Goal: Task Accomplishment & Management: Use online tool/utility

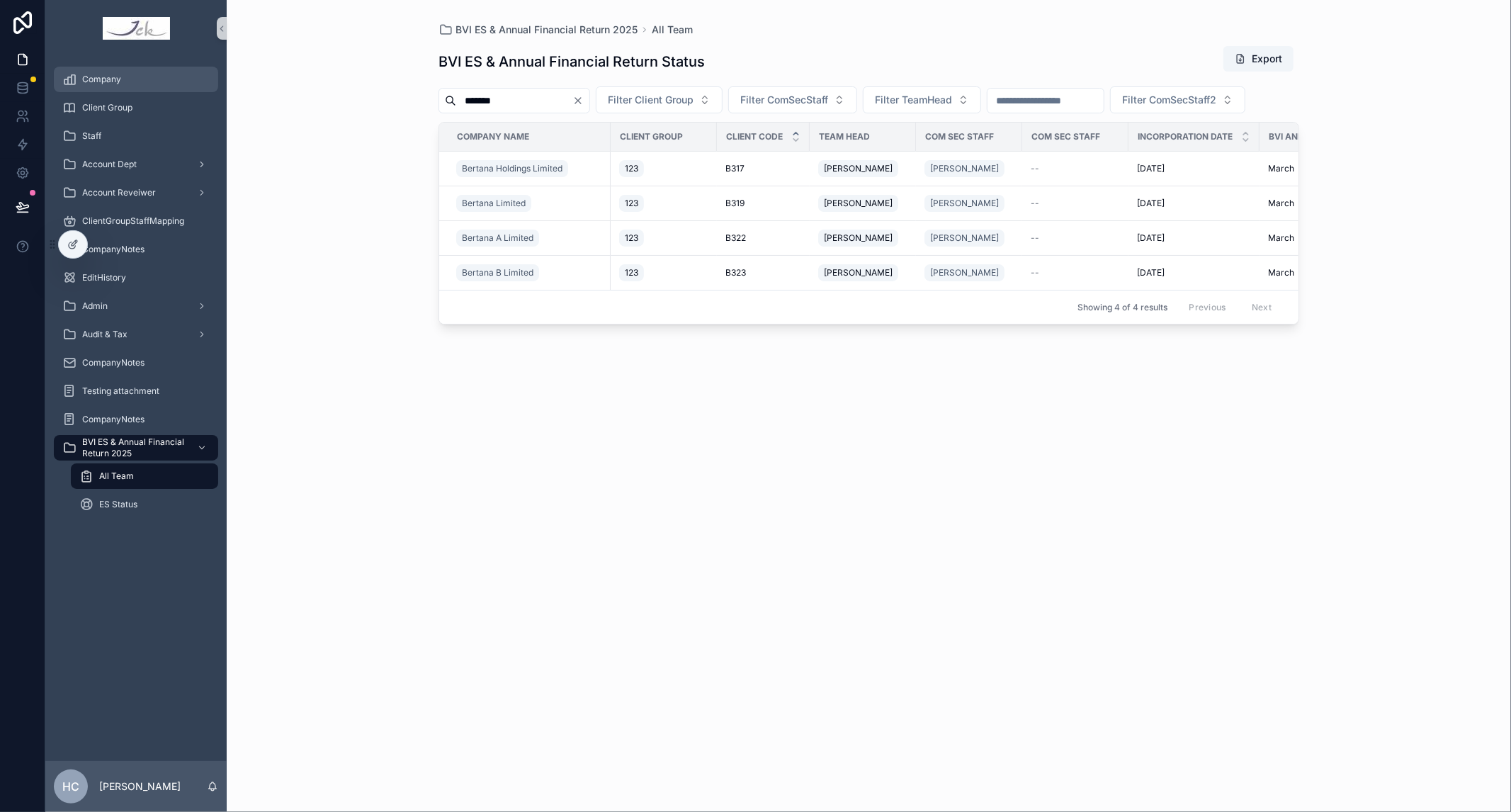
click at [99, 86] on div "Company" at bounding box center [135, 79] width 147 height 23
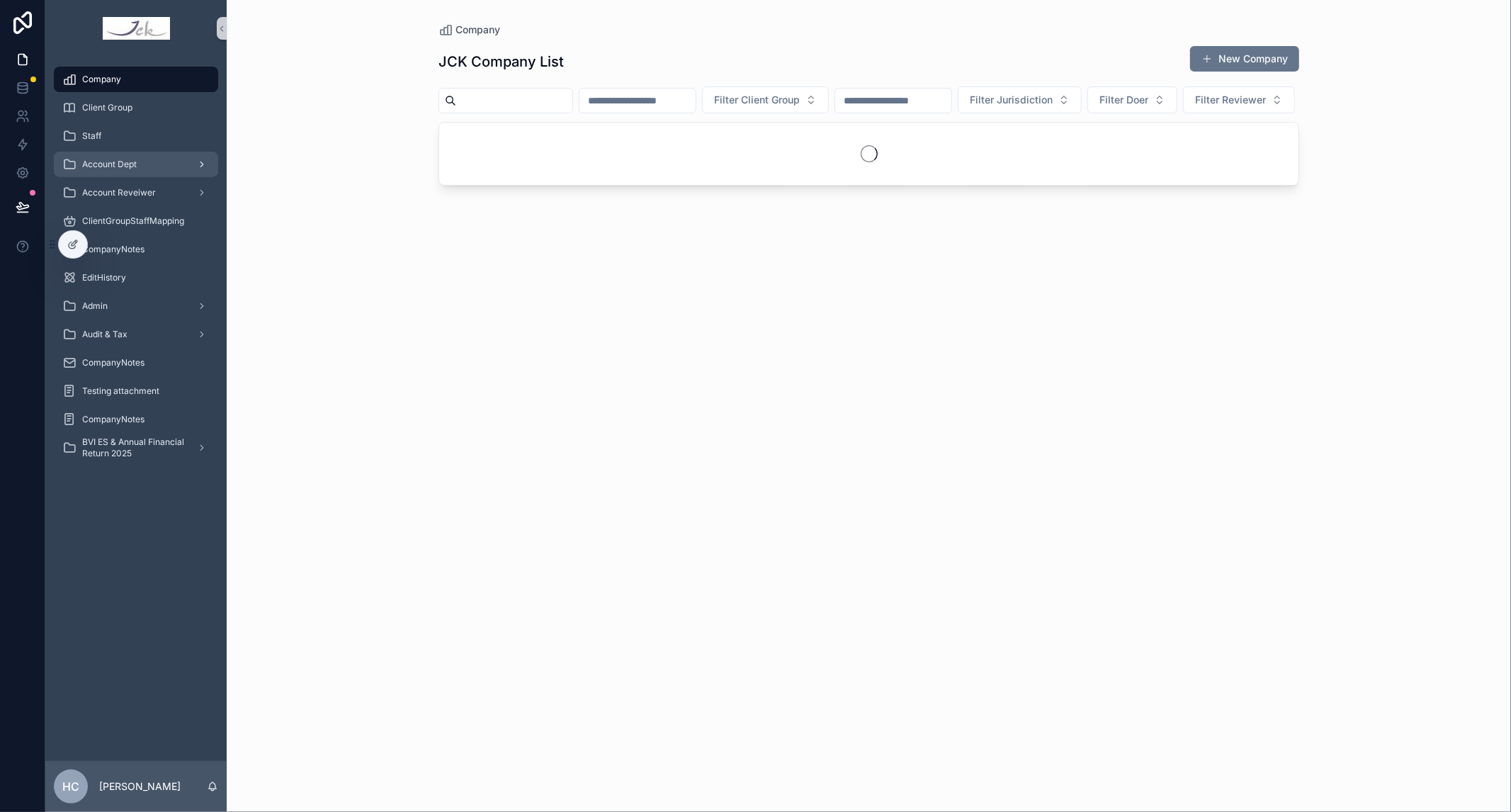
click at [114, 164] on span "Account Dept" at bounding box center [109, 164] width 55 height 11
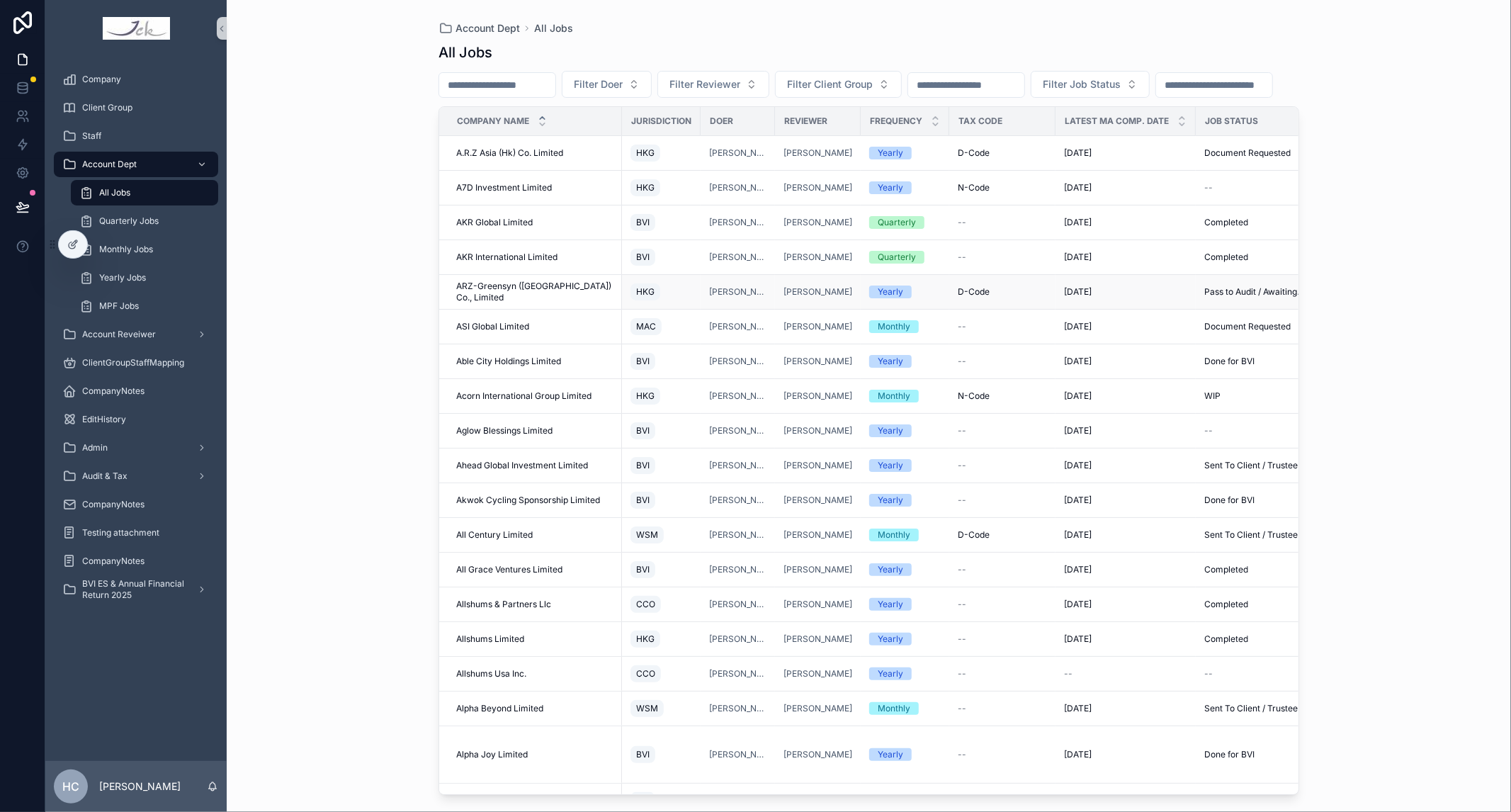
click at [506, 303] on span "ARZ-Greensyn ([GEOGRAPHIC_DATA]) Co., Limited" at bounding box center [535, 292] width 157 height 23
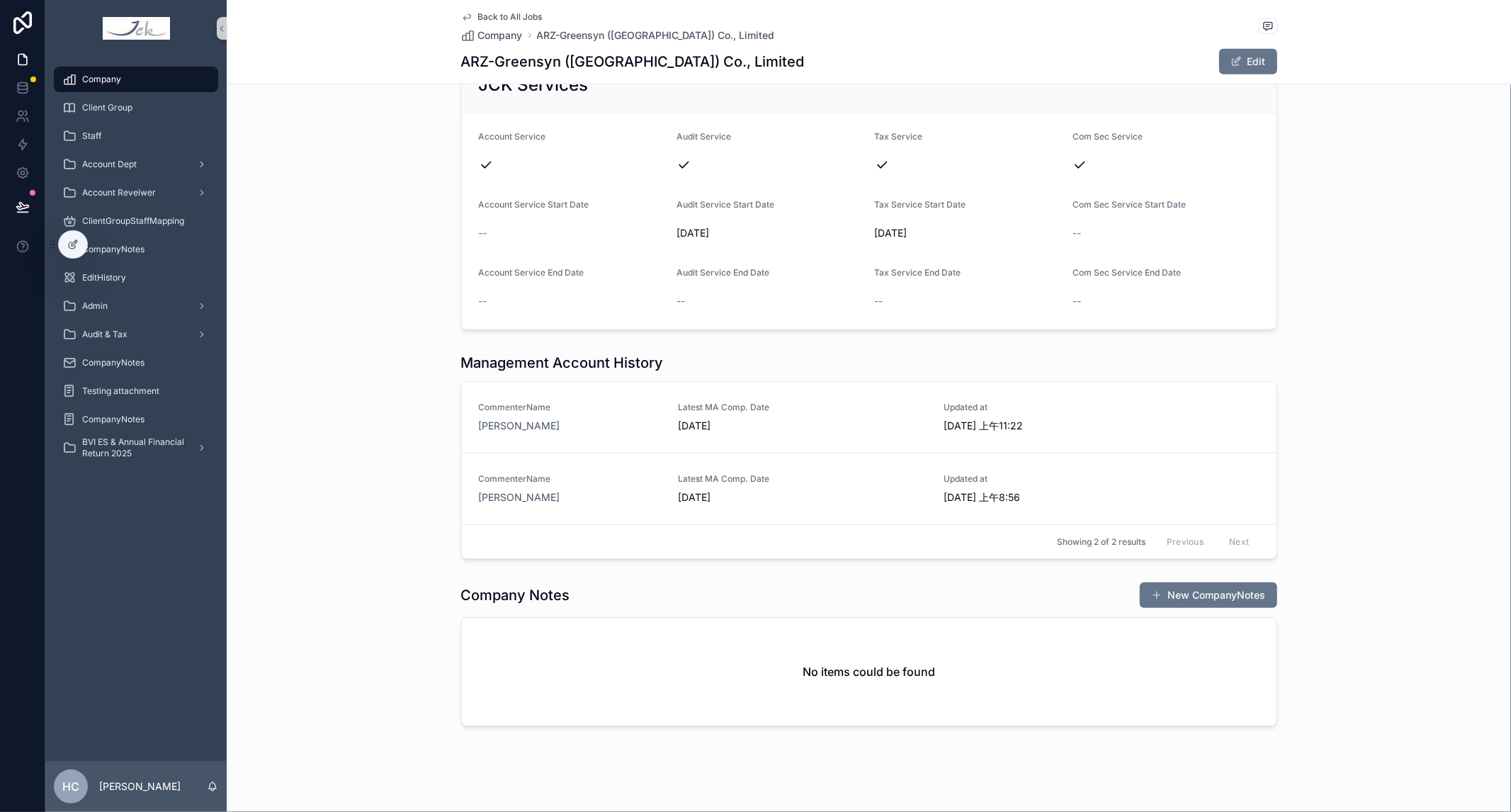
scroll to position [1457, 0]
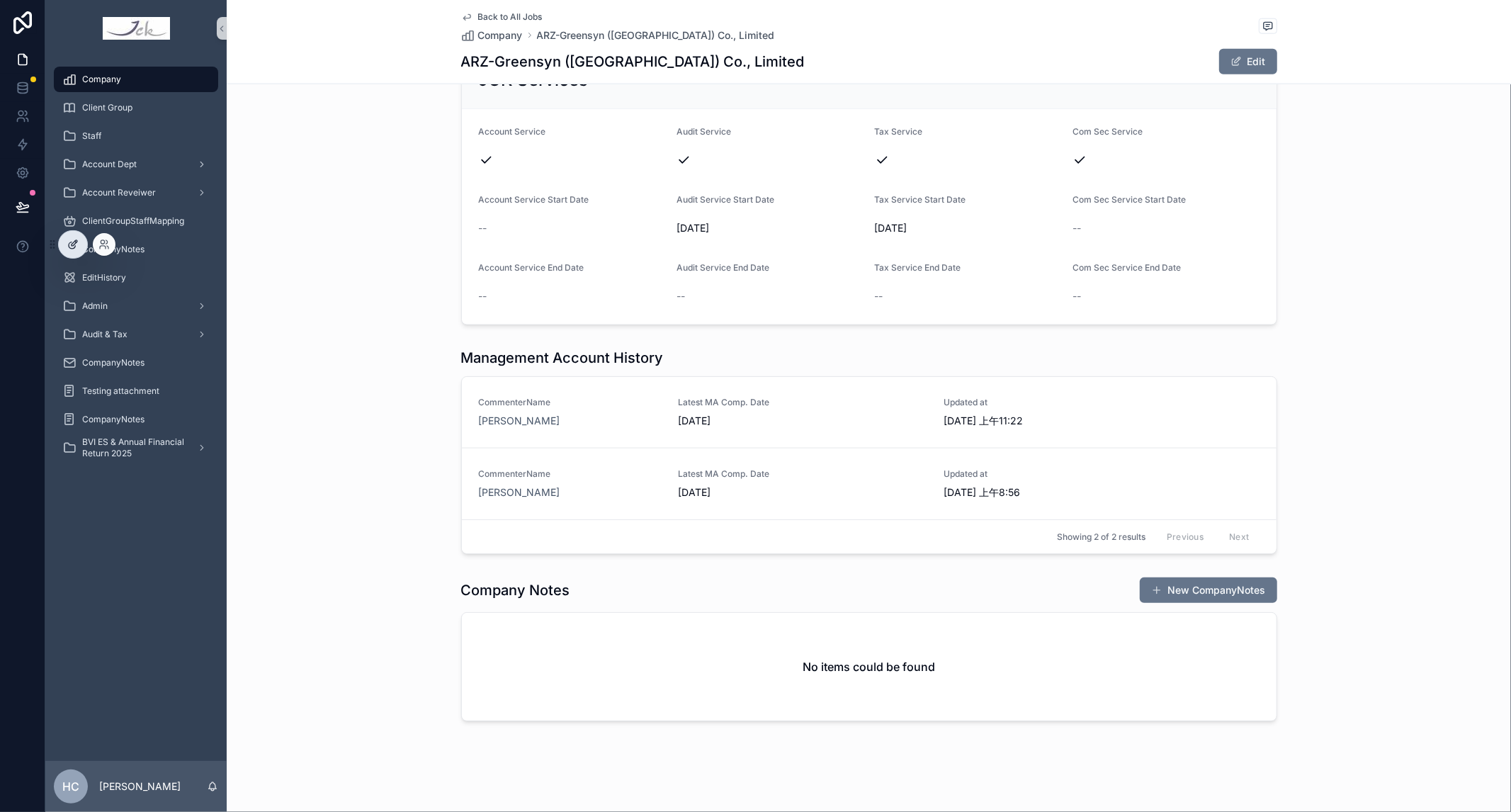
click at [67, 243] on icon at bounding box center [72, 244] width 11 height 11
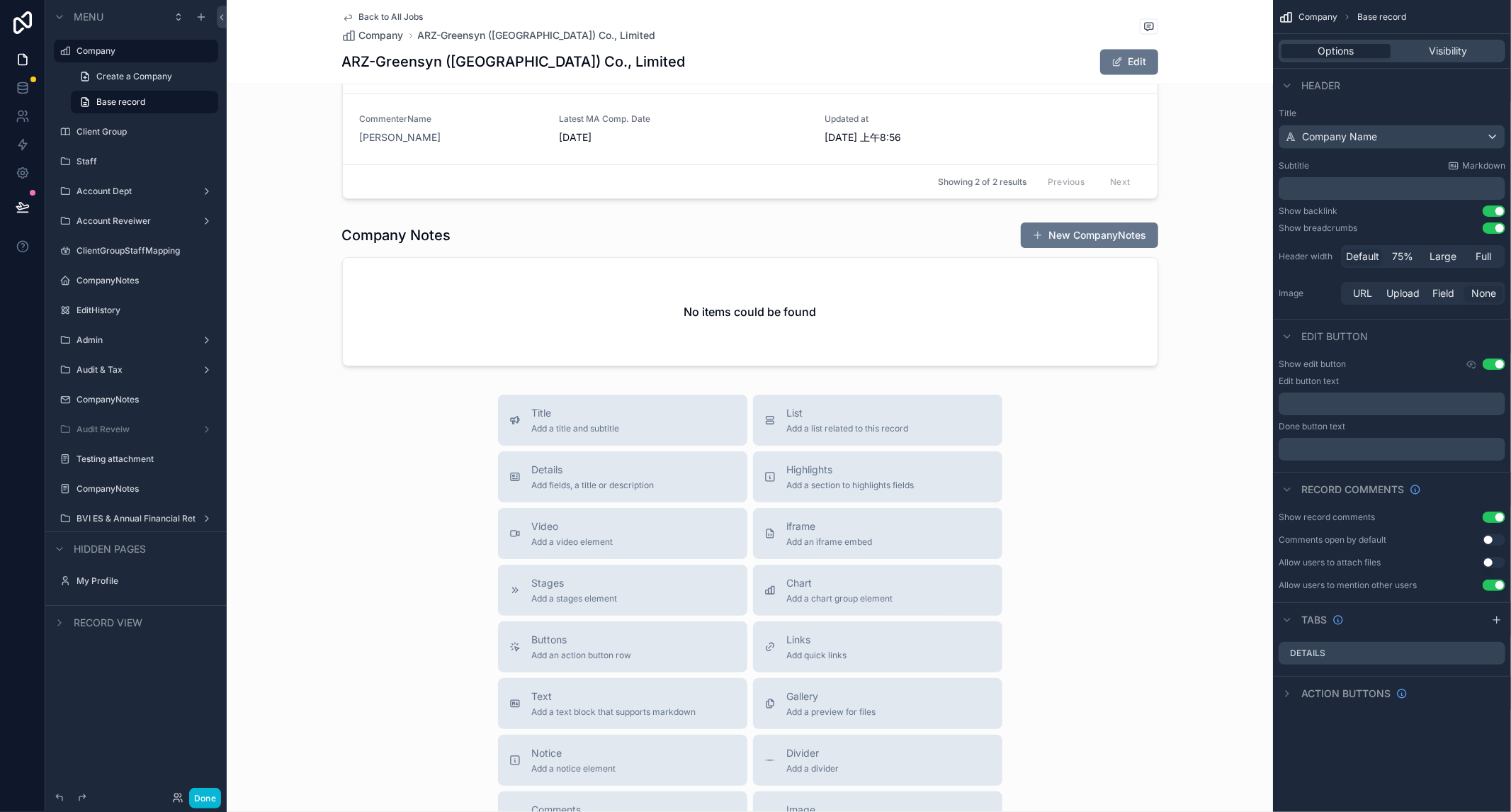
scroll to position [2341, 0]
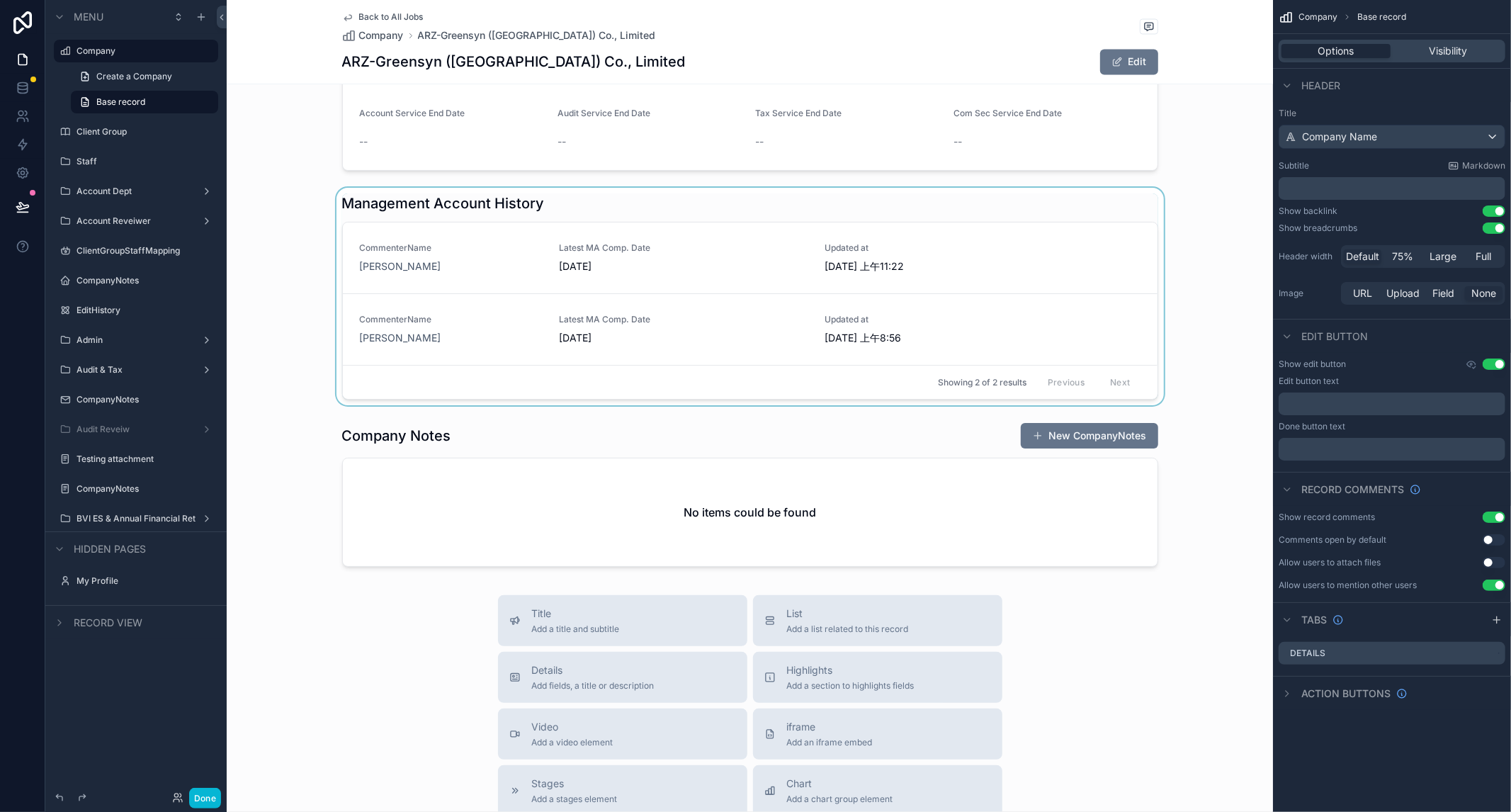
click at [1065, 236] on div "scrollable content" at bounding box center [750, 296] width 1047 height 218
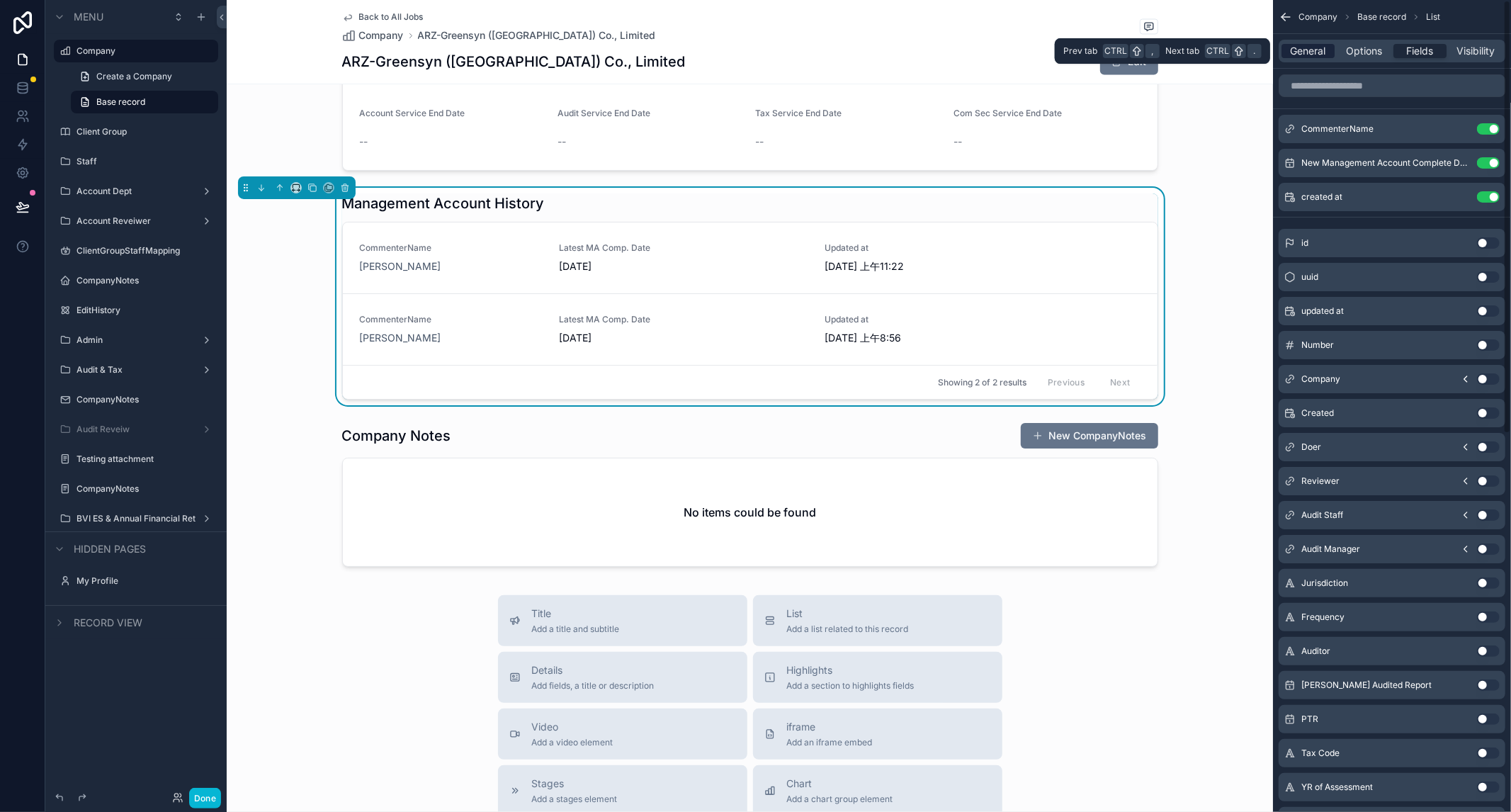
click at [1309, 50] on span "General" at bounding box center [1308, 50] width 35 height 14
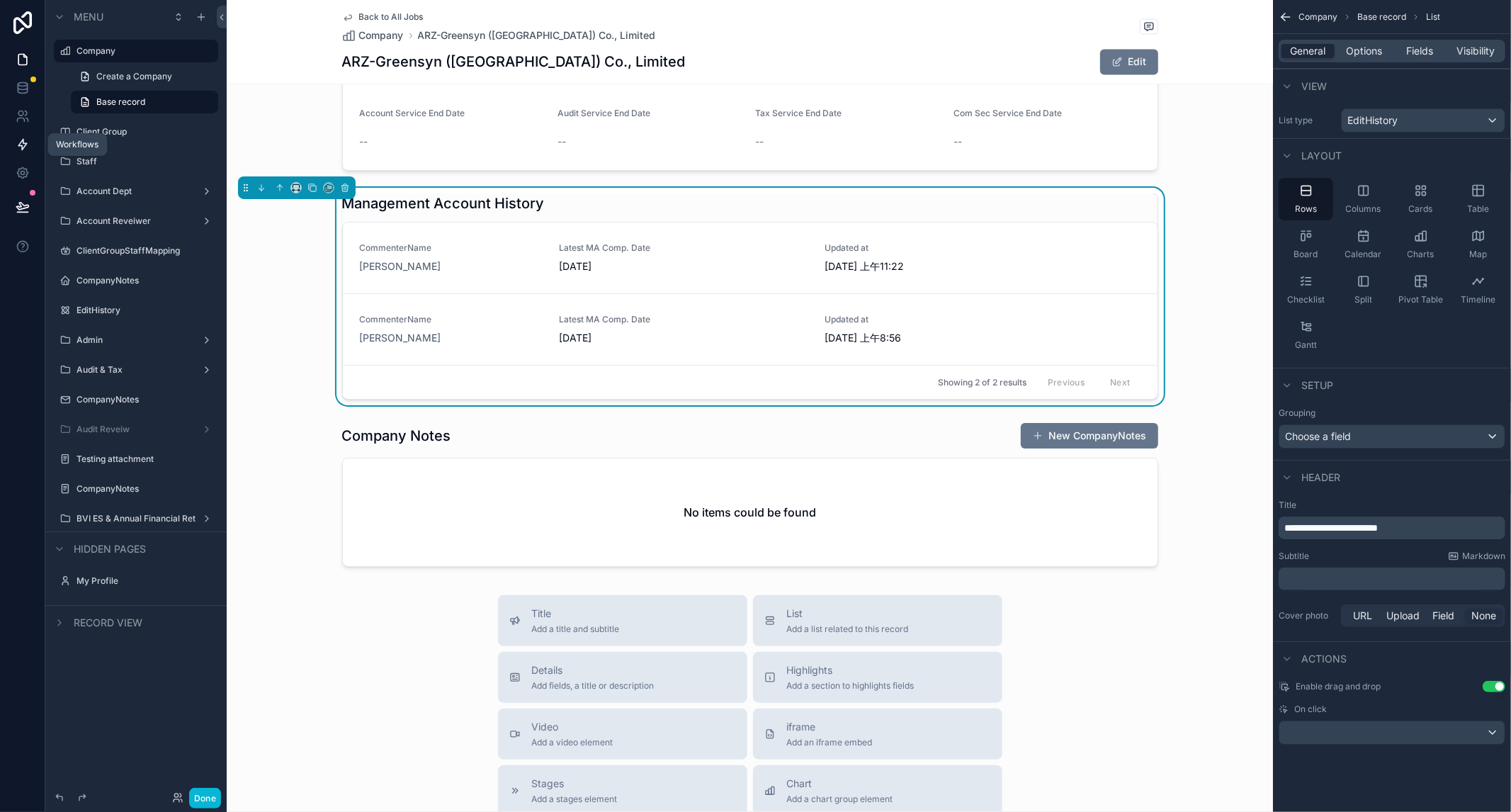
click at [18, 146] on icon at bounding box center [23, 144] width 14 height 14
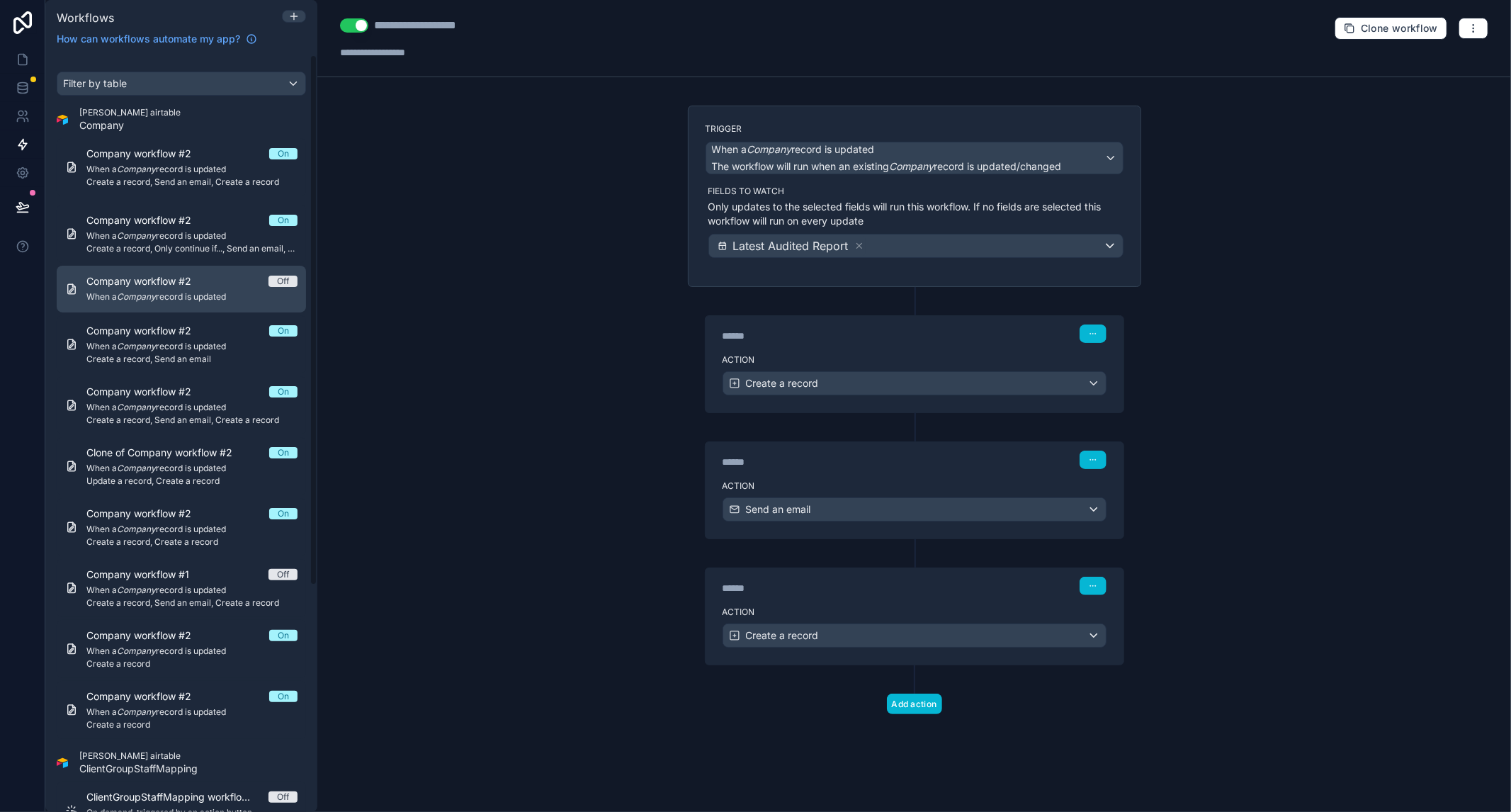
click at [168, 297] on span "When a Company record is updated" at bounding box center [192, 296] width 211 height 11
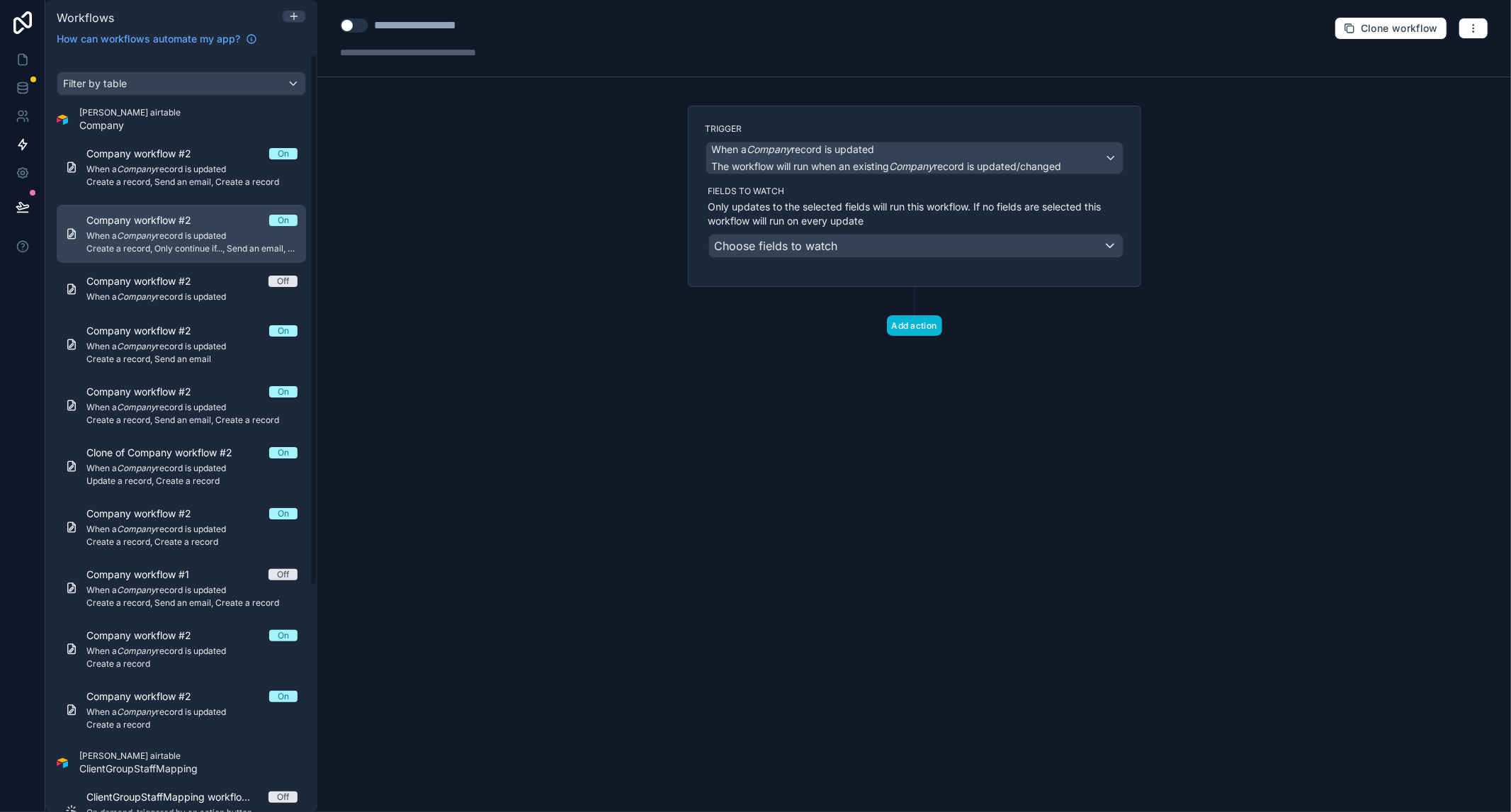
click at [206, 246] on span "Create a record, Only continue if..., Send an email, Create a record" at bounding box center [192, 248] width 211 height 11
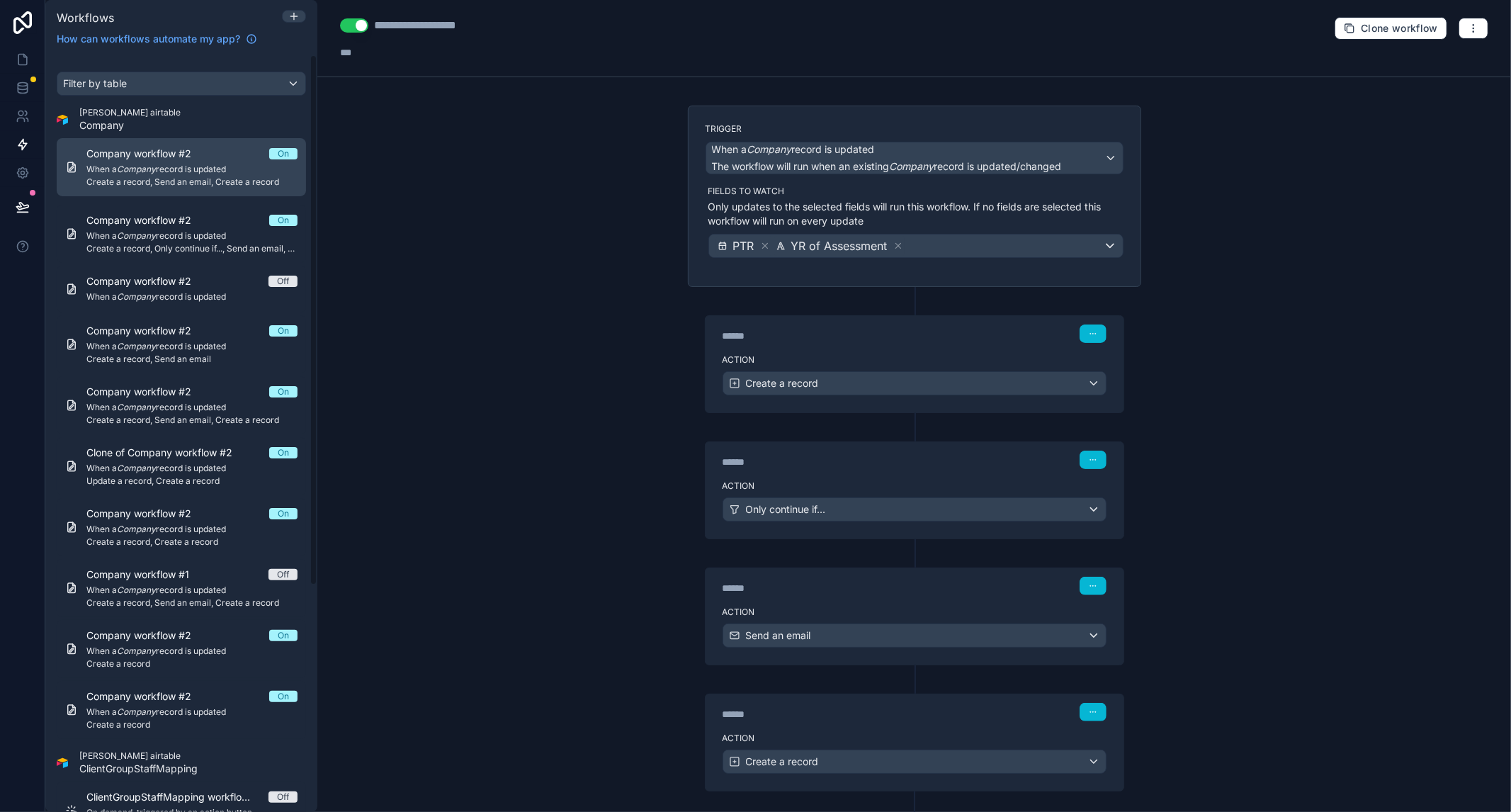
click at [179, 182] on span "Create a record, Send an email, Create a record" at bounding box center [192, 182] width 211 height 11
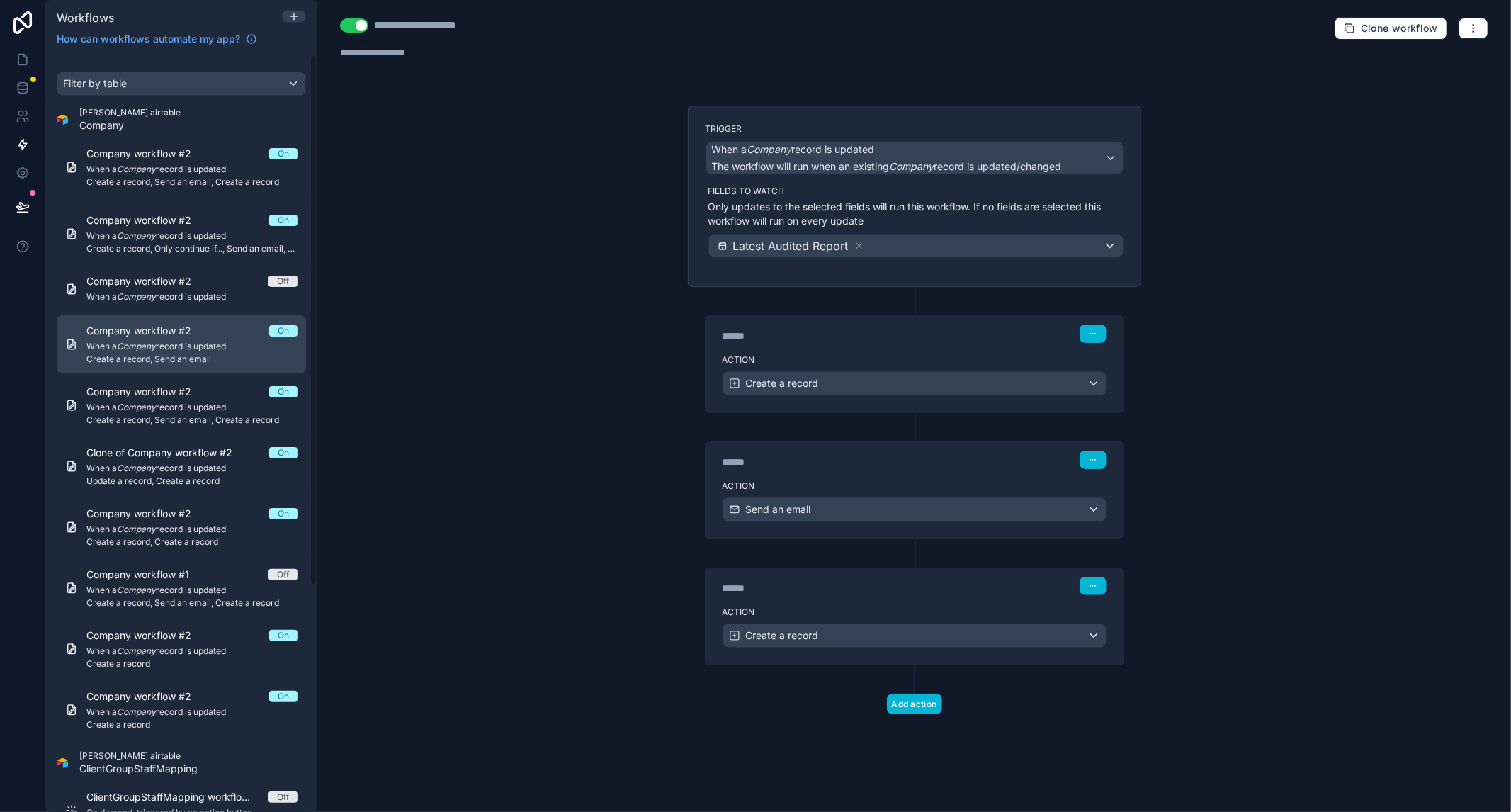
click at [160, 341] on span "When a Company record is updated" at bounding box center [192, 345] width 211 height 11
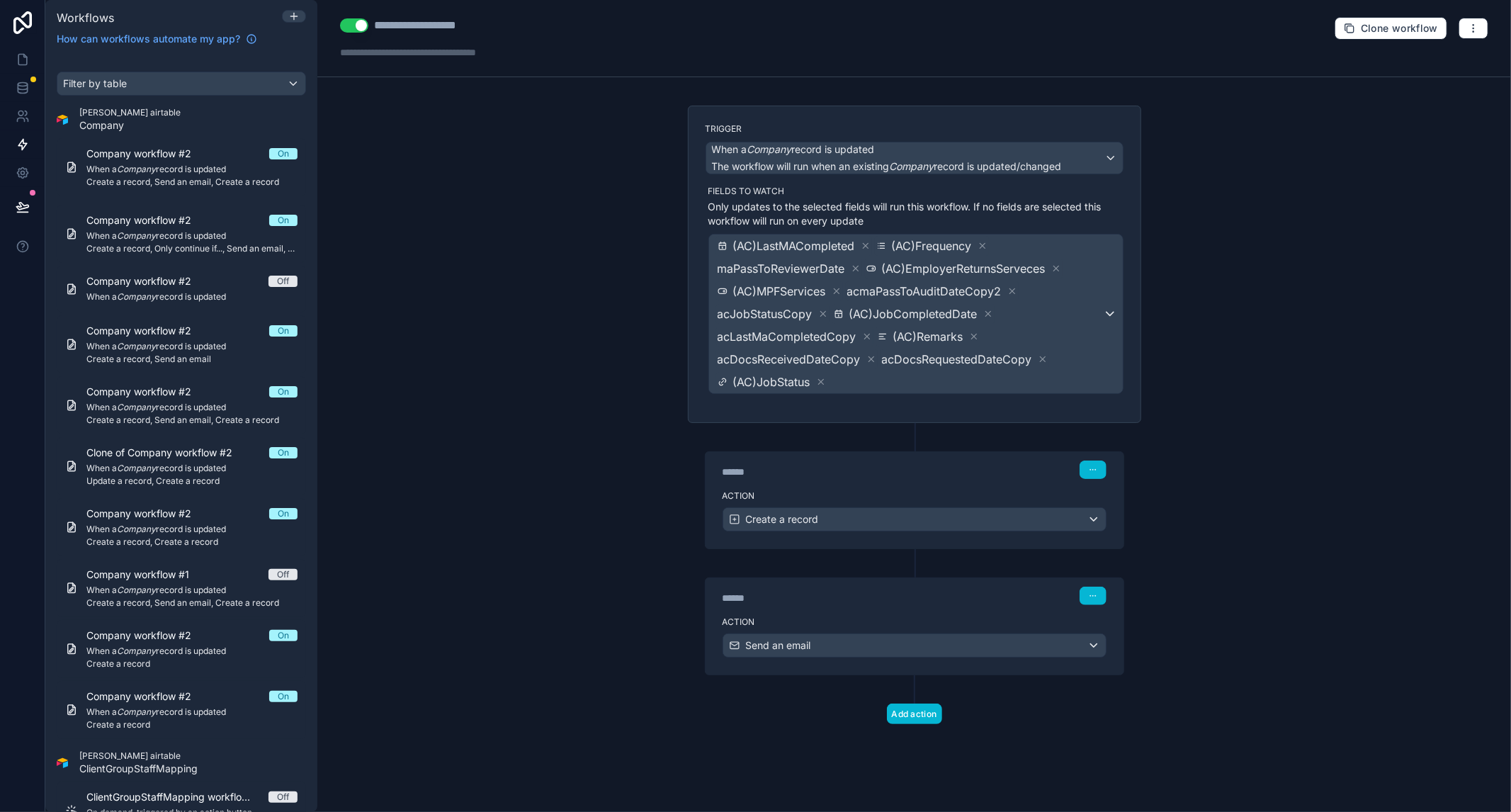
click at [871, 485] on div "Action Create a record" at bounding box center [914, 516] width 418 height 64
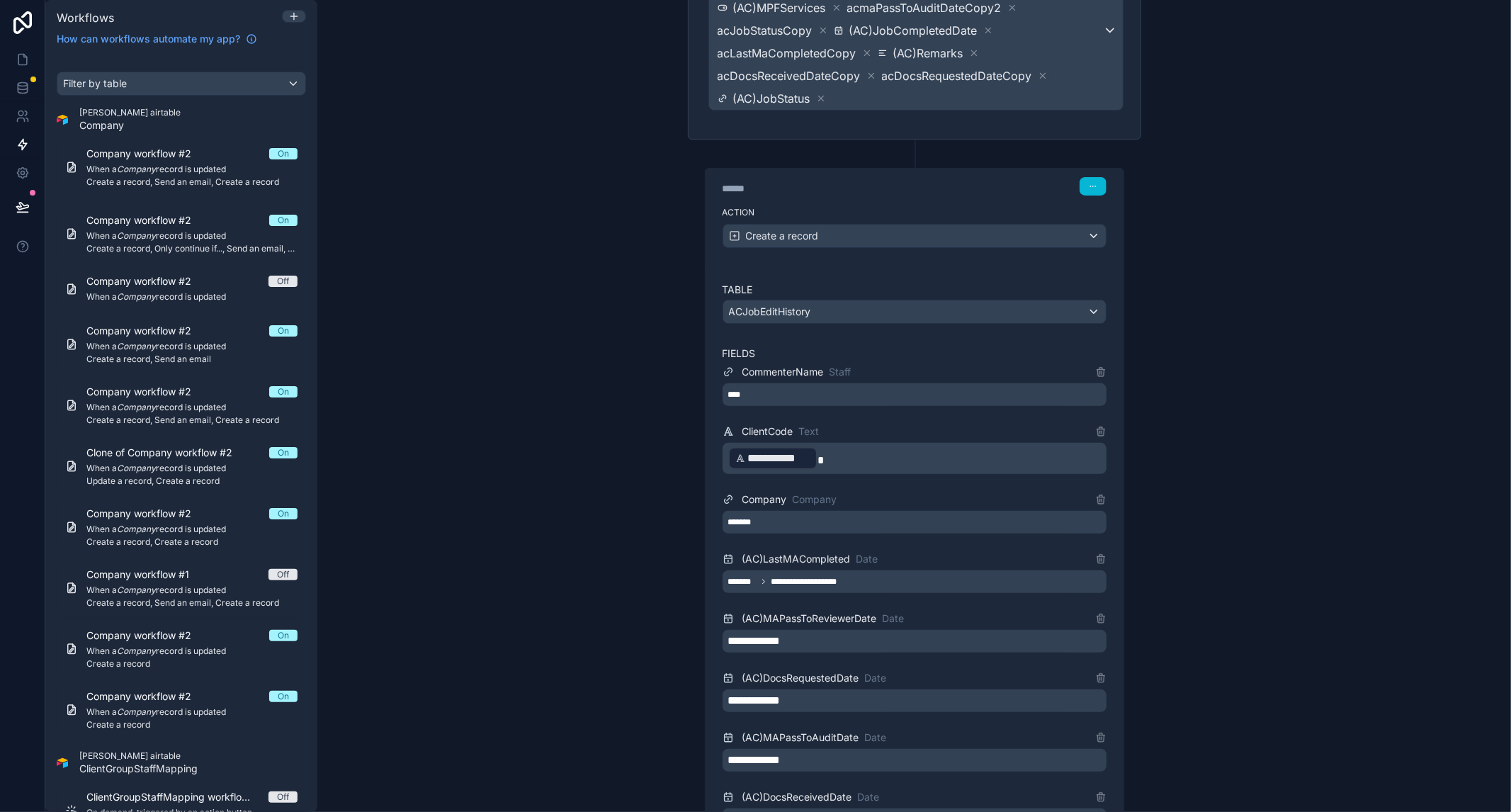
scroll to position [236, 0]
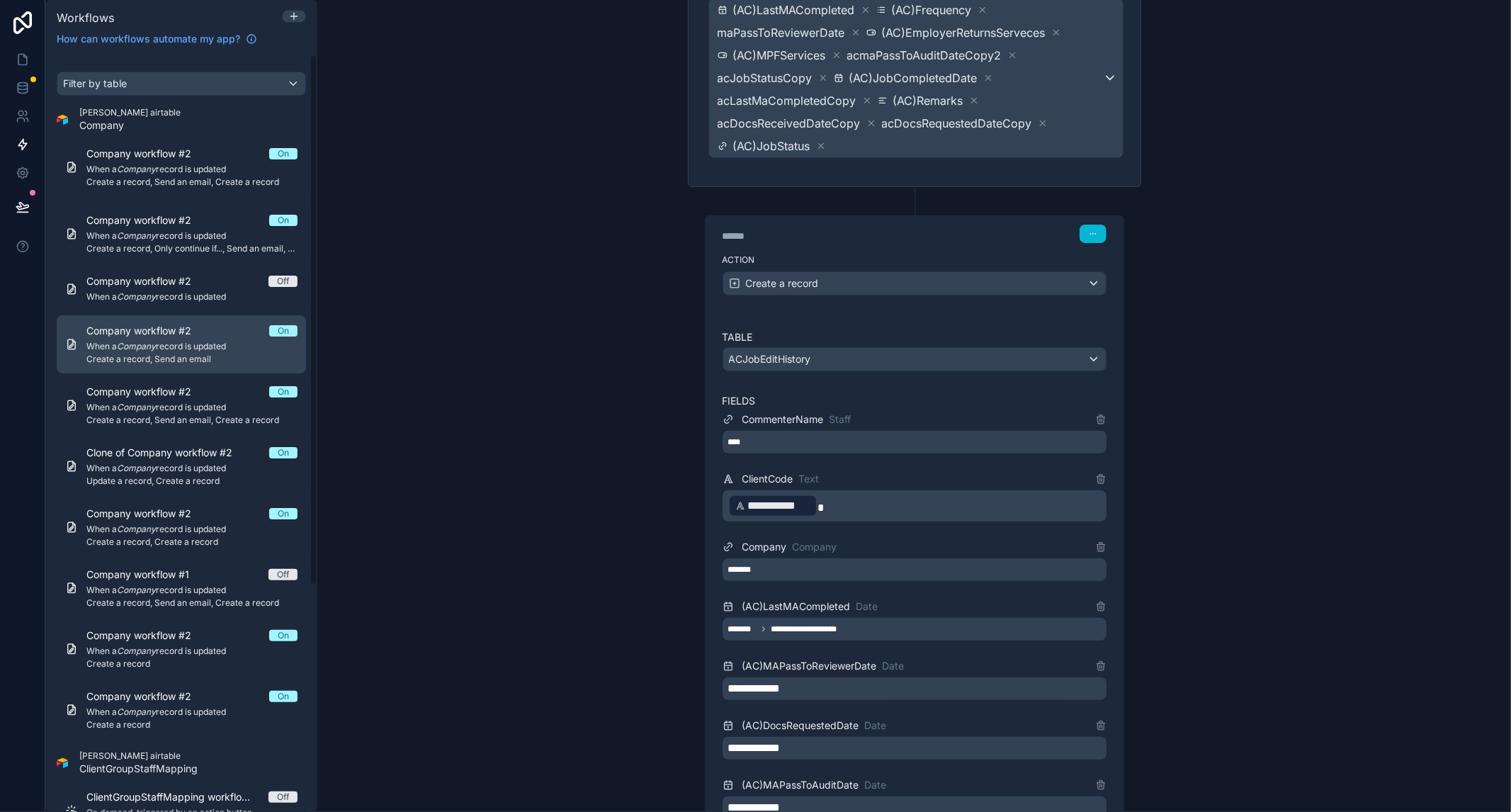
click at [160, 353] on span "Create a record, Send an email" at bounding box center [192, 358] width 211 height 11
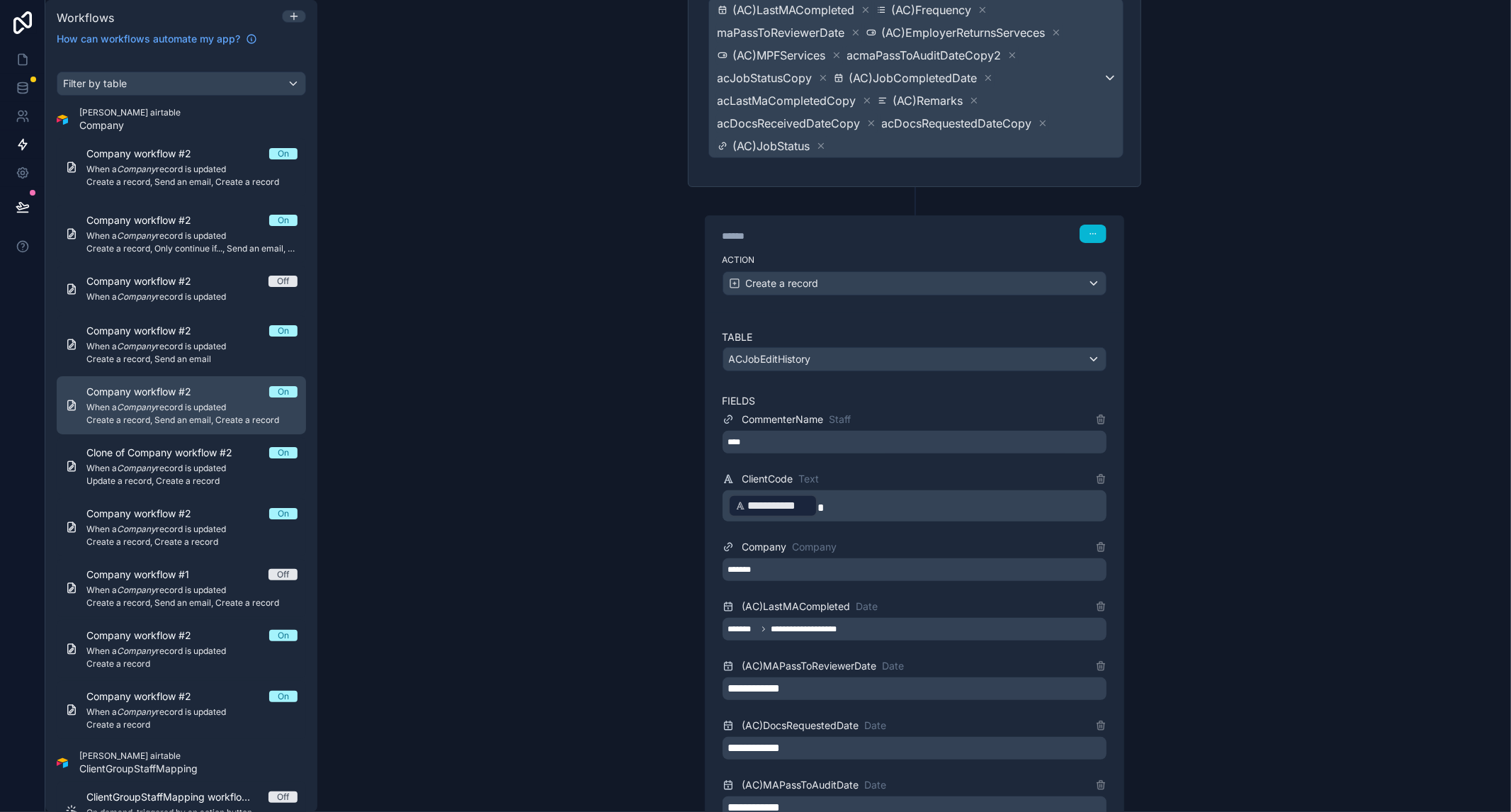
click at [176, 418] on span "Create a record, Send an email, Create a record" at bounding box center [192, 419] width 211 height 11
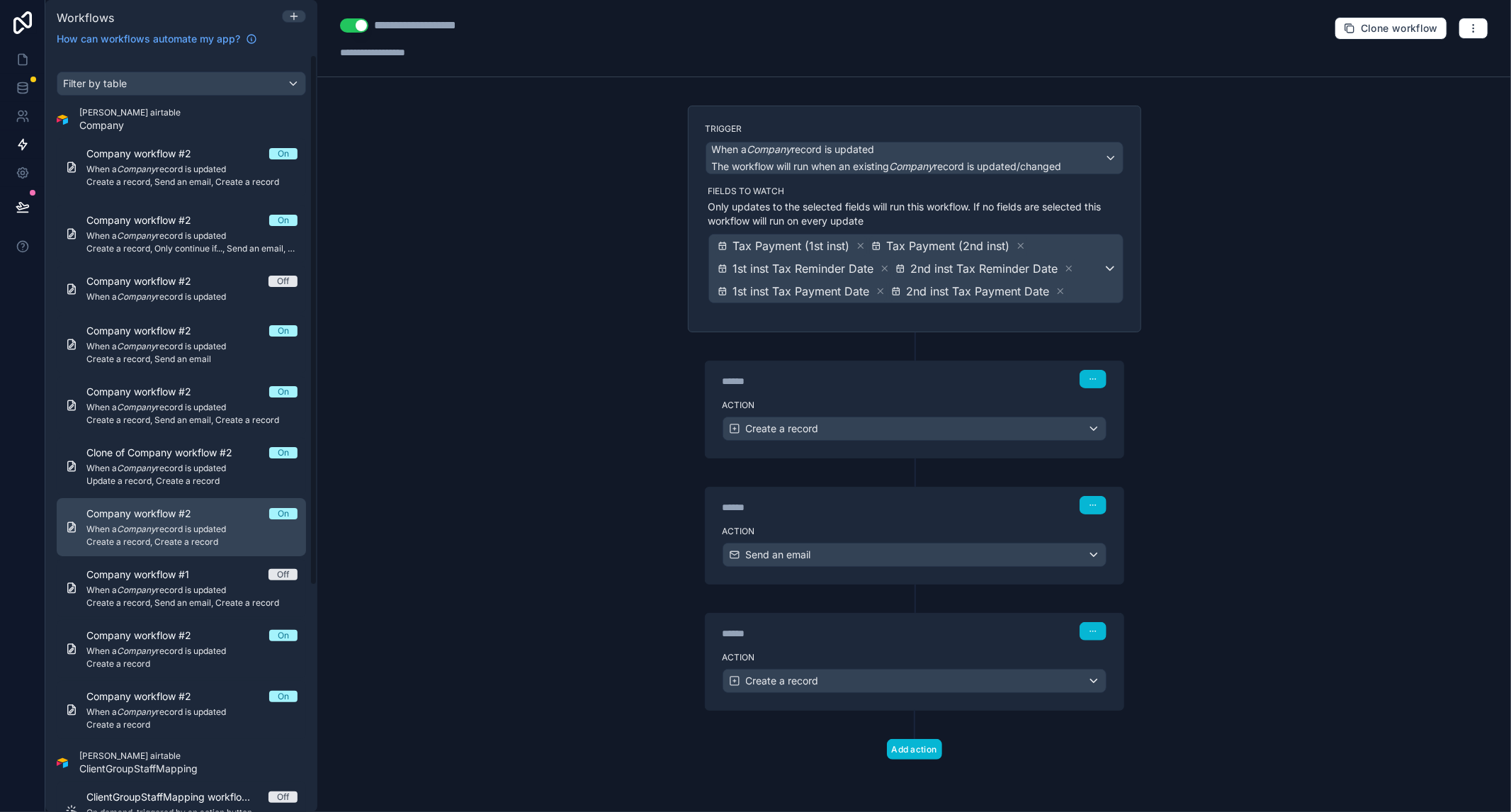
click at [192, 538] on span "Create a record, Create a record" at bounding box center [192, 541] width 211 height 11
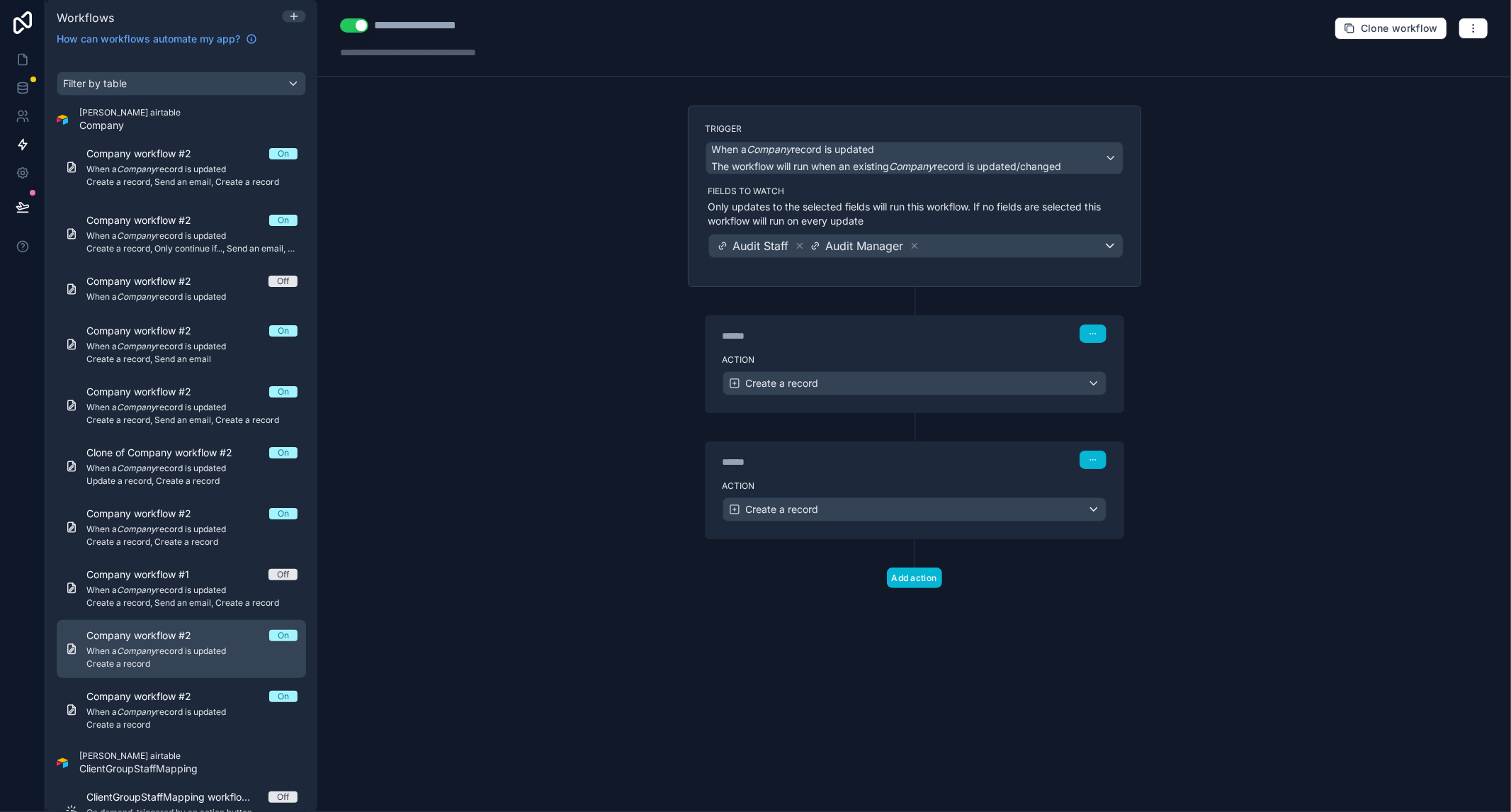
click at [186, 642] on div "Company workflow #2 On When a Company record is updated Create a record" at bounding box center [192, 648] width 211 height 41
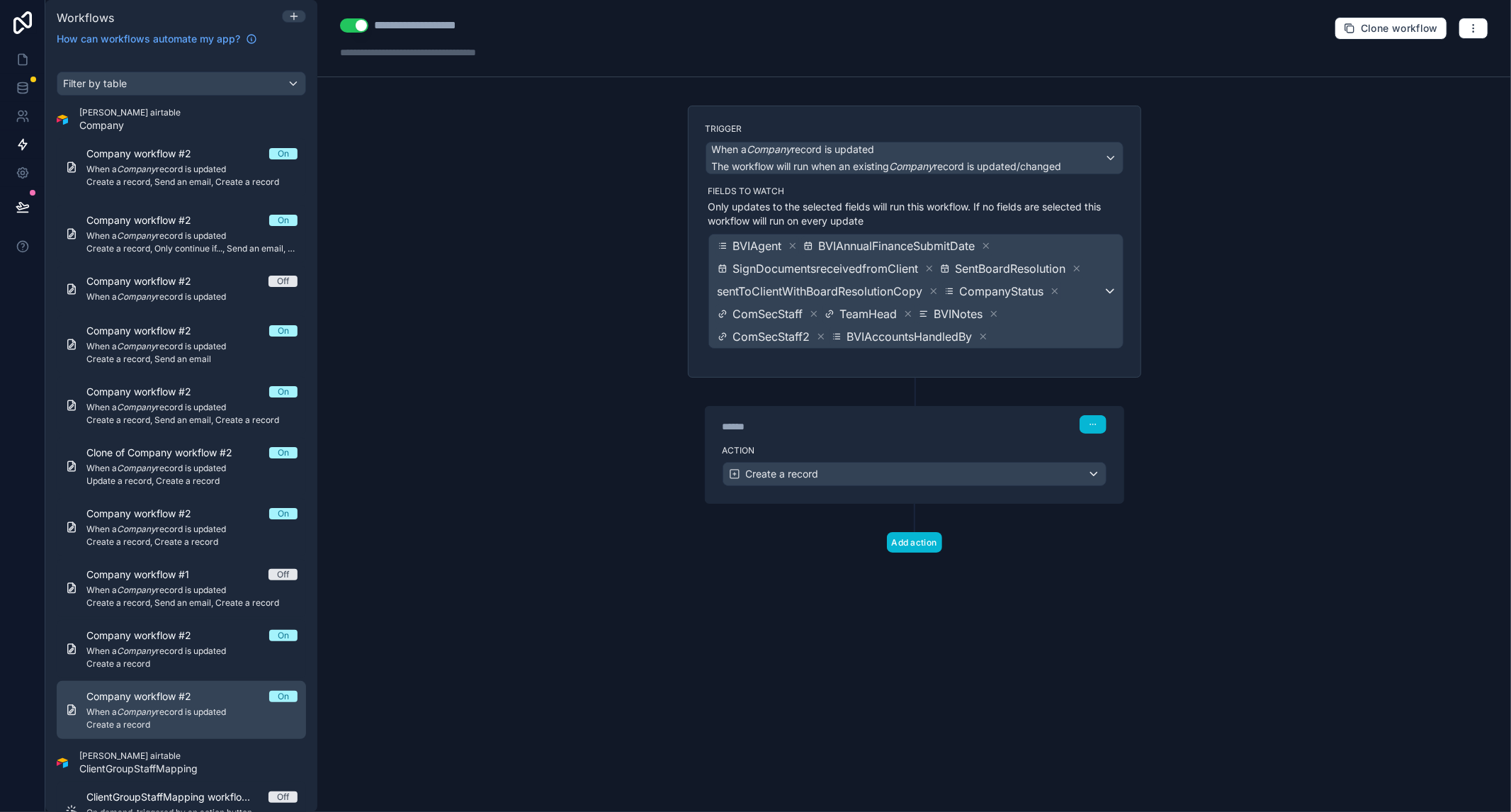
click at [205, 714] on span "When a Company record is updated" at bounding box center [192, 711] width 211 height 11
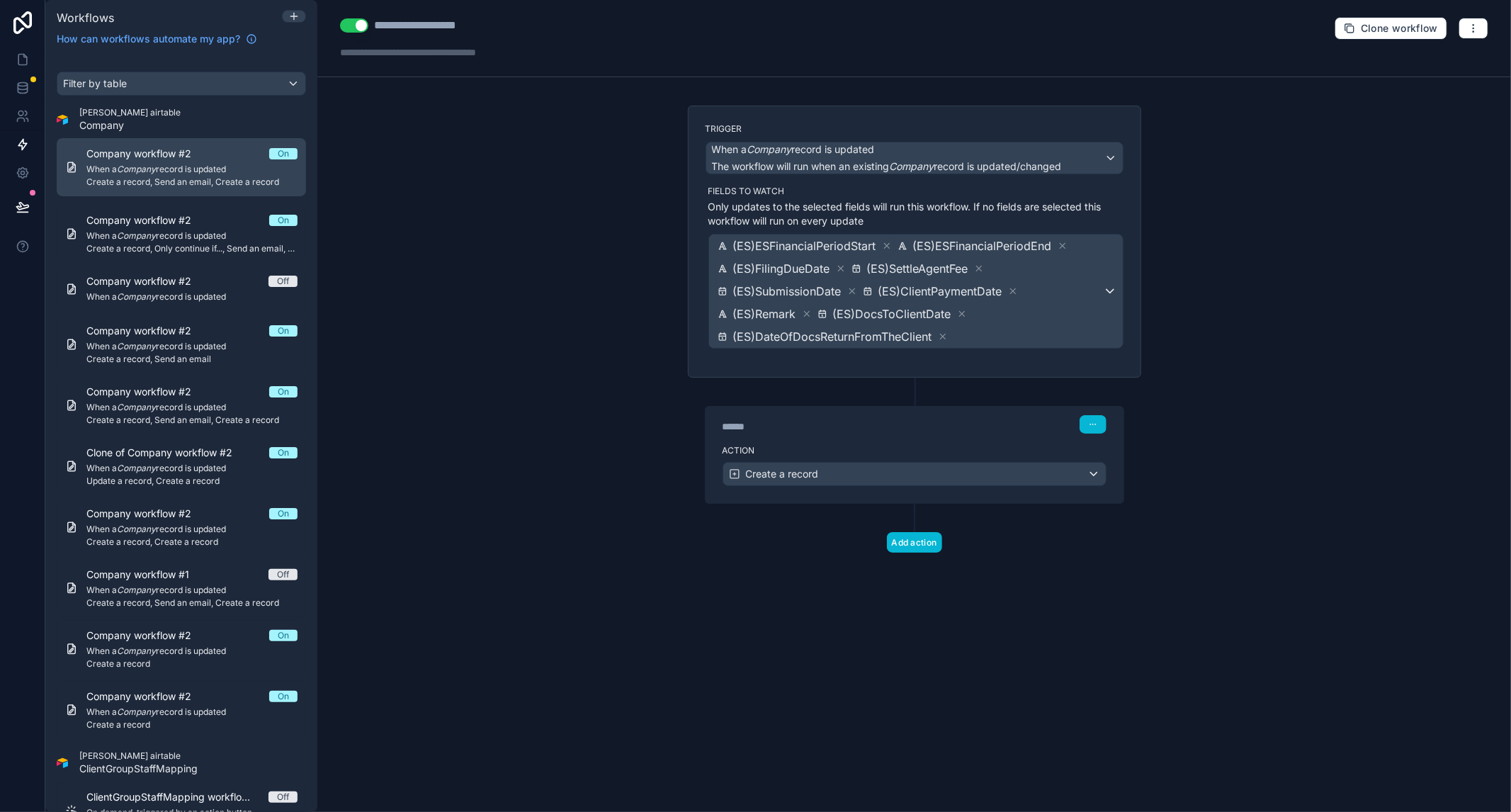
click at [164, 173] on span "When a Company record is updated" at bounding box center [192, 169] width 211 height 11
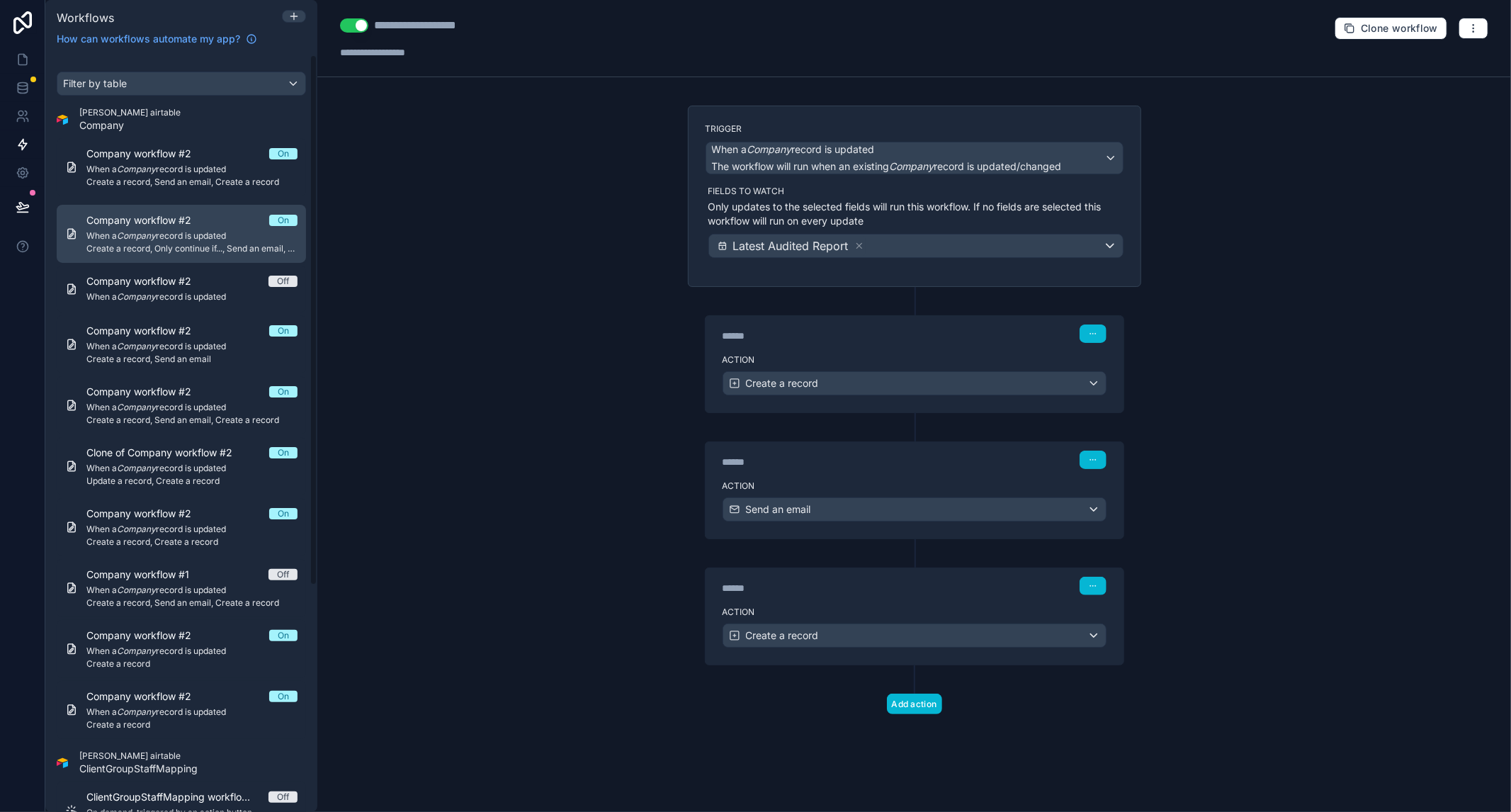
click at [181, 236] on span "When a Company record is updated" at bounding box center [192, 235] width 211 height 11
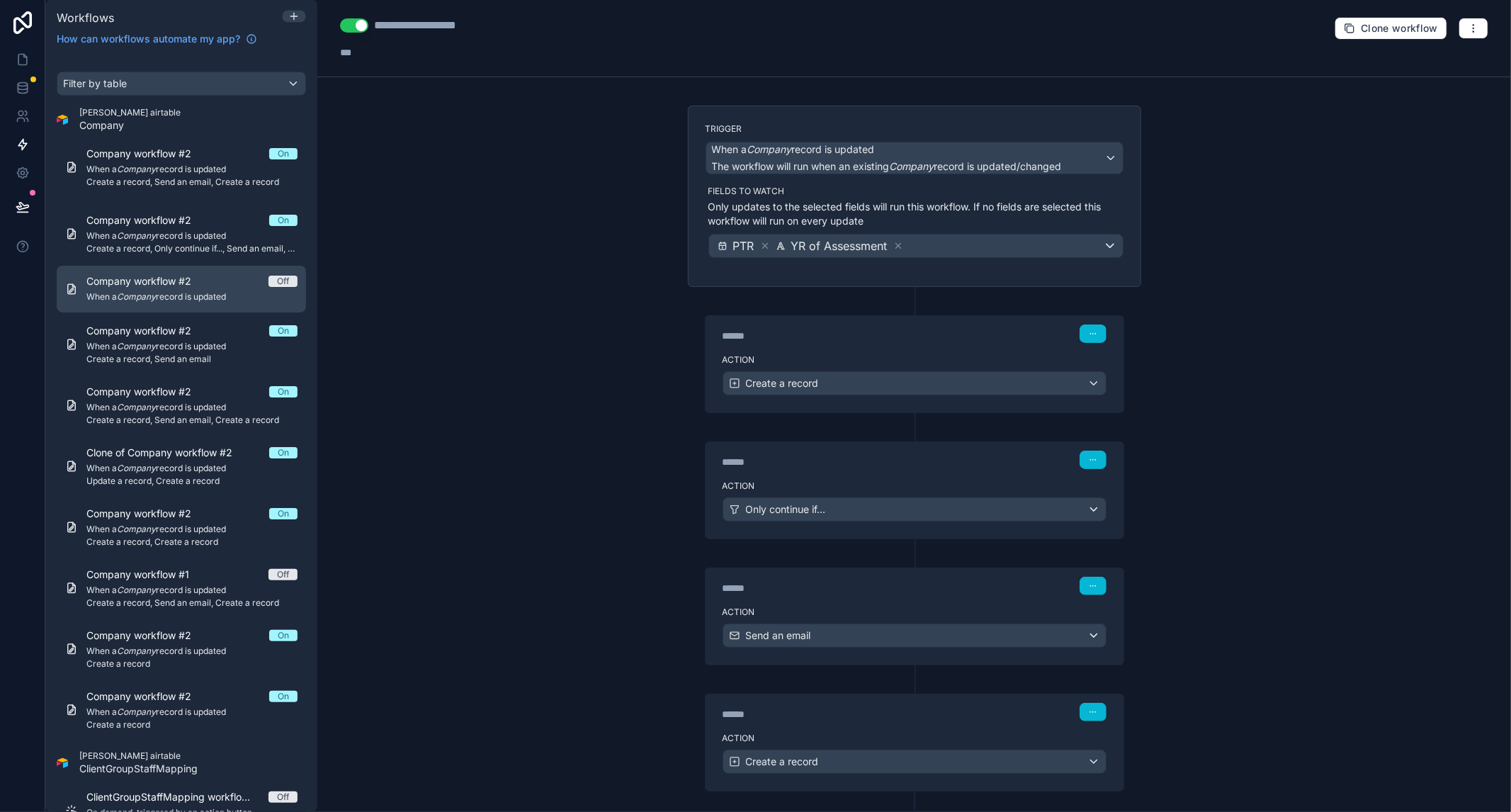
click at [182, 300] on span "When a Company record is updated" at bounding box center [192, 296] width 211 height 11
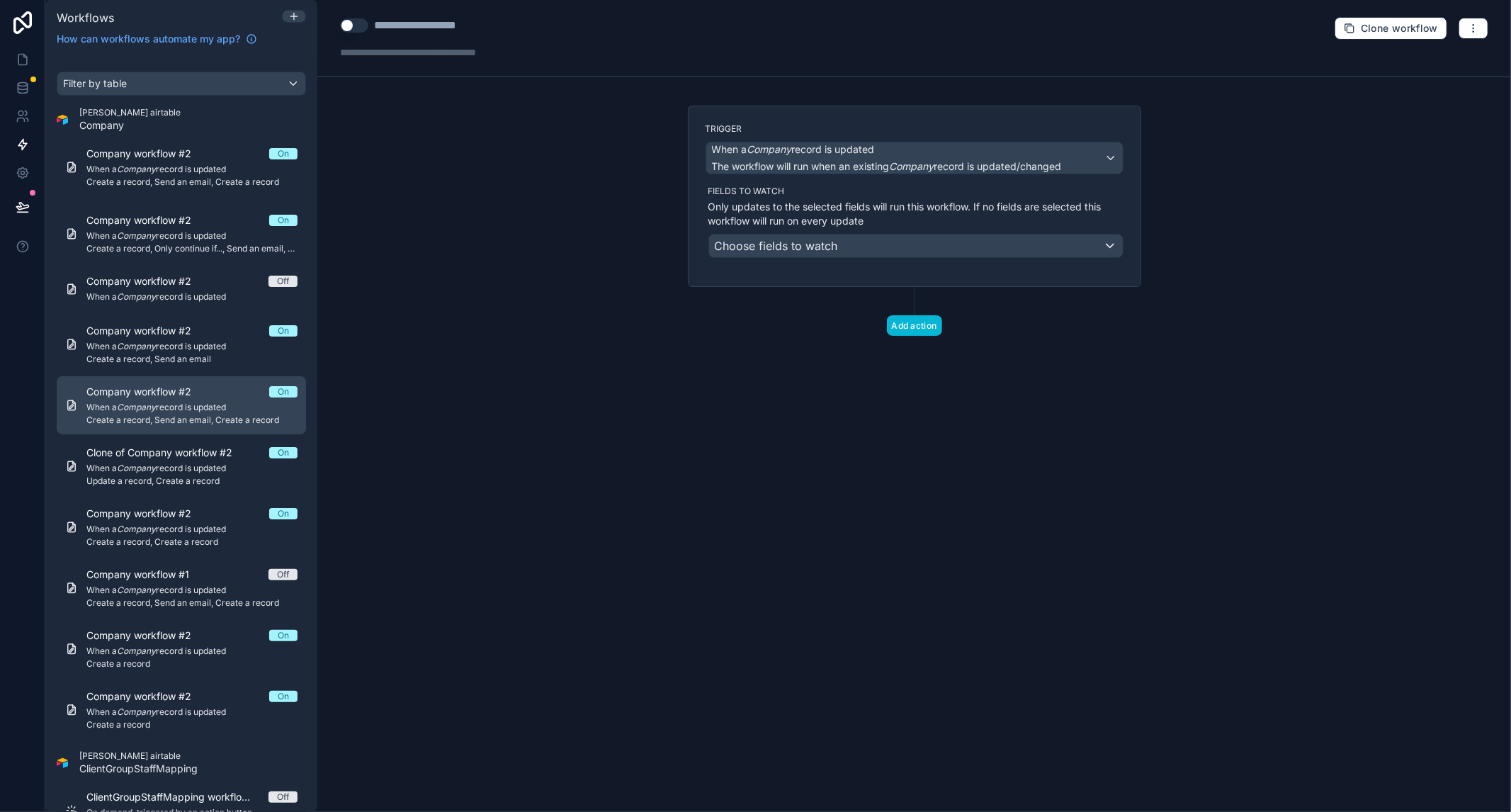
click at [197, 416] on span "Create a record, Send an email, Create a record" at bounding box center [192, 419] width 211 height 11
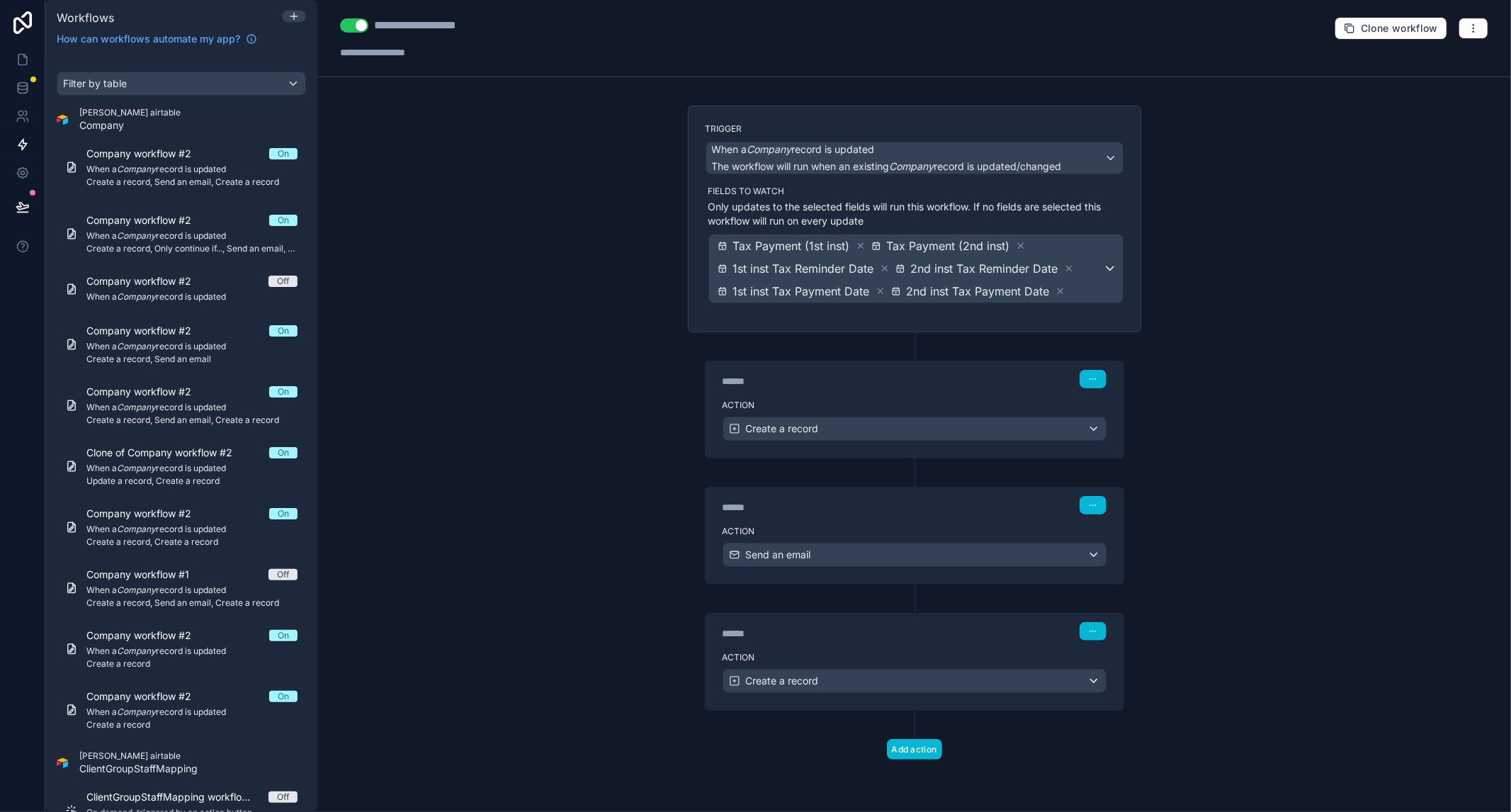
click at [532, 469] on div "**********" at bounding box center [914, 406] width 1194 height 812
click at [172, 175] on div "Company workflow #2 On When a Company record is updated Create a record, Send a…" at bounding box center [192, 166] width 211 height 41
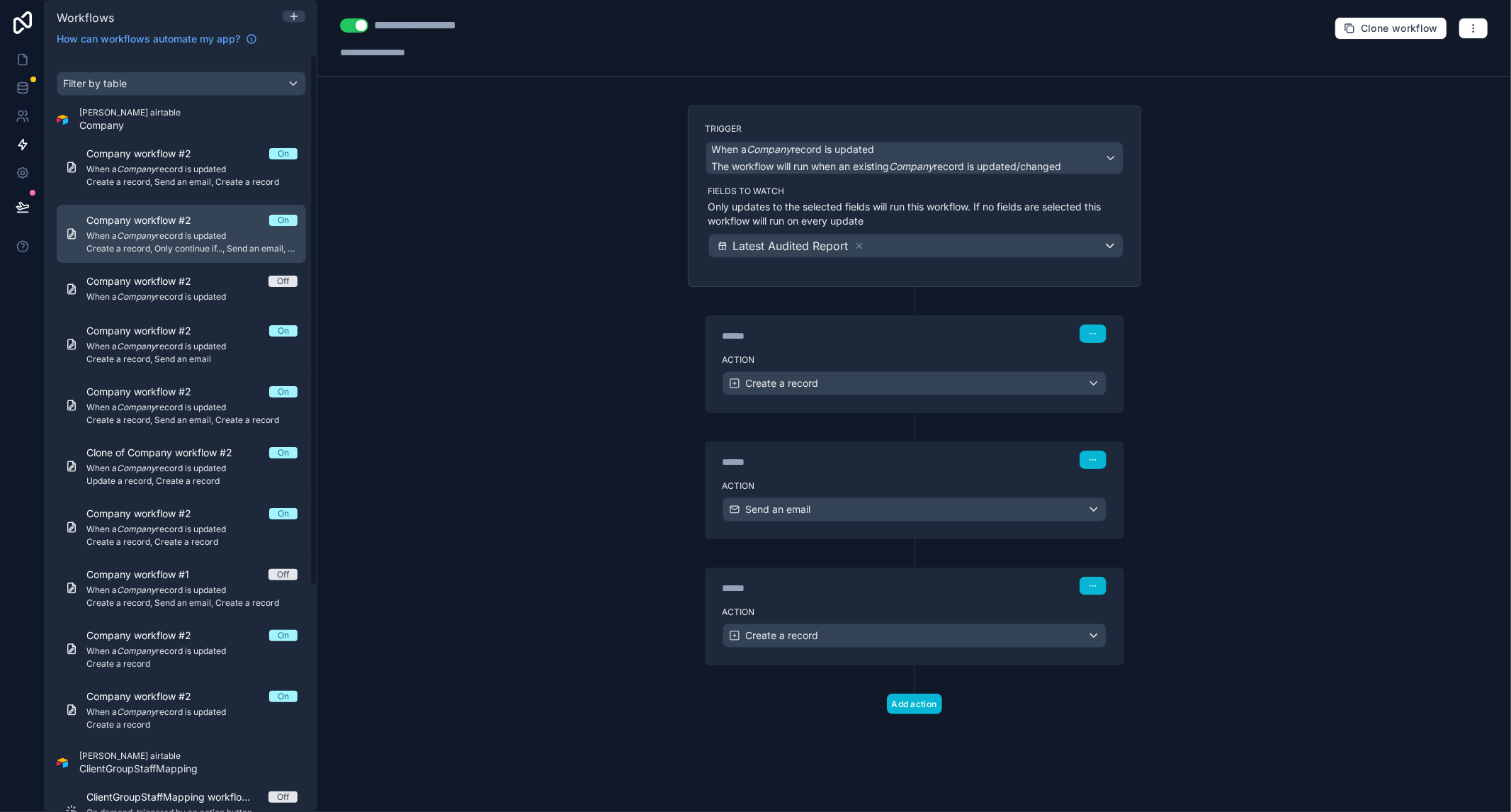
click at [156, 229] on div "Company workflow #2 On When a Company record is updated Create a record, Only c…" at bounding box center [192, 234] width 211 height 41
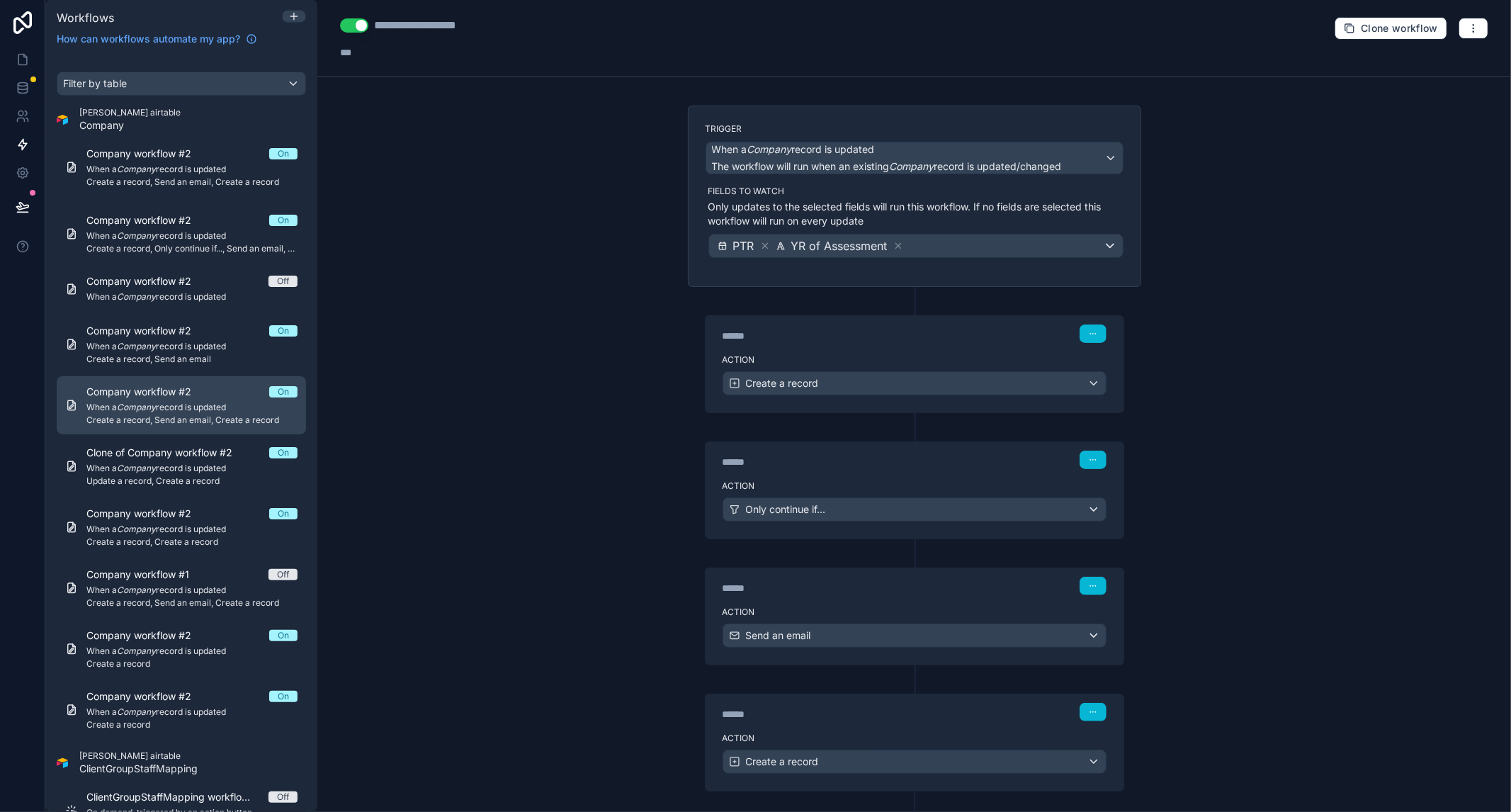
click at [175, 385] on span "Company workflow #2" at bounding box center [147, 392] width 122 height 14
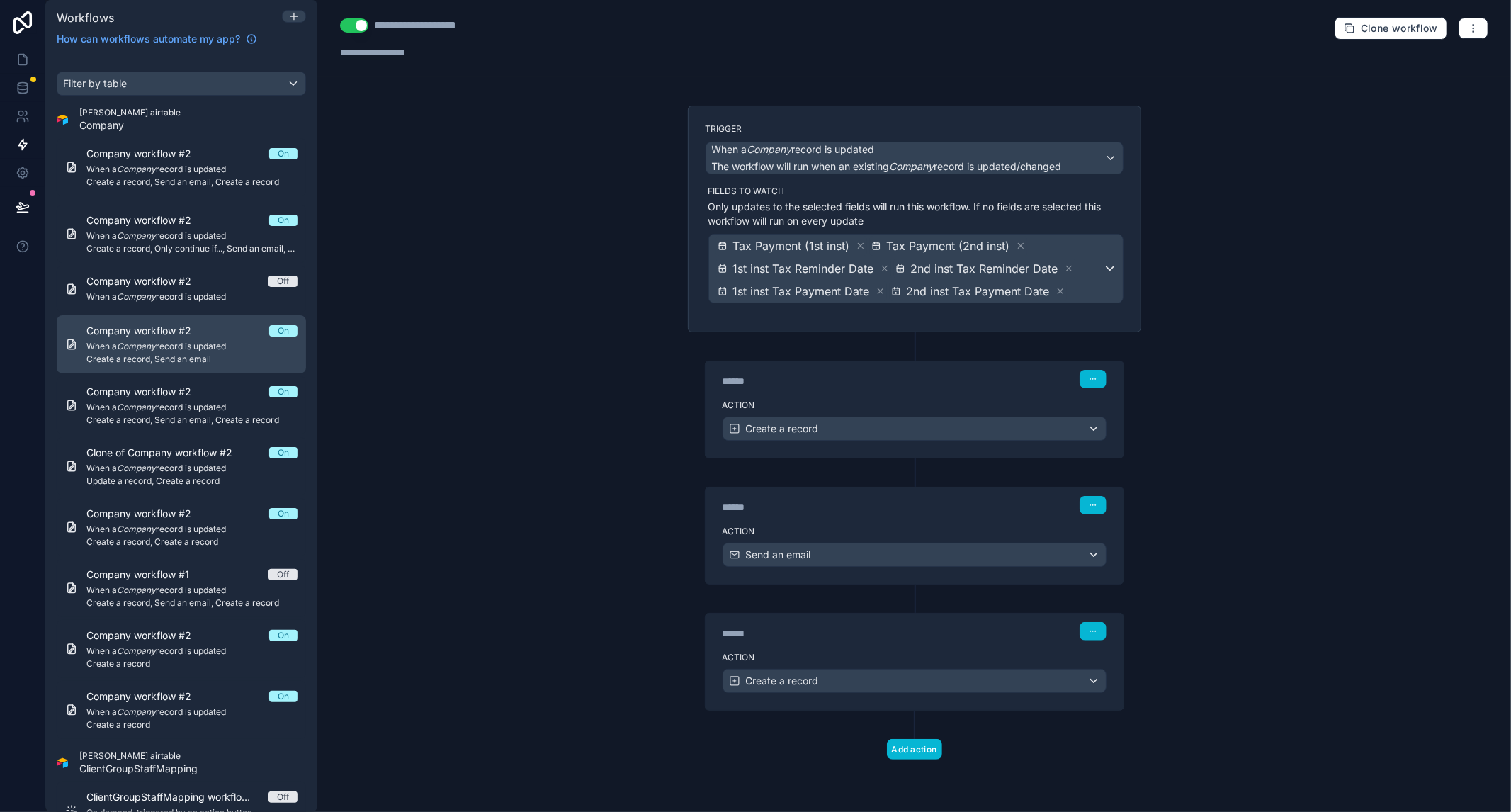
click at [192, 335] on span "Company workflow #2" at bounding box center [147, 330] width 122 height 14
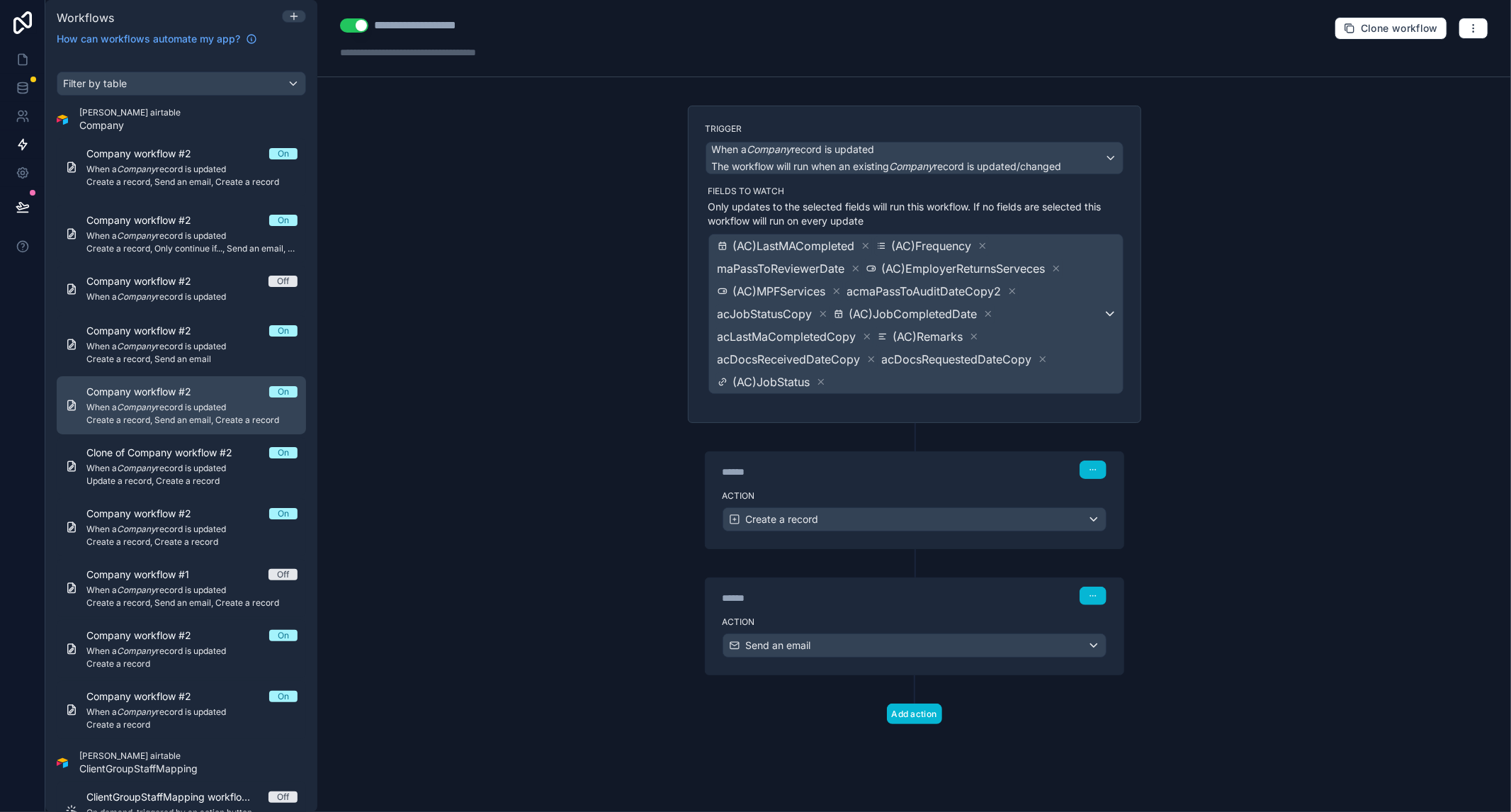
click at [175, 419] on span "Create a record, Send an email, Create a record" at bounding box center [192, 419] width 211 height 11
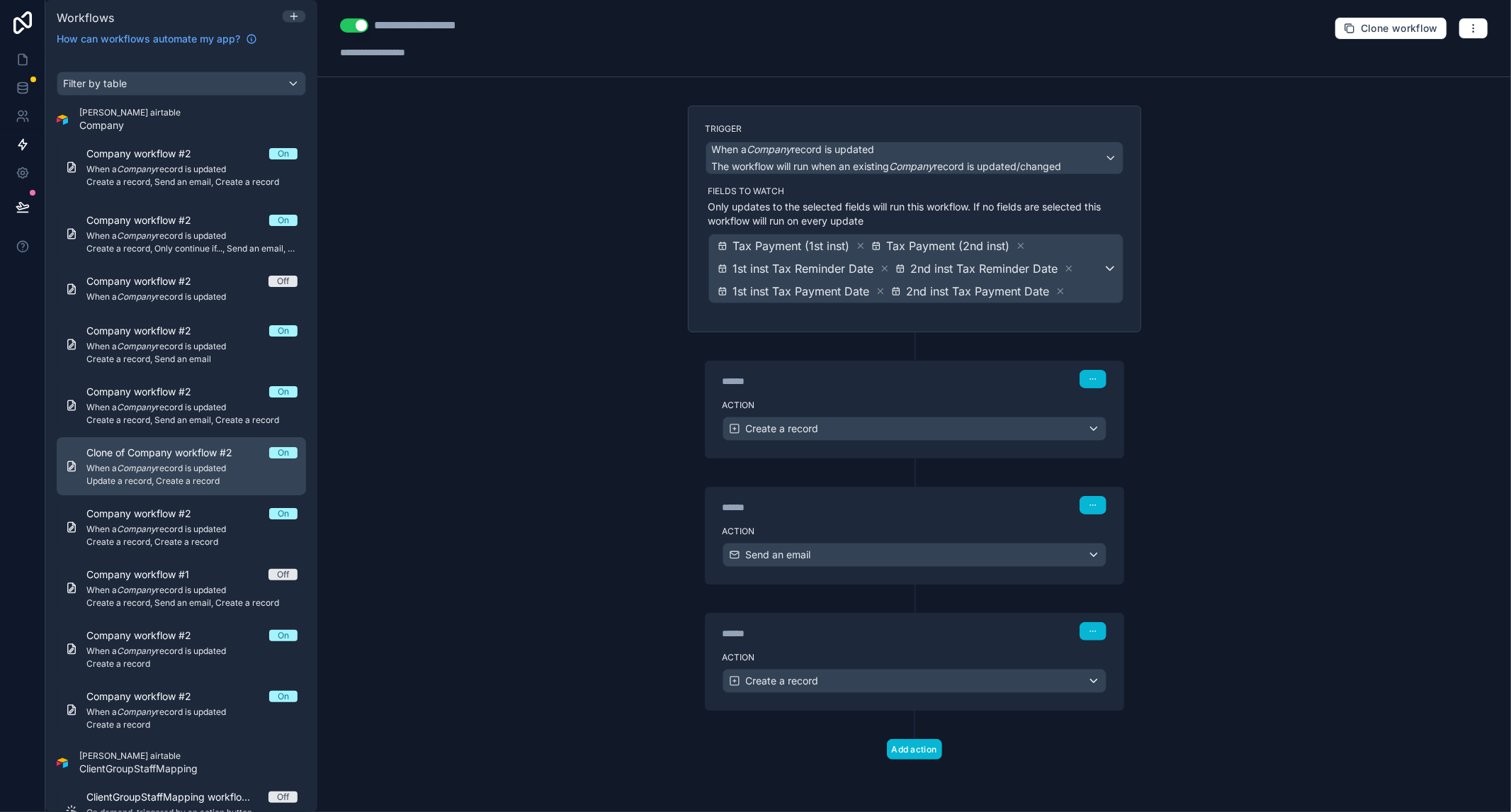
click at [166, 482] on span "Update a record, Create a record" at bounding box center [192, 480] width 211 height 11
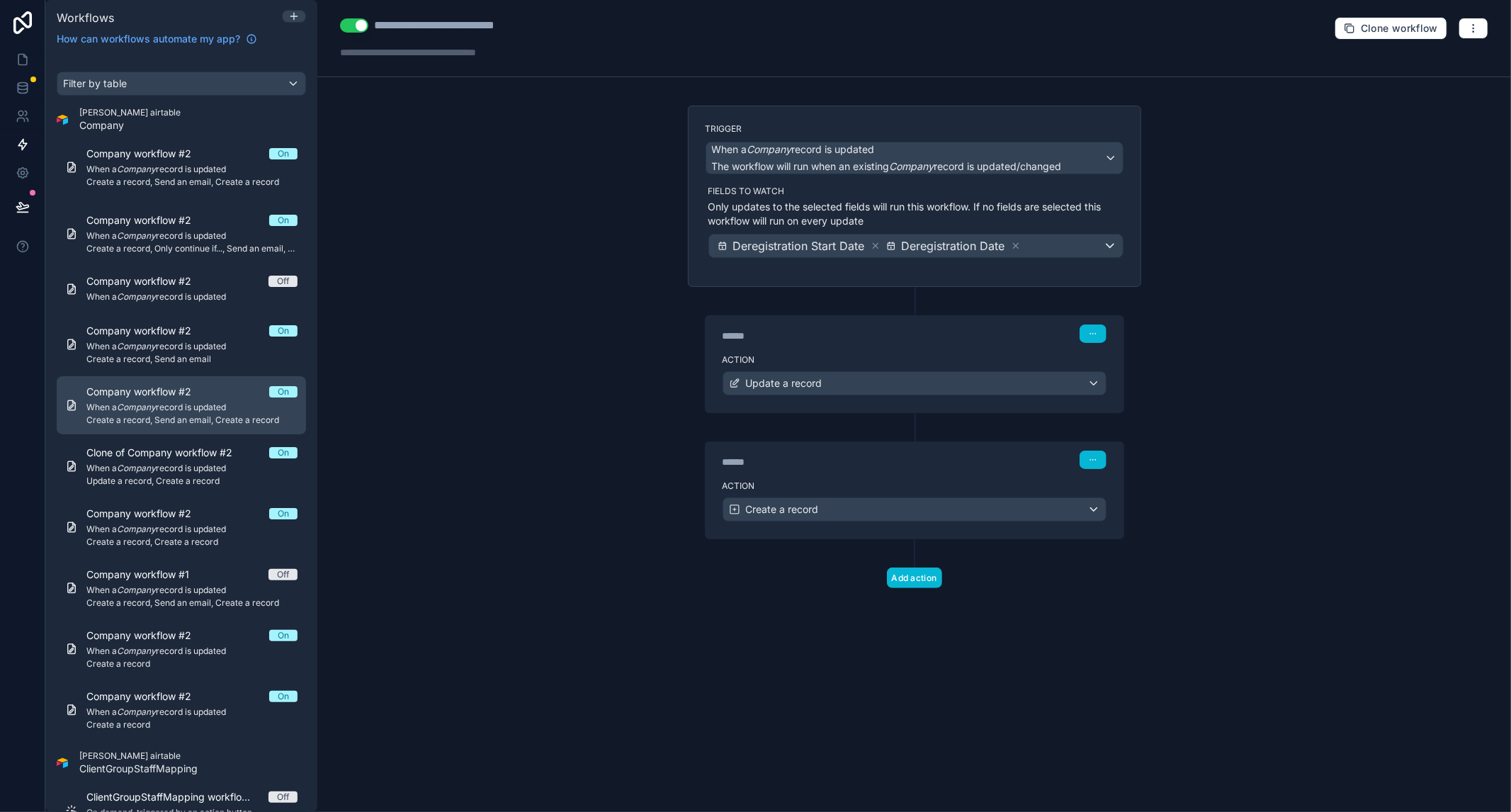
click at [166, 377] on link "Company workflow #2 On When a Company record is updated Create a record, Send a…" at bounding box center [181, 404] width 250 height 58
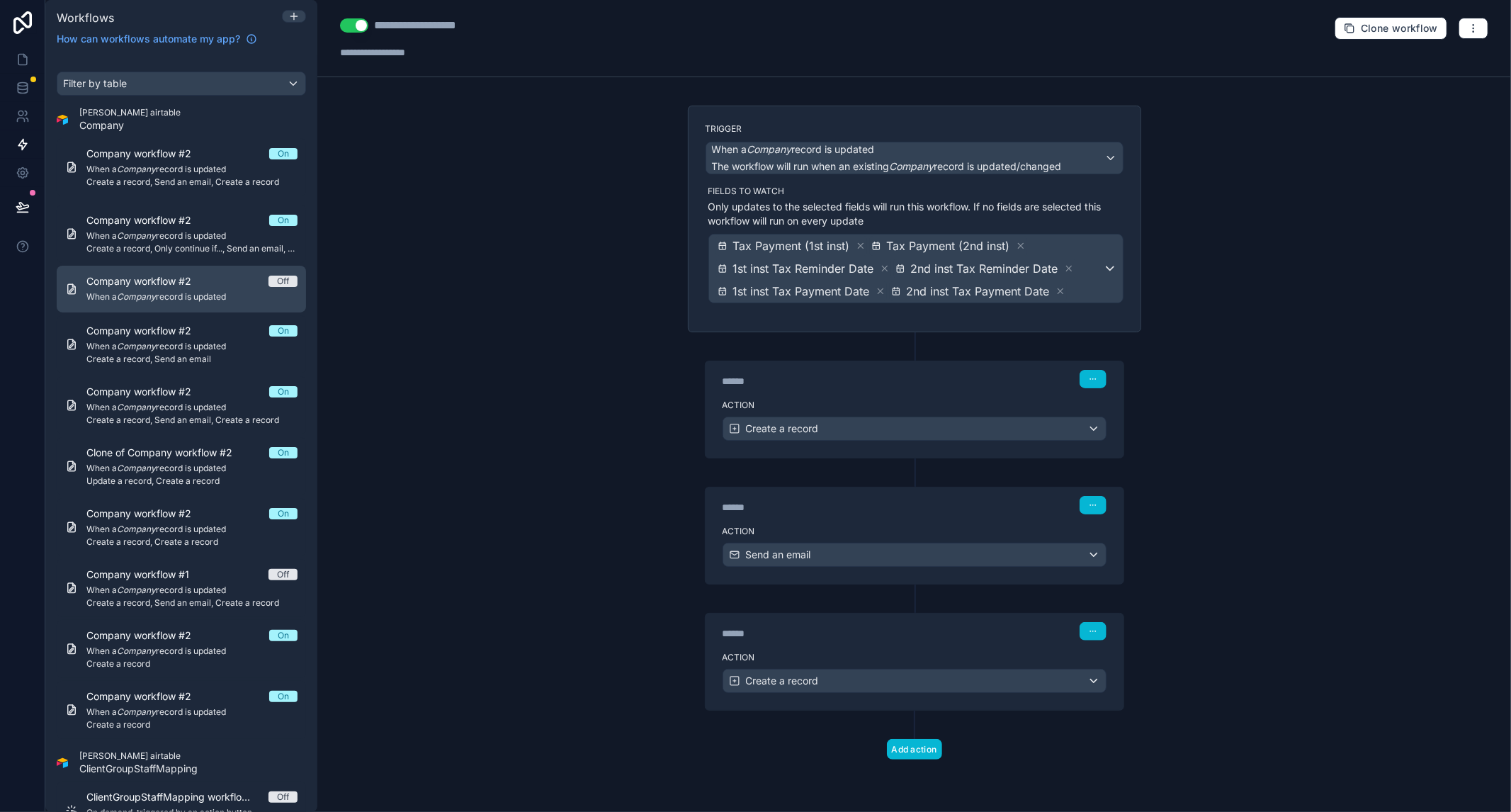
drag, startPoint x: 160, startPoint y: 337, endPoint x: 175, endPoint y: 296, distance: 43.7
click at [160, 339] on div "Company workflow #2 On When a Company record is updated Create a record, Send a…" at bounding box center [192, 344] width 211 height 41
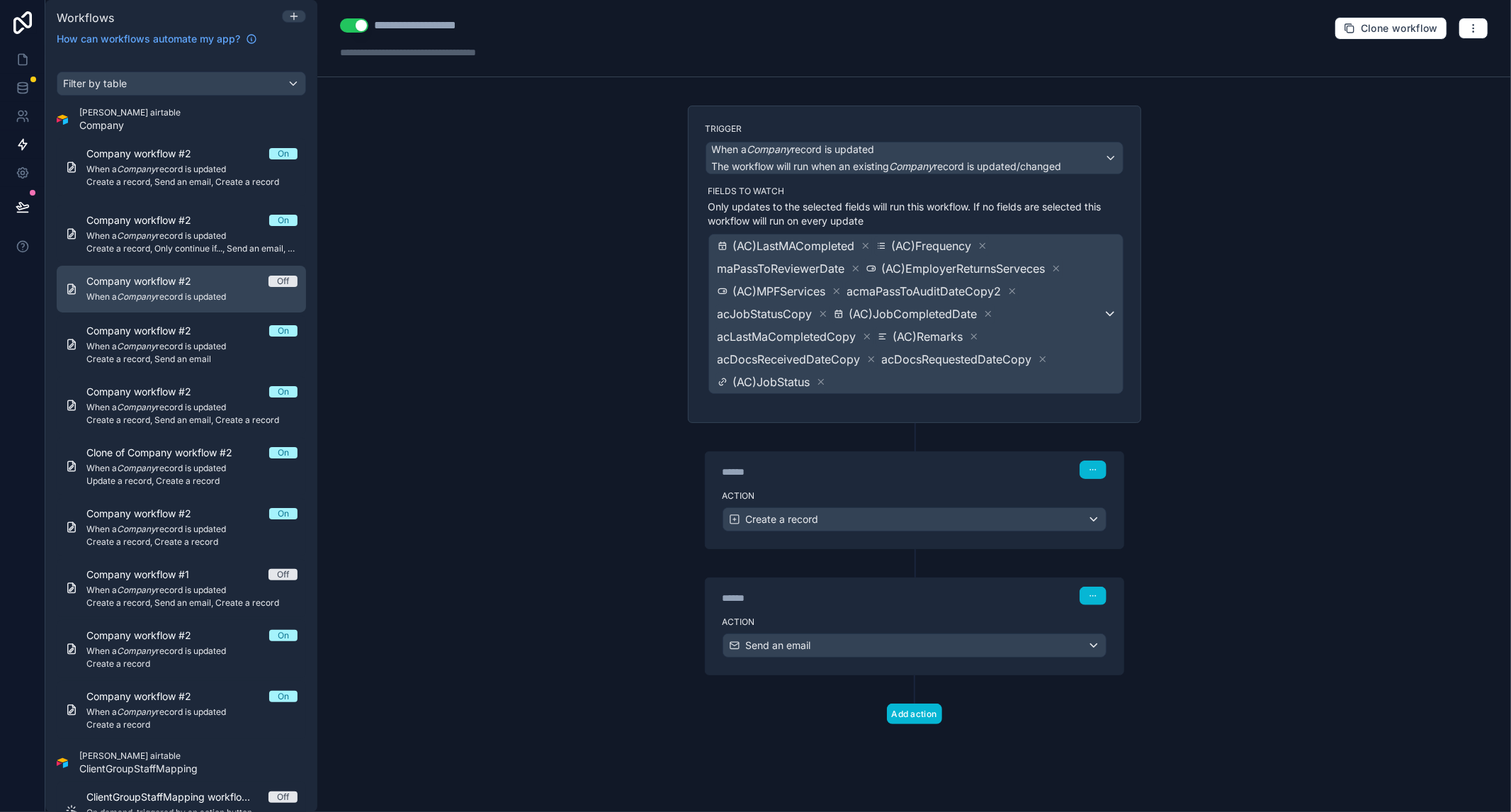
click at [176, 286] on span "Company workflow #2" at bounding box center [147, 281] width 122 height 14
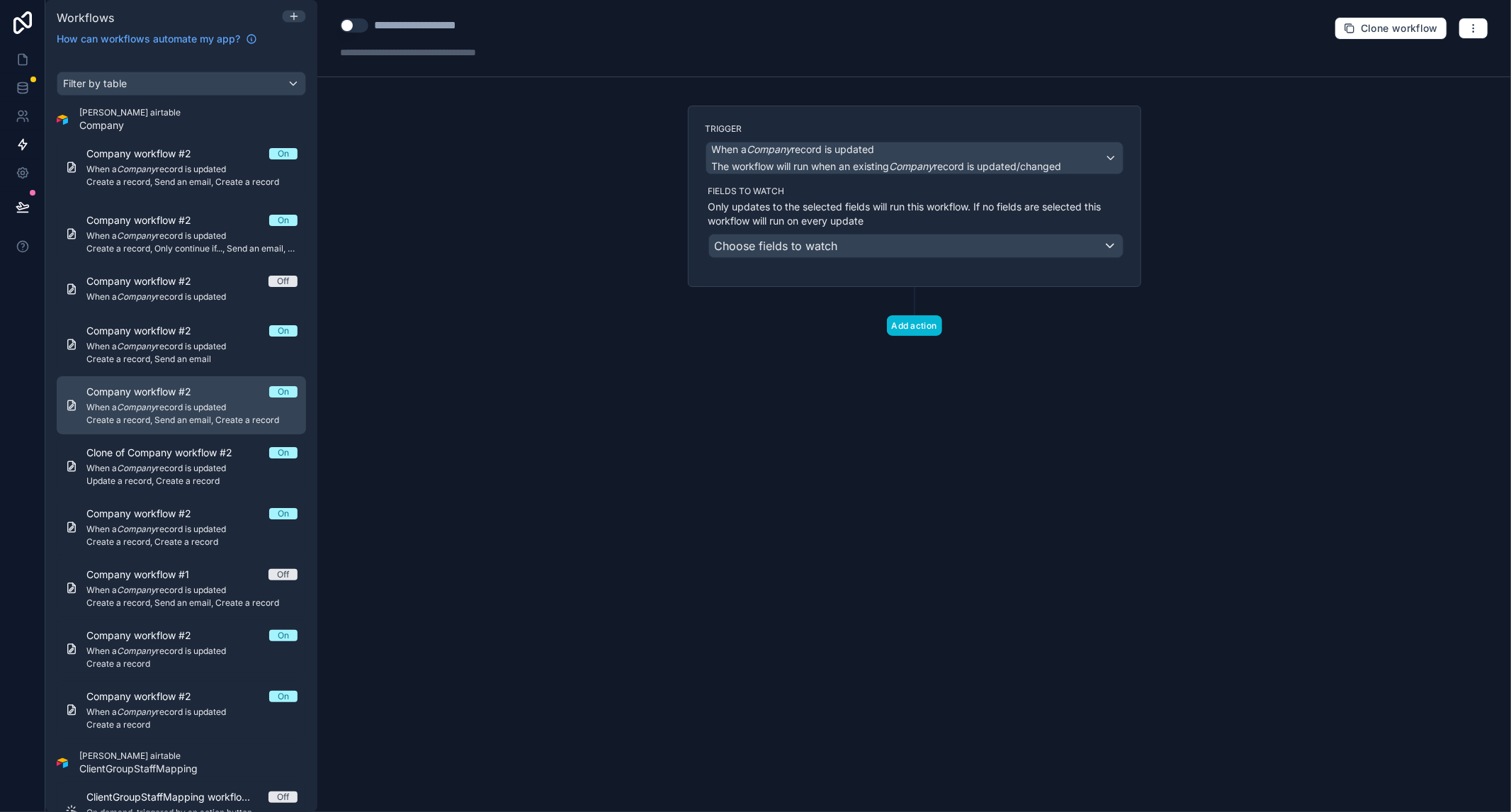
click at [181, 387] on span "Company workflow #2" at bounding box center [147, 392] width 122 height 14
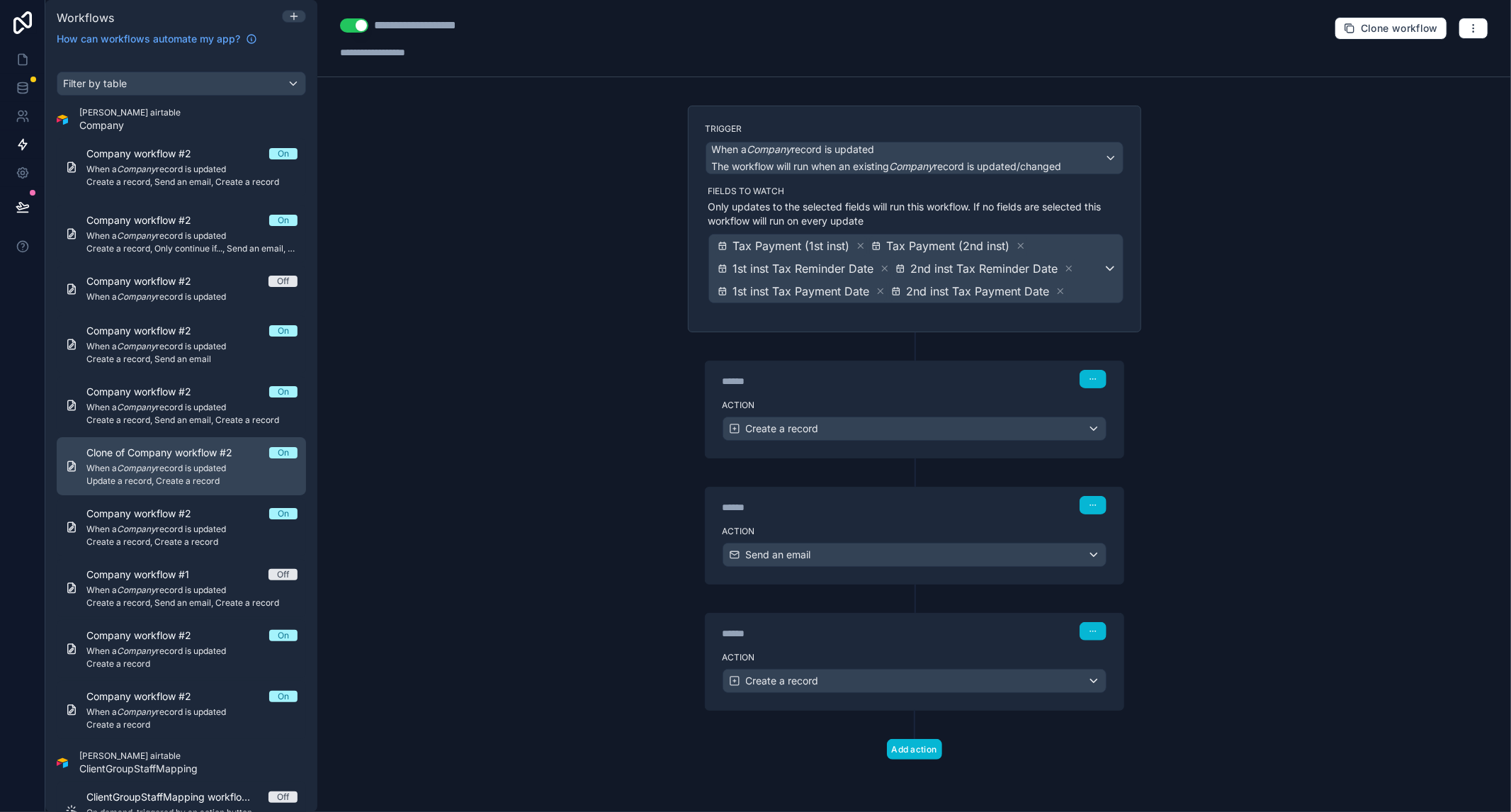
click at [185, 464] on span "When a Company record is updated" at bounding box center [192, 467] width 211 height 11
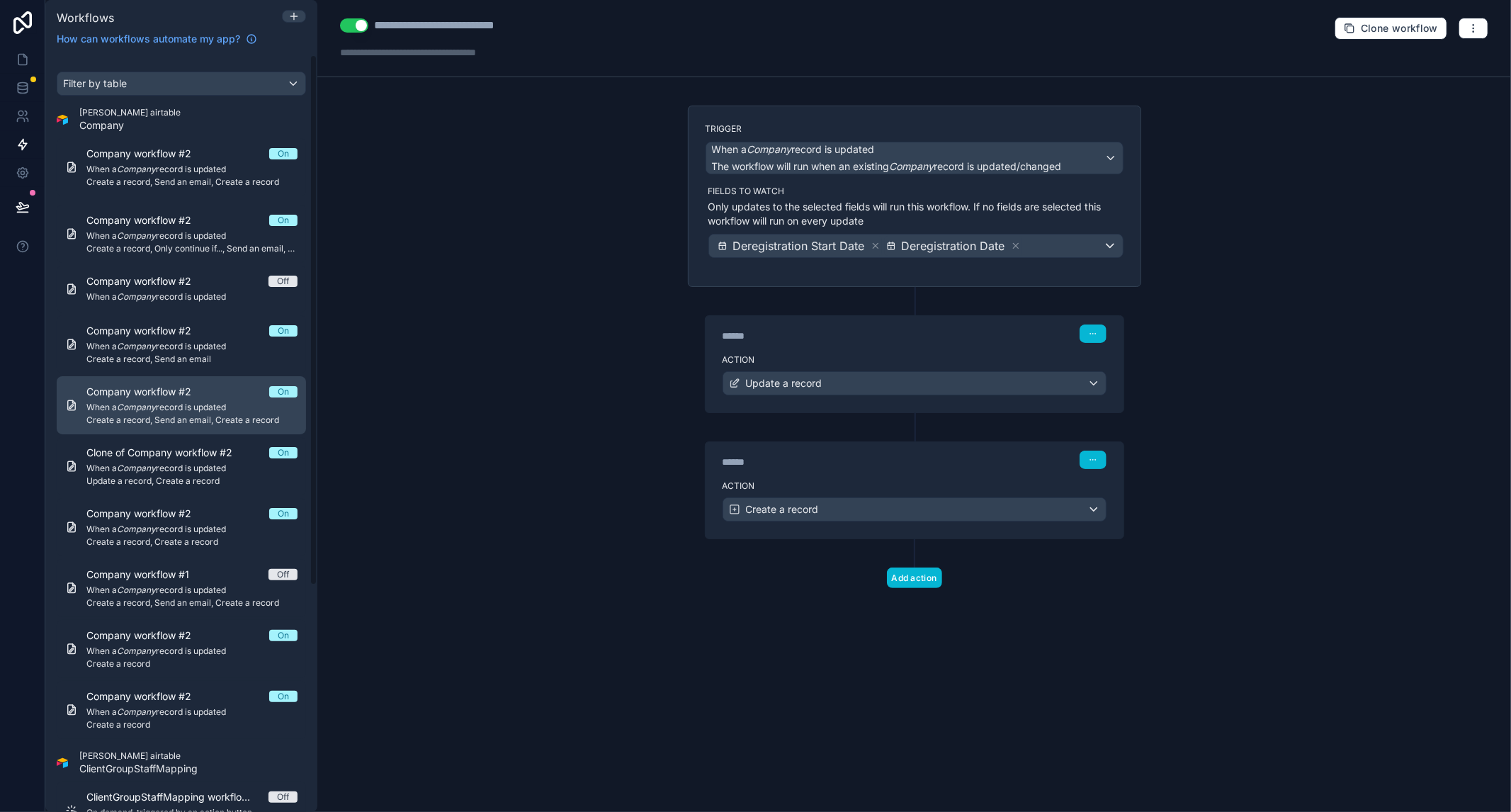
click at [166, 409] on span "When a Company record is updated" at bounding box center [192, 407] width 211 height 11
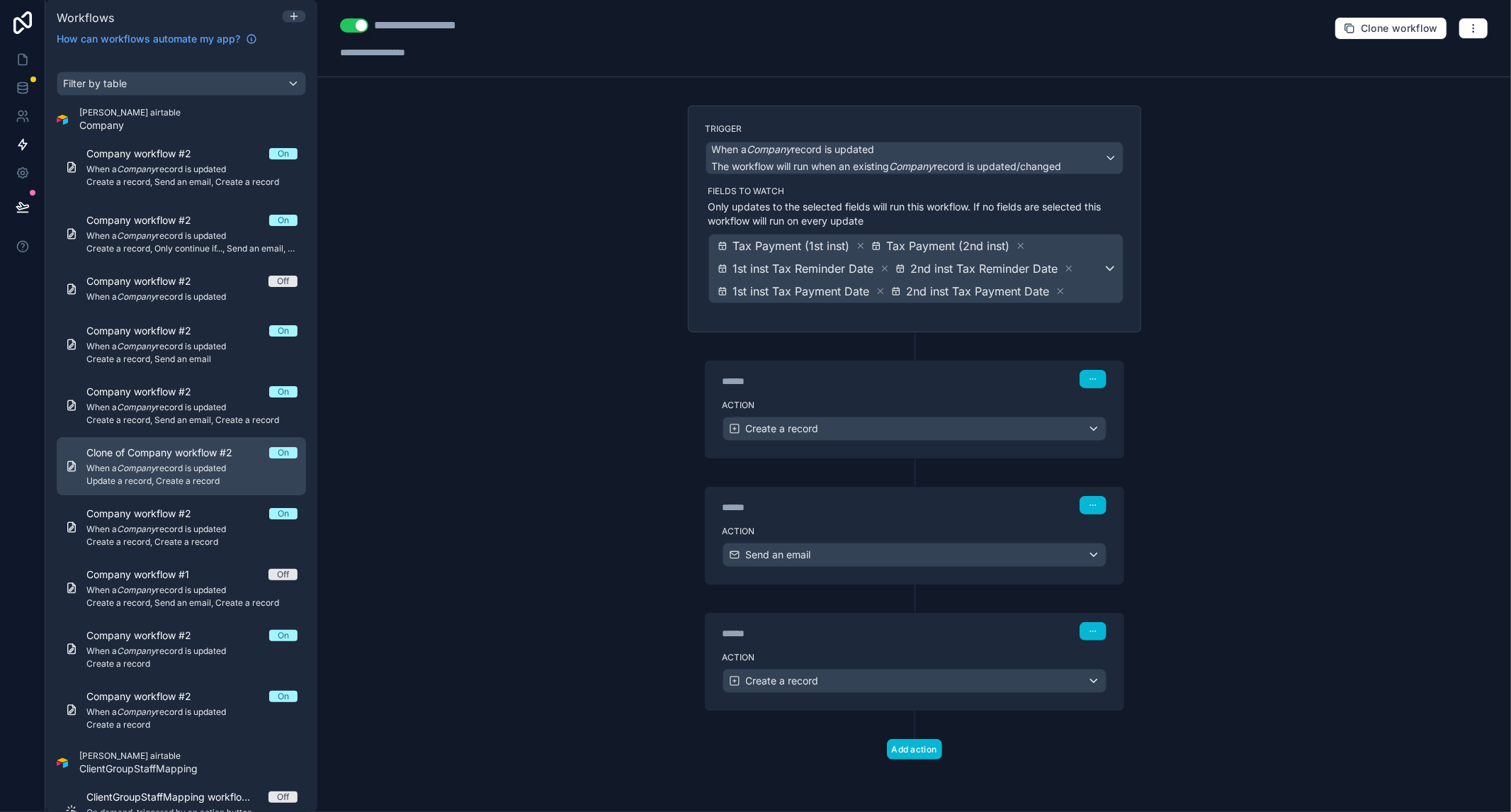
click at [154, 471] on em "Company" at bounding box center [136, 467] width 39 height 11
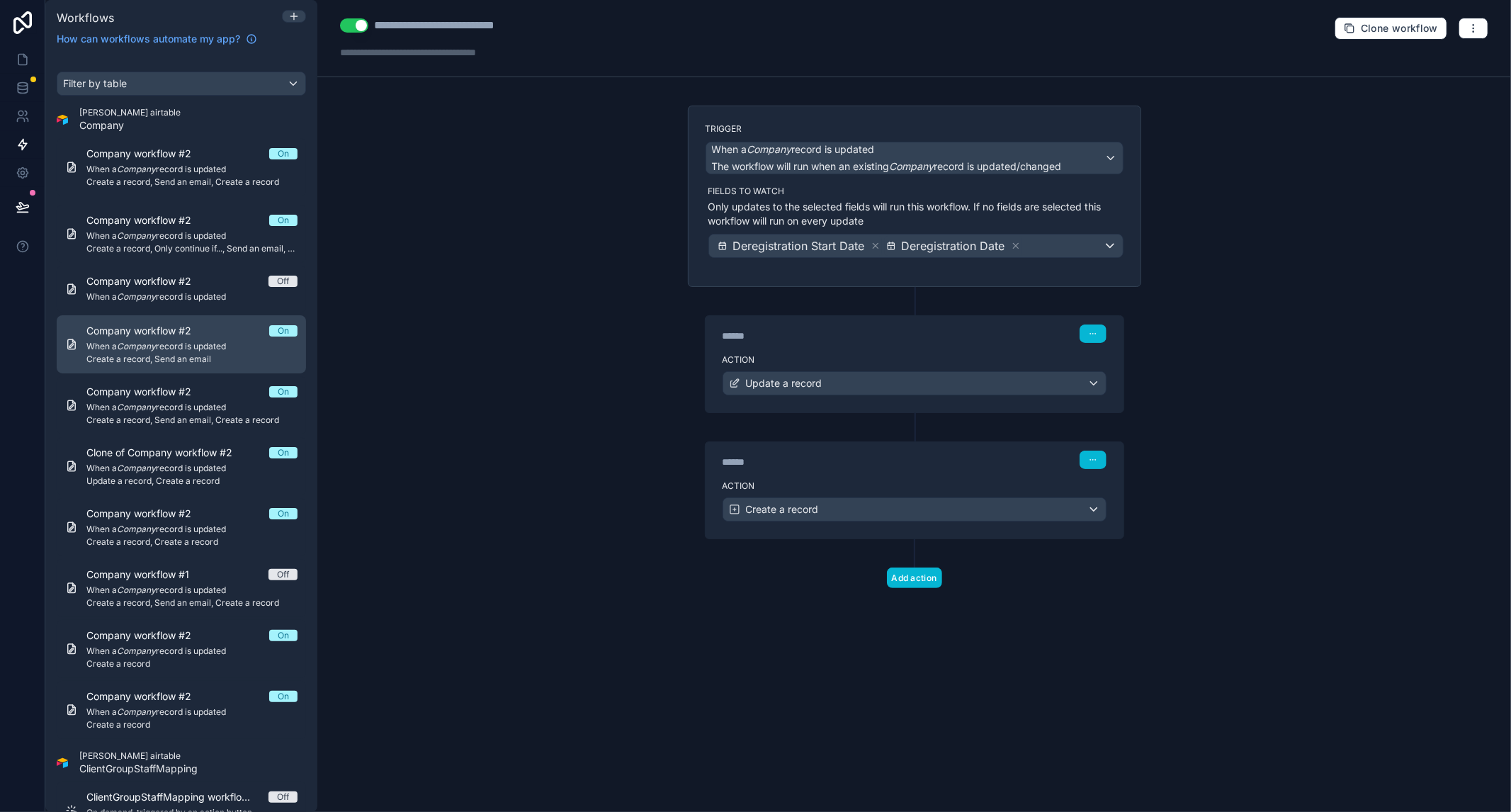
click at [166, 345] on span "When a Company record is updated" at bounding box center [192, 345] width 211 height 11
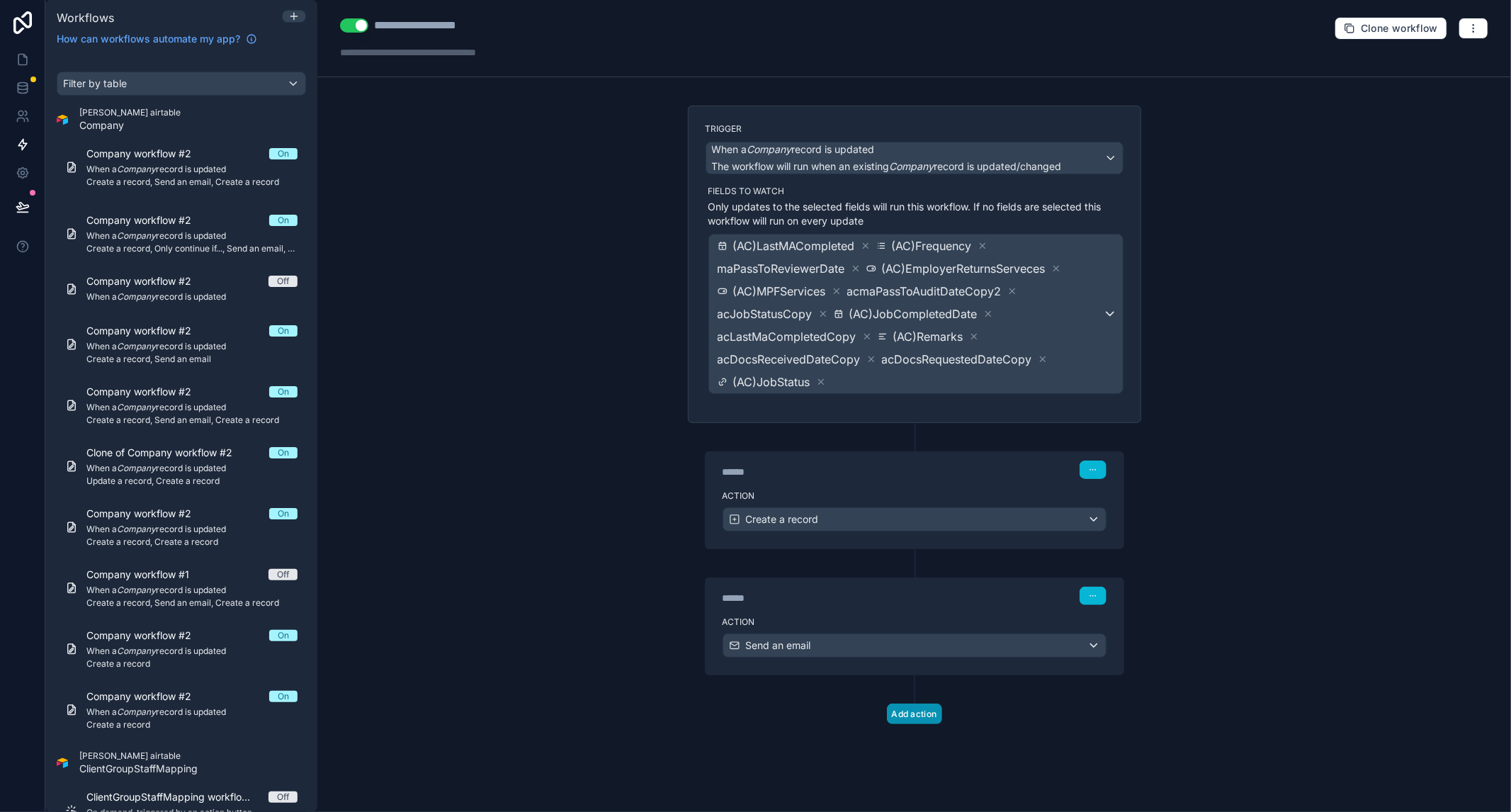
click at [918, 709] on button "Add action" at bounding box center [915, 714] width 55 height 20
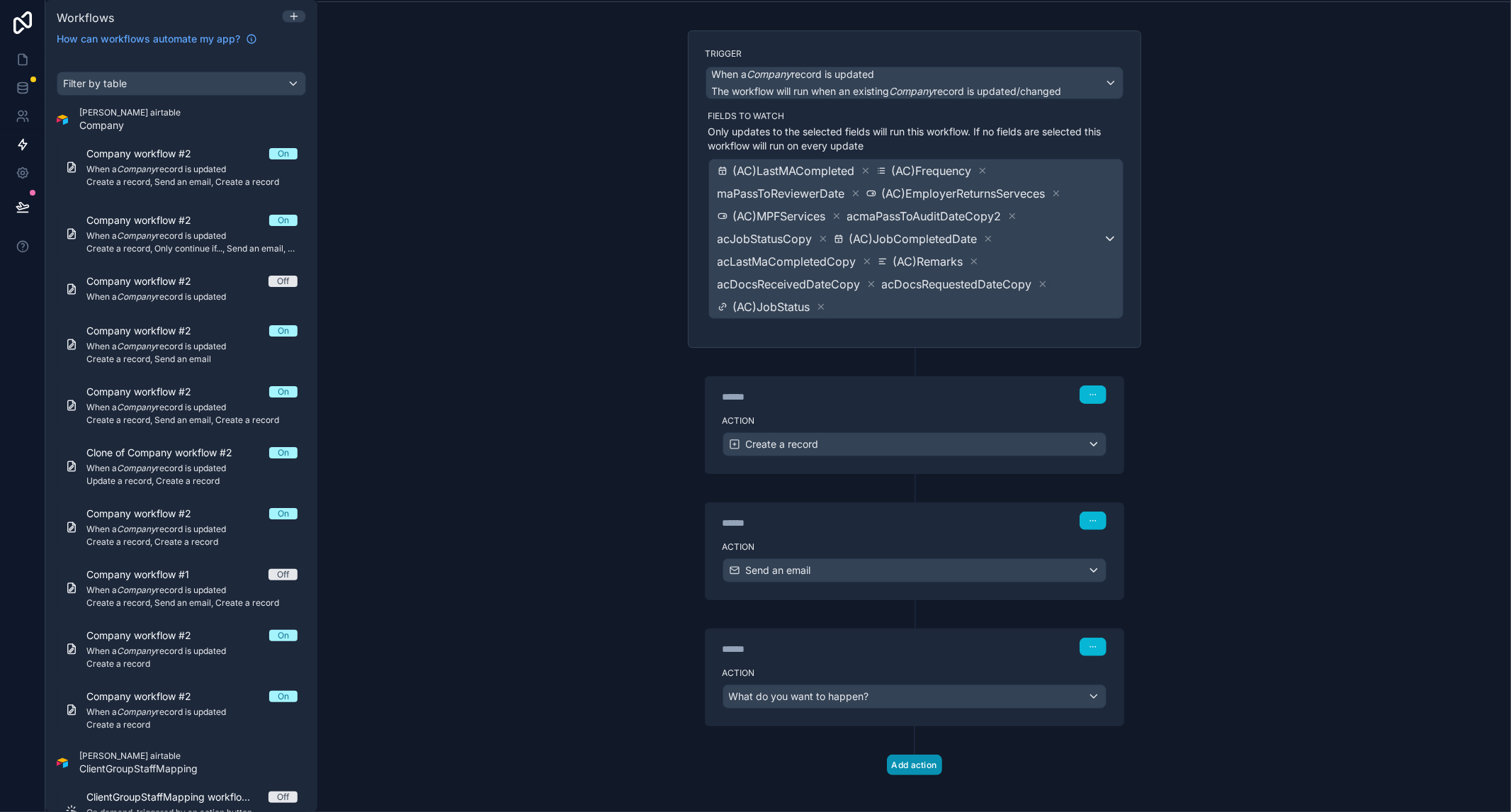
scroll to position [78, 0]
click at [852, 688] on span "What do you want to happen?" at bounding box center [799, 693] width 140 height 12
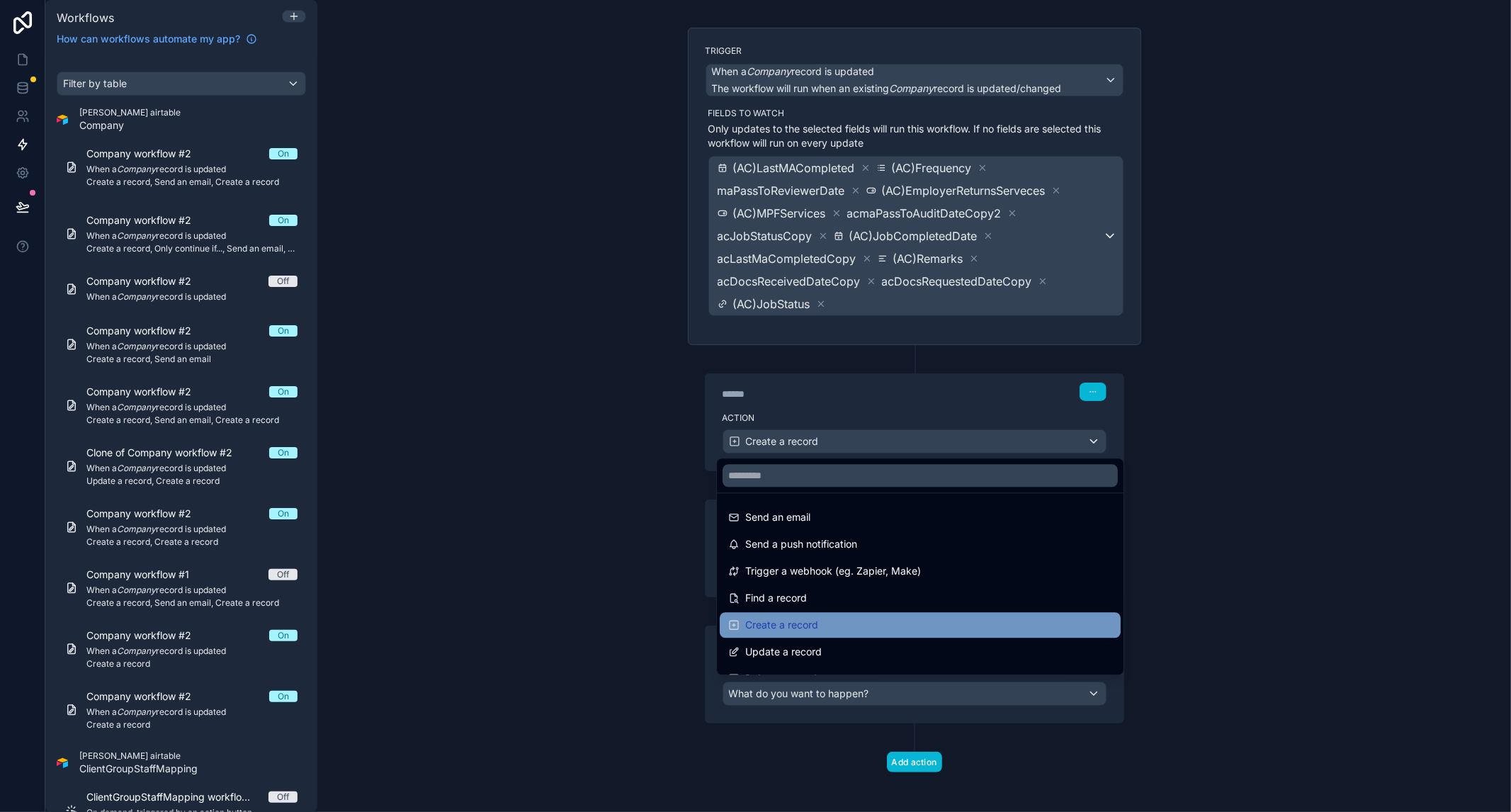
click at [836, 618] on div "Create a record" at bounding box center [920, 625] width 384 height 17
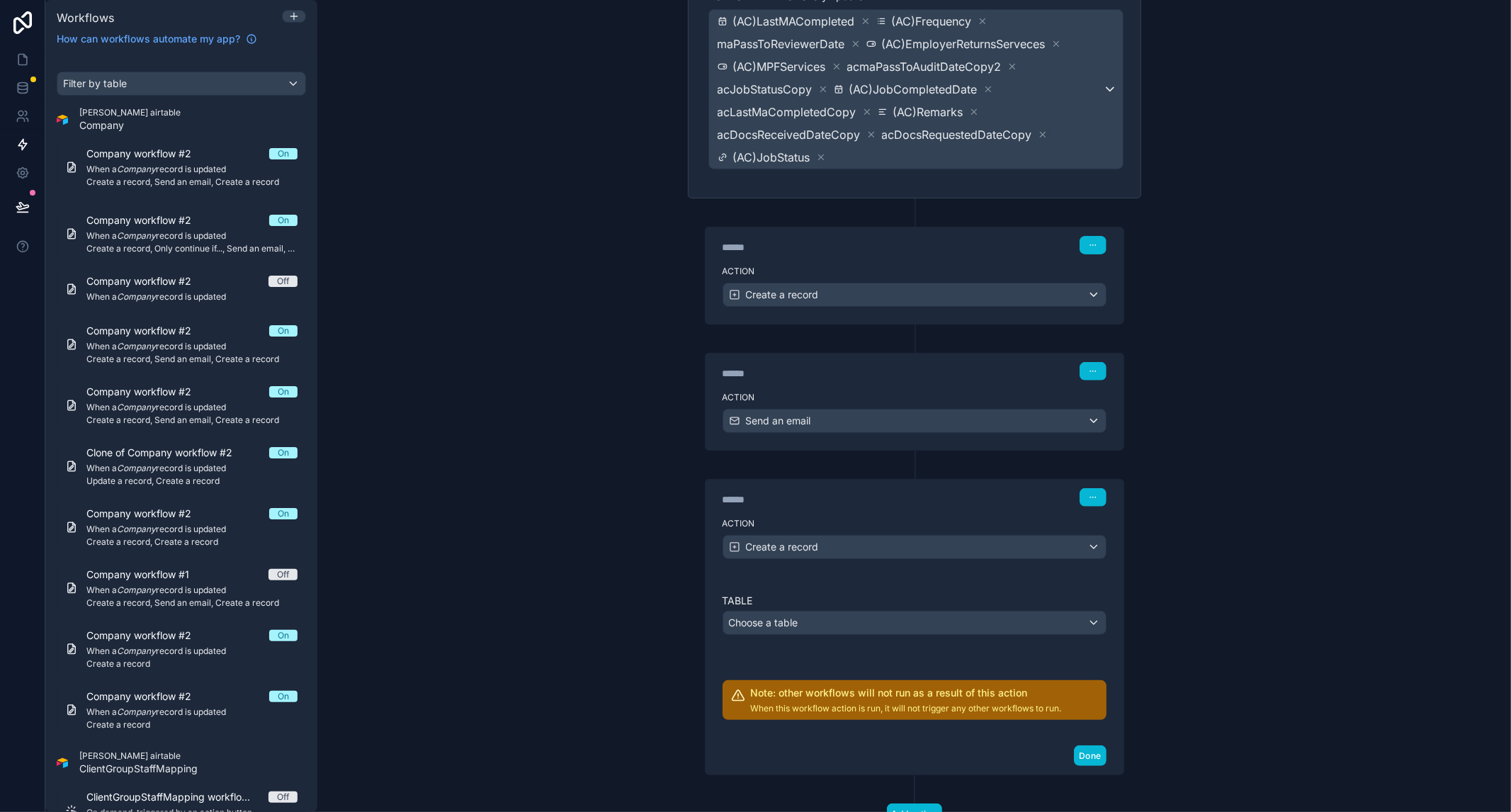
scroll to position [235, 0]
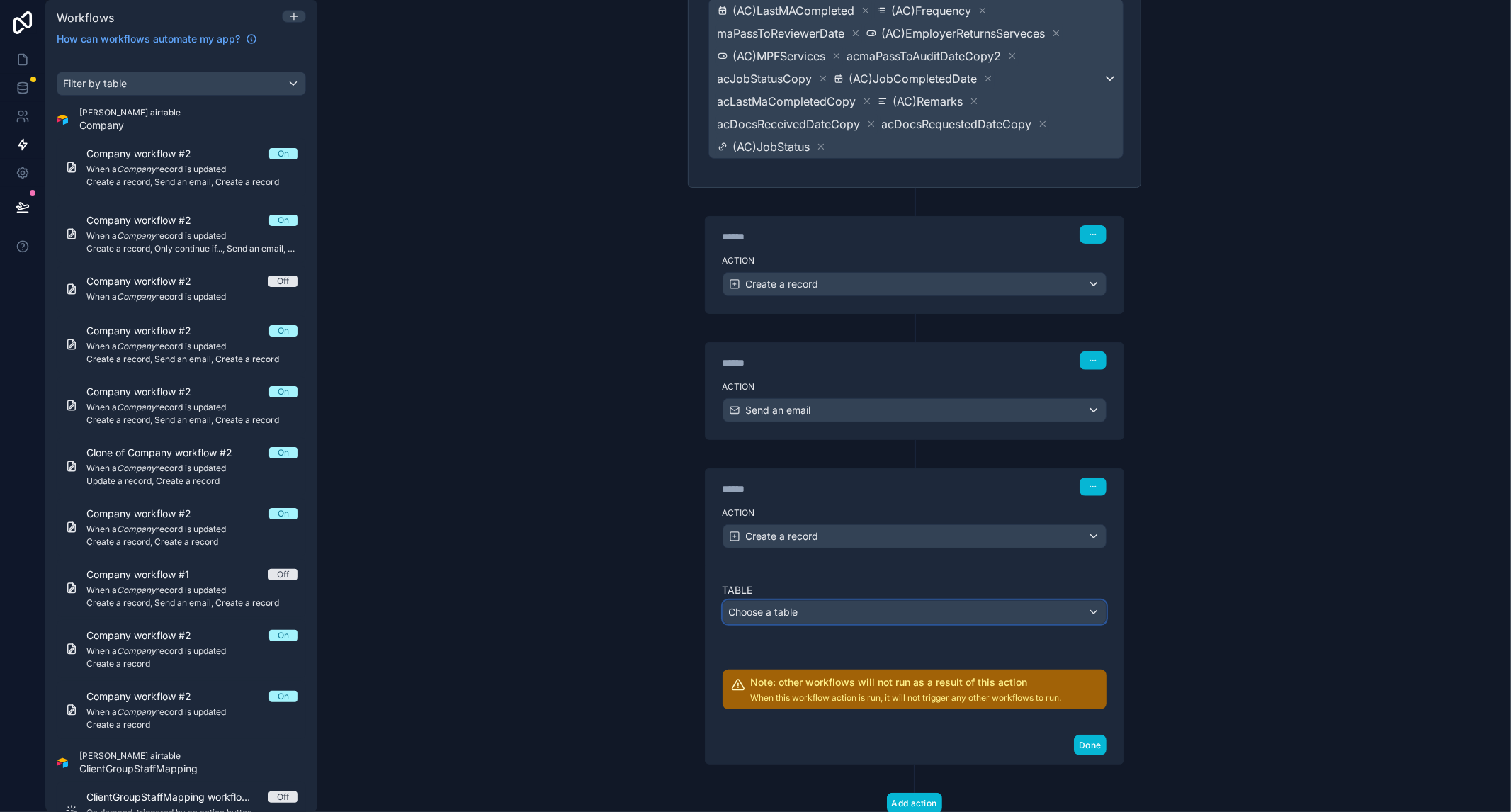
click at [835, 601] on div "Choose a table" at bounding box center [914, 612] width 383 height 23
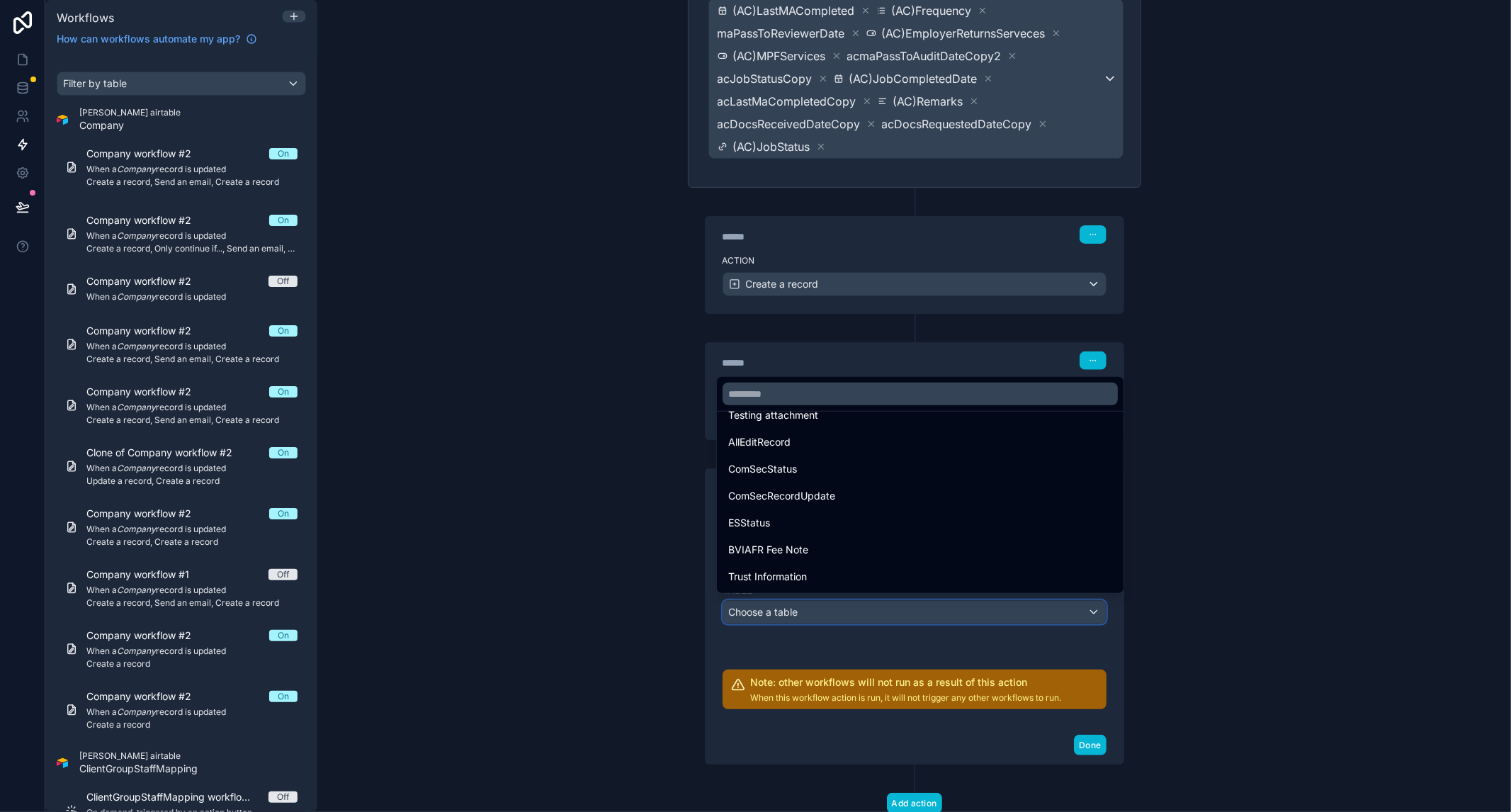
scroll to position [472, 0]
click at [800, 389] on input "text" at bounding box center [920, 393] width 395 height 23
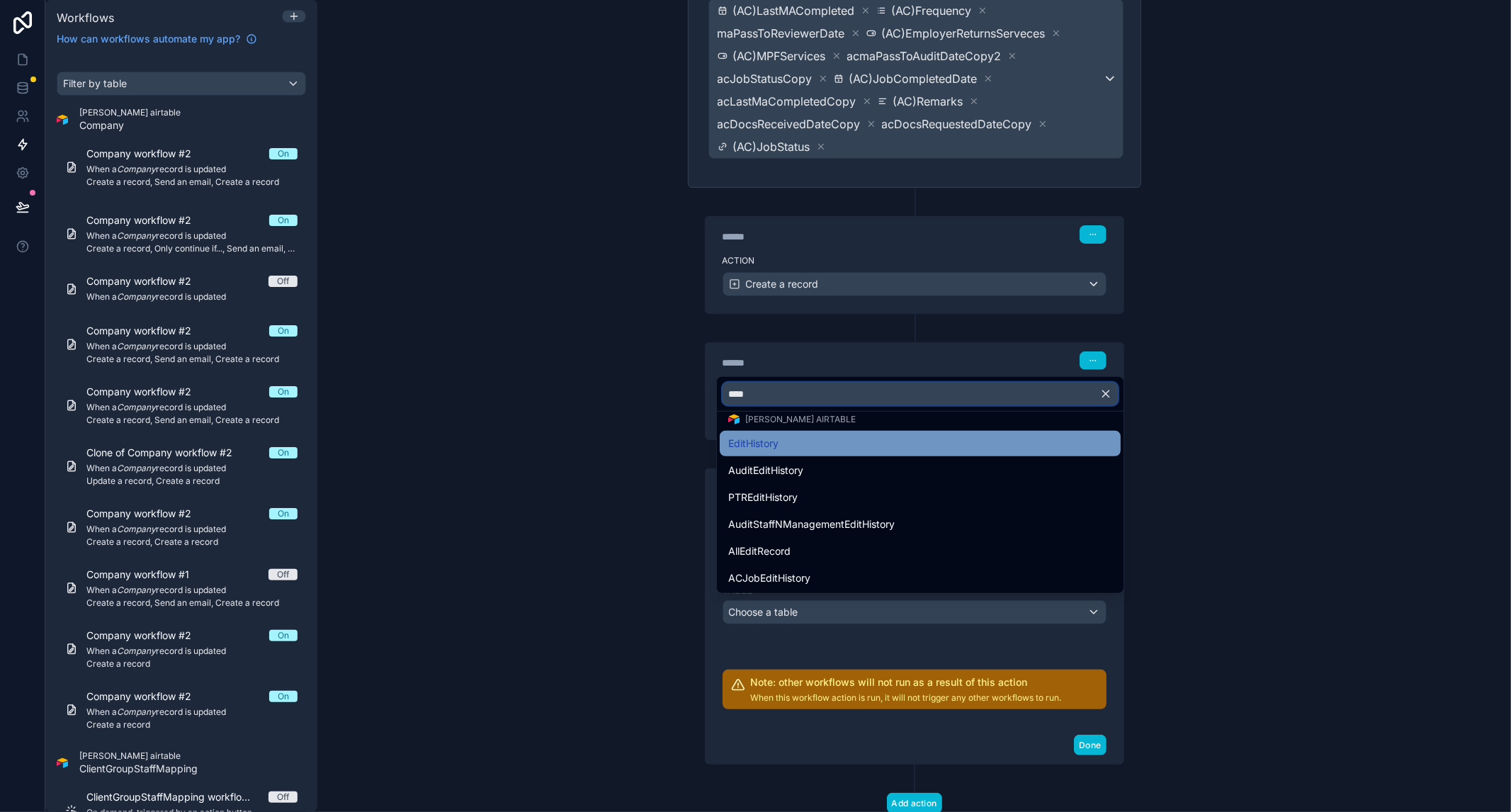
type input "****"
click at [809, 454] on div "EditHistory" at bounding box center [920, 443] width 401 height 25
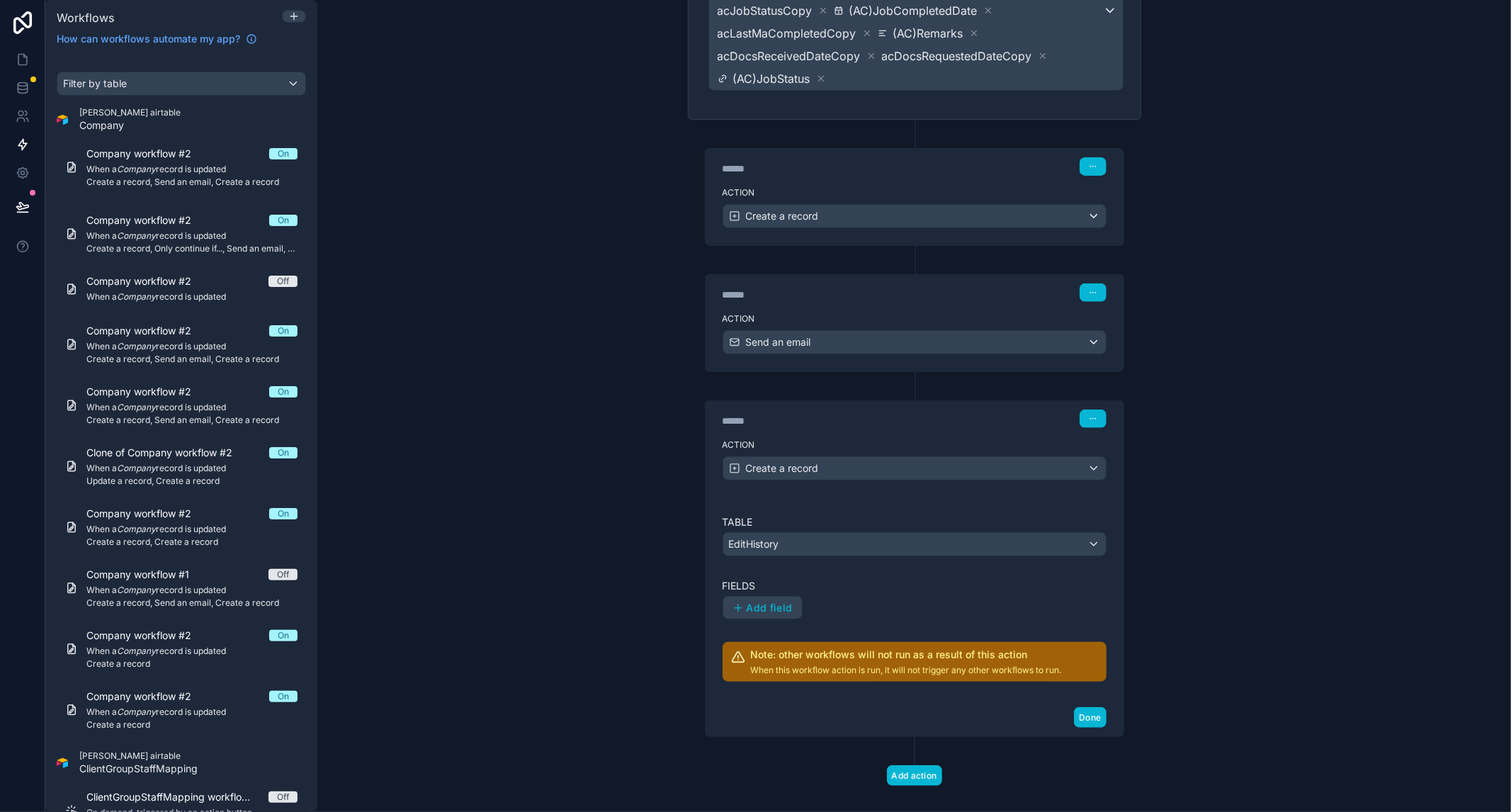
scroll to position [315, 0]
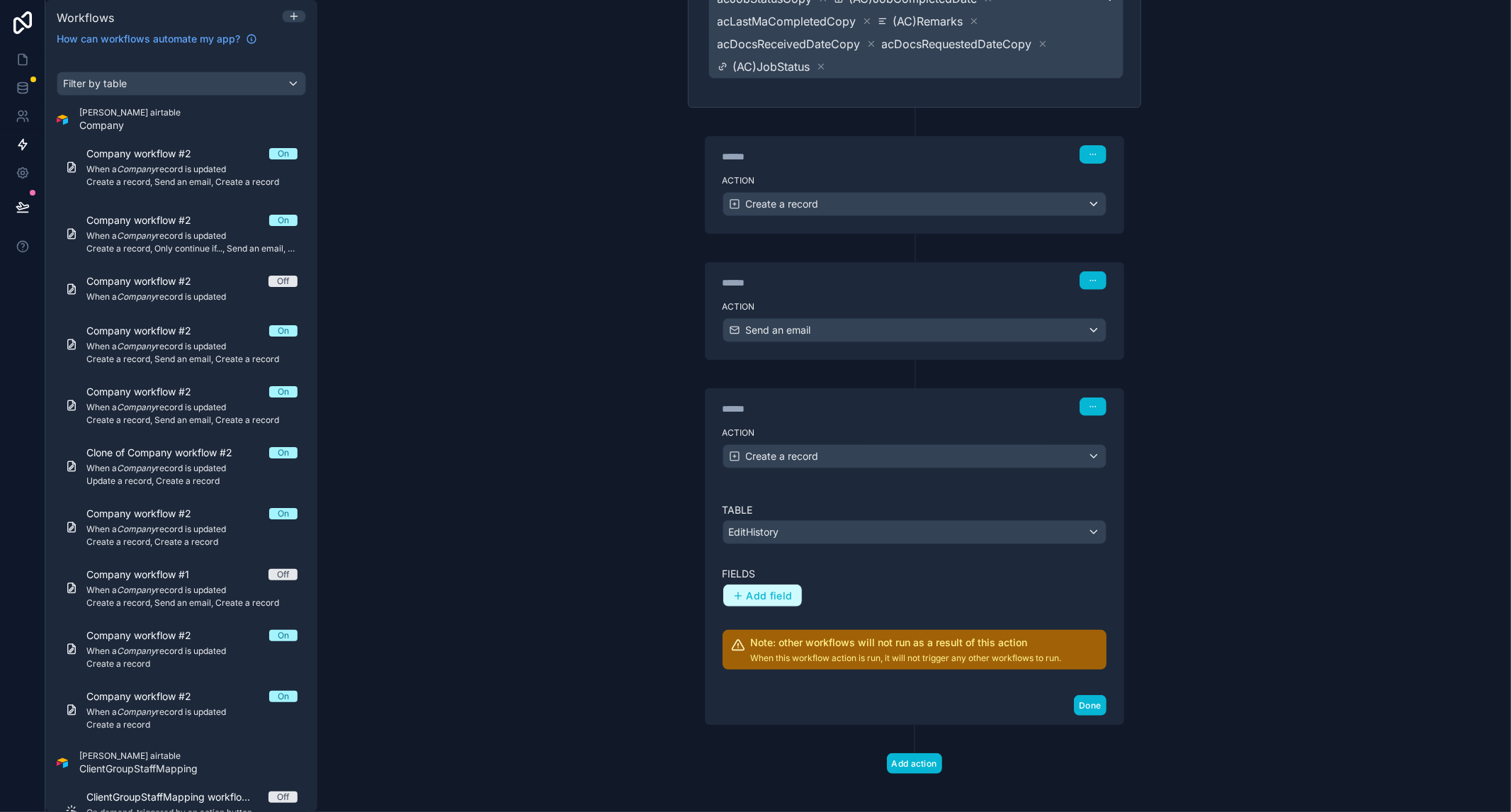
click at [754, 596] on button "Add field" at bounding box center [763, 595] width 79 height 23
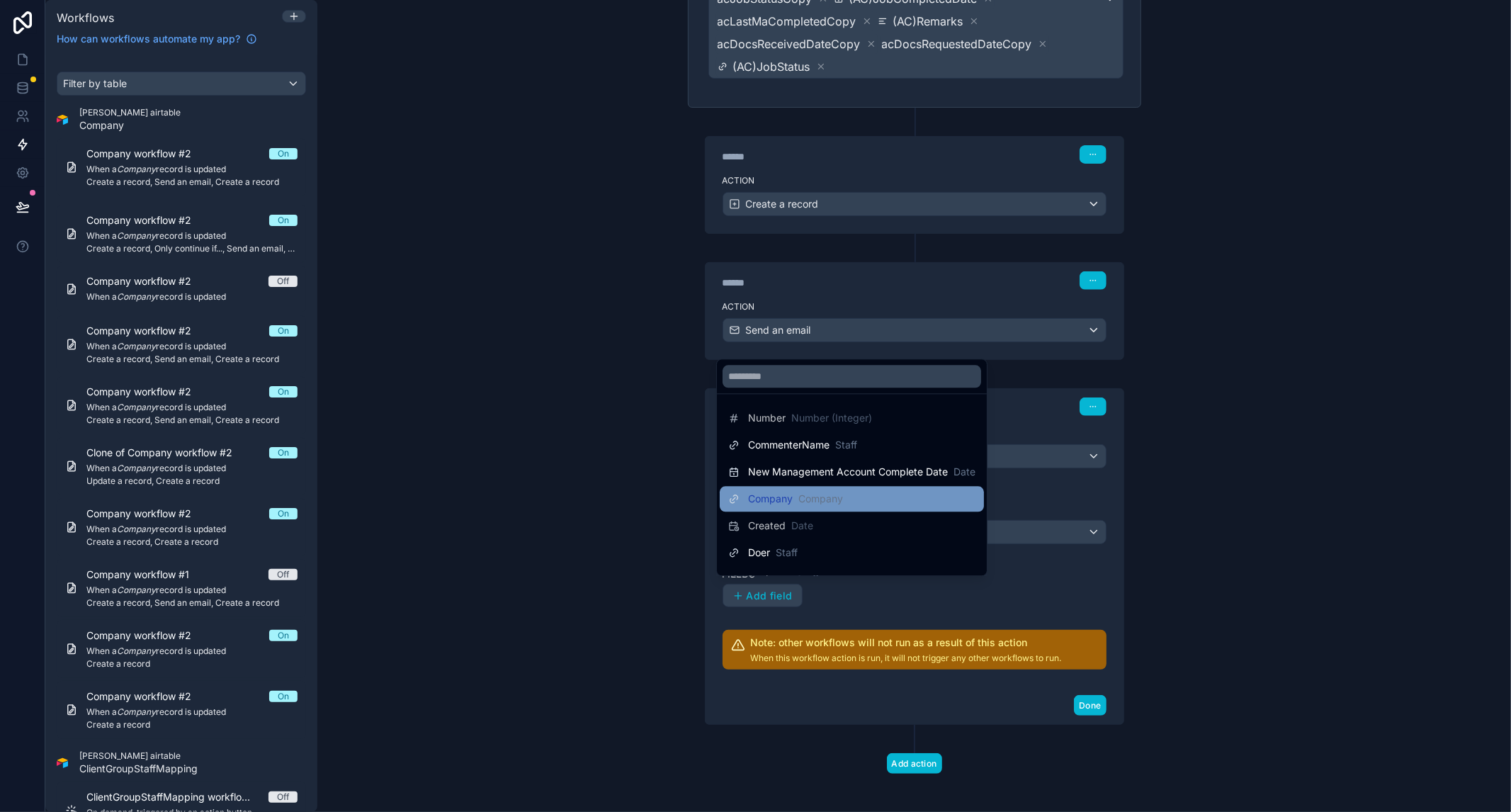
click at [831, 491] on div "Company Company" at bounding box center [785, 498] width 115 height 17
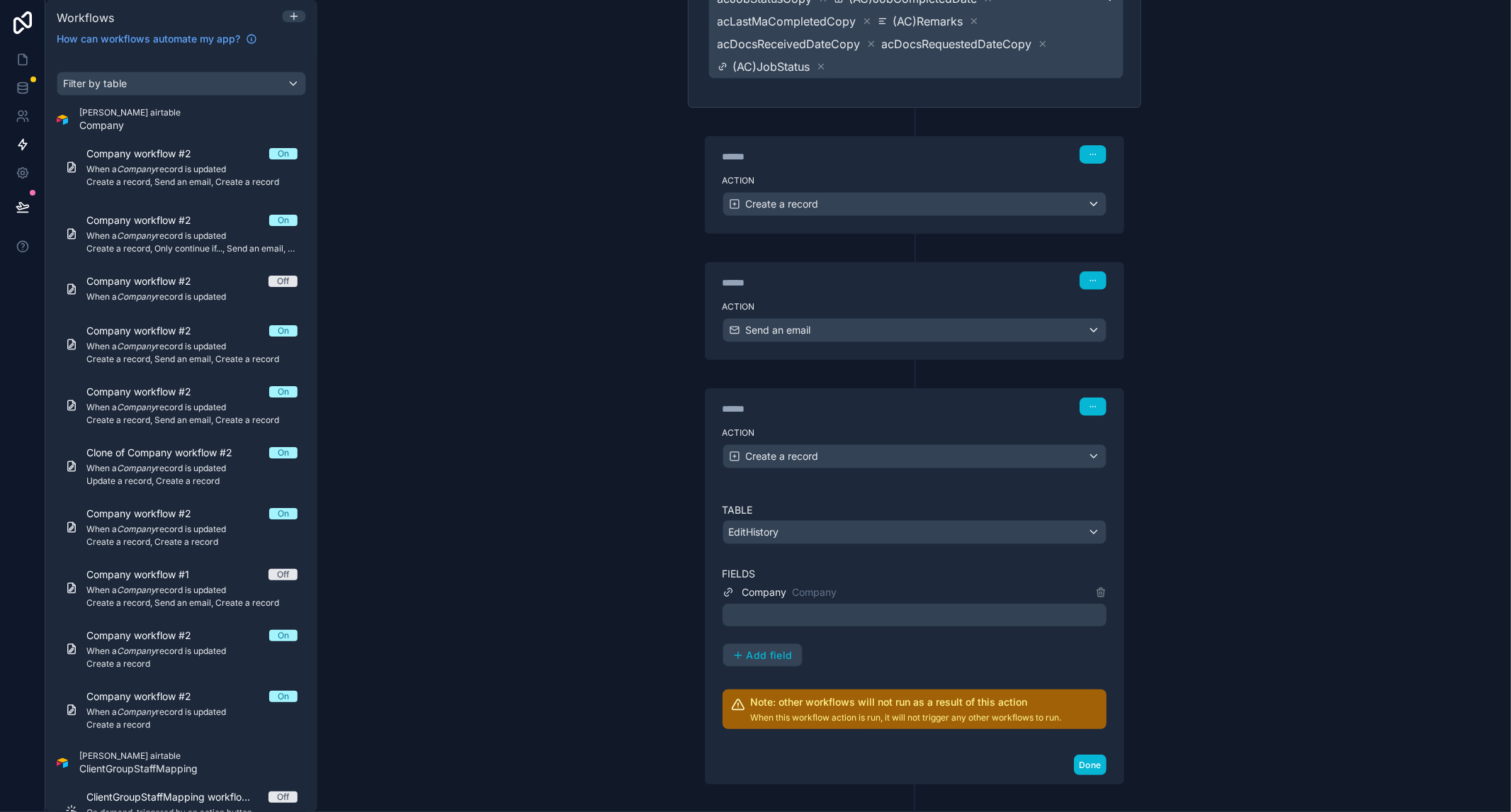
click at [835, 604] on div at bounding box center [914, 614] width 384 height 23
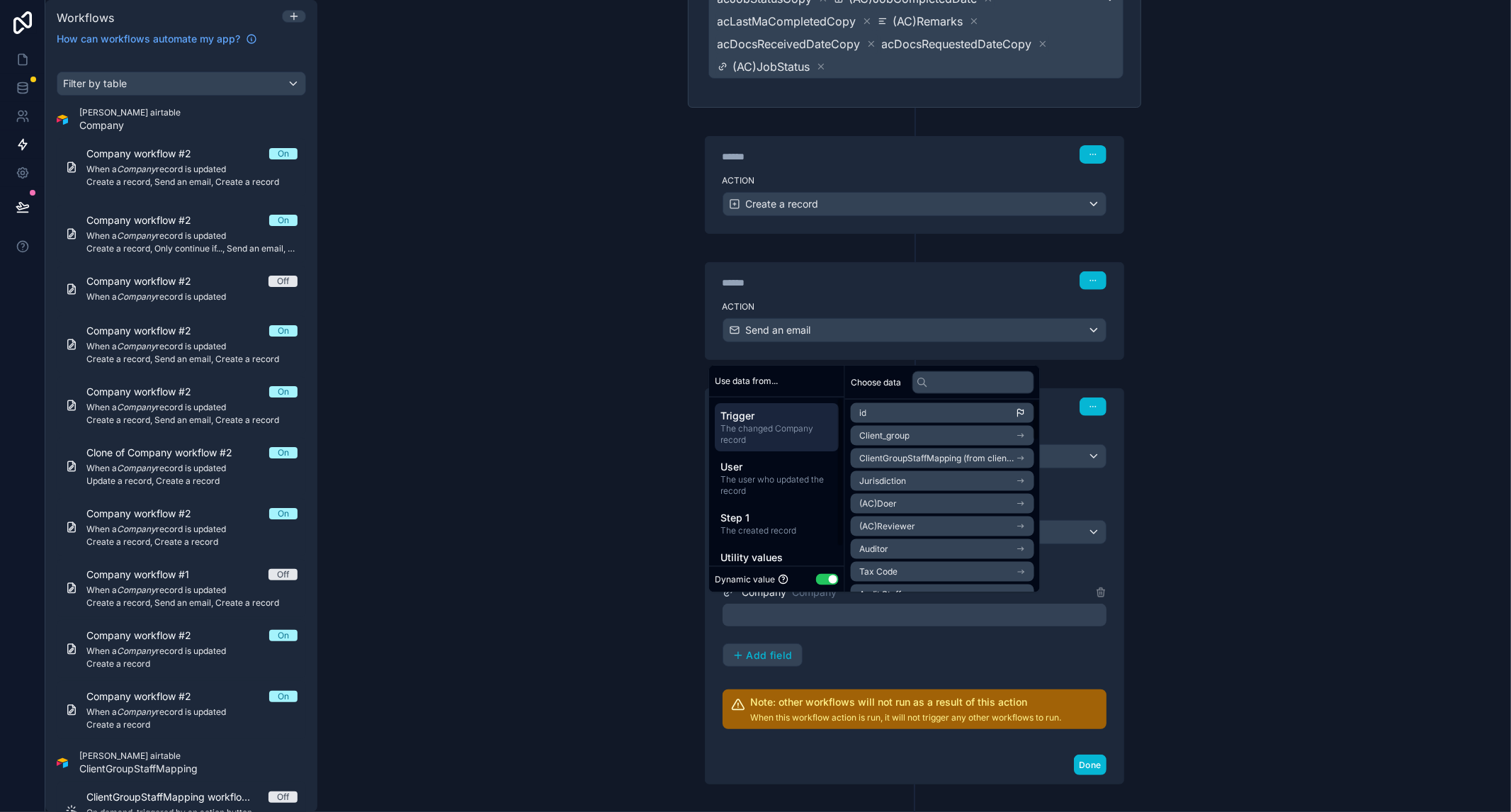
scroll to position [0, 0]
click at [1287, 521] on div "**********" at bounding box center [914, 406] width 1194 height 812
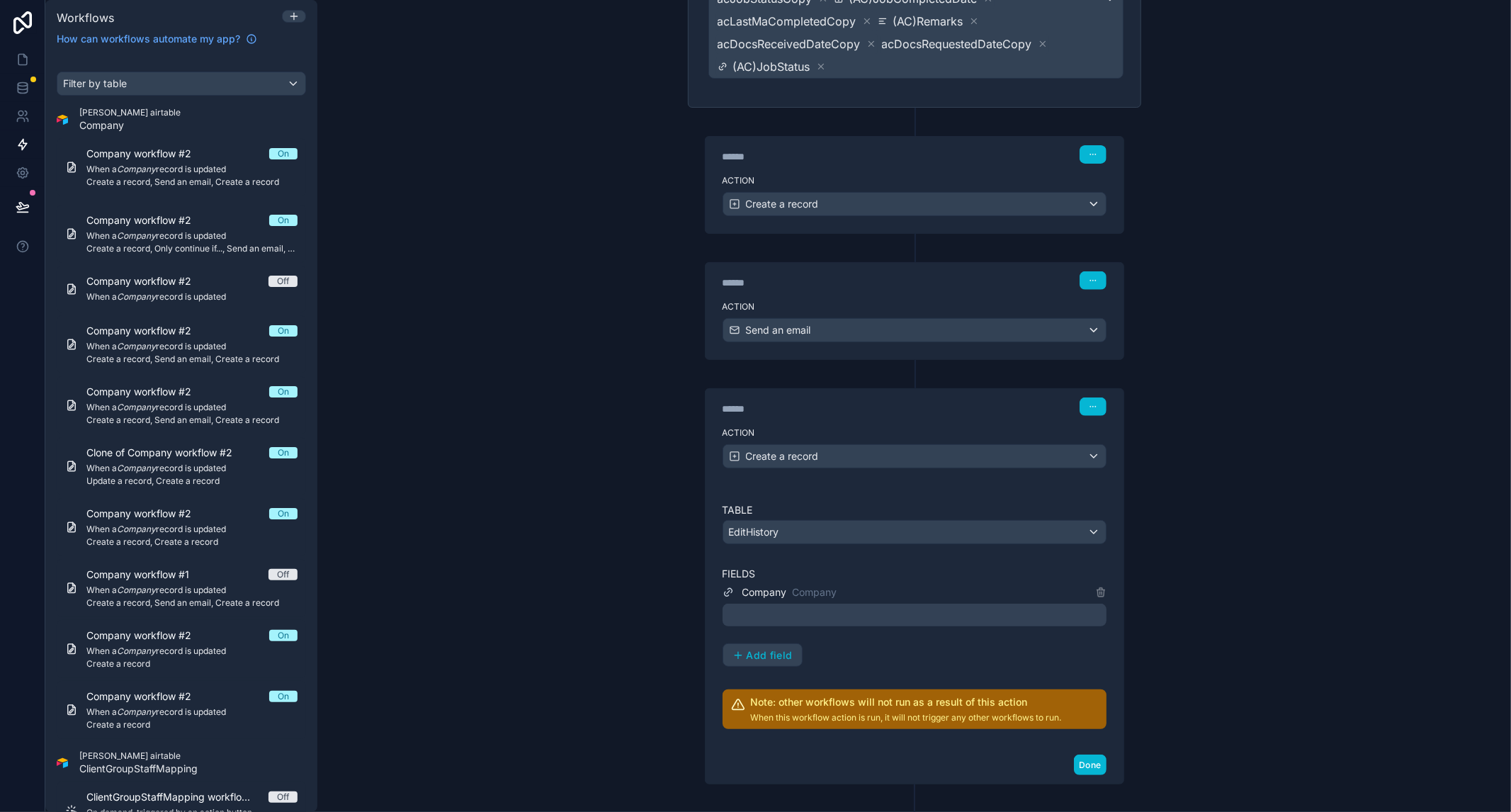
click at [883, 171] on div "Action Create a record" at bounding box center [914, 201] width 418 height 64
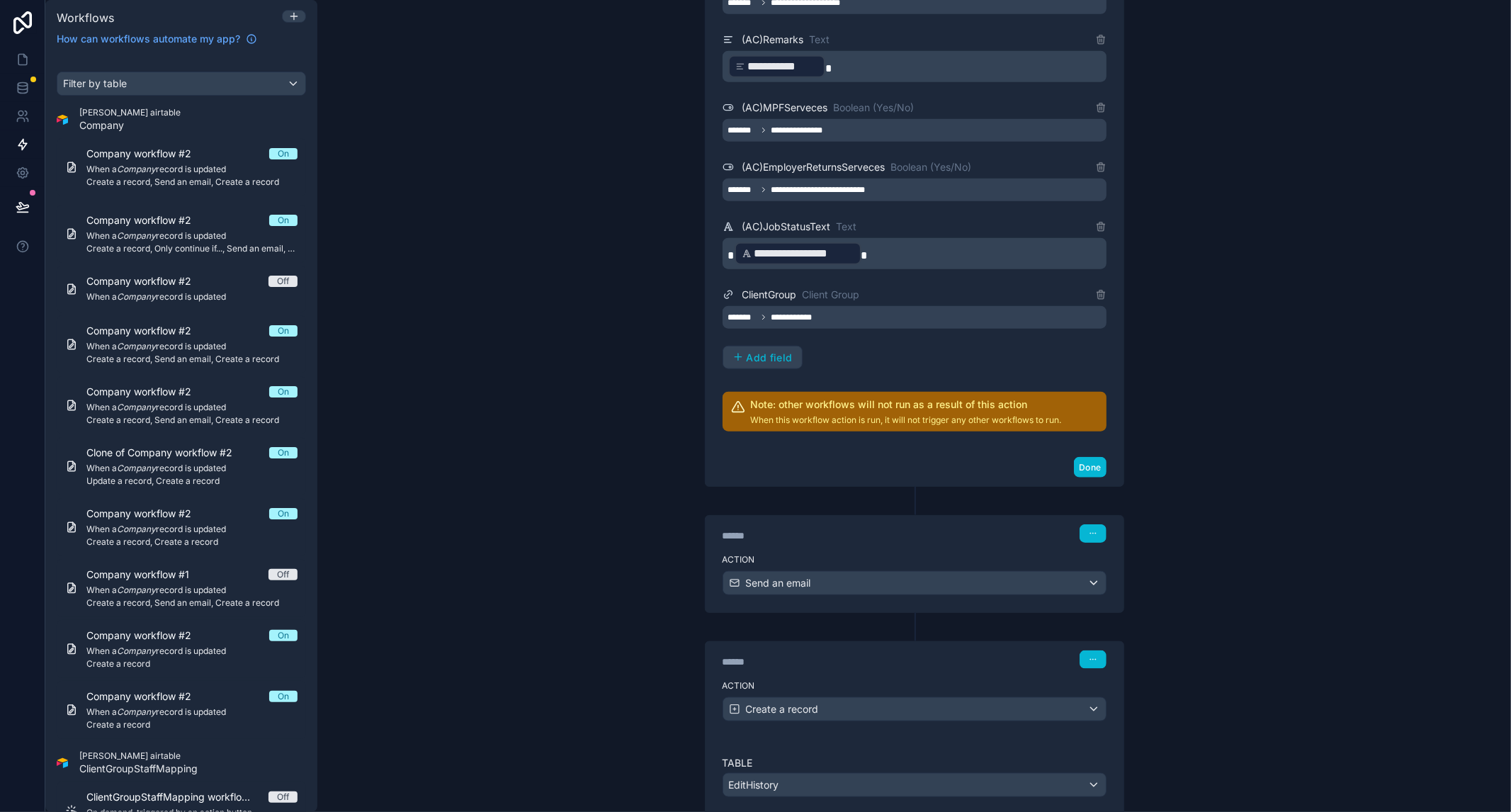
scroll to position [1528, 0]
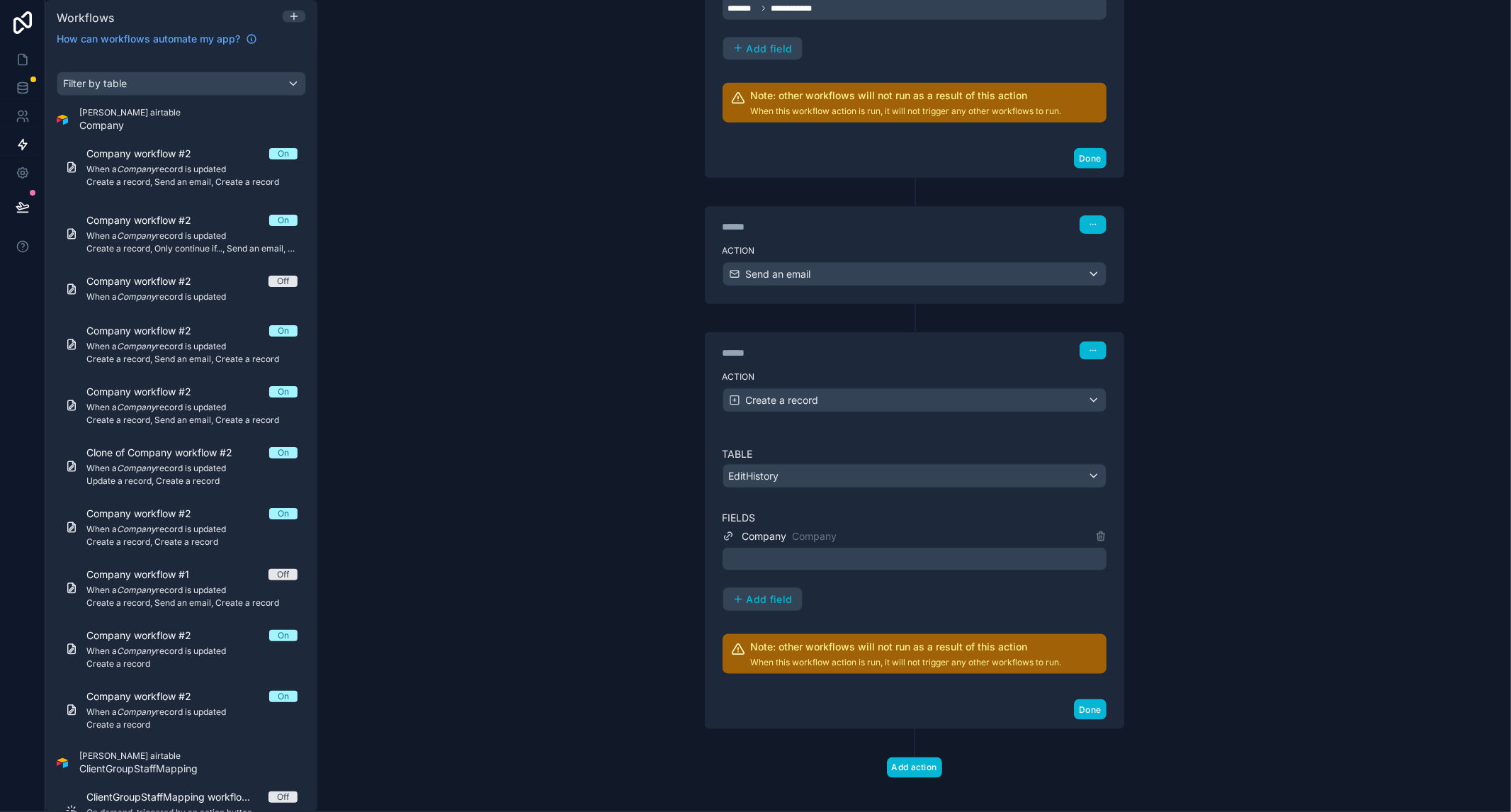
click at [864, 480] on div "Table EditHistory Fields Company Company Add field Note: other workflows will n…" at bounding box center [914, 561] width 384 height 227
click at [864, 547] on div at bounding box center [914, 558] width 384 height 23
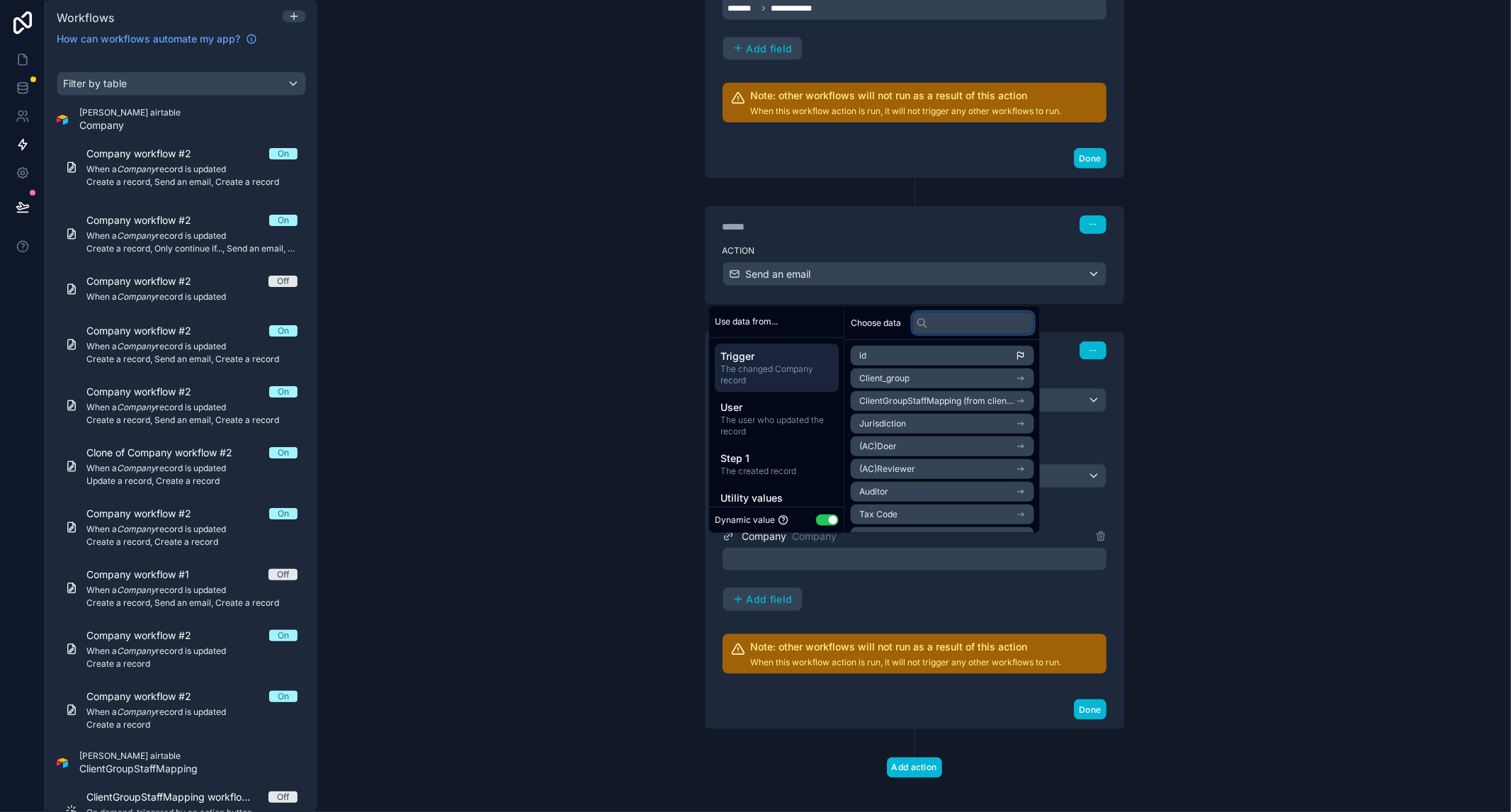
click at [948, 324] on input "text" at bounding box center [973, 322] width 122 height 23
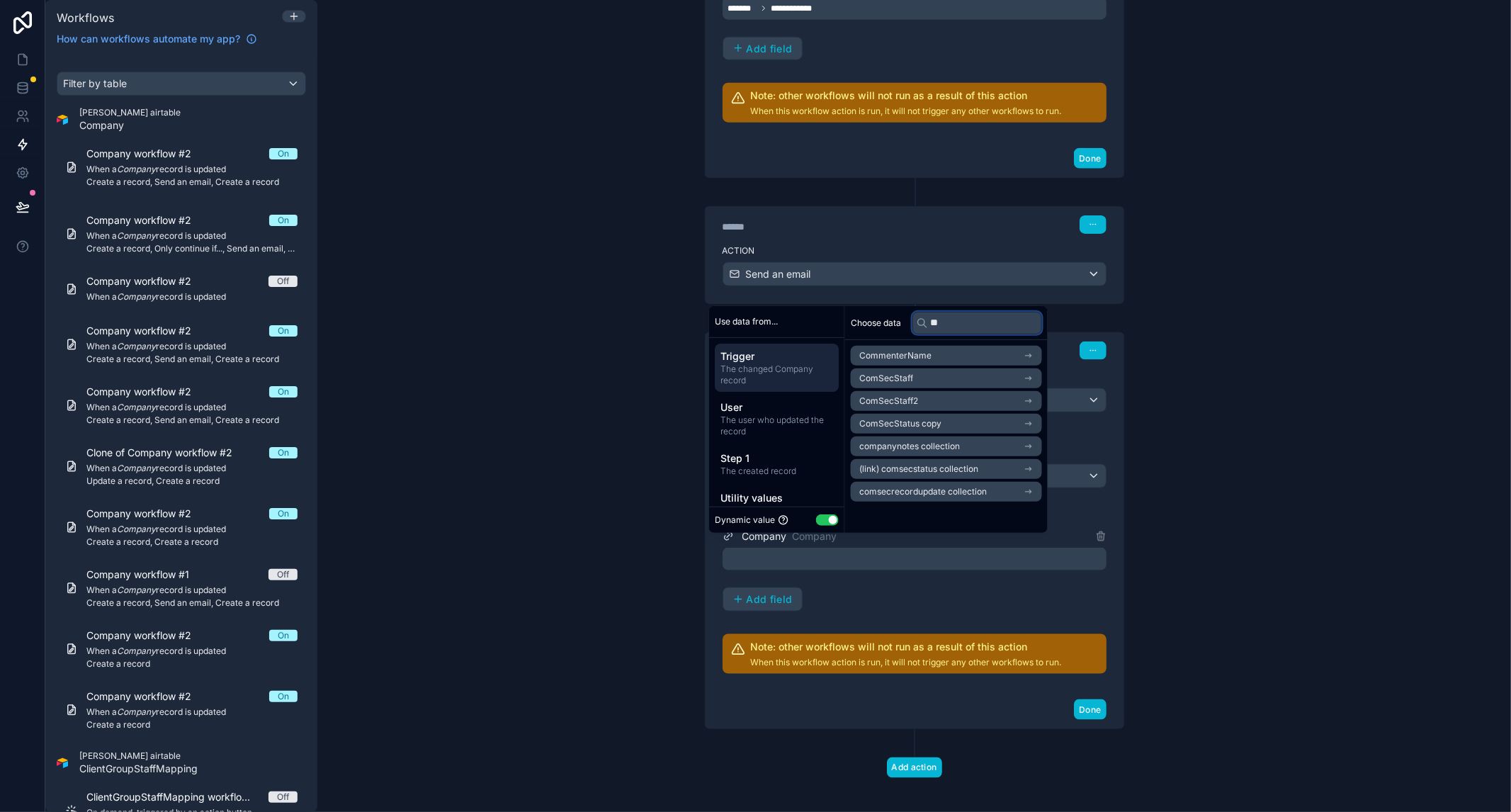
type input "*"
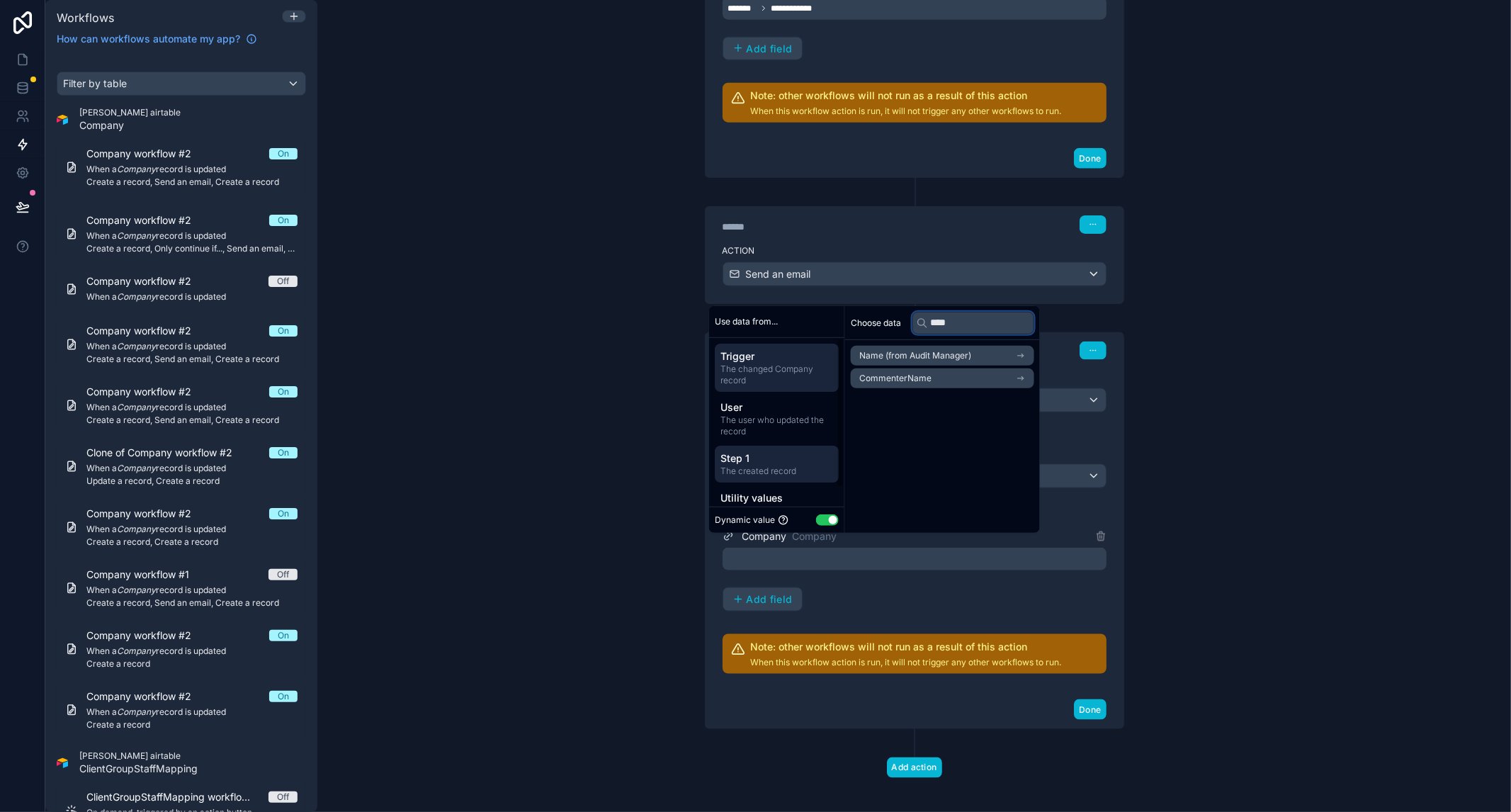
type input "****"
click at [773, 467] on span "The created record" at bounding box center [777, 470] width 113 height 11
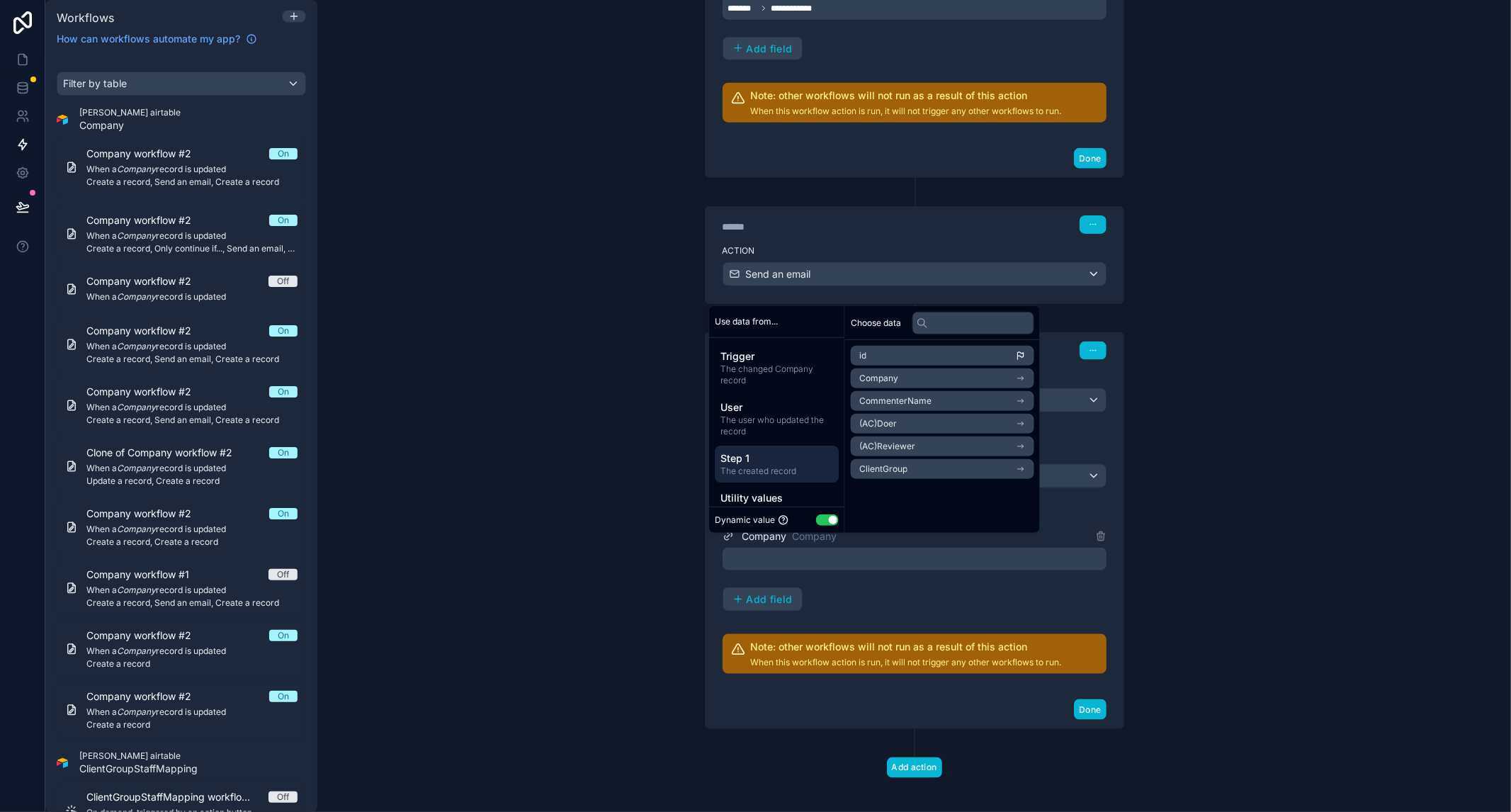
click at [922, 382] on li "Company" at bounding box center [943, 378] width 183 height 20
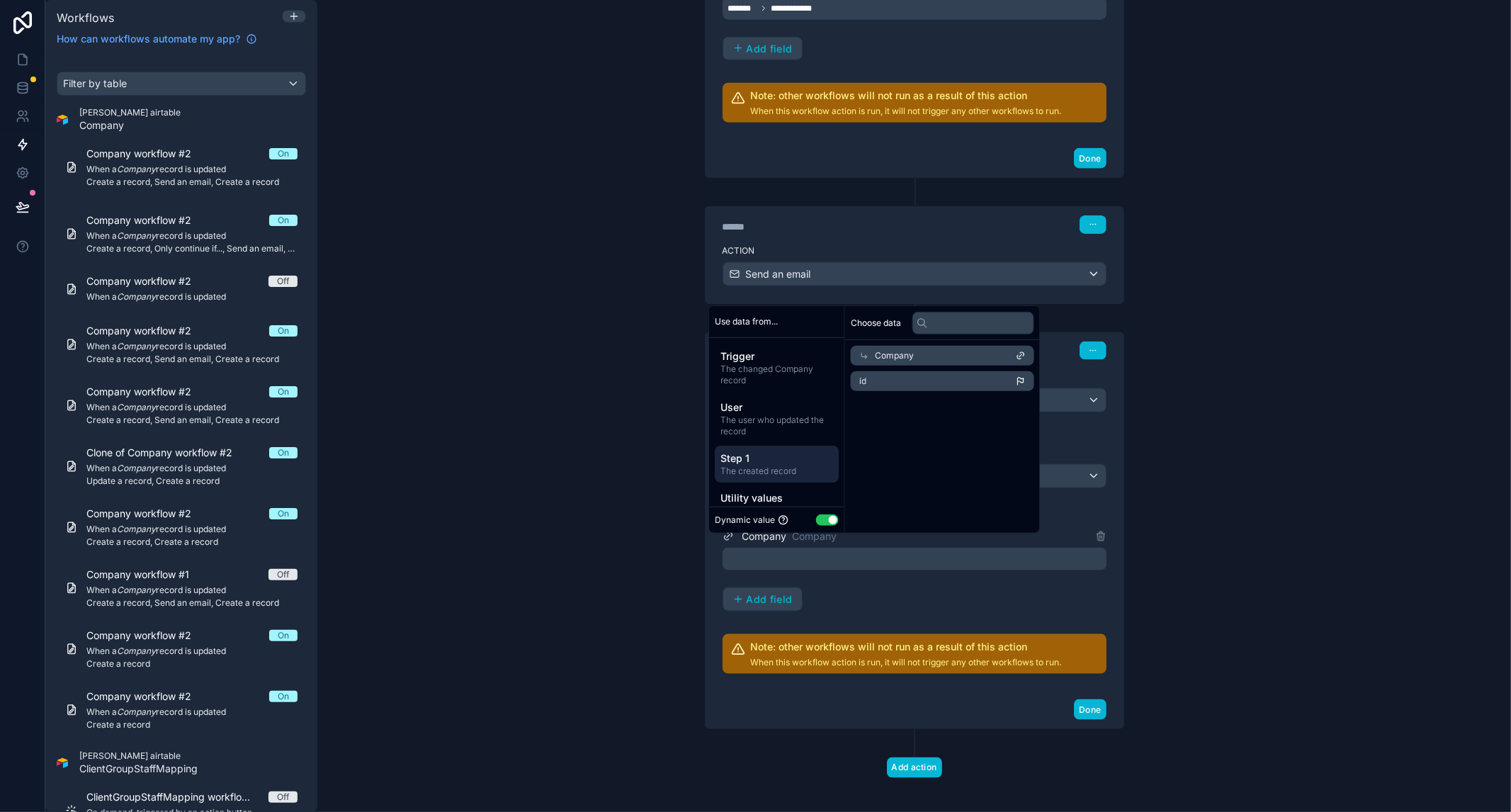
click at [938, 357] on div "Company" at bounding box center [943, 356] width 183 height 20
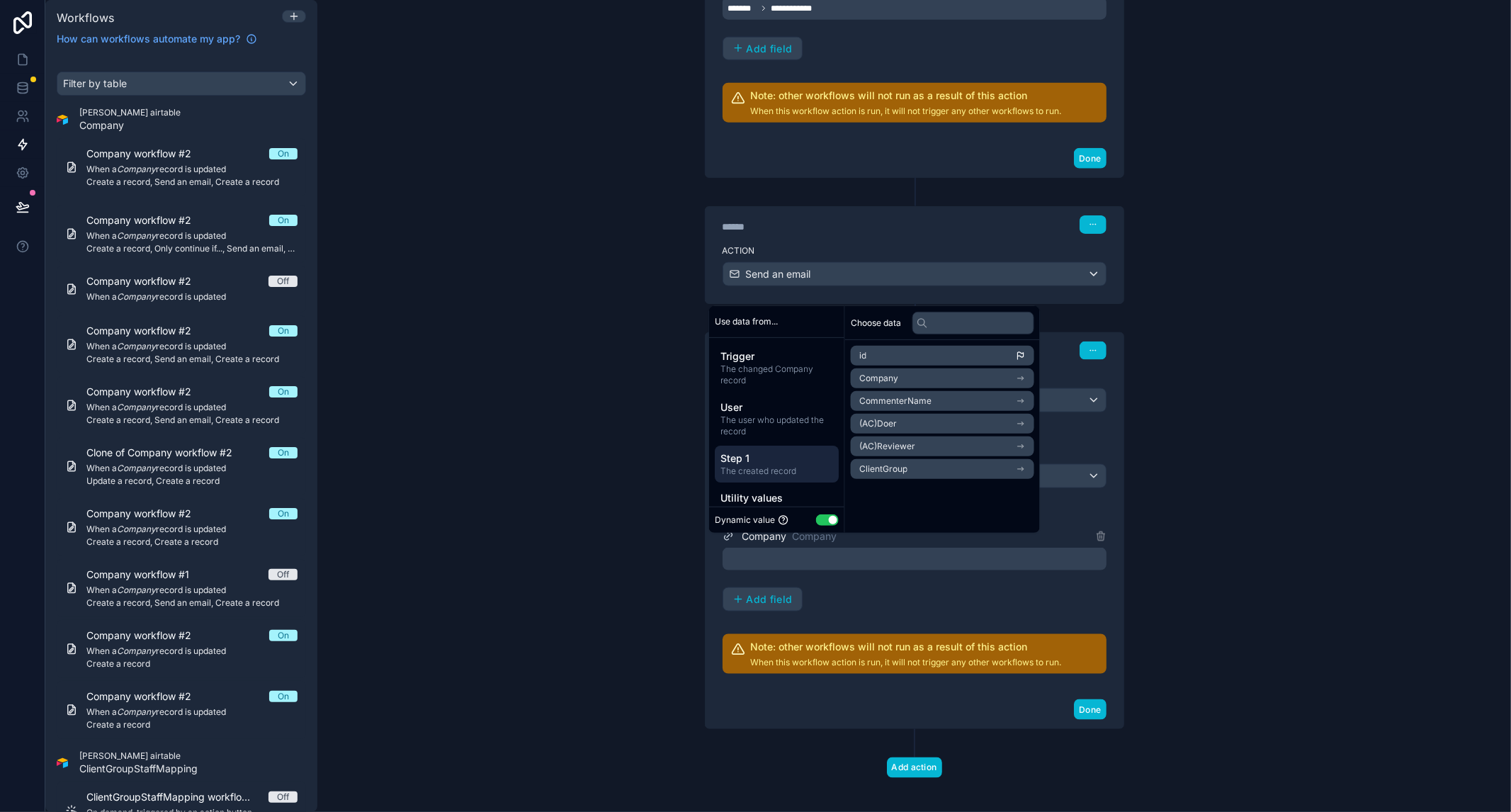
click at [921, 379] on li "Company" at bounding box center [943, 378] width 183 height 20
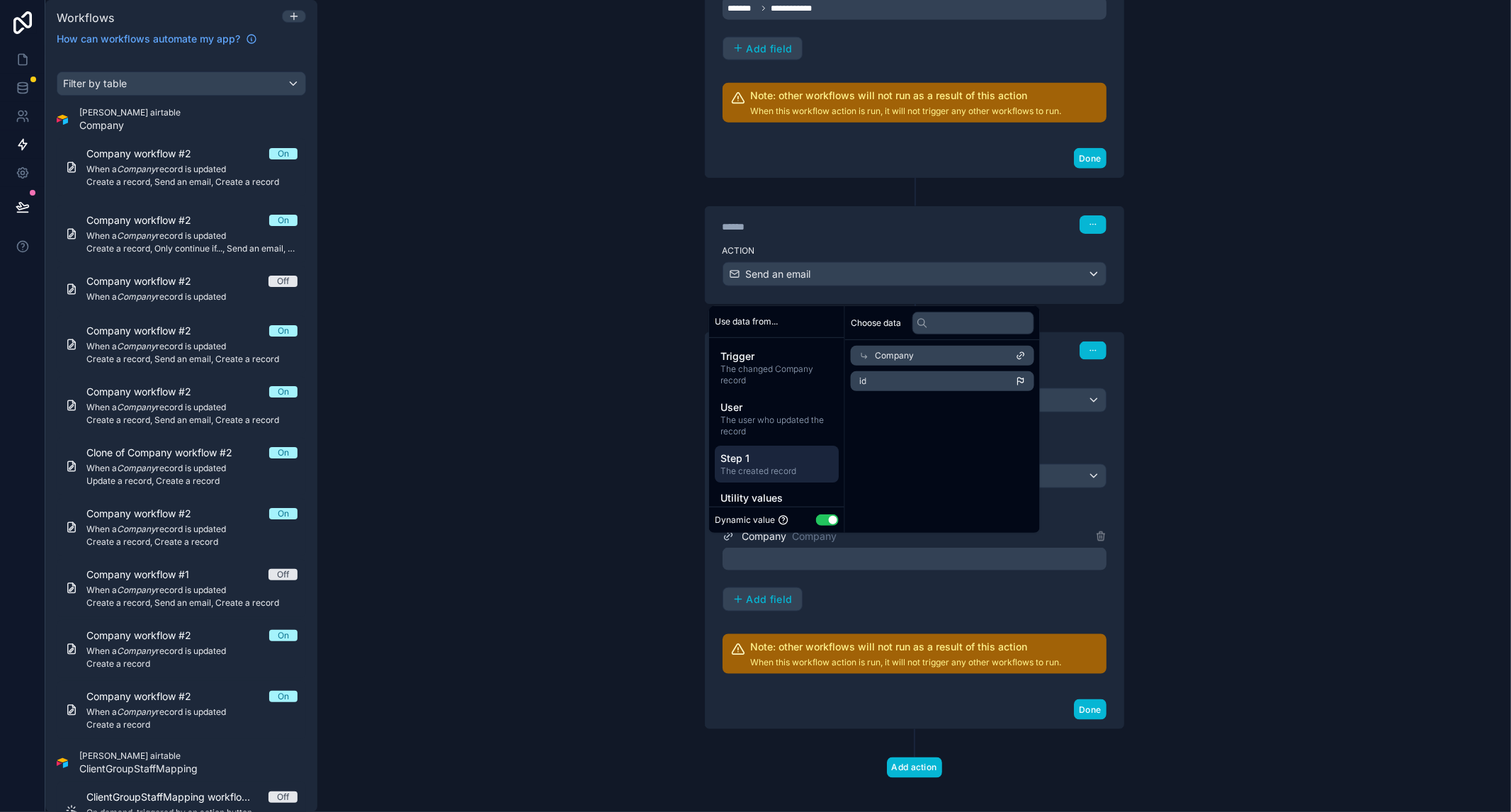
click at [936, 362] on div "Company" at bounding box center [943, 356] width 183 height 20
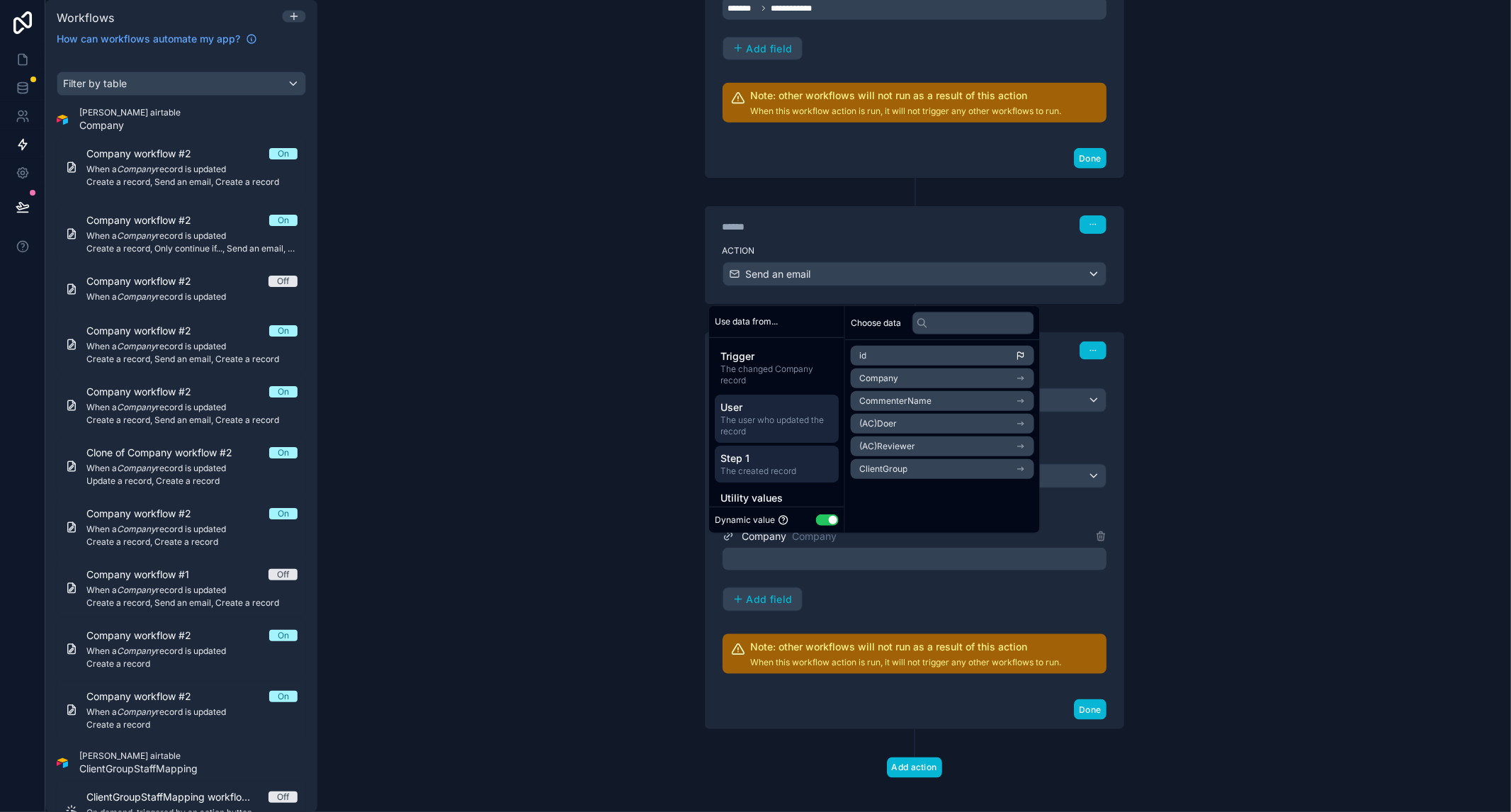
click at [763, 419] on span "The user who updated the record" at bounding box center [777, 424] width 113 height 23
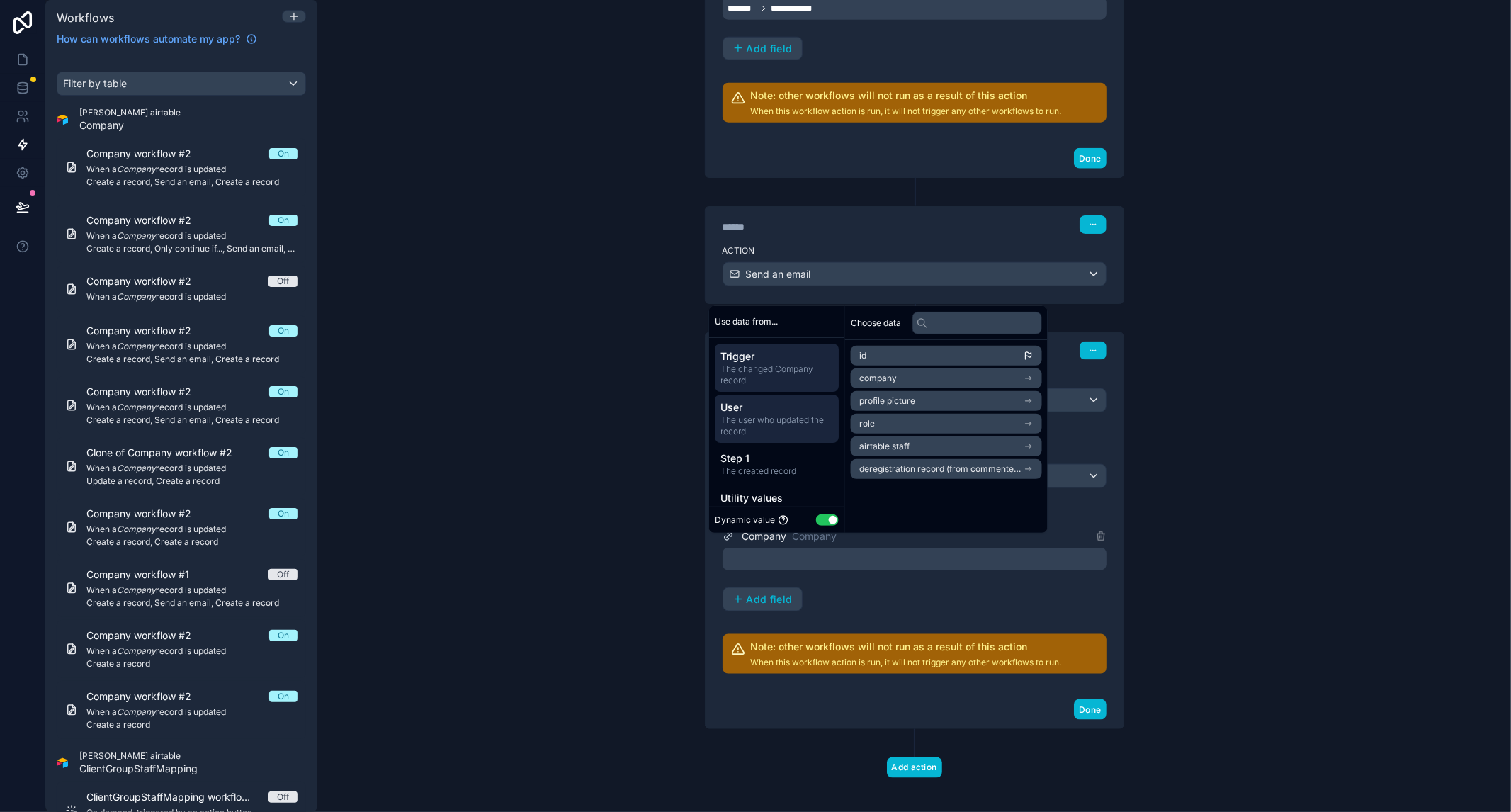
click at [770, 376] on span "The changed Company record" at bounding box center [777, 373] width 113 height 23
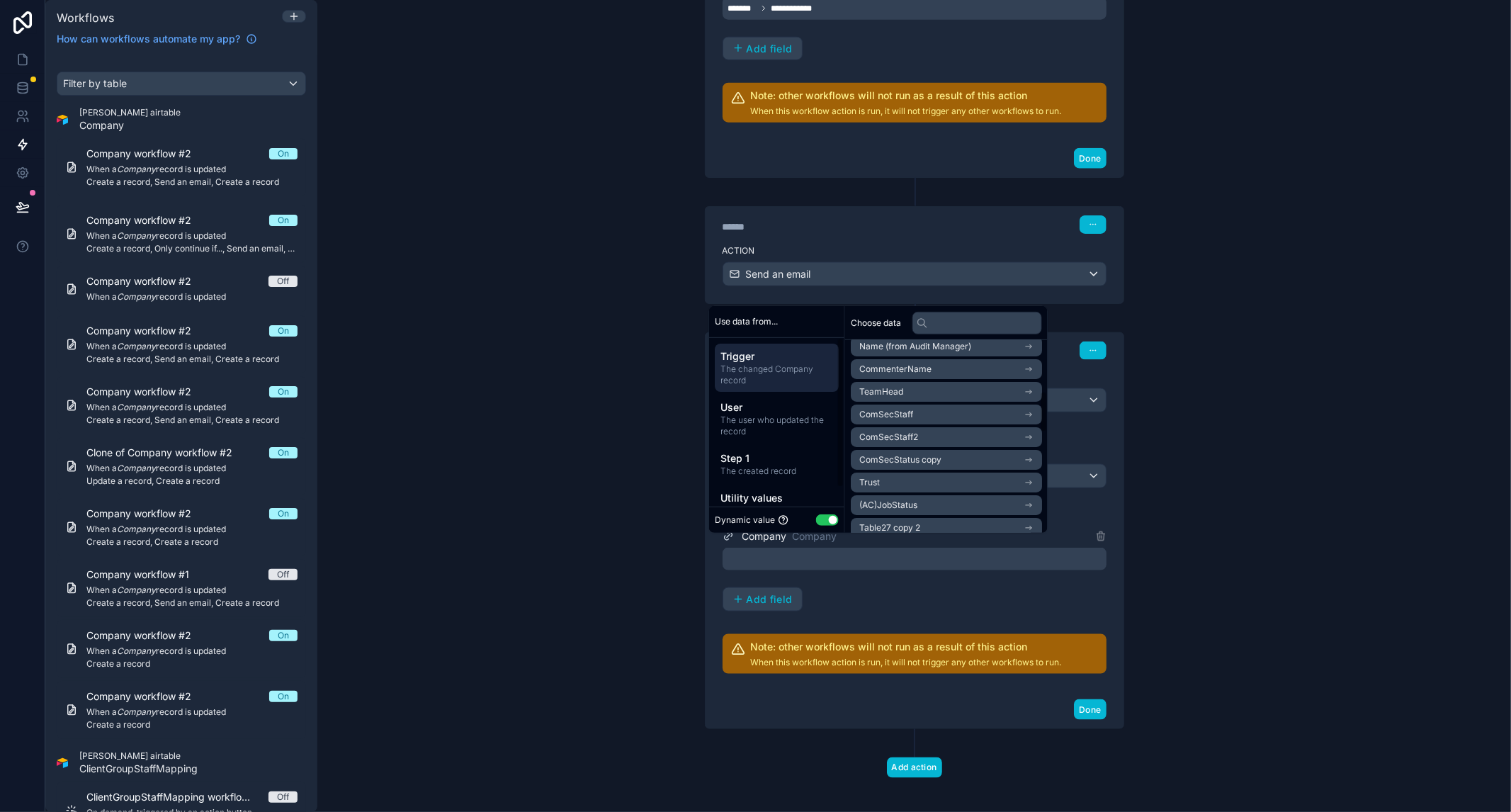
scroll to position [0, 0]
click at [974, 362] on li "id" at bounding box center [947, 356] width 192 height 20
drag, startPoint x: 1195, startPoint y: 424, endPoint x: 1200, endPoint y: 450, distance: 26.5
click at [1196, 425] on div "**********" at bounding box center [914, 406] width 1194 height 812
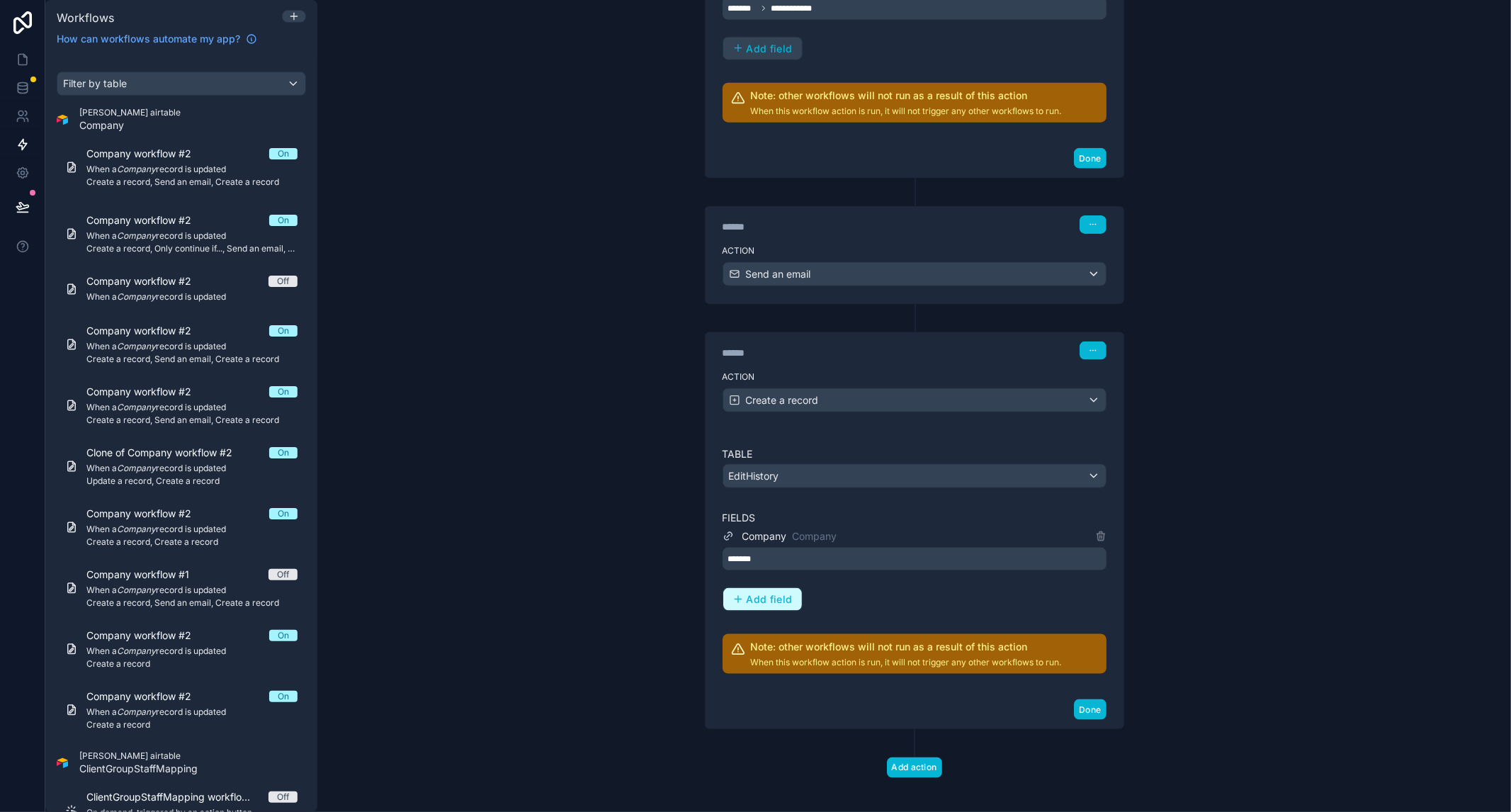
click at [753, 597] on button "Add field" at bounding box center [763, 598] width 79 height 23
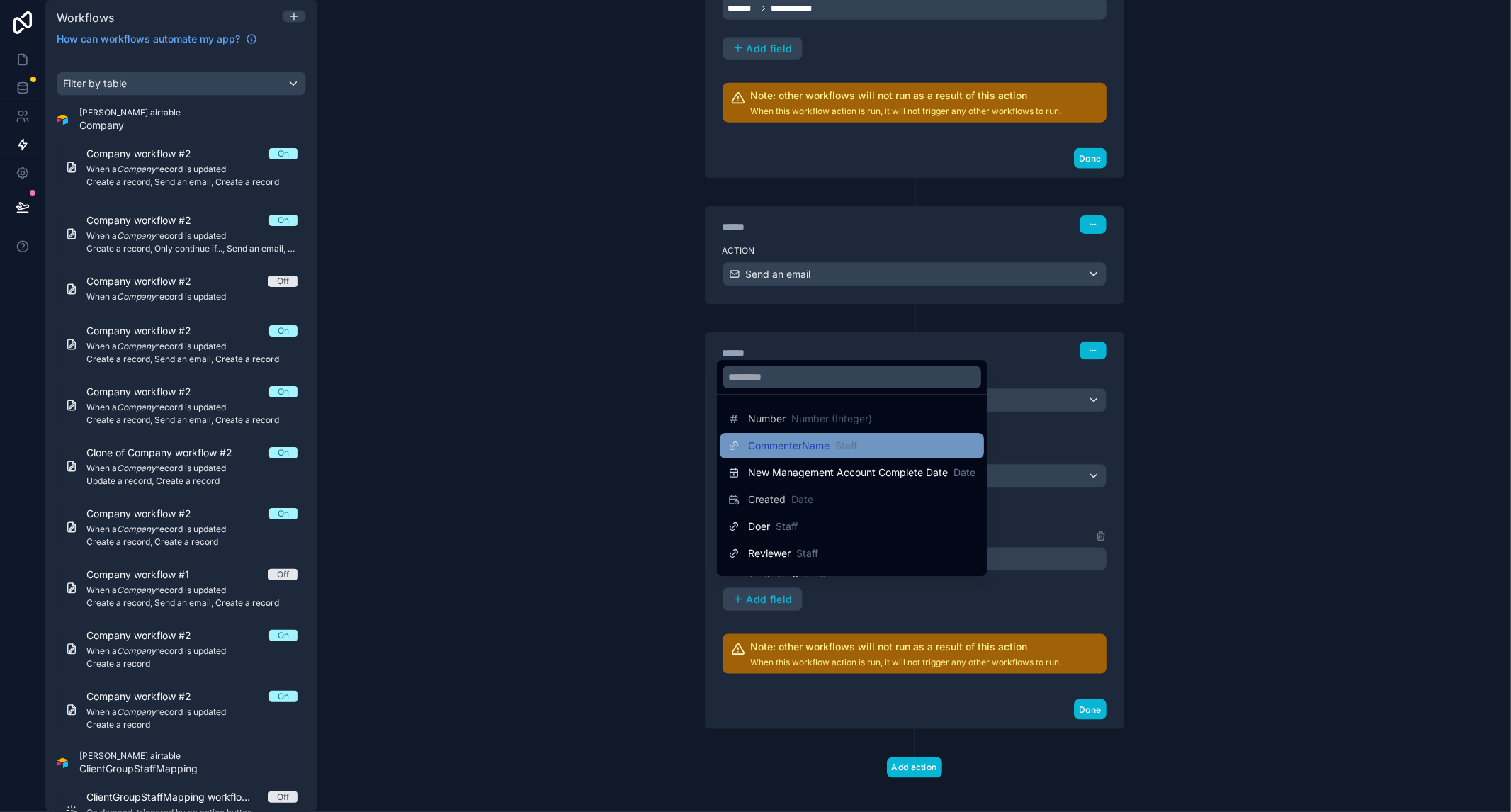
click at [822, 450] on span "CommenterName" at bounding box center [789, 446] width 82 height 14
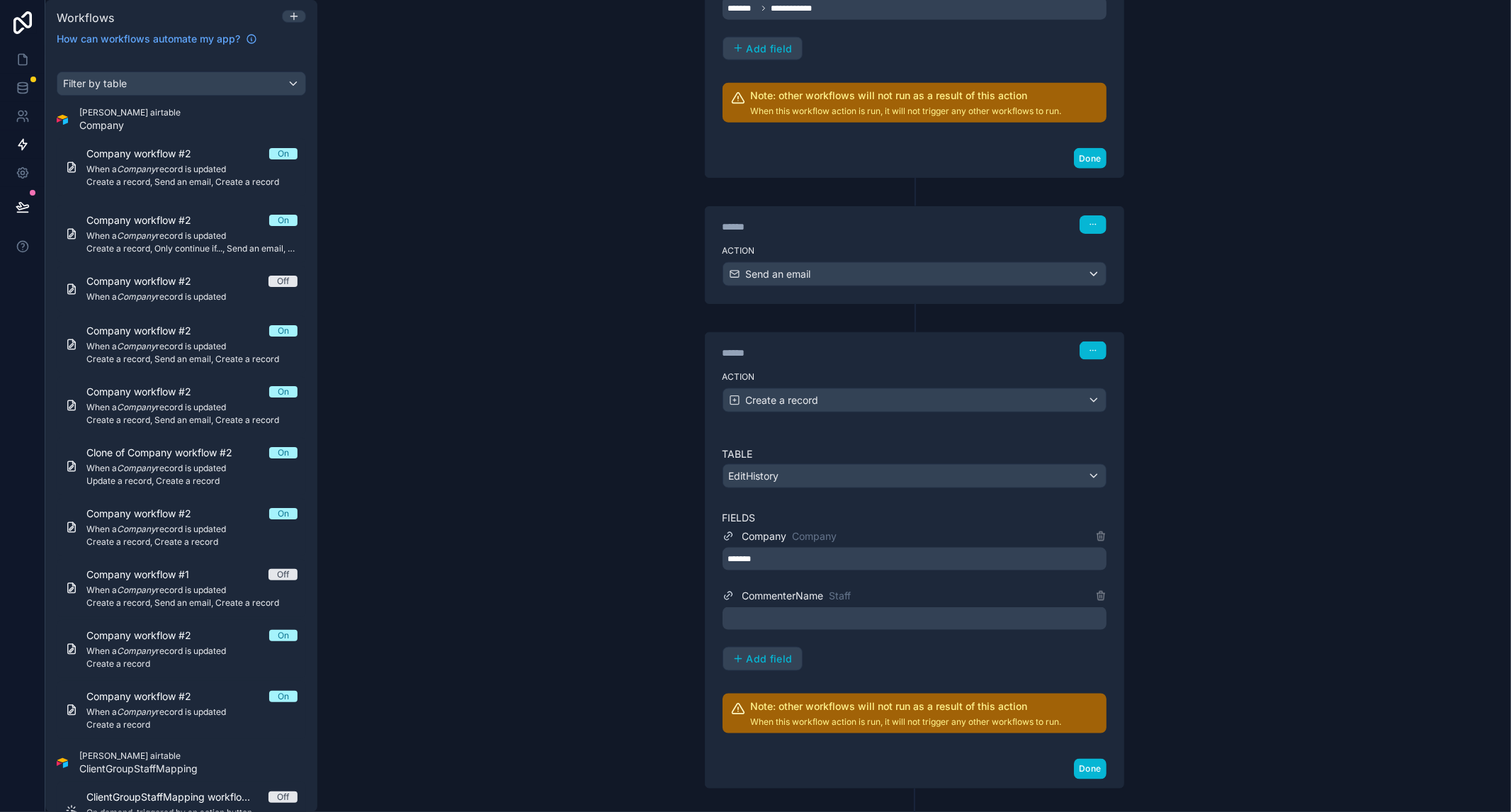
click at [785, 614] on div at bounding box center [914, 618] width 384 height 23
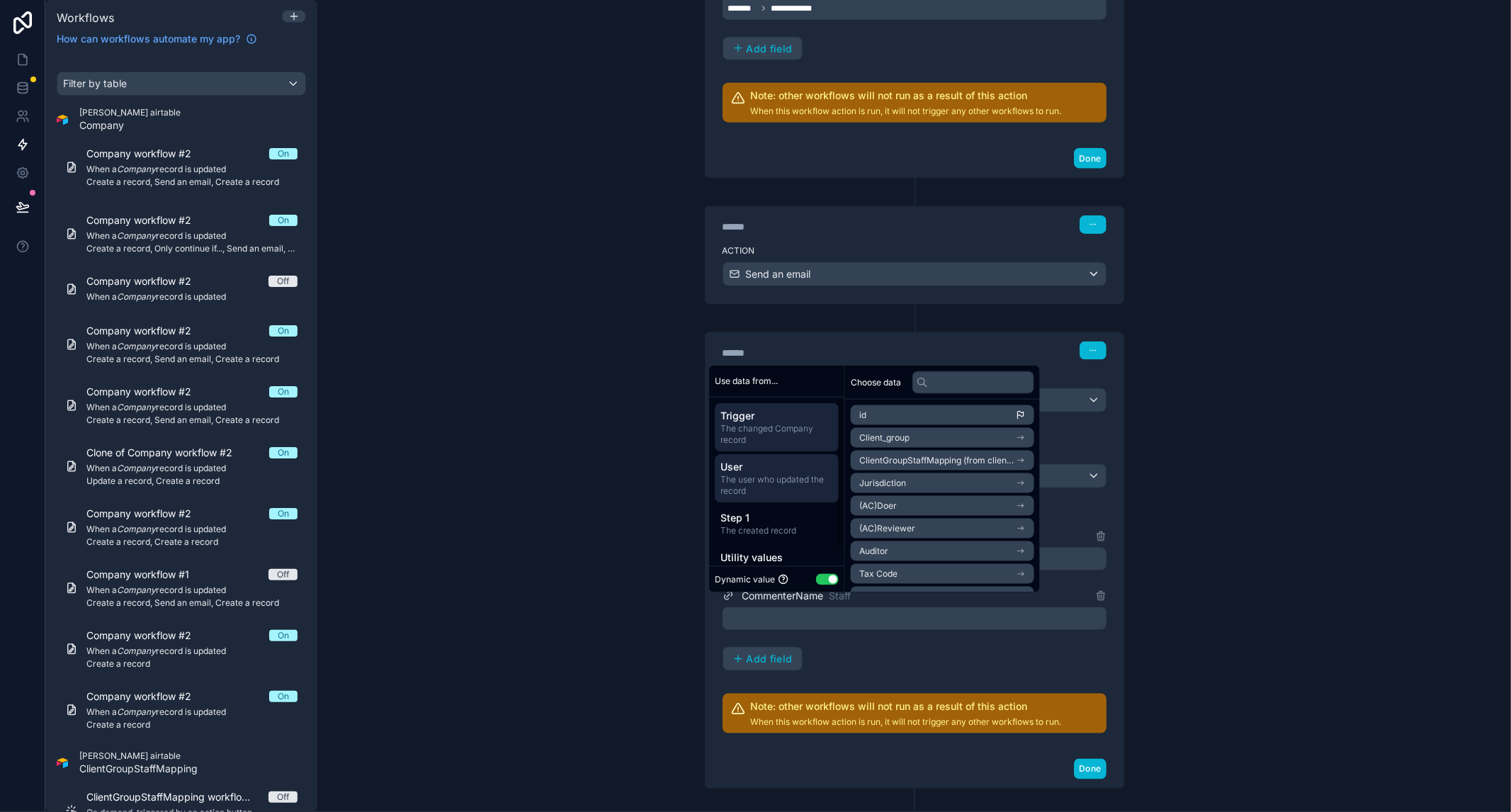
click at [777, 472] on span "User" at bounding box center [777, 466] width 113 height 14
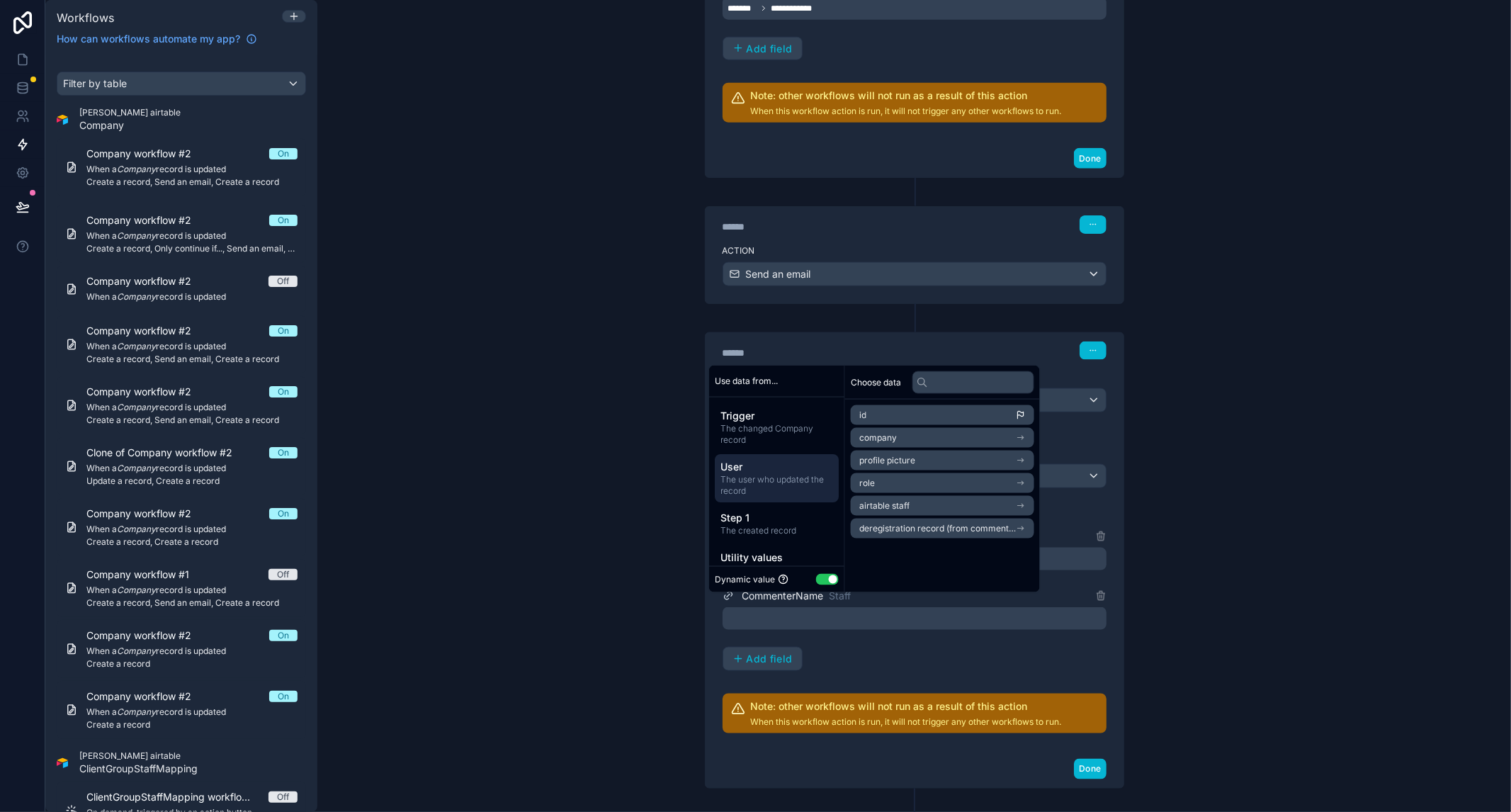
click at [901, 419] on li "id" at bounding box center [943, 415] width 183 height 20
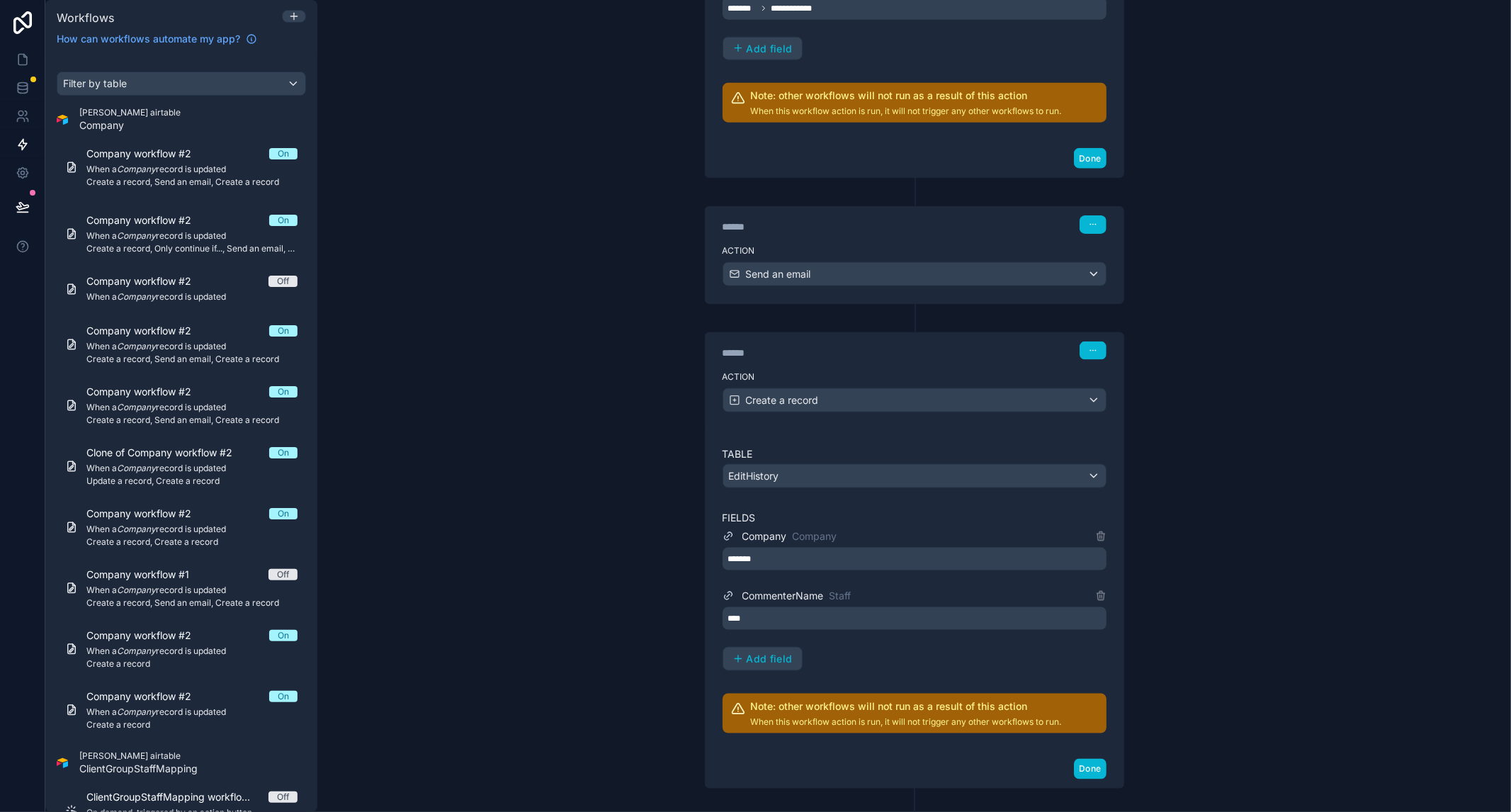
click at [1263, 571] on div "**********" at bounding box center [914, 406] width 1194 height 812
click at [747, 654] on span "Add field" at bounding box center [769, 658] width 46 height 13
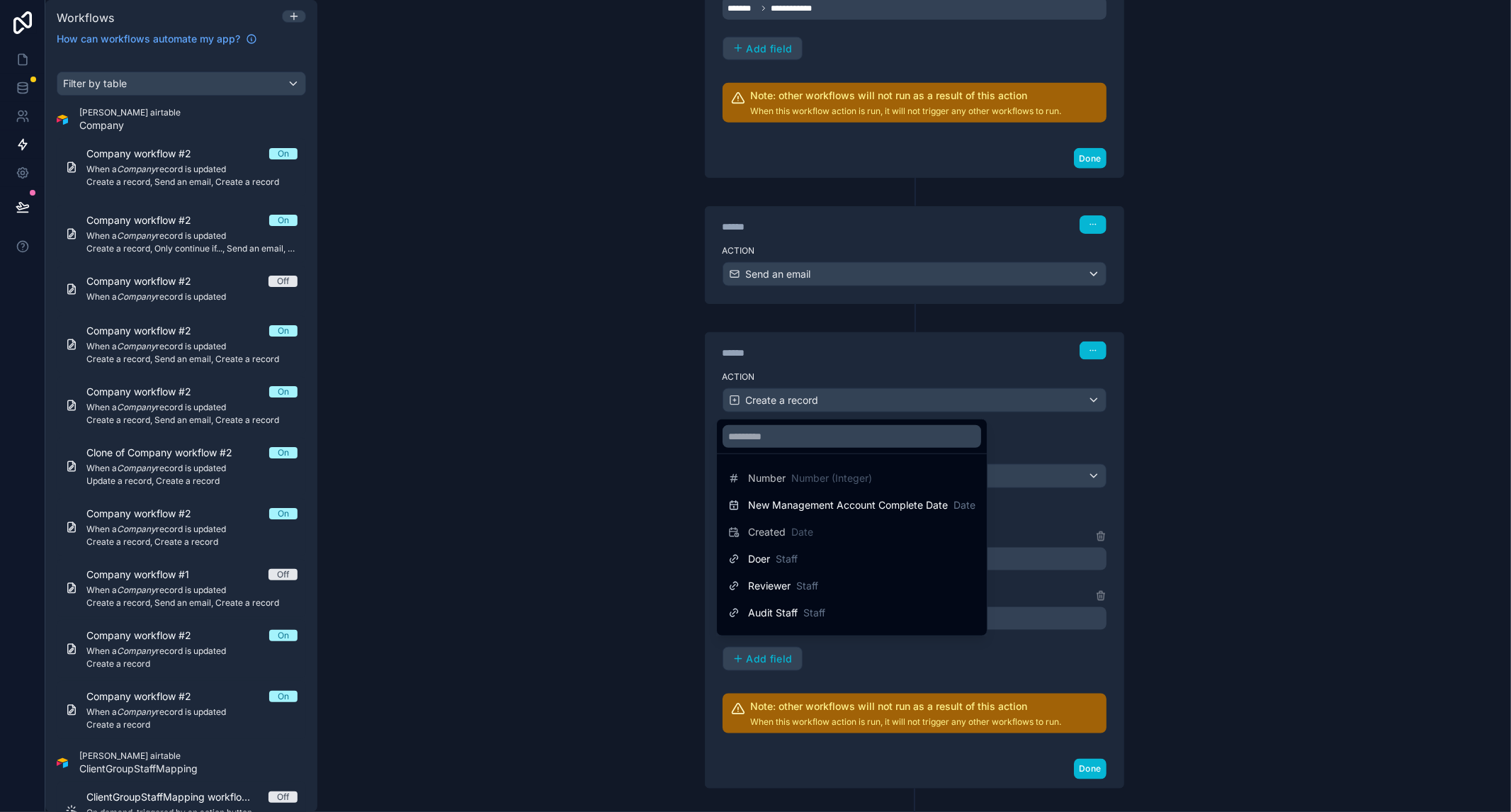
click at [1328, 532] on div at bounding box center [755, 406] width 1511 height 812
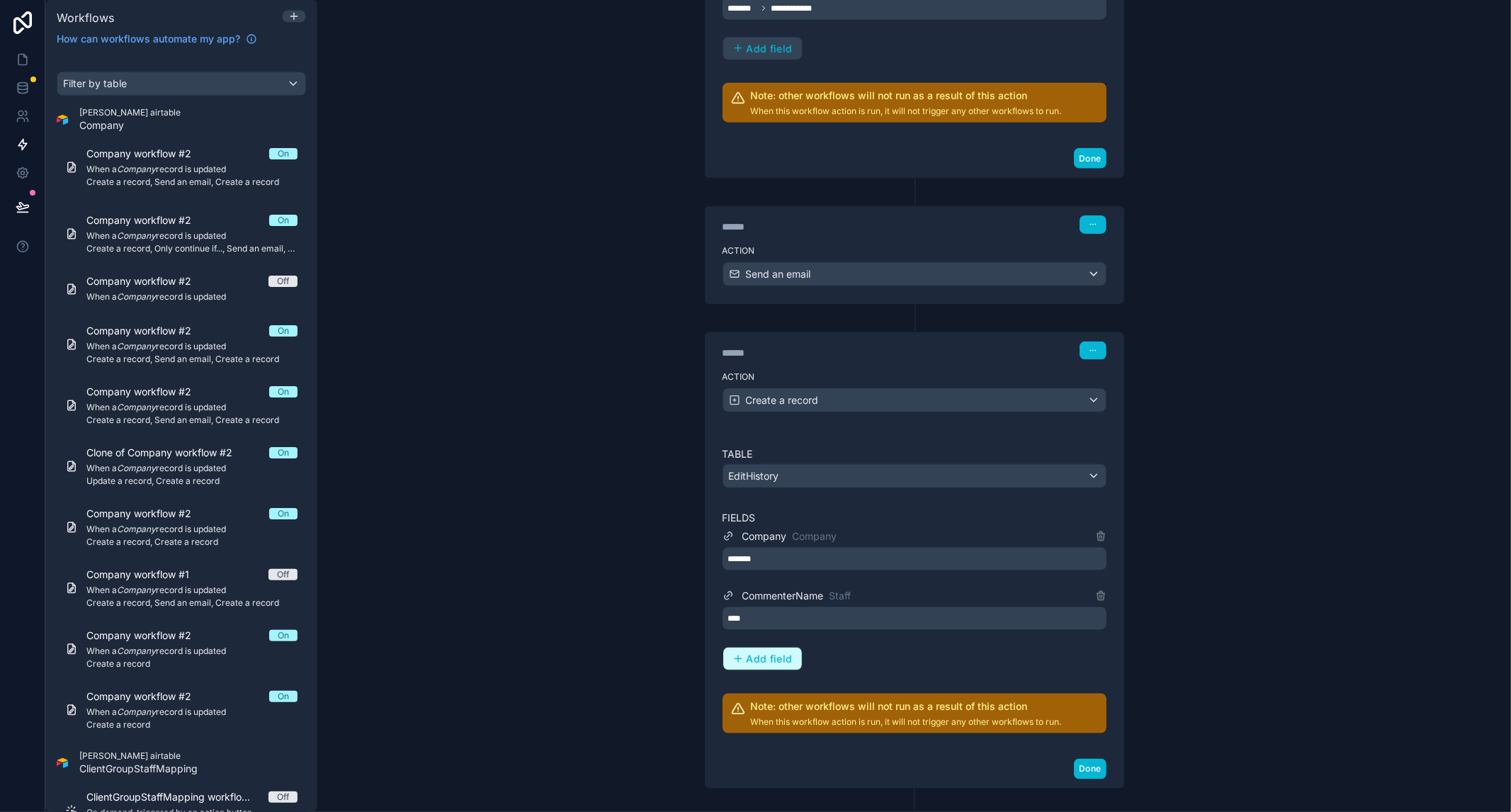
click at [755, 652] on span "Add field" at bounding box center [769, 658] width 46 height 13
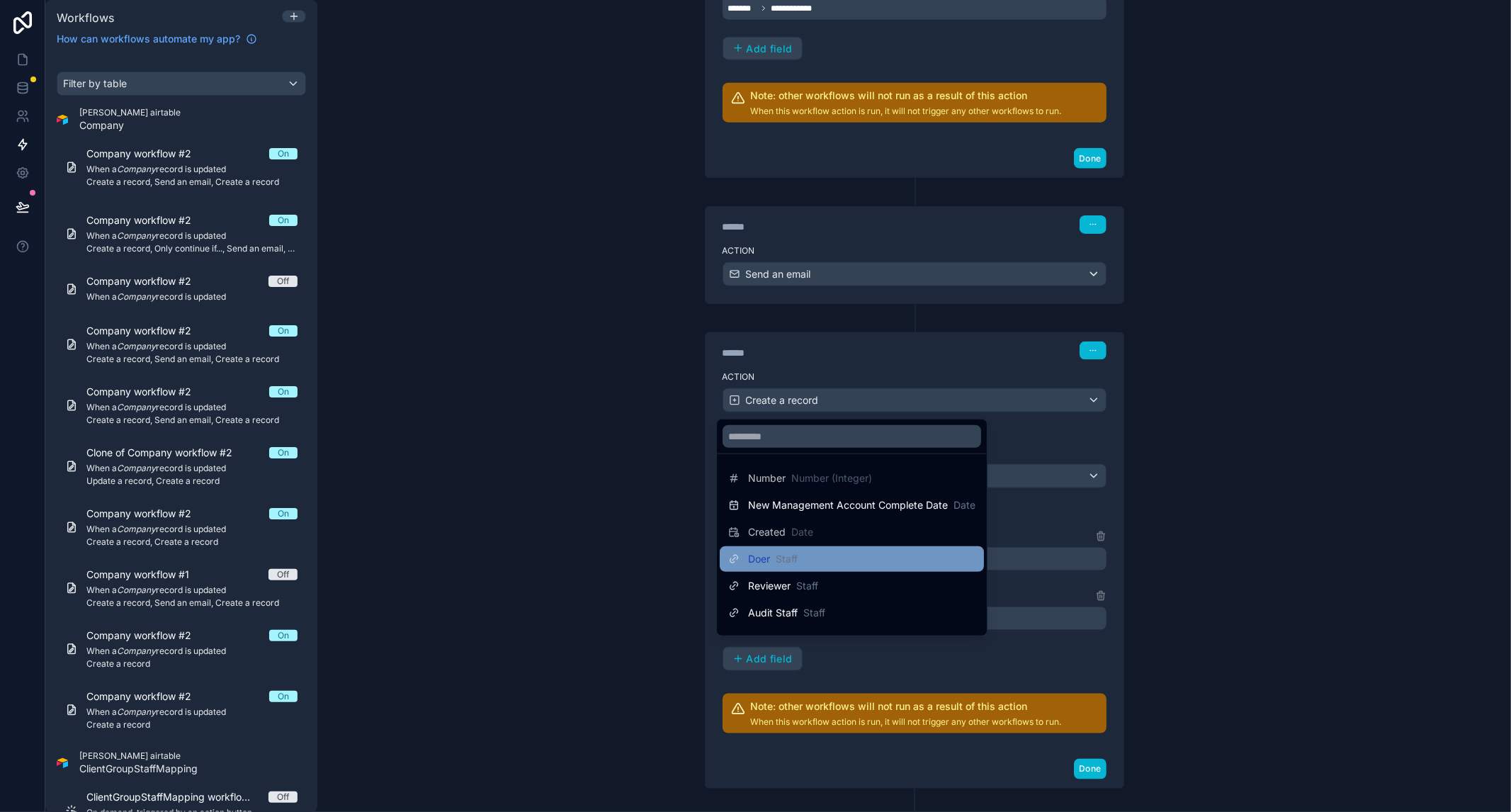
click at [805, 562] on div "Doer Staff" at bounding box center [852, 559] width 247 height 17
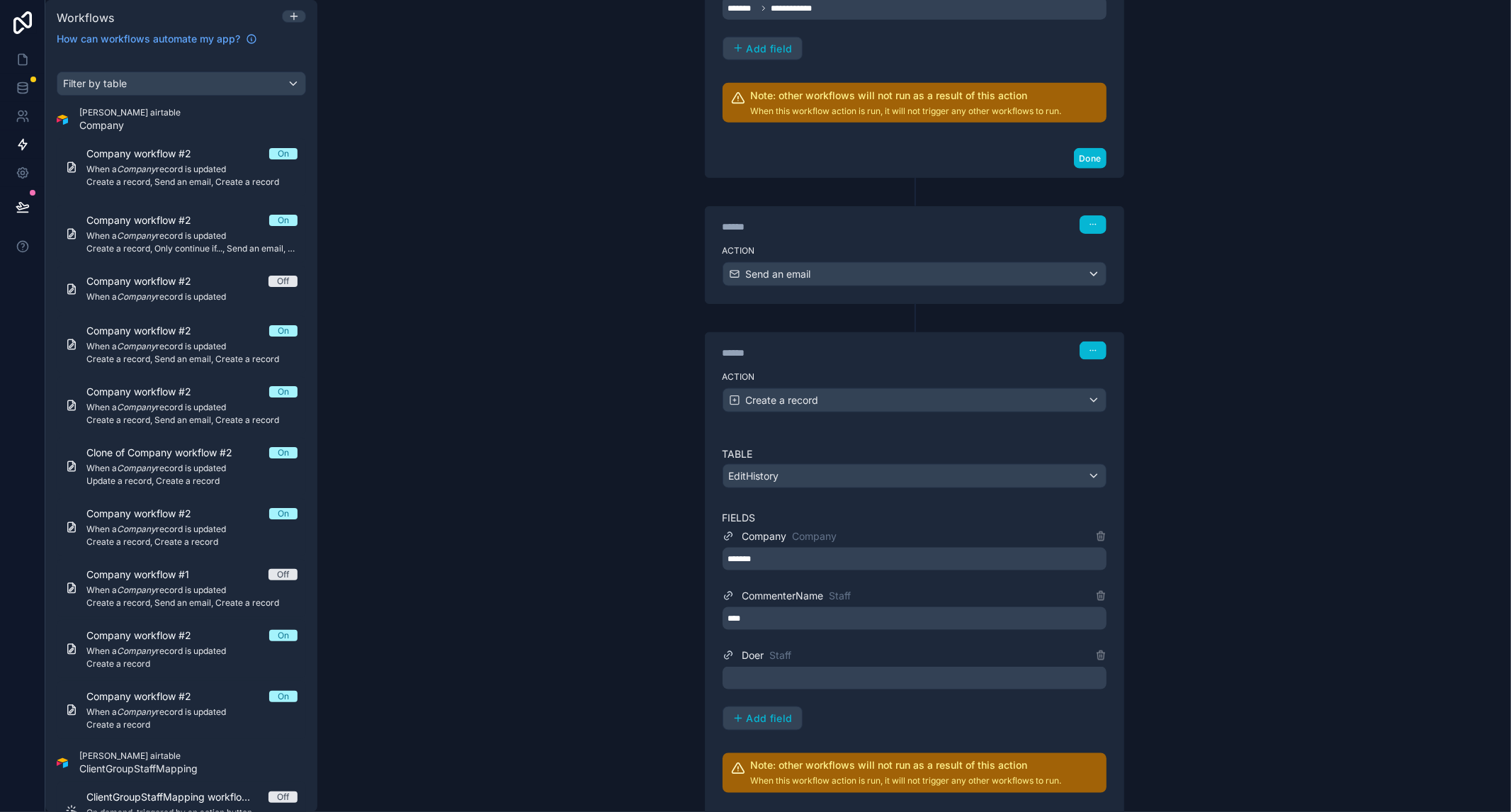
drag, startPoint x: 809, startPoint y: 672, endPoint x: 811, endPoint y: 664, distance: 8.2
click at [809, 672] on div at bounding box center [914, 678] width 384 height 23
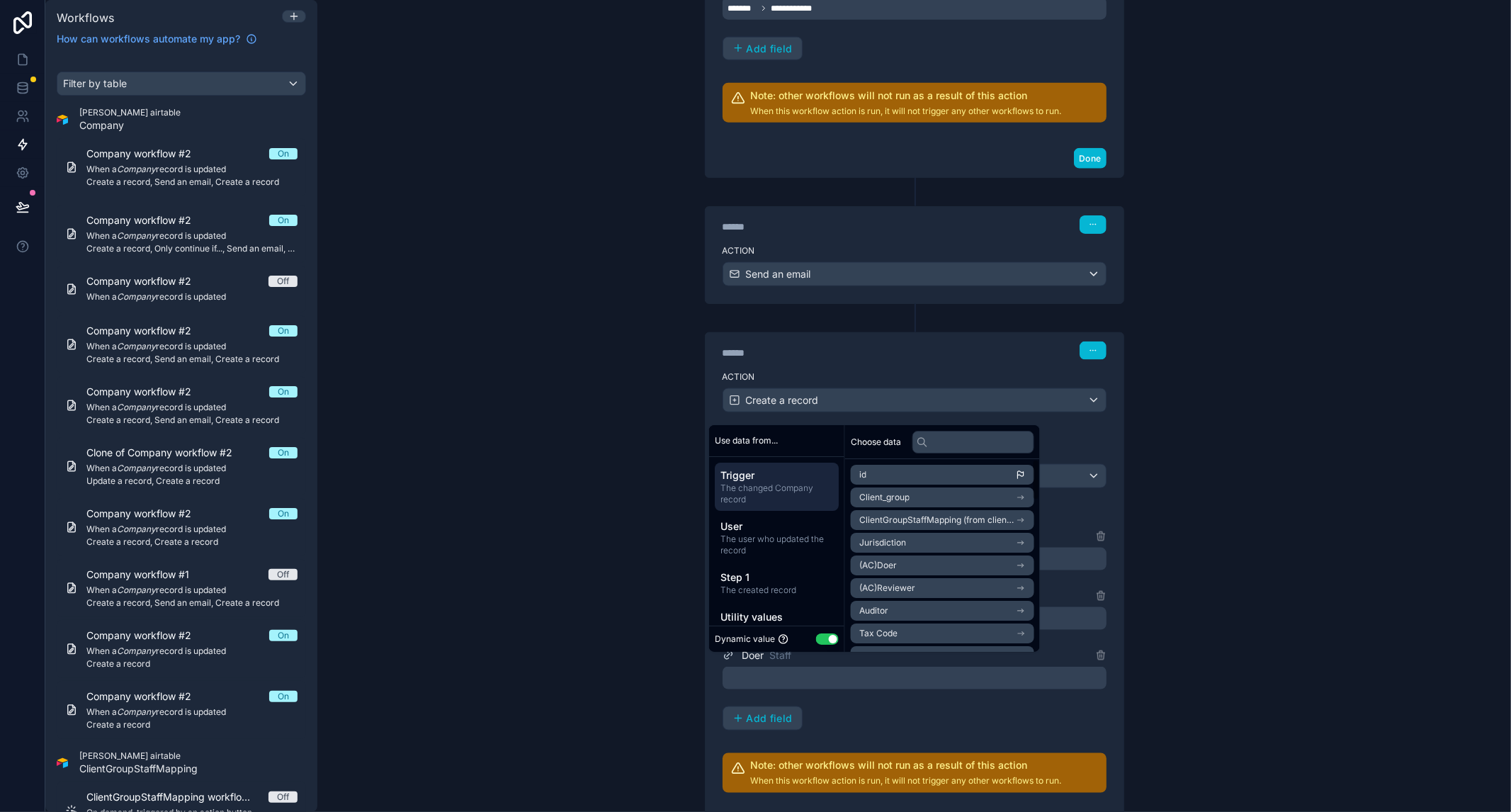
click at [896, 563] on span "(AC)Doer" at bounding box center [878, 565] width 38 height 11
click at [917, 501] on li "id" at bounding box center [943, 500] width 183 height 20
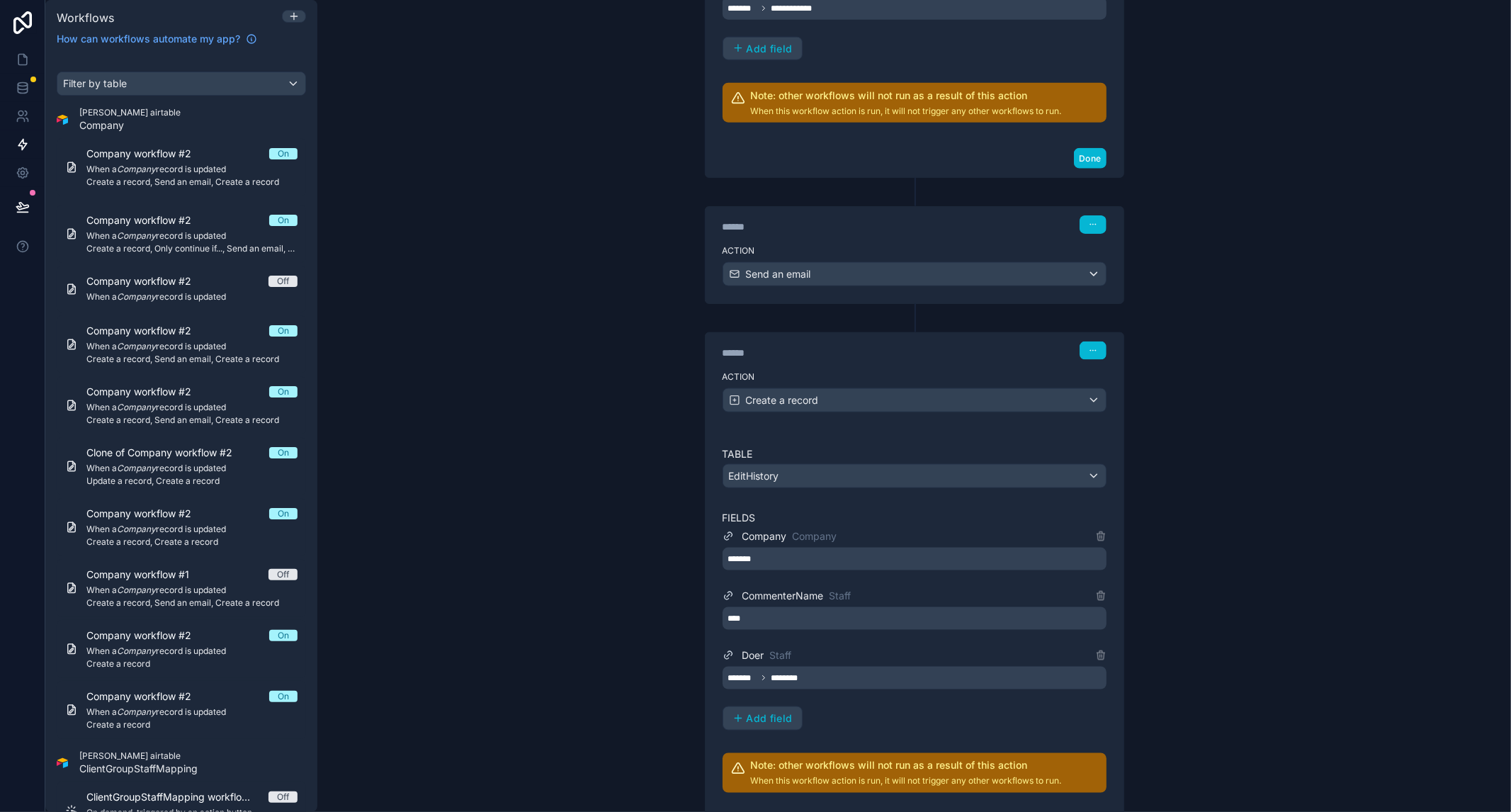
click at [1244, 641] on div "**********" at bounding box center [914, 406] width 1194 height 812
click at [937, 674] on div "******* ********" at bounding box center [914, 678] width 384 height 23
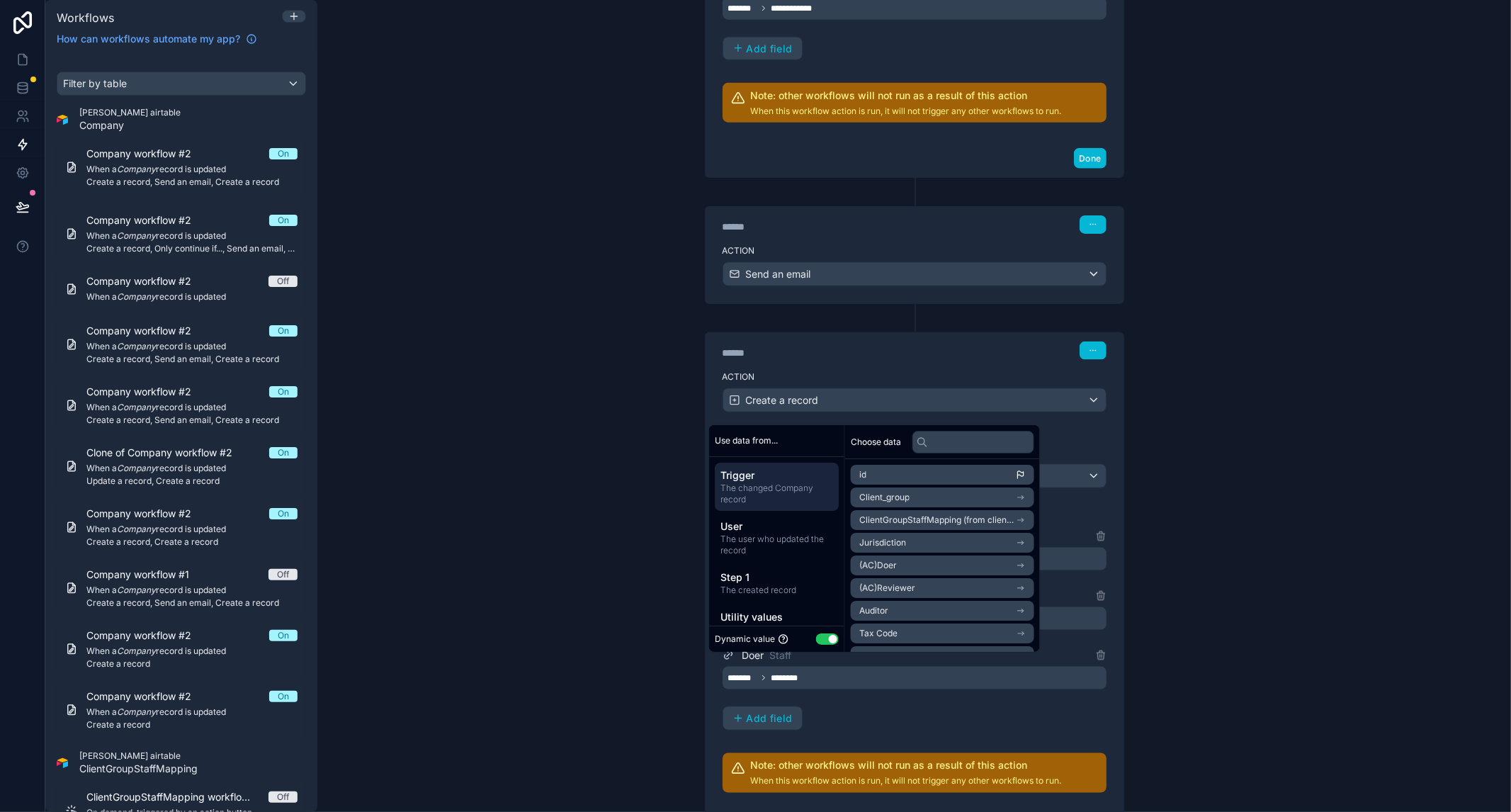
click at [938, 572] on li "(AC)Doer" at bounding box center [943, 566] width 183 height 20
click at [960, 570] on li "user (from airtable staff)" at bounding box center [943, 568] width 183 height 20
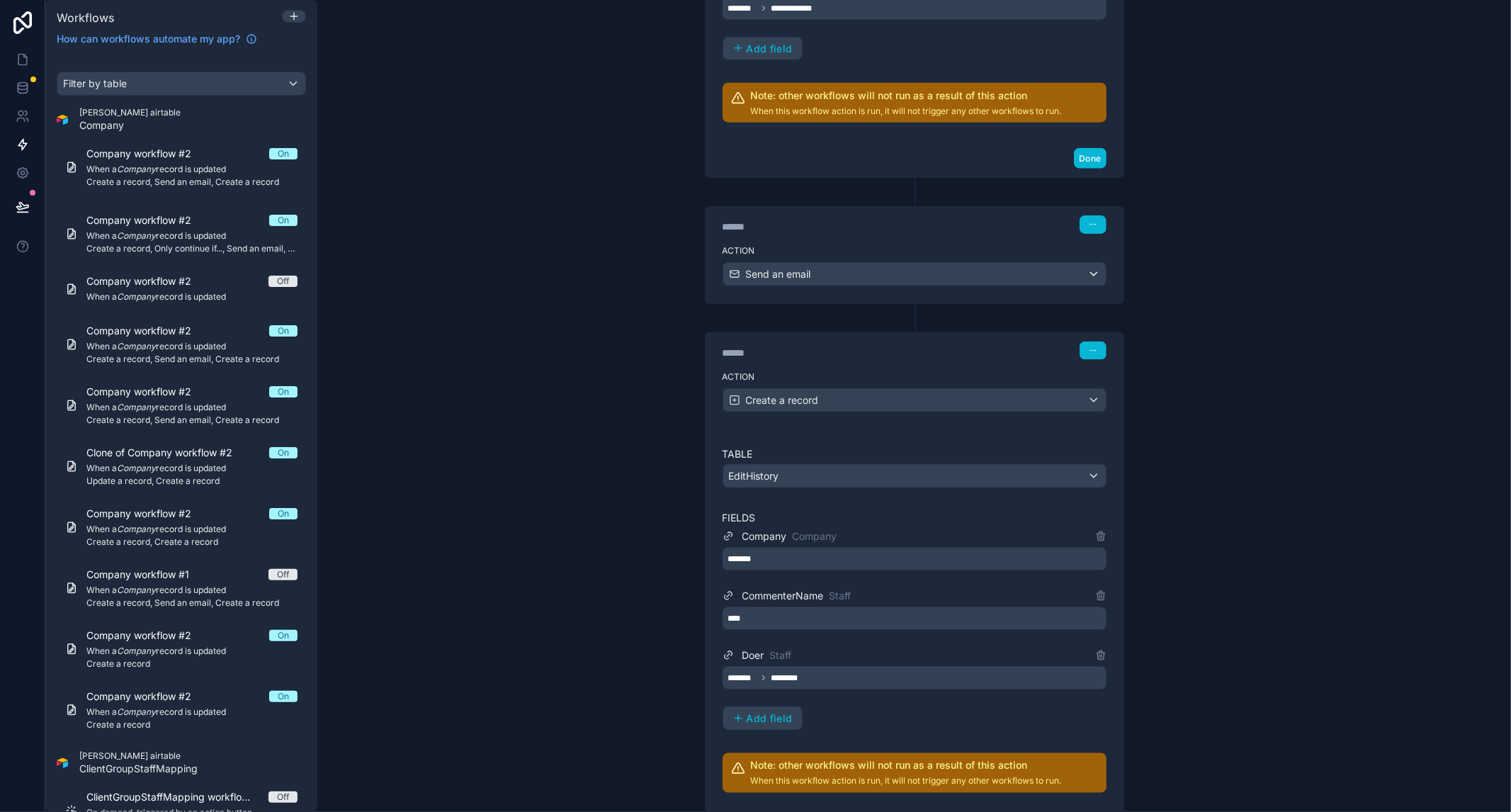
click at [1257, 628] on div "**********" at bounding box center [914, 406] width 1194 height 812
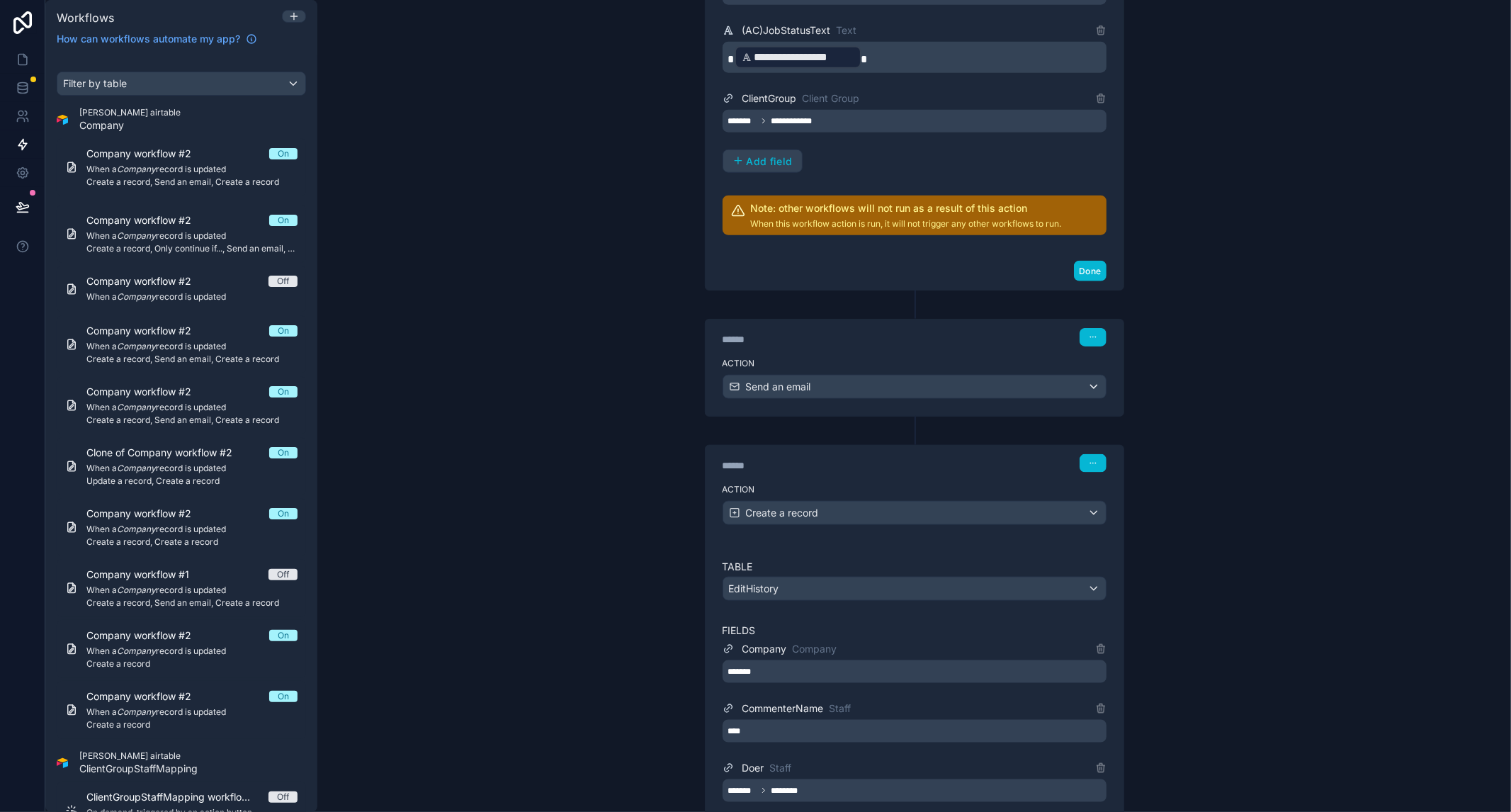
scroll to position [1647, 0]
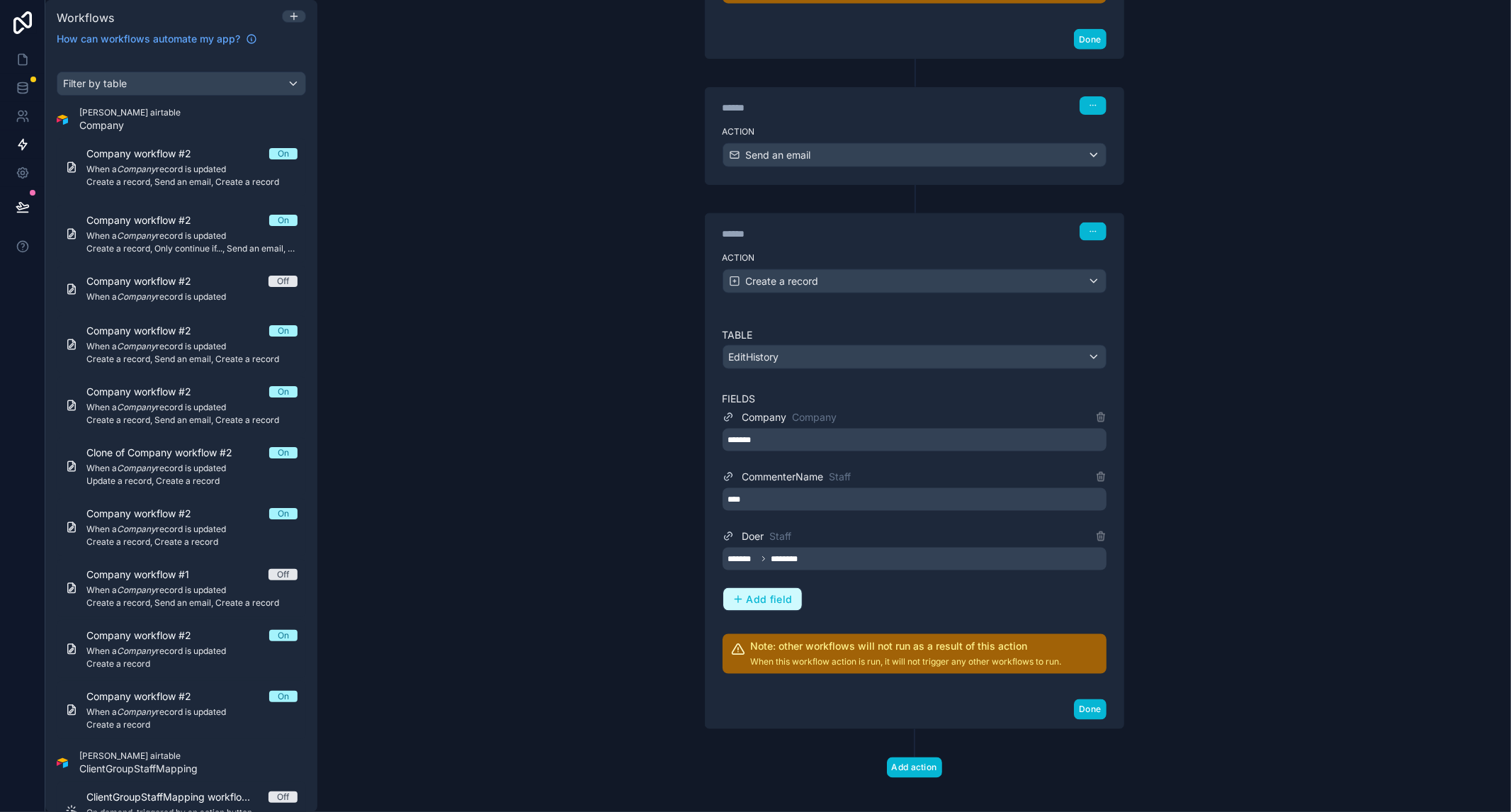
click at [763, 598] on button "Add field" at bounding box center [763, 598] width 79 height 23
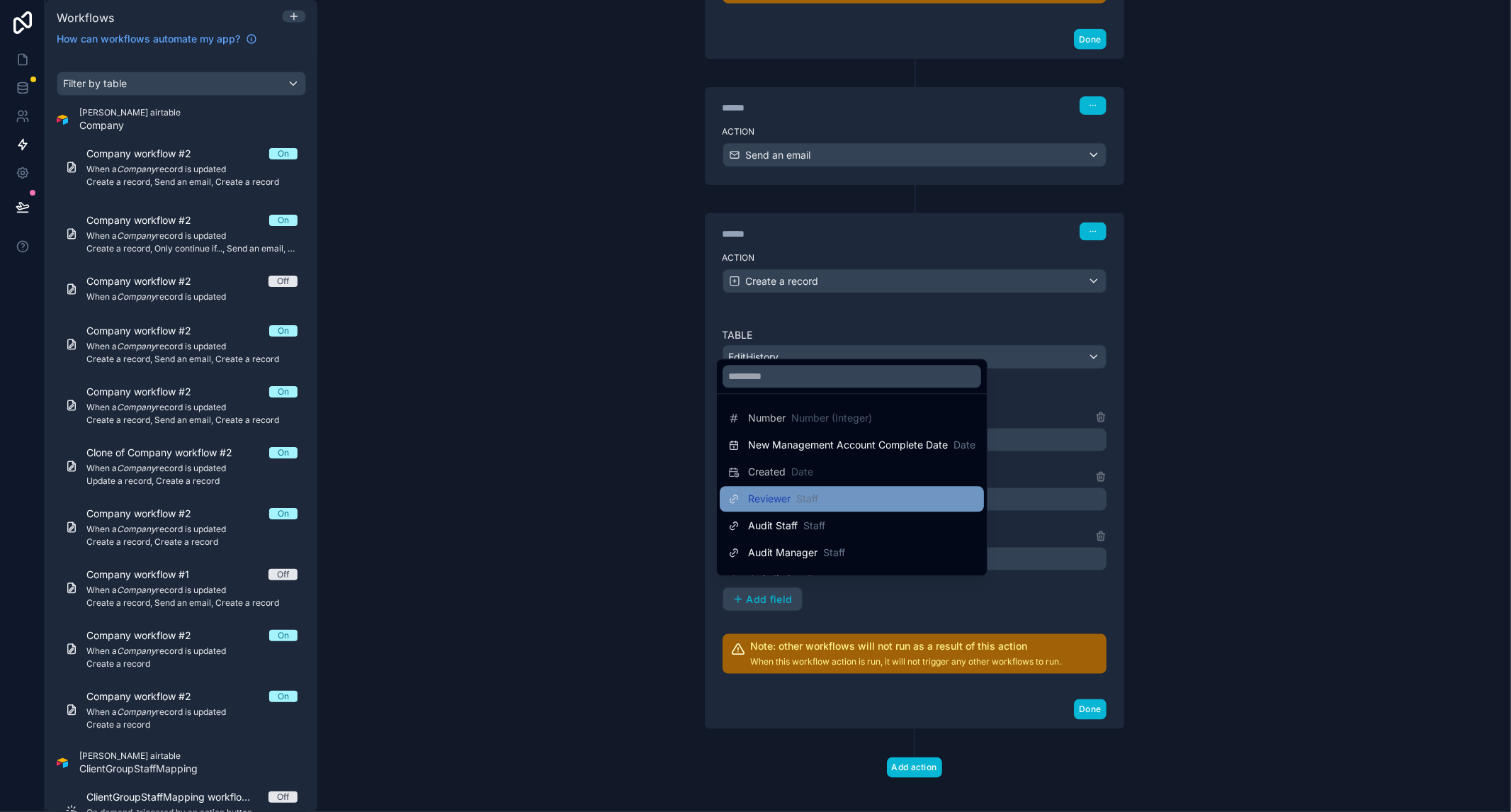
click at [850, 501] on div "Reviewer Staff" at bounding box center [852, 498] width 247 height 17
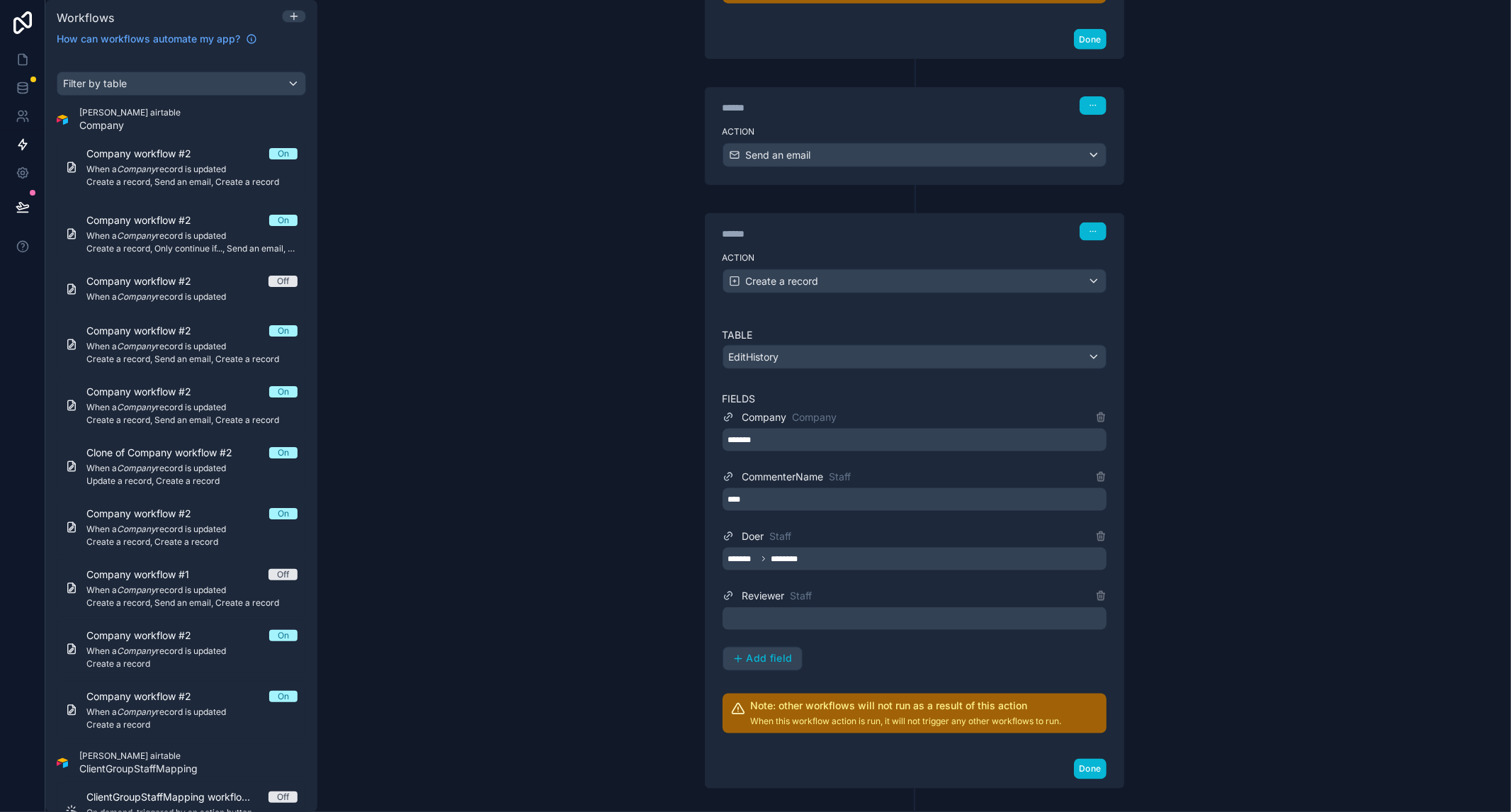
click at [827, 607] on div at bounding box center [914, 618] width 384 height 23
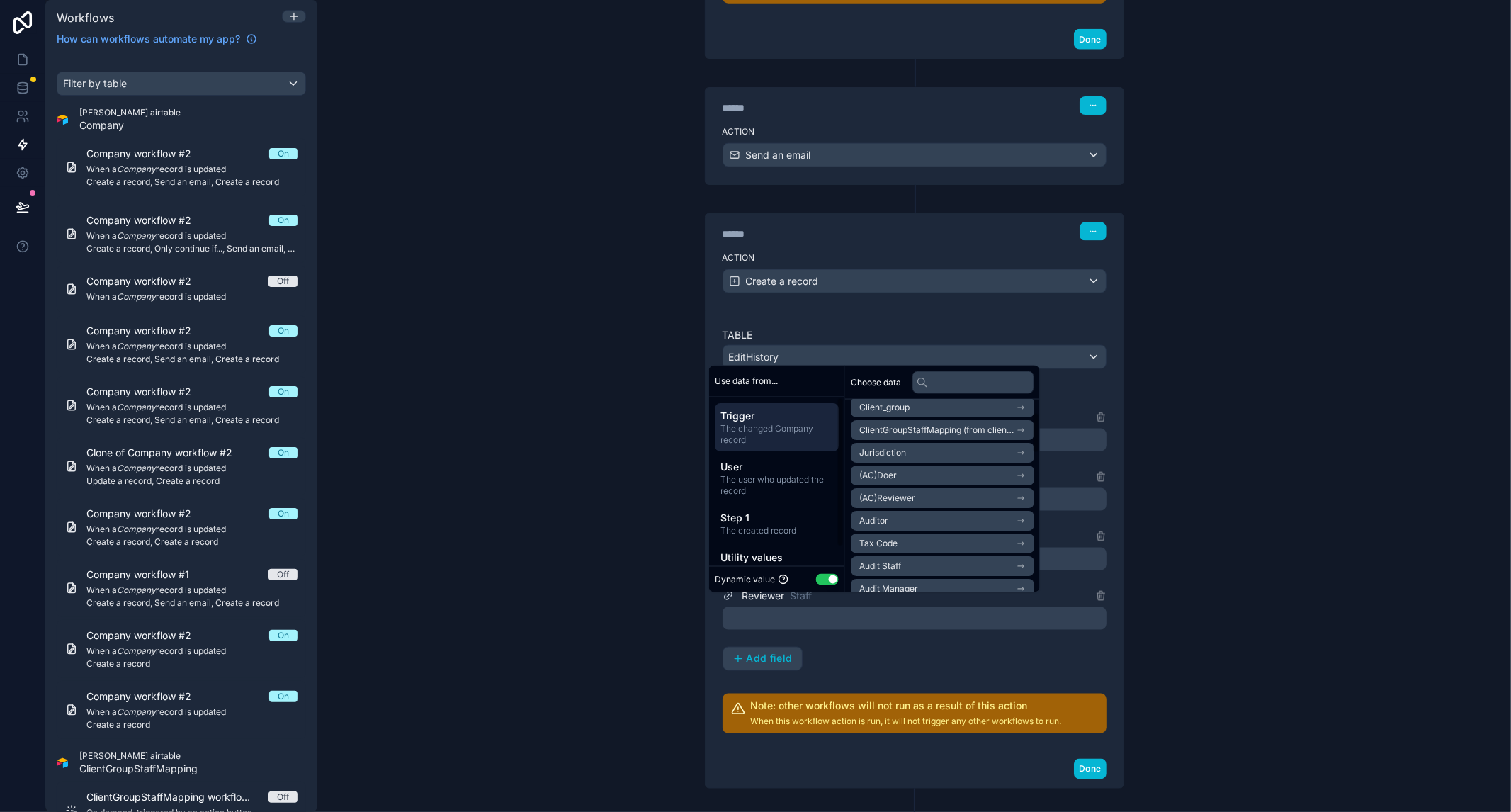
scroll to position [79, 0]
click at [927, 451] on li "(AC)Reviewer" at bounding box center [943, 450] width 183 height 20
drag, startPoint x: 1166, startPoint y: 595, endPoint x: 1162, endPoint y: 611, distance: 16.5
click at [1164, 601] on div "**********" at bounding box center [914, 406] width 1194 height 812
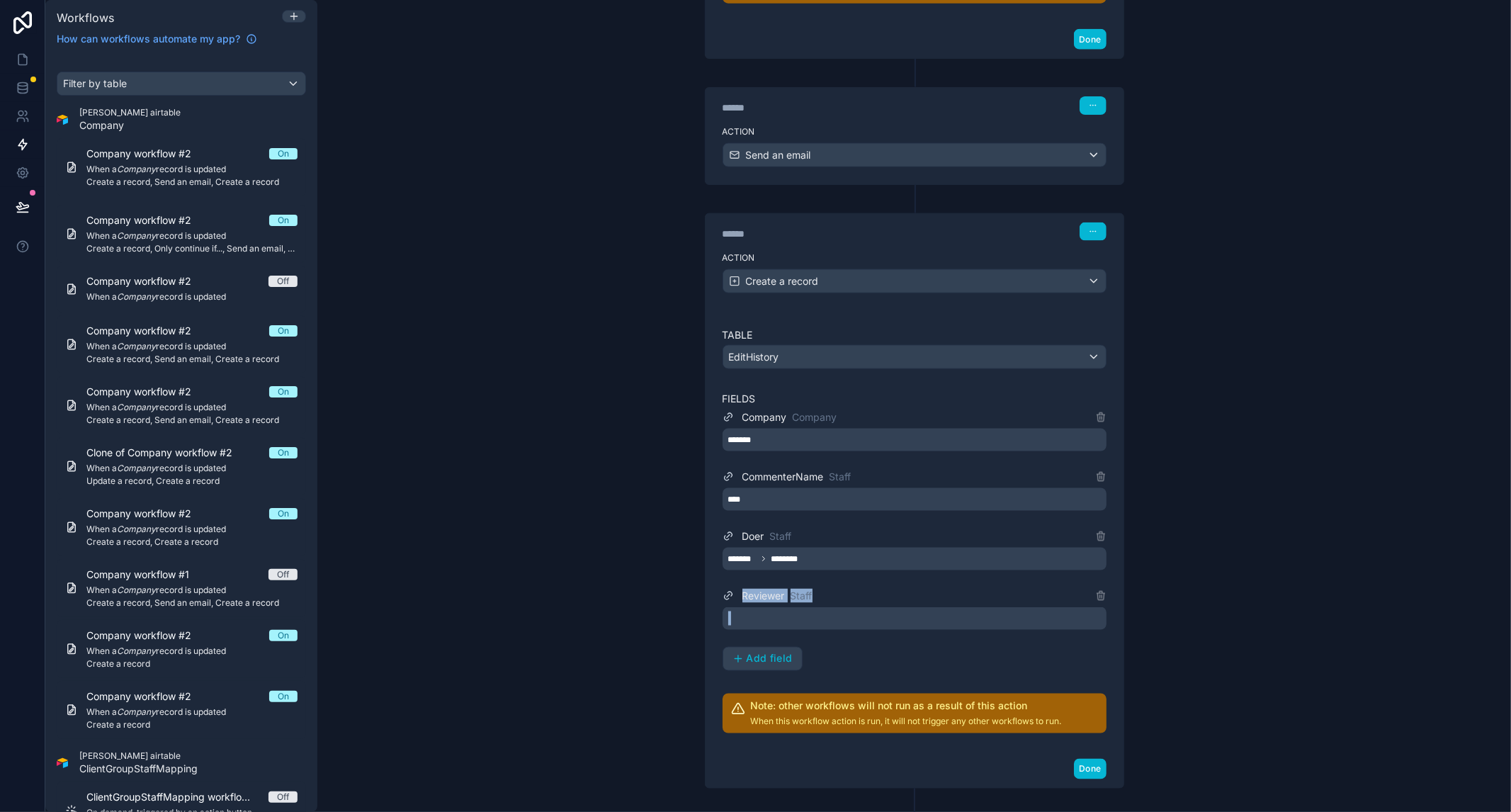
click at [874, 626] on div "Company Company ******* CommenterName Staff **** Doer Staff ******* ******** Re…" at bounding box center [914, 540] width 384 height 262
click at [867, 614] on div at bounding box center [914, 618] width 384 height 23
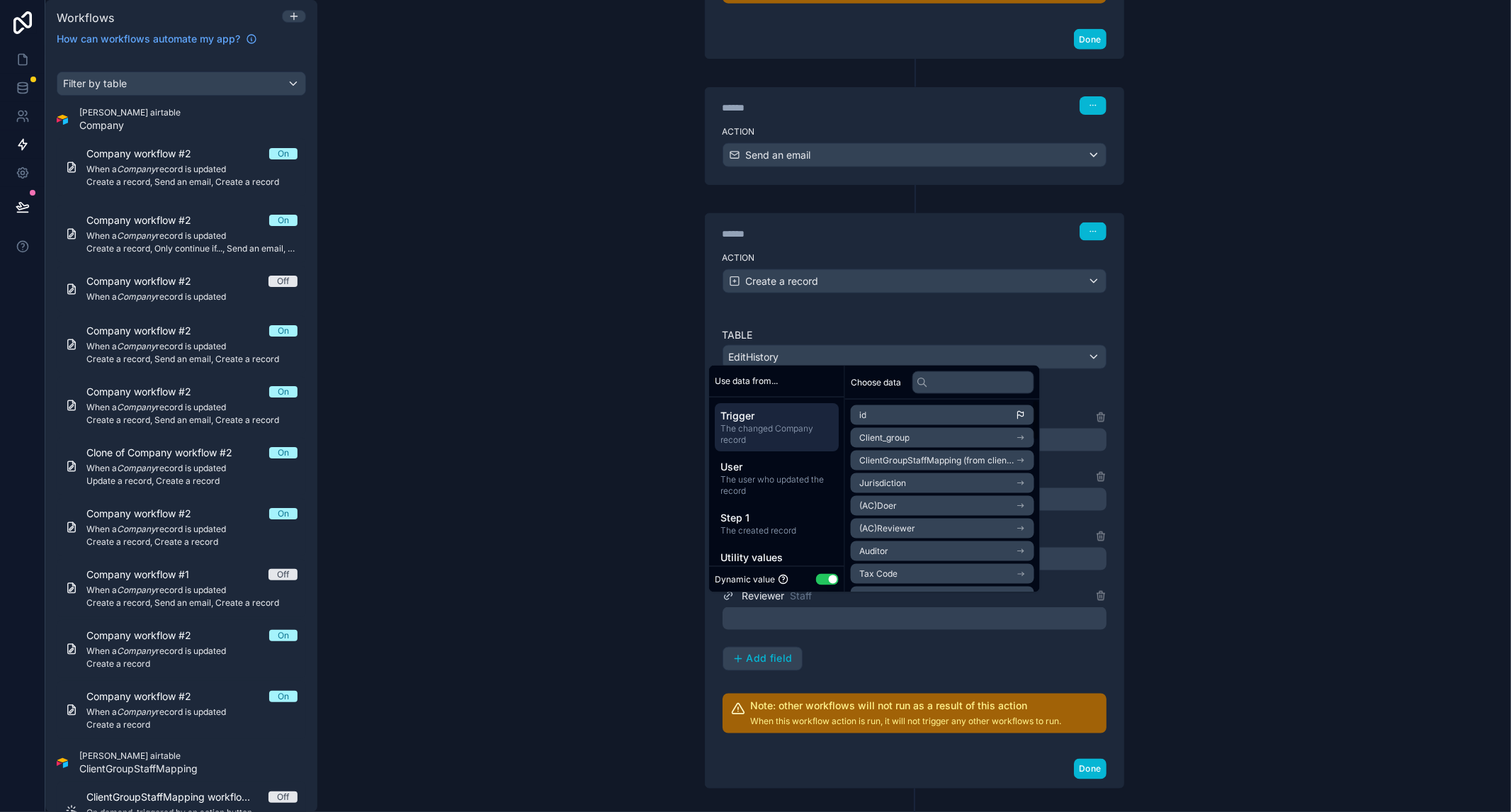
click at [934, 525] on li "(AC)Reviewer" at bounding box center [943, 529] width 183 height 20
click at [880, 440] on li "id" at bounding box center [943, 440] width 183 height 20
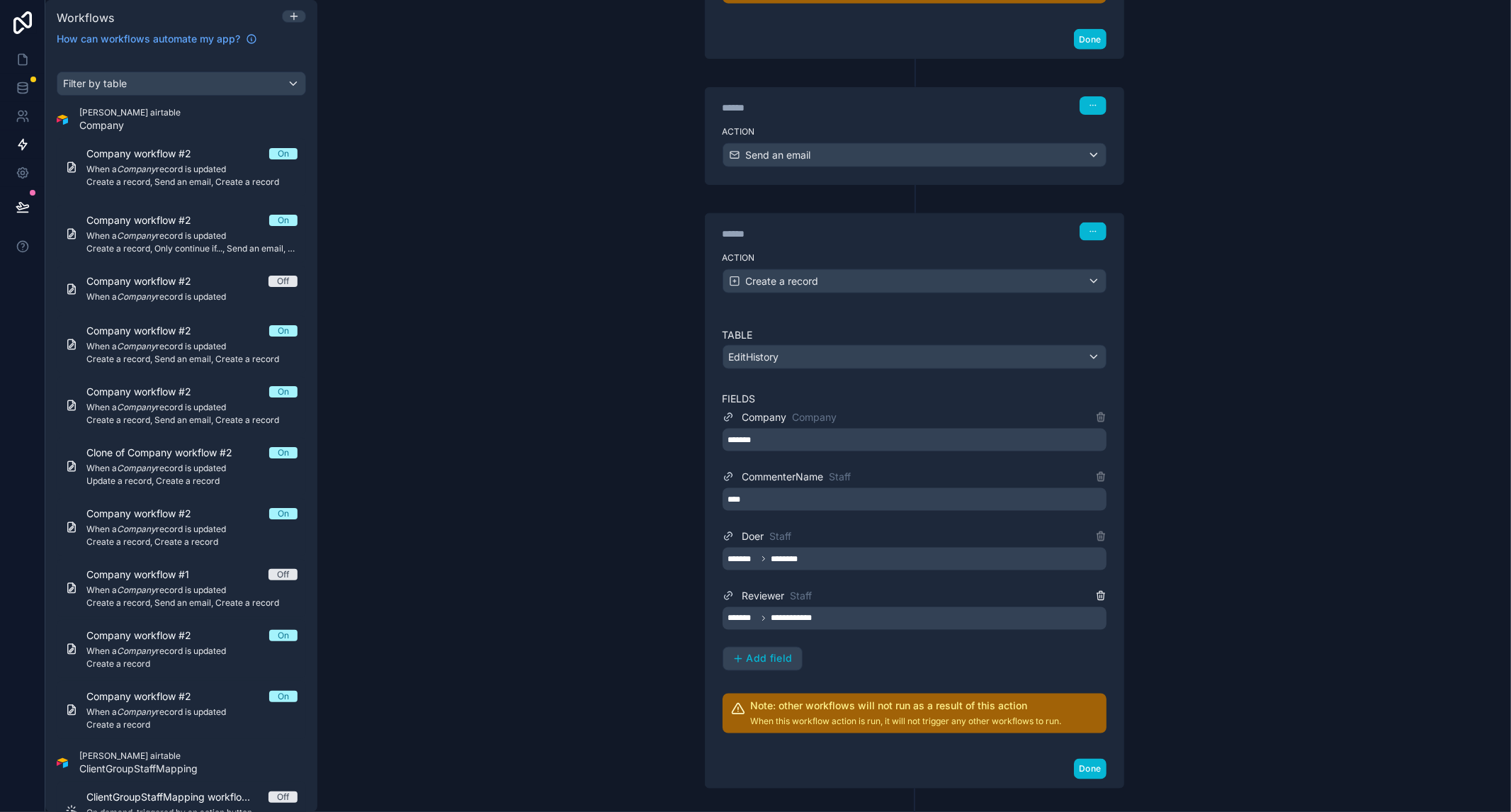
drag, startPoint x: 1260, startPoint y: 499, endPoint x: 1095, endPoint y: 588, distance: 187.5
click at [1260, 501] on div "**********" at bounding box center [914, 406] width 1194 height 812
click at [758, 656] on button "Add field" at bounding box center [763, 658] width 79 height 23
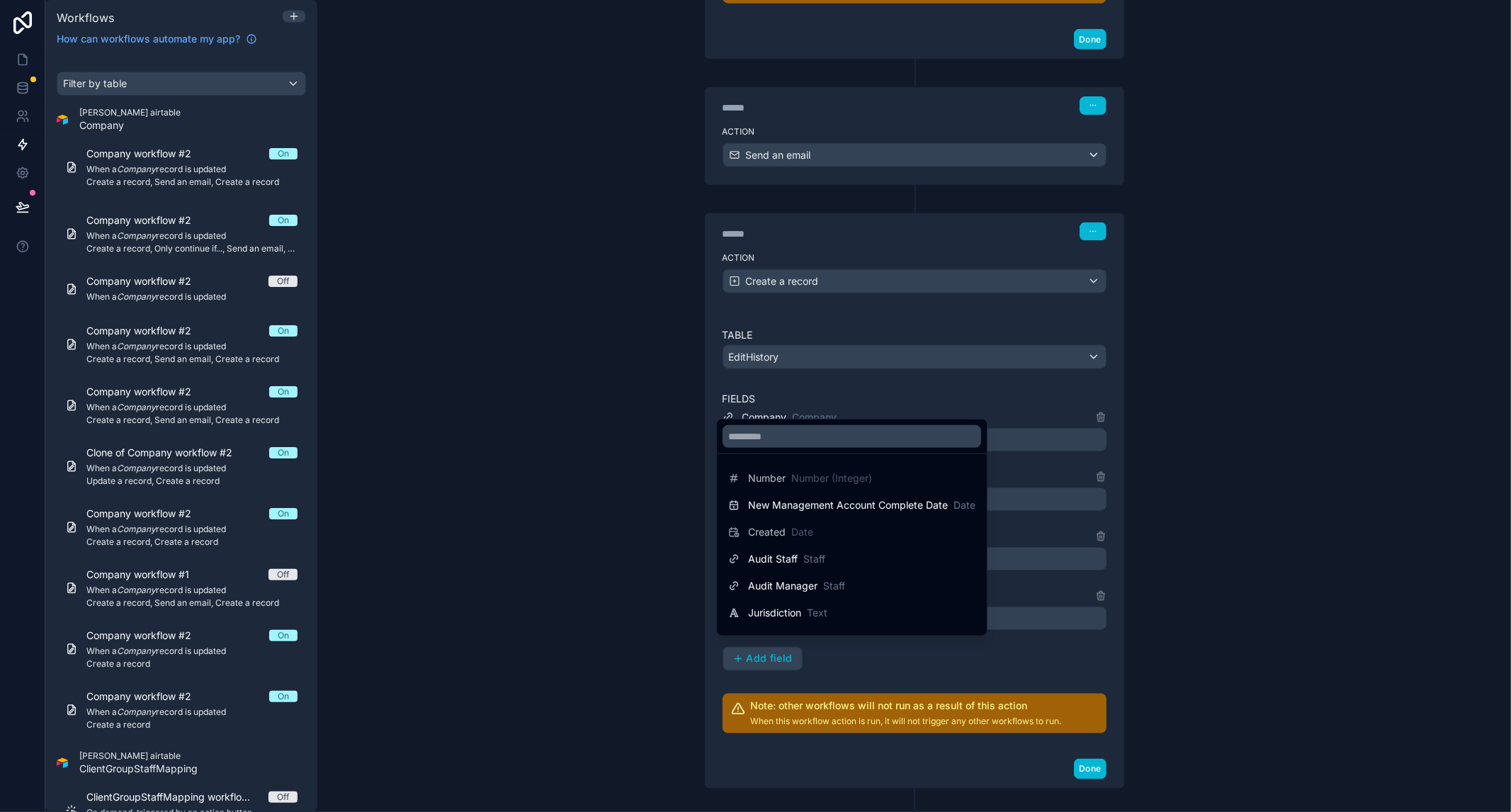
click at [1224, 645] on div at bounding box center [755, 406] width 1511 height 812
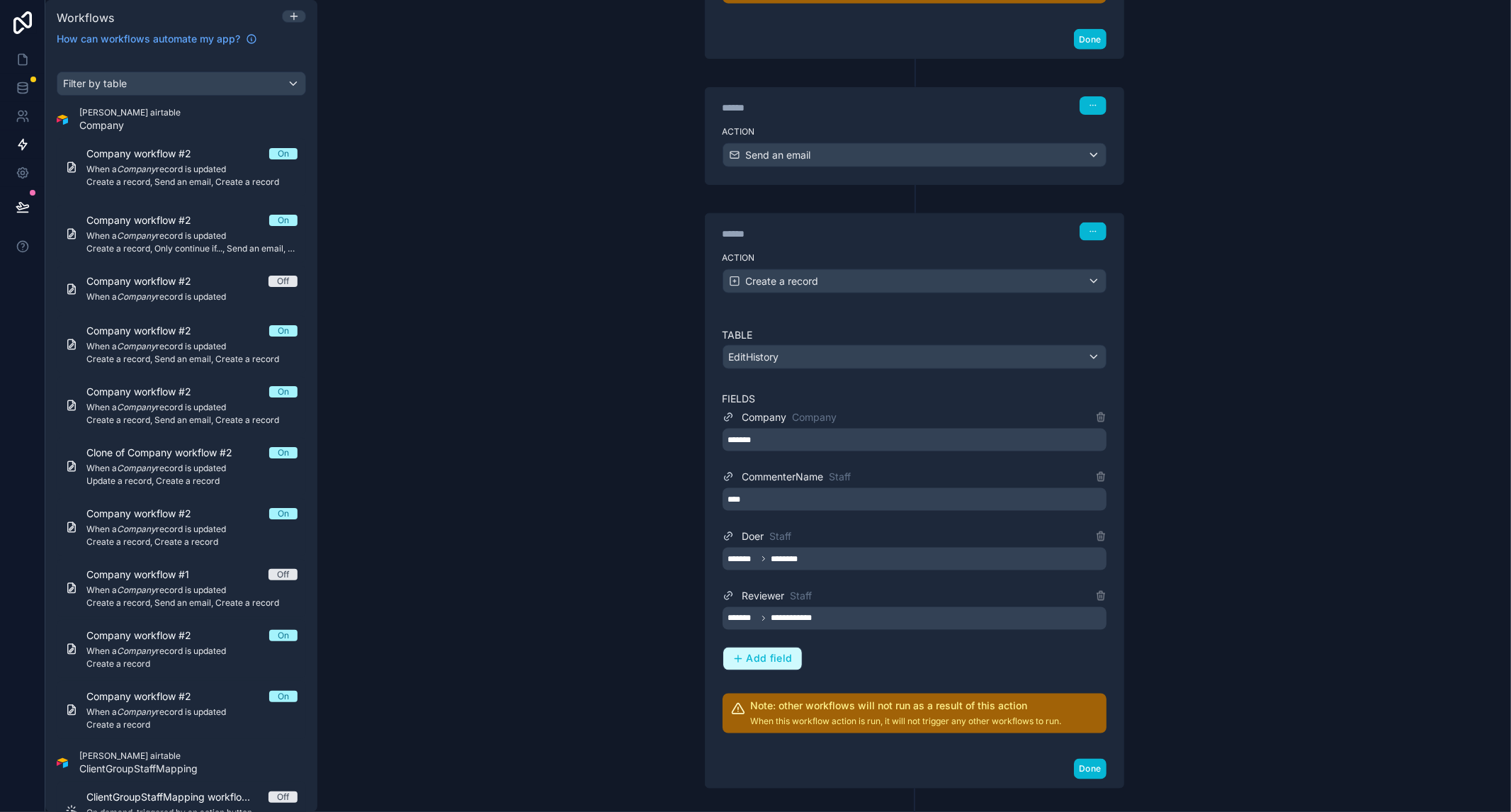
click at [760, 656] on button "Add field" at bounding box center [763, 658] width 79 height 23
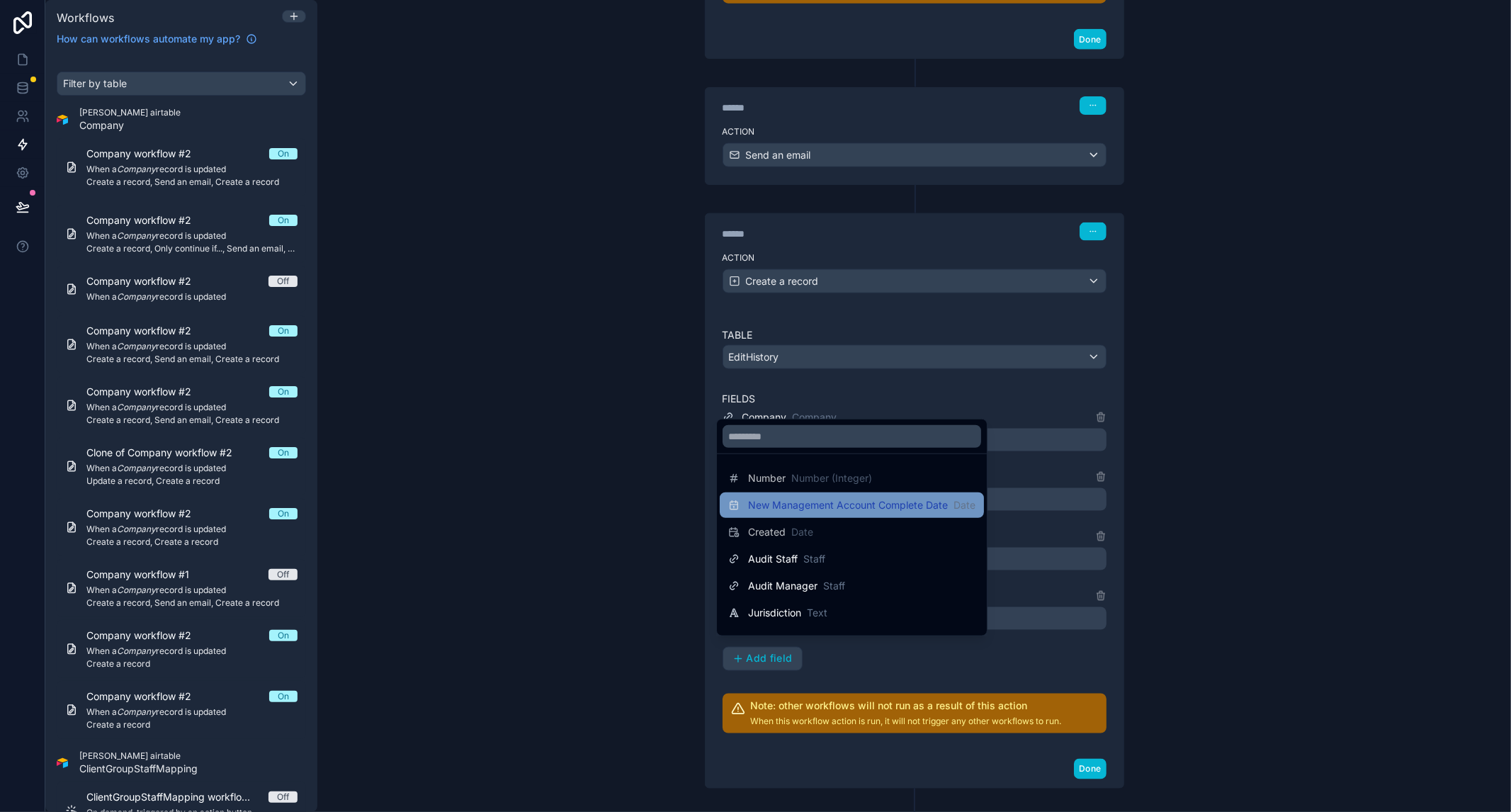
click at [851, 506] on span "New Management Account Complete Date" at bounding box center [848, 504] width 200 height 14
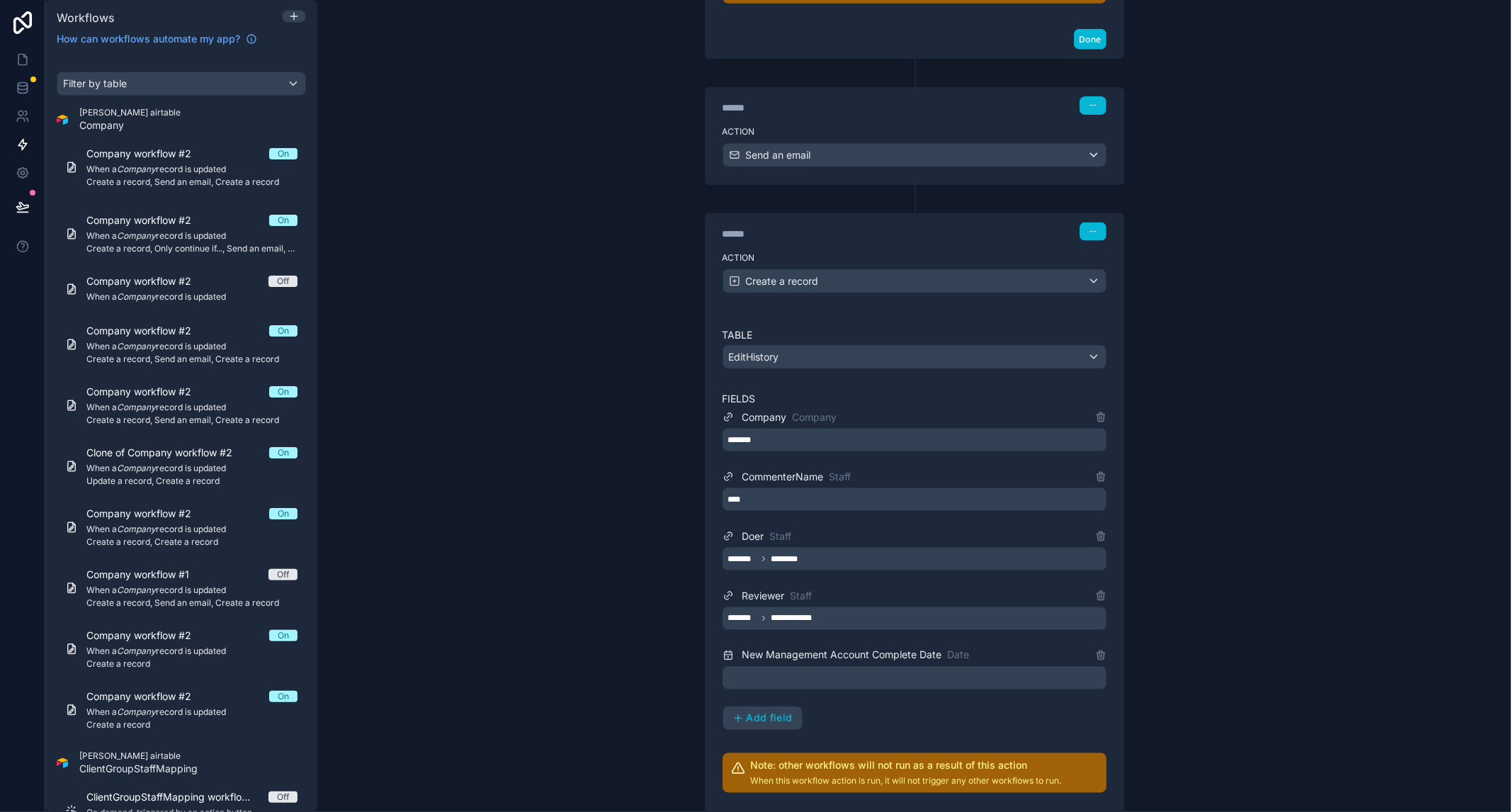
click at [848, 668] on div at bounding box center [914, 678] width 384 height 23
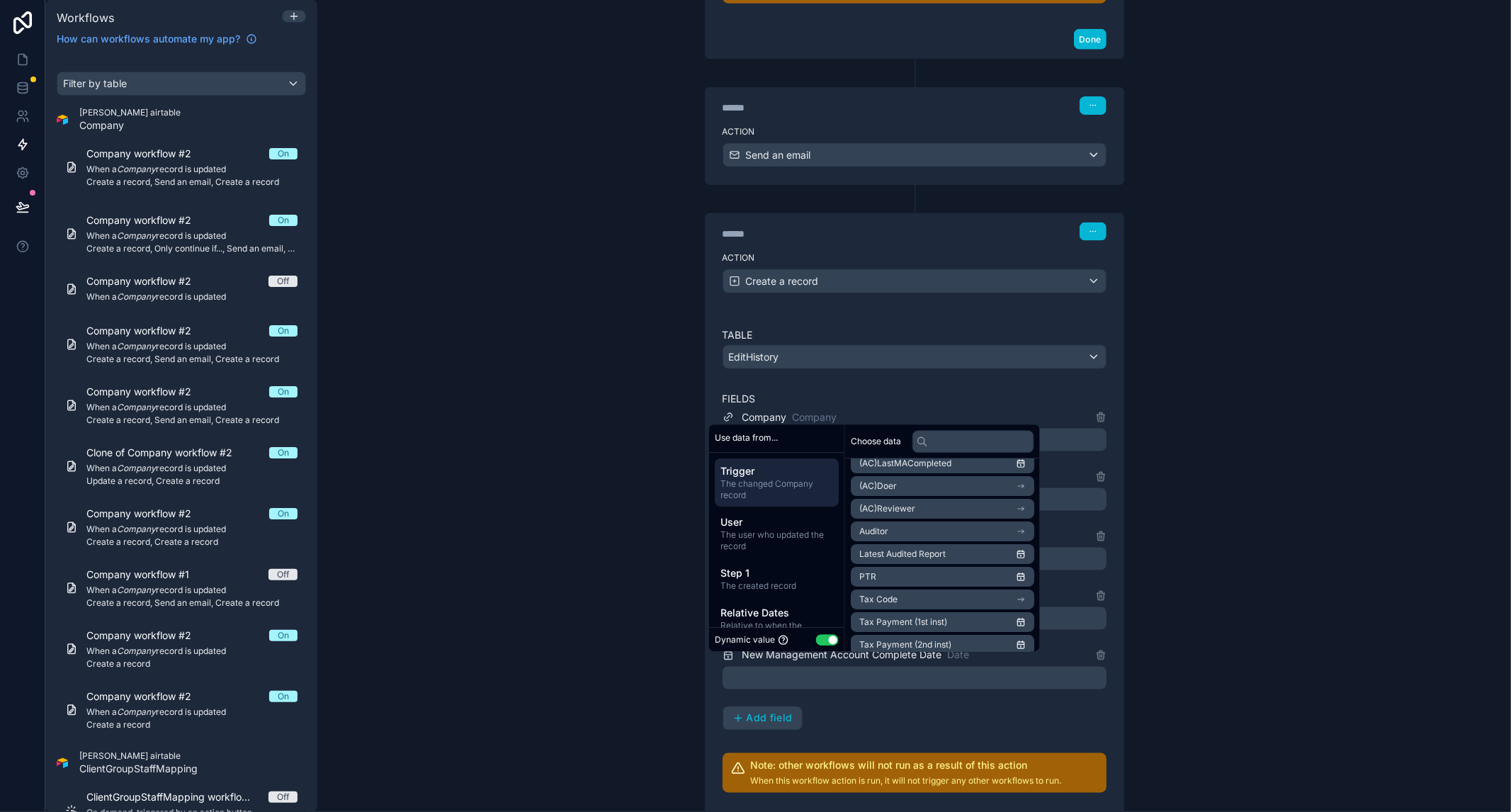
click at [927, 463] on span "(AC)LastMACompleted" at bounding box center [906, 462] width 92 height 11
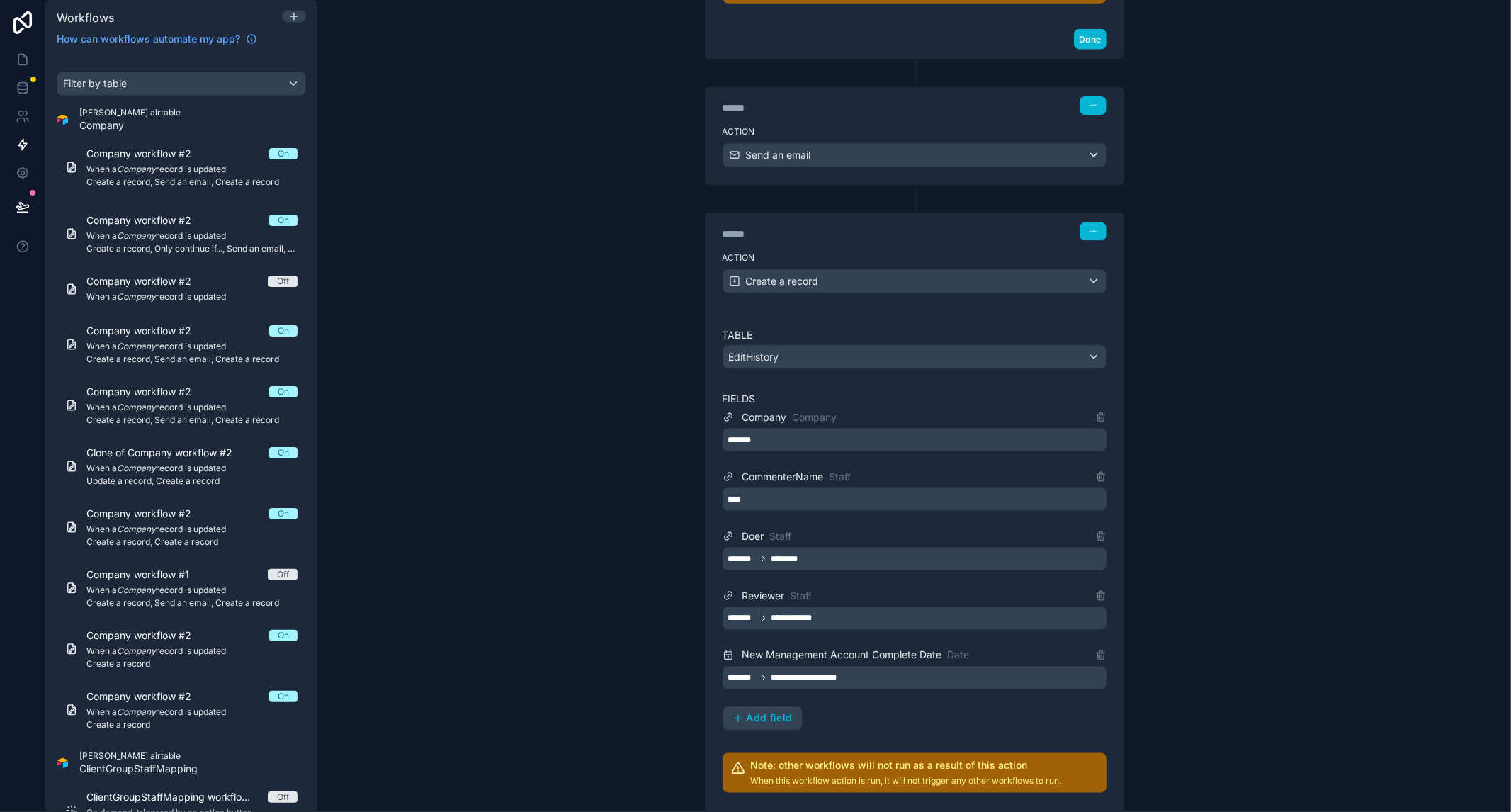
drag, startPoint x: 1250, startPoint y: 518, endPoint x: 1038, endPoint y: 656, distance: 253.0
click at [1250, 519] on div "**********" at bounding box center [914, 406] width 1194 height 812
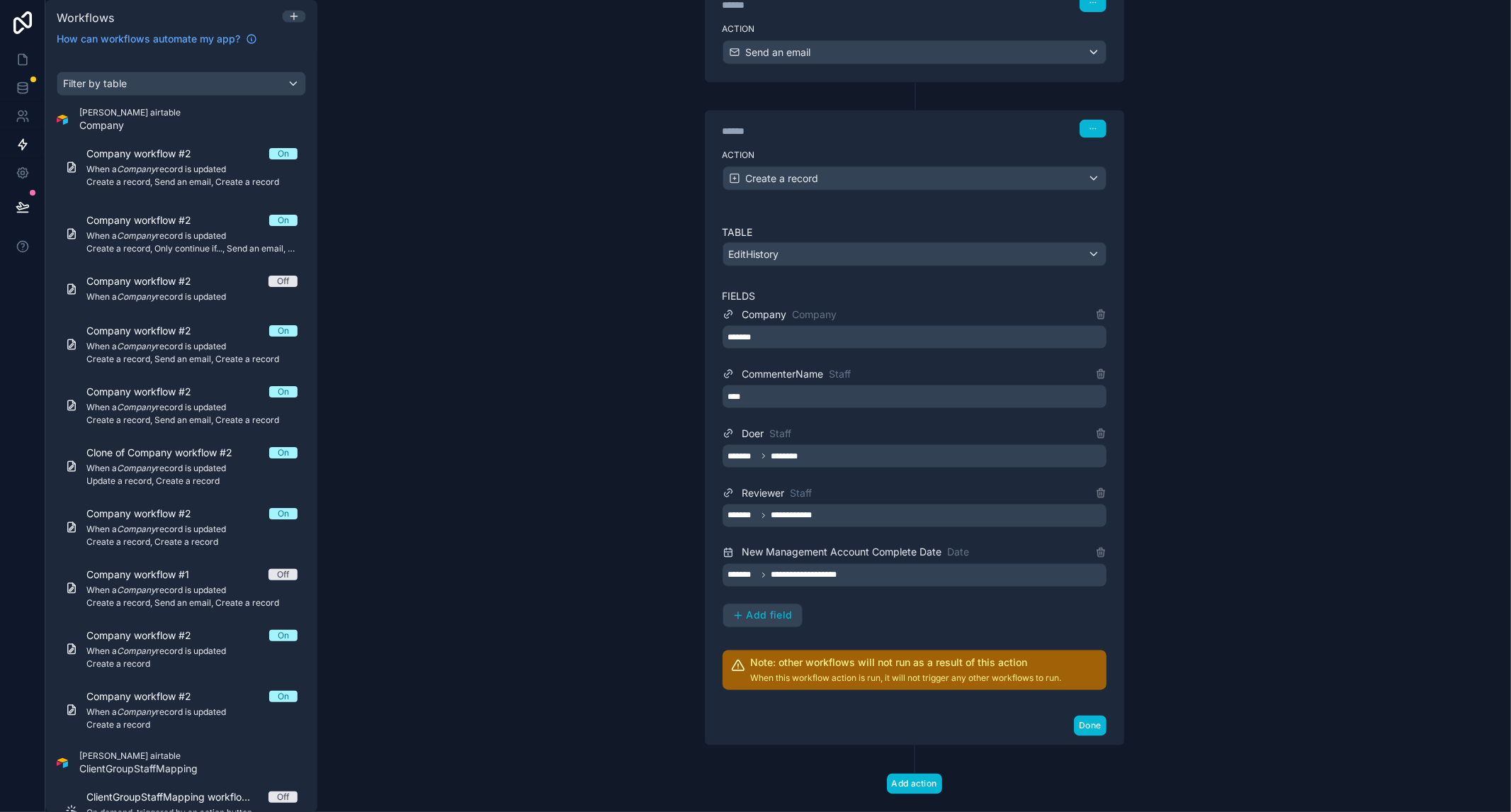
scroll to position [1765, 0]
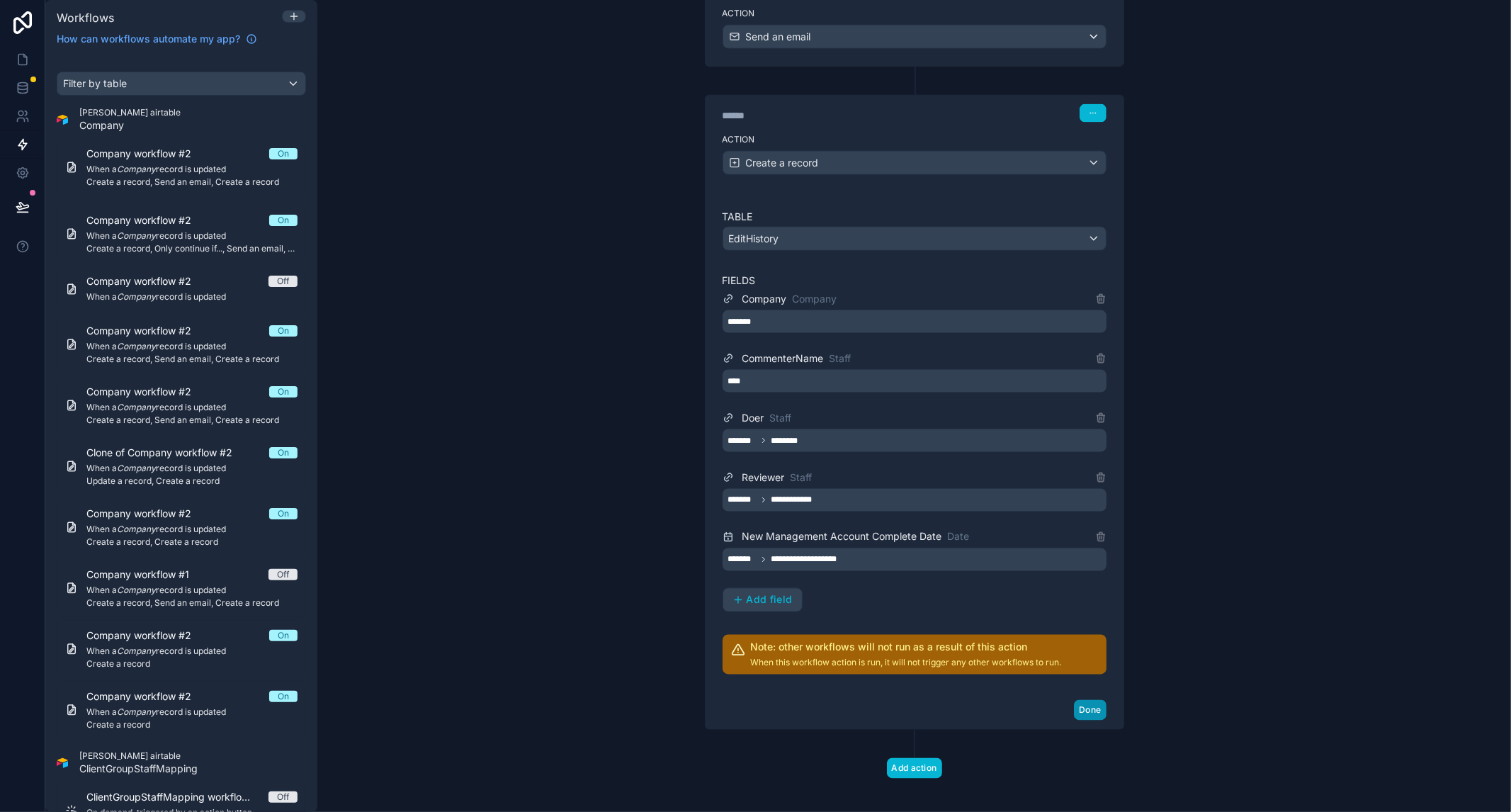
click at [1089, 699] on button "Done" at bounding box center [1090, 709] width 32 height 20
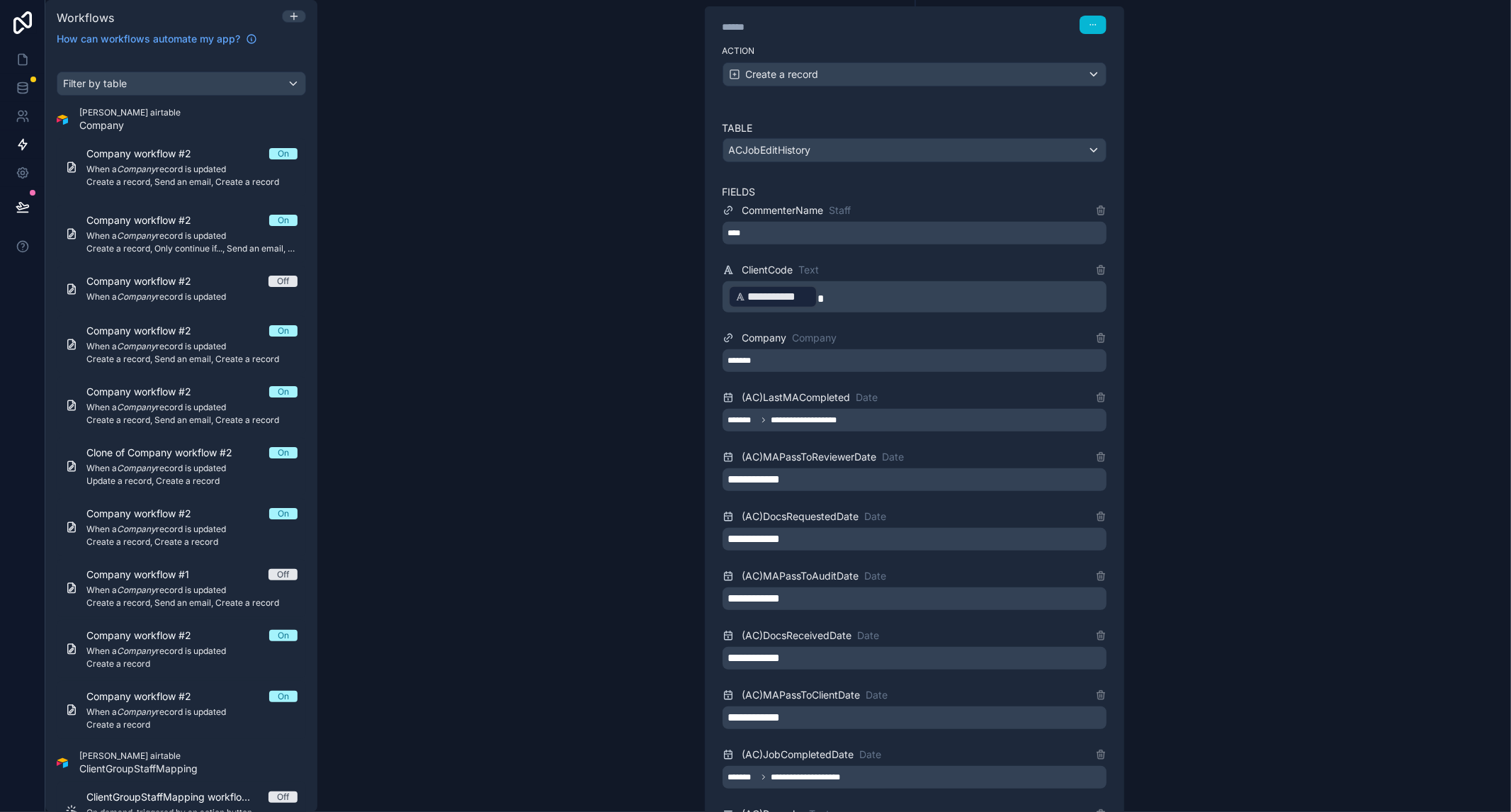
scroll to position [443, 0]
click at [1098, 456] on icon at bounding box center [1101, 457] width 11 height 11
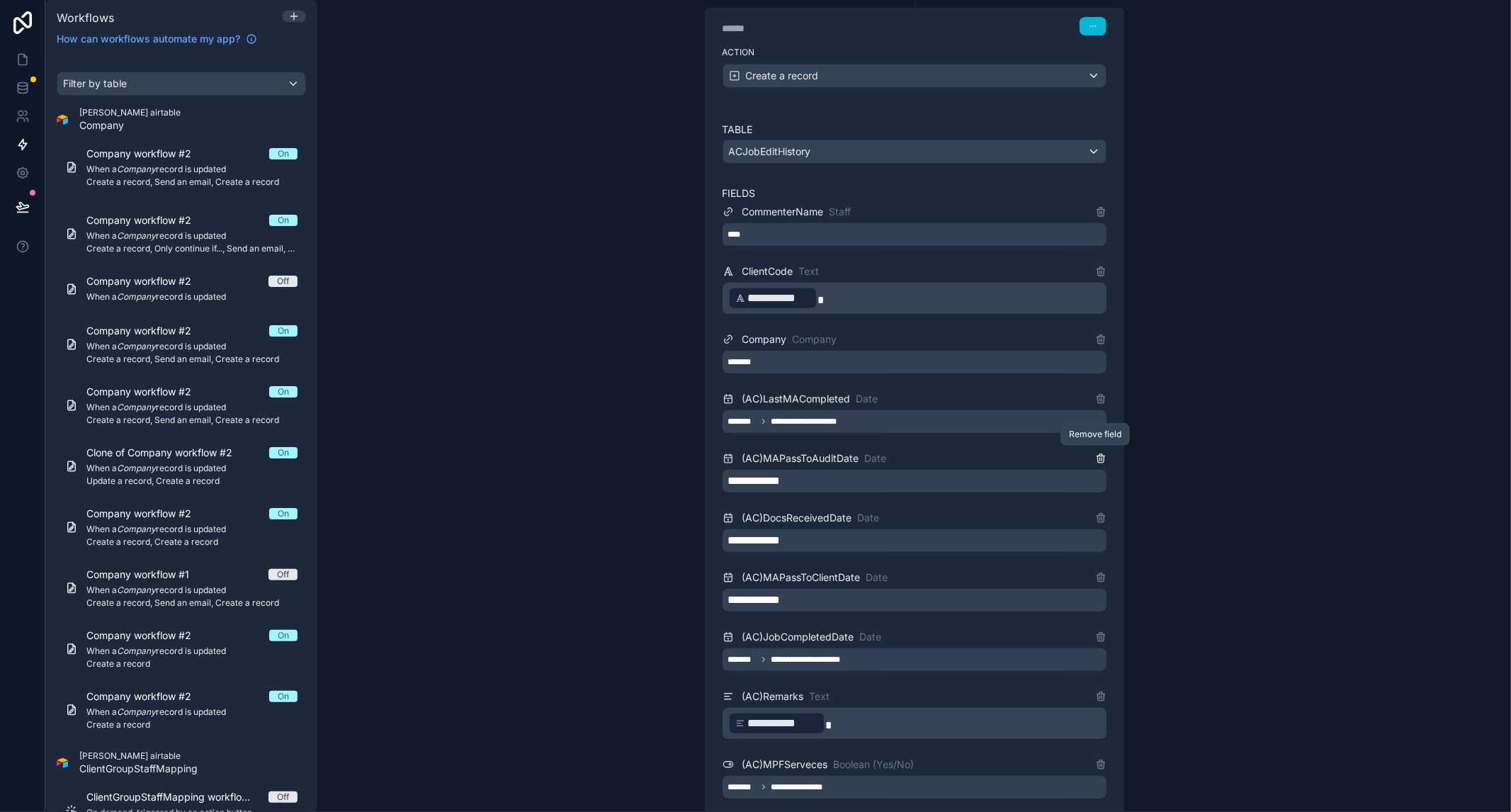
click at [1098, 456] on icon at bounding box center [1101, 457] width 11 height 11
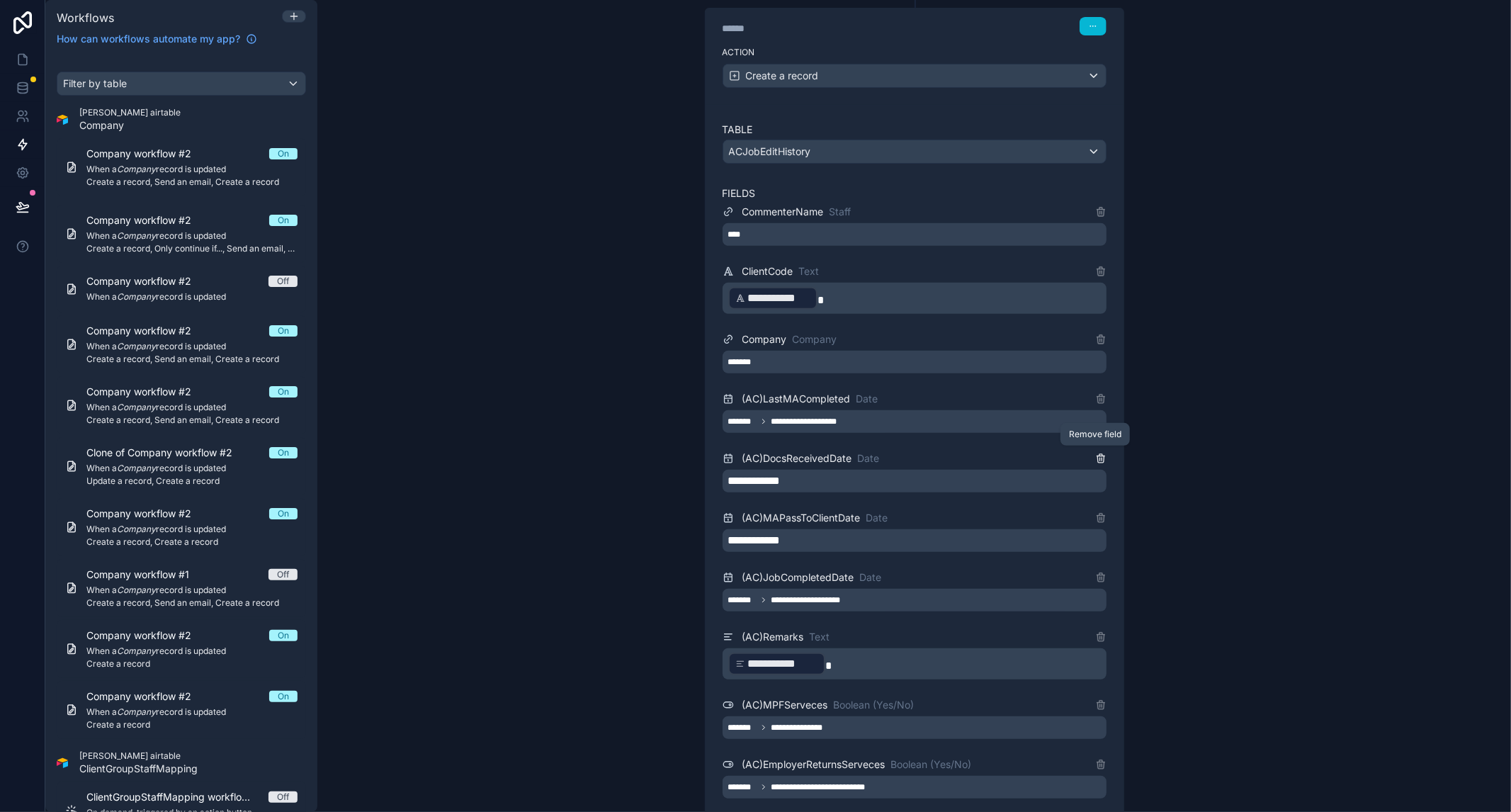
click at [1098, 456] on icon at bounding box center [1101, 457] width 11 height 11
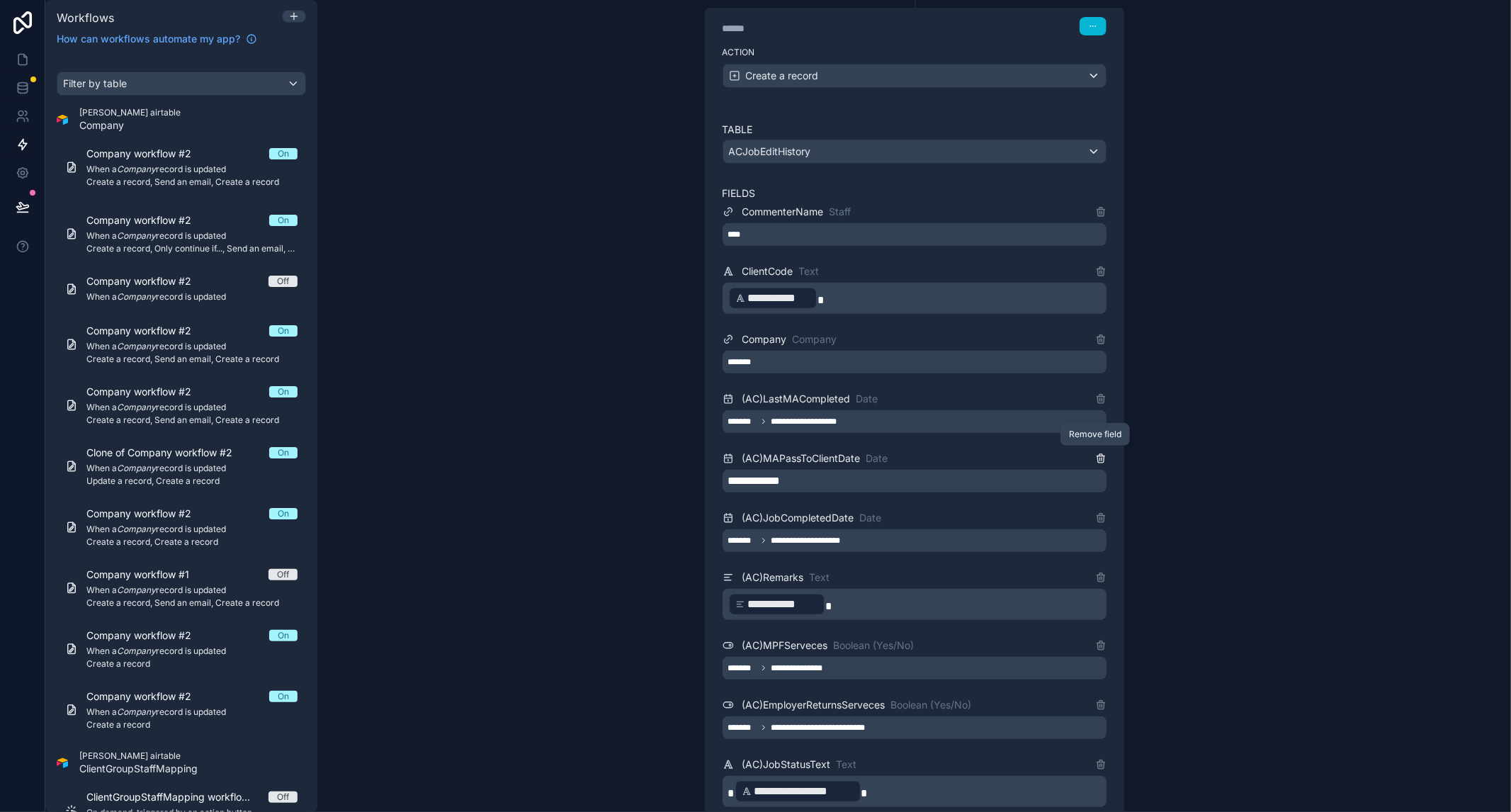
click at [1098, 456] on icon at bounding box center [1101, 457] width 11 height 11
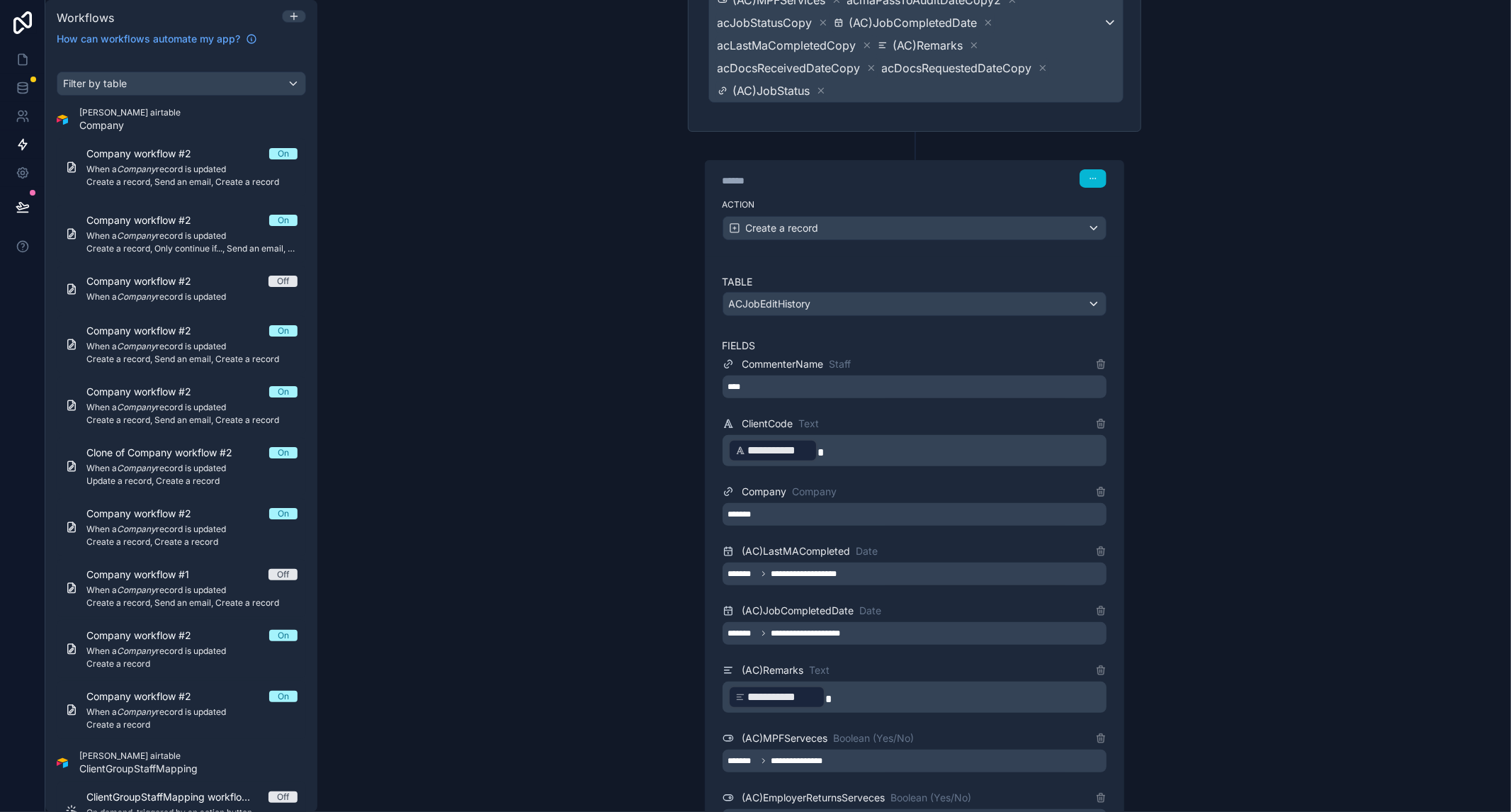
scroll to position [286, 0]
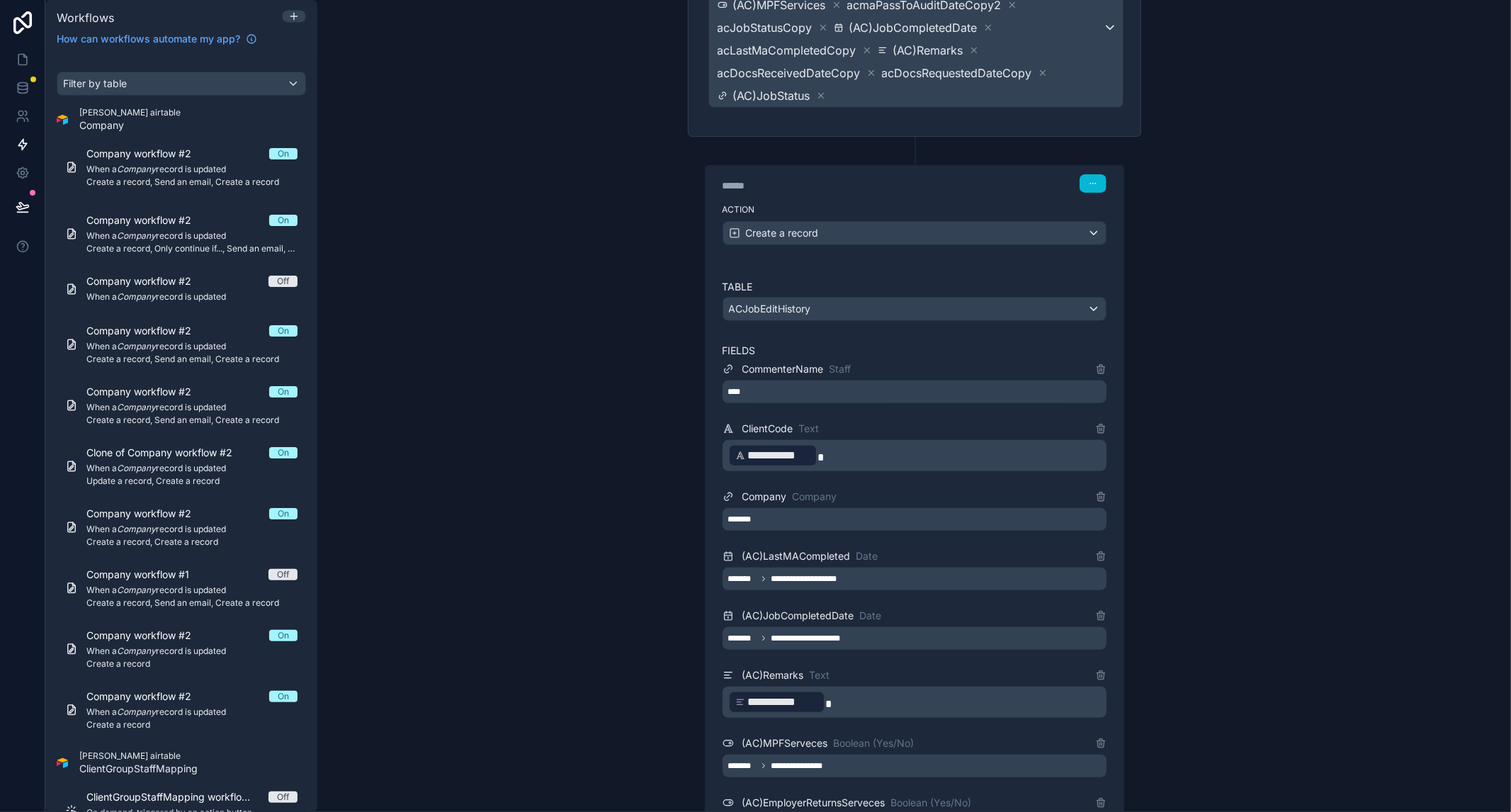
click at [918, 396] on div "****" at bounding box center [914, 391] width 384 height 23
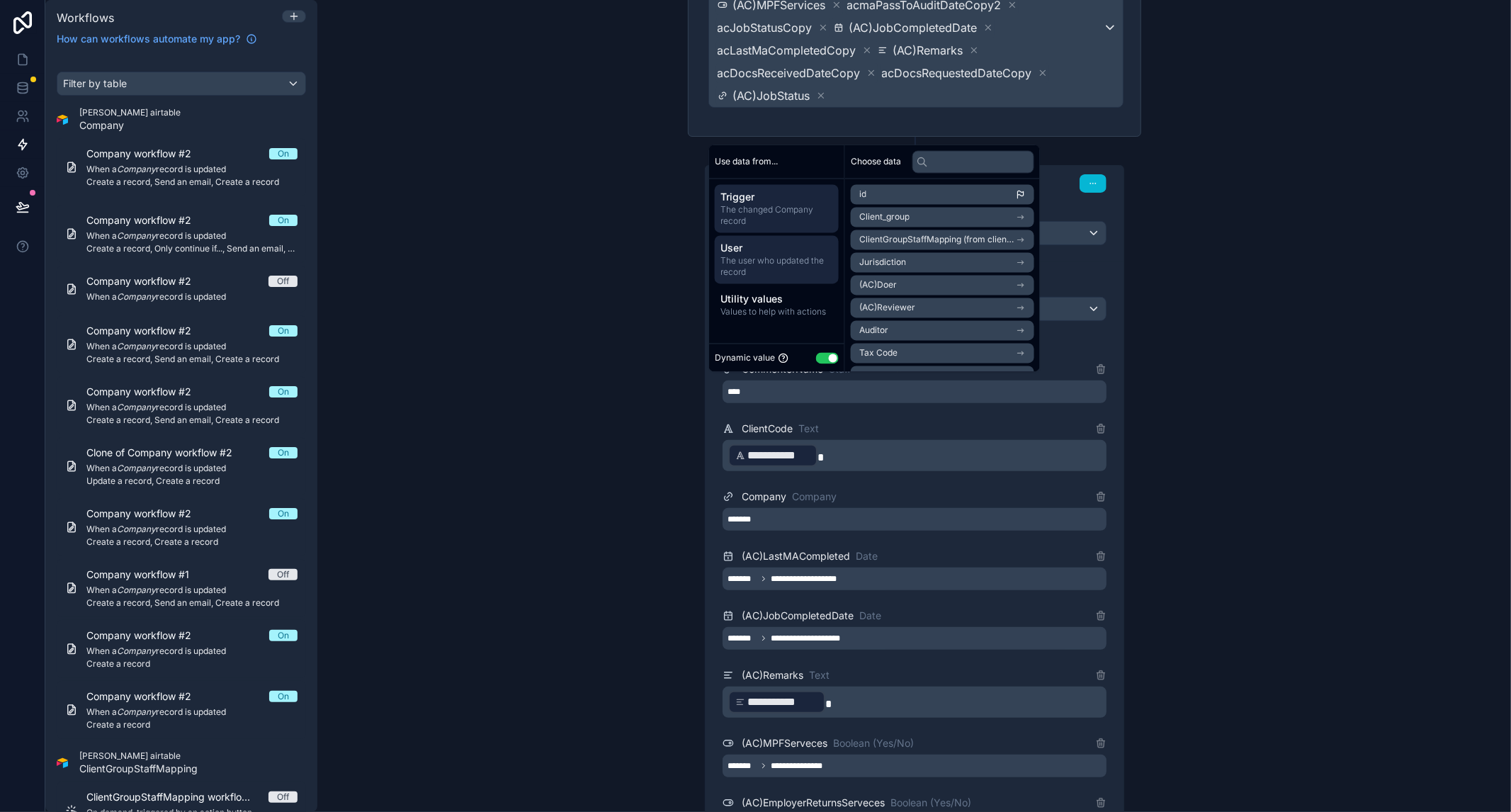
click at [785, 244] on span "User" at bounding box center [777, 248] width 113 height 14
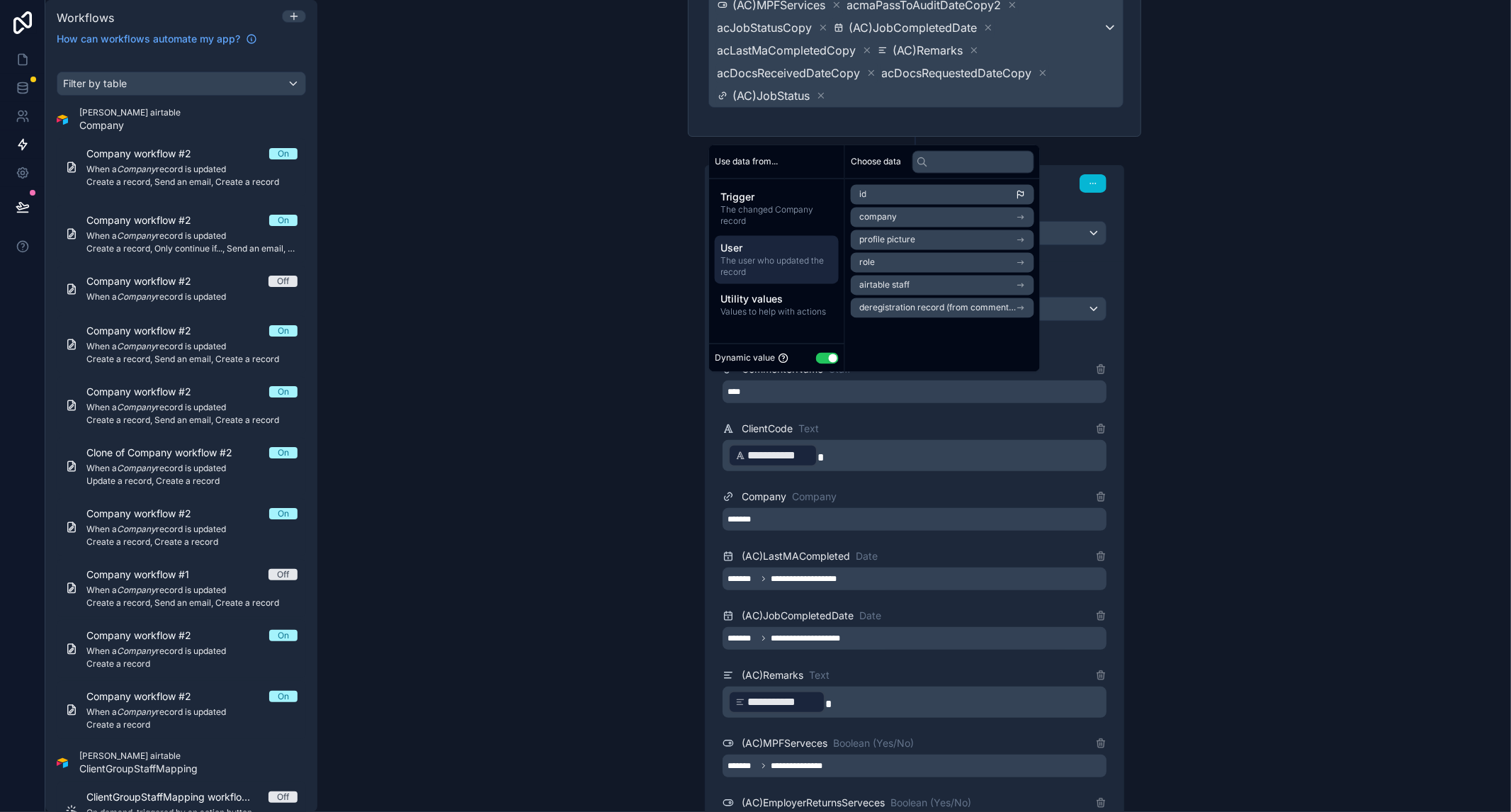
click at [953, 193] on li "id" at bounding box center [943, 195] width 183 height 20
click at [741, 205] on span "The changed Company record" at bounding box center [777, 216] width 113 height 23
click at [774, 261] on span "The user who updated the record" at bounding box center [777, 266] width 113 height 23
click at [951, 287] on li "airtable staff" at bounding box center [943, 286] width 183 height 20
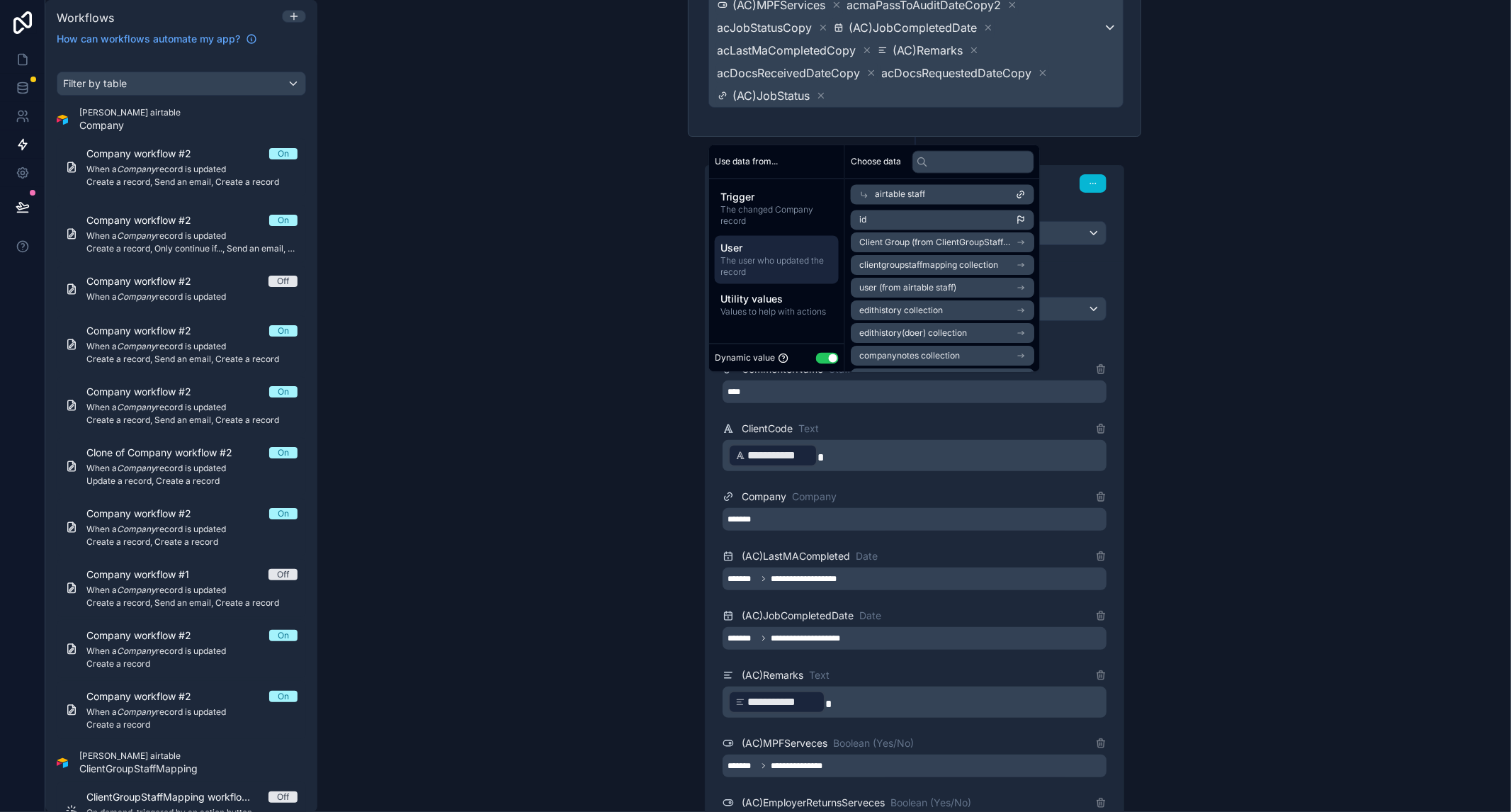
click at [934, 220] on li "id" at bounding box center [943, 220] width 183 height 20
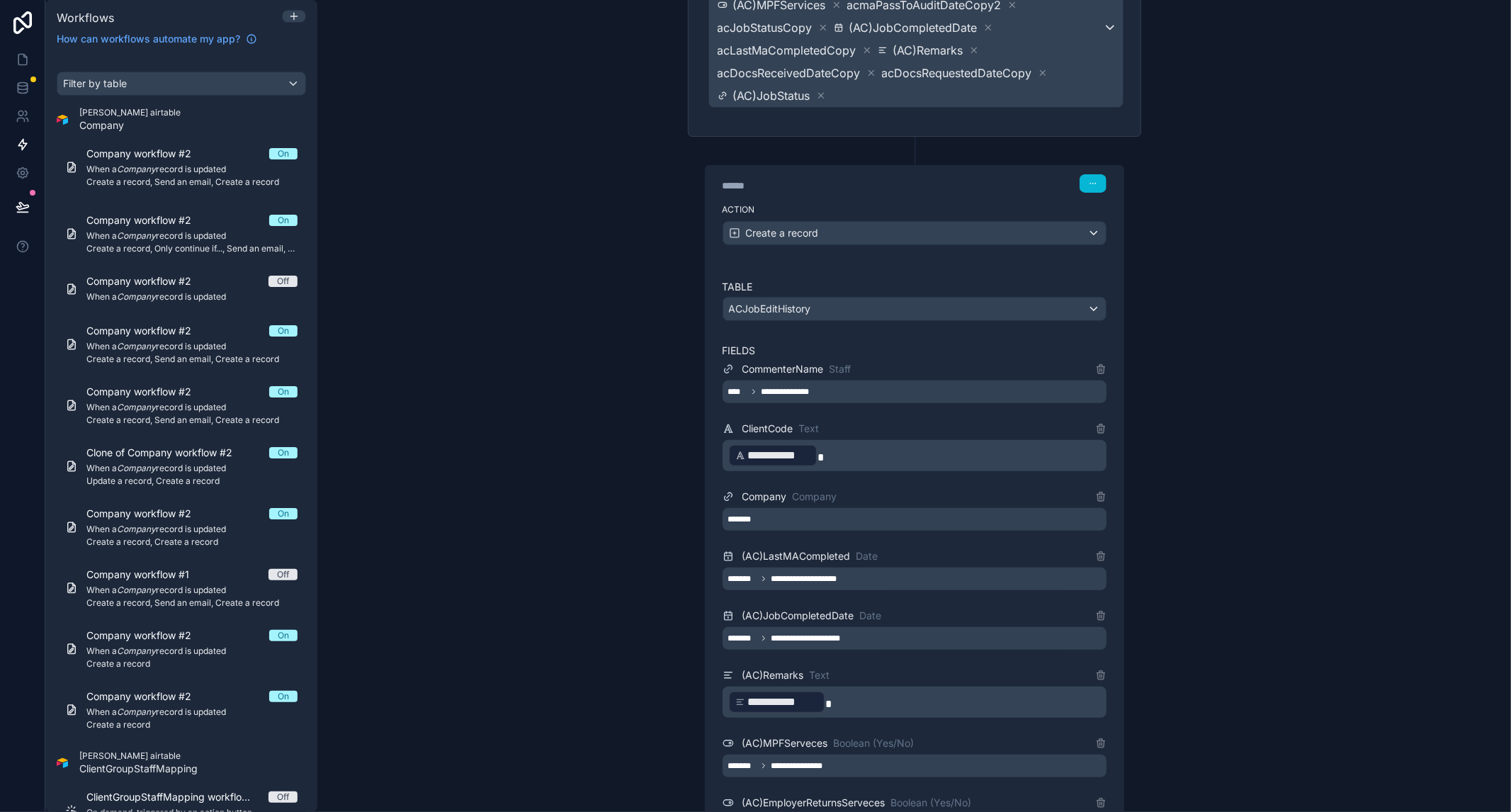
click at [1261, 461] on div "**********" at bounding box center [914, 406] width 1194 height 812
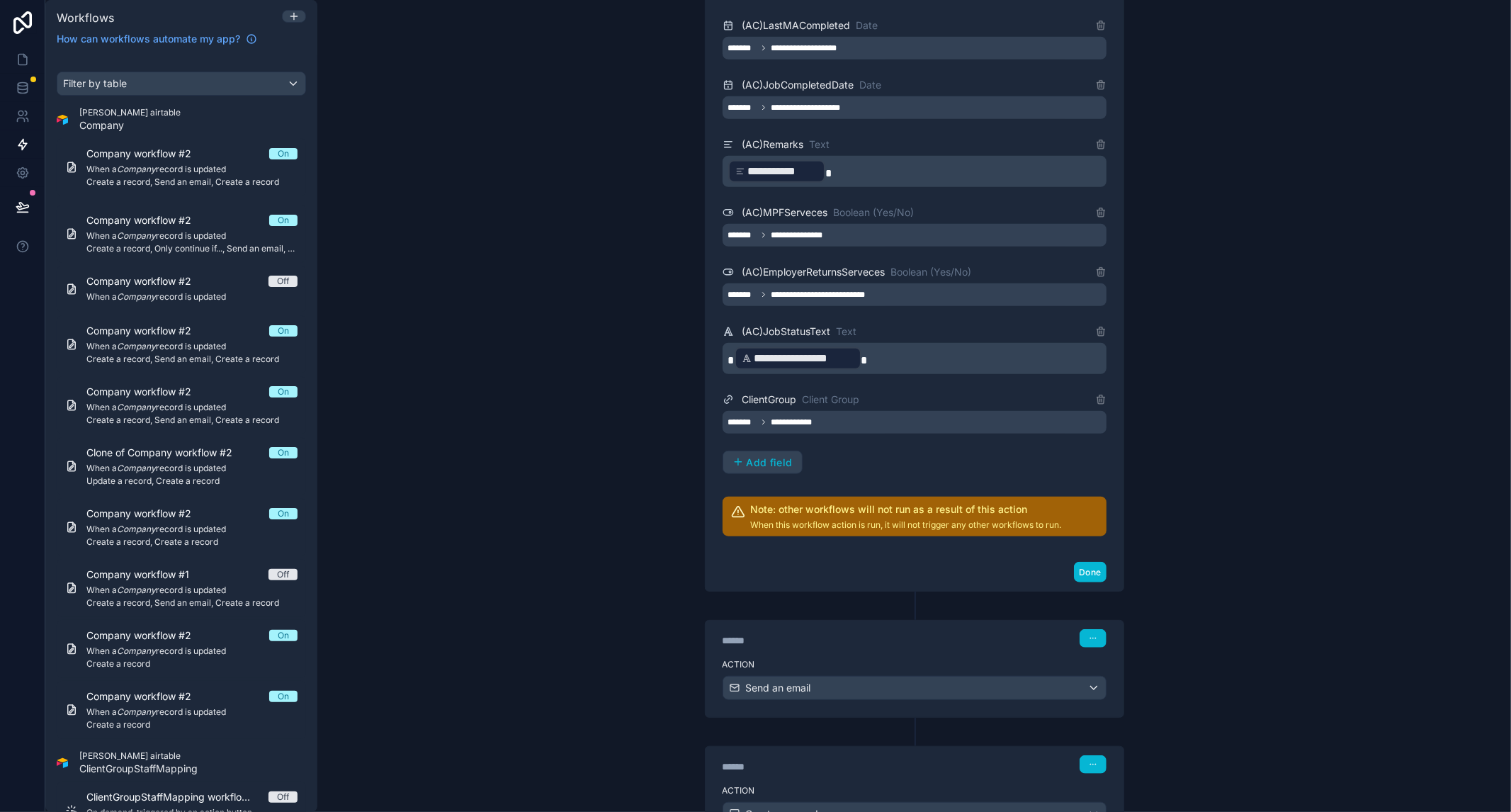
scroll to position [934, 0]
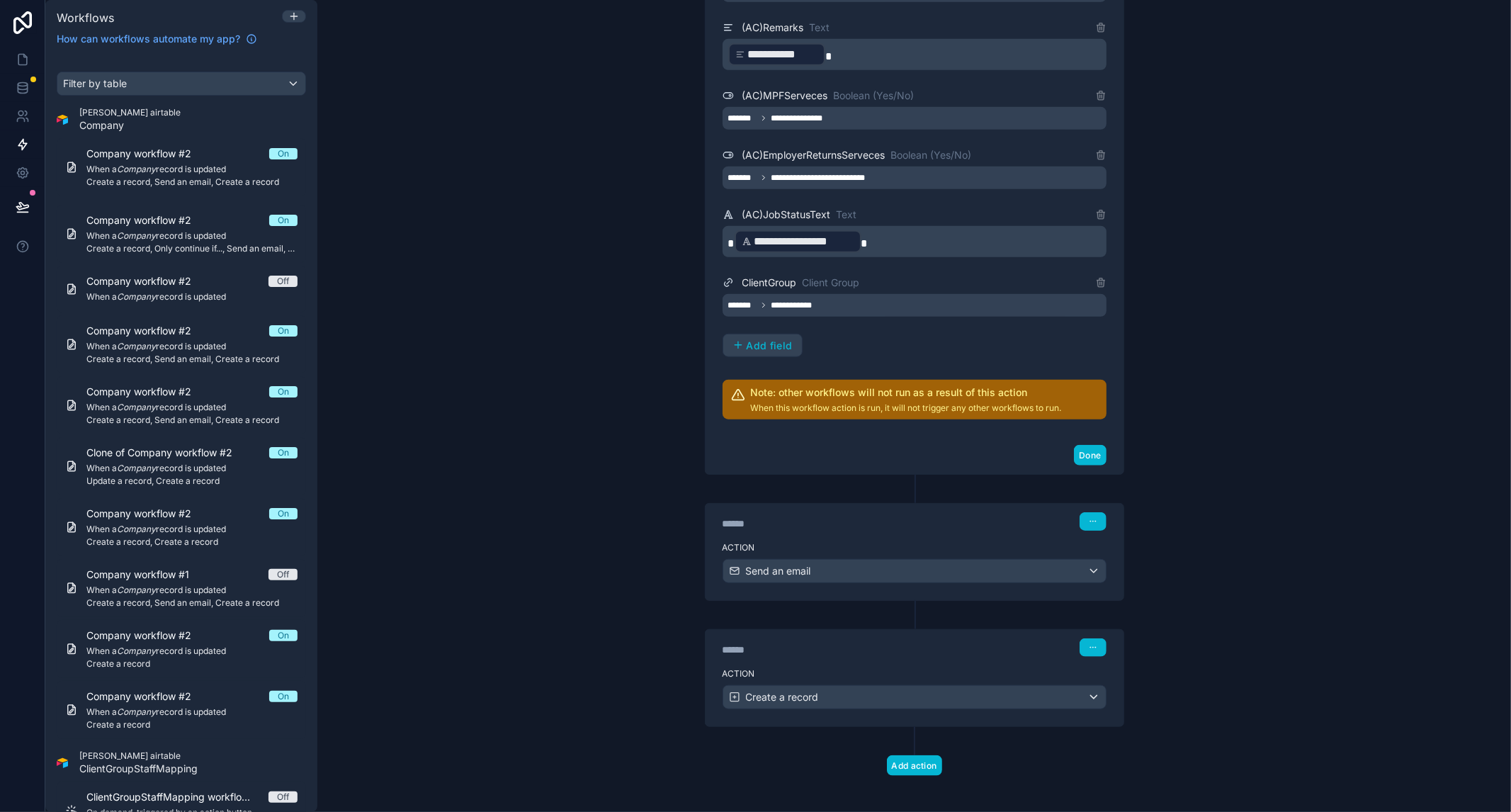
click at [841, 662] on div "Action Create a record" at bounding box center [914, 694] width 418 height 64
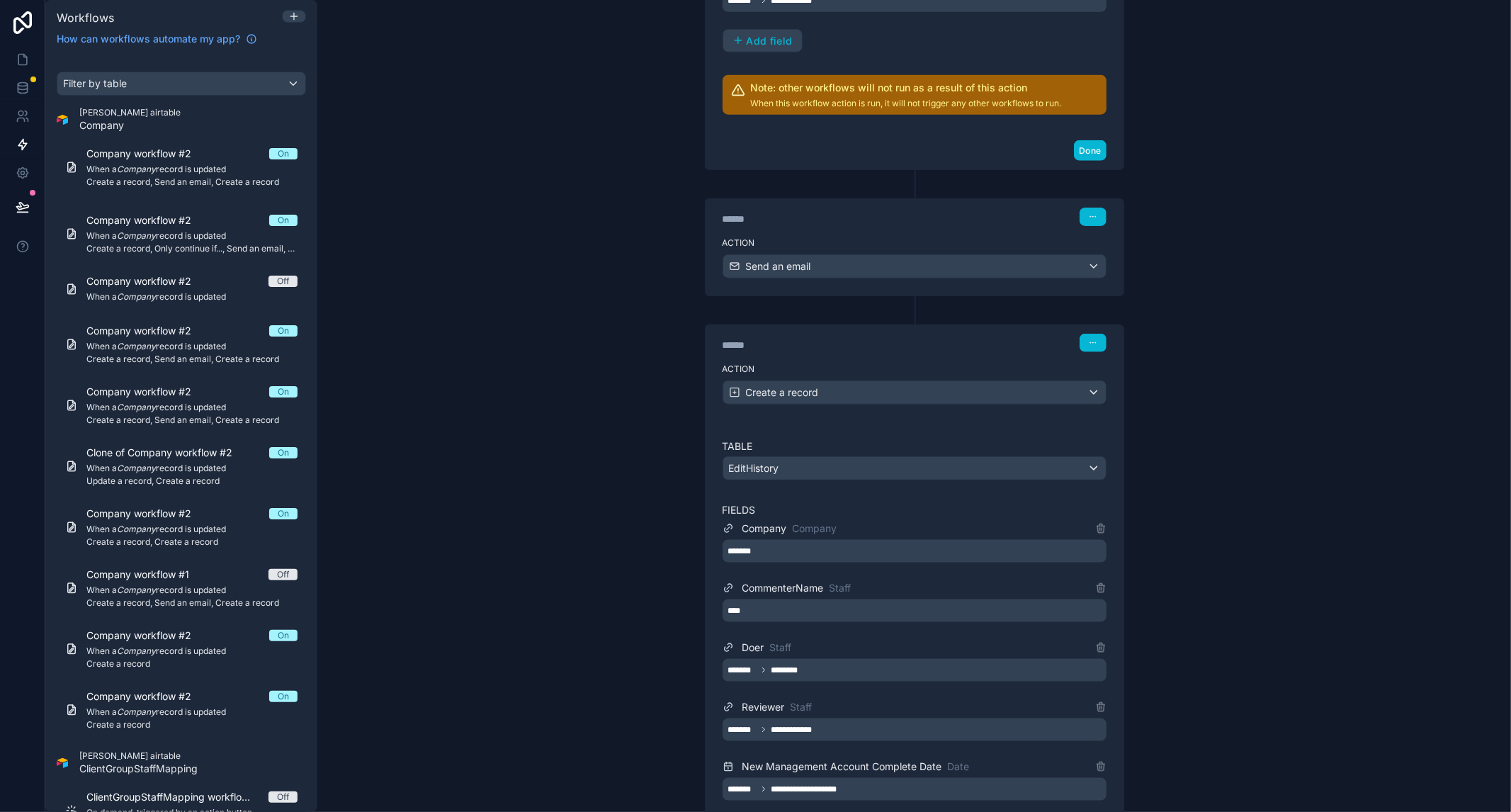
scroll to position [1327, 0]
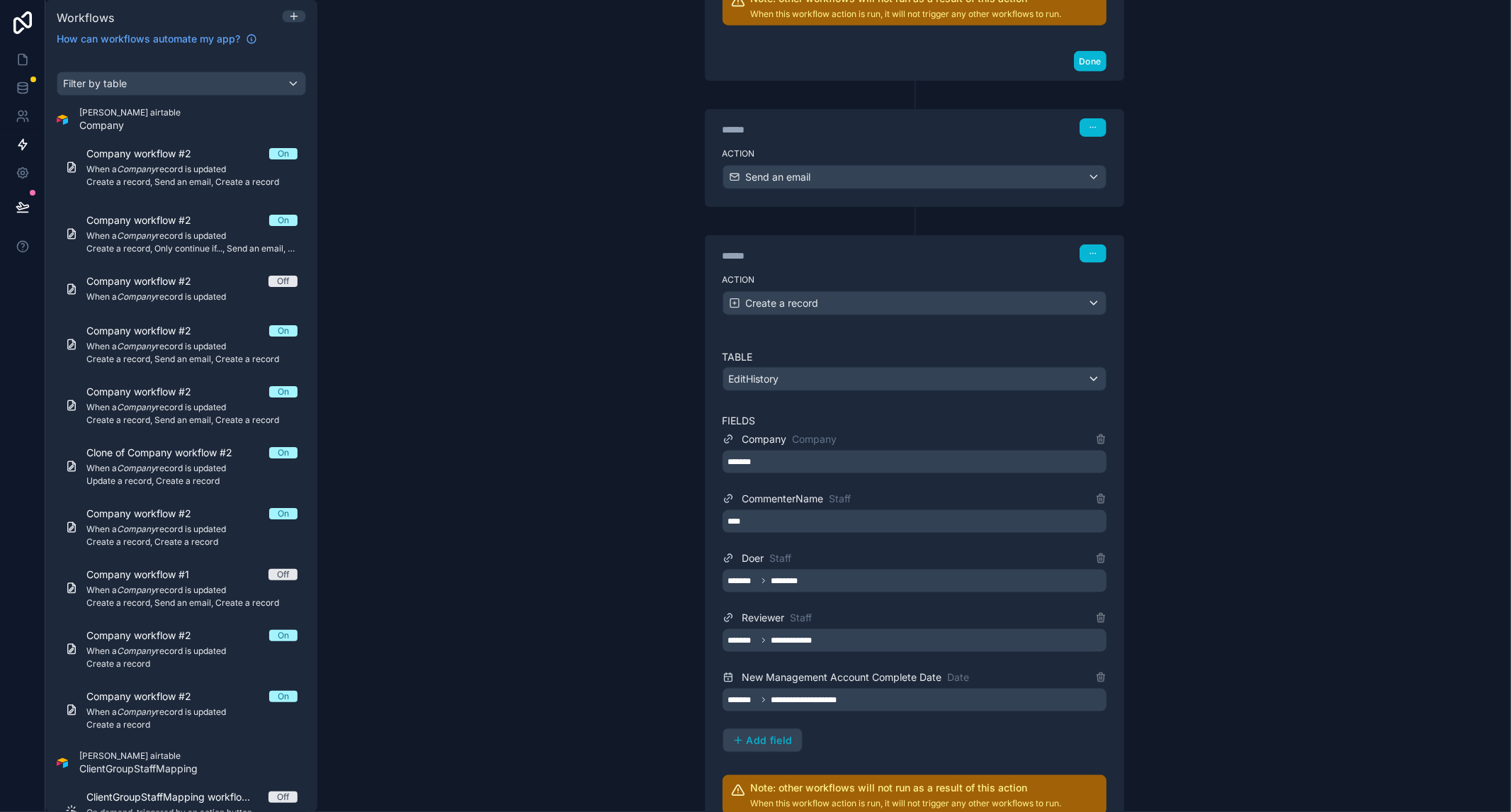
click at [846, 517] on div "****" at bounding box center [914, 521] width 384 height 23
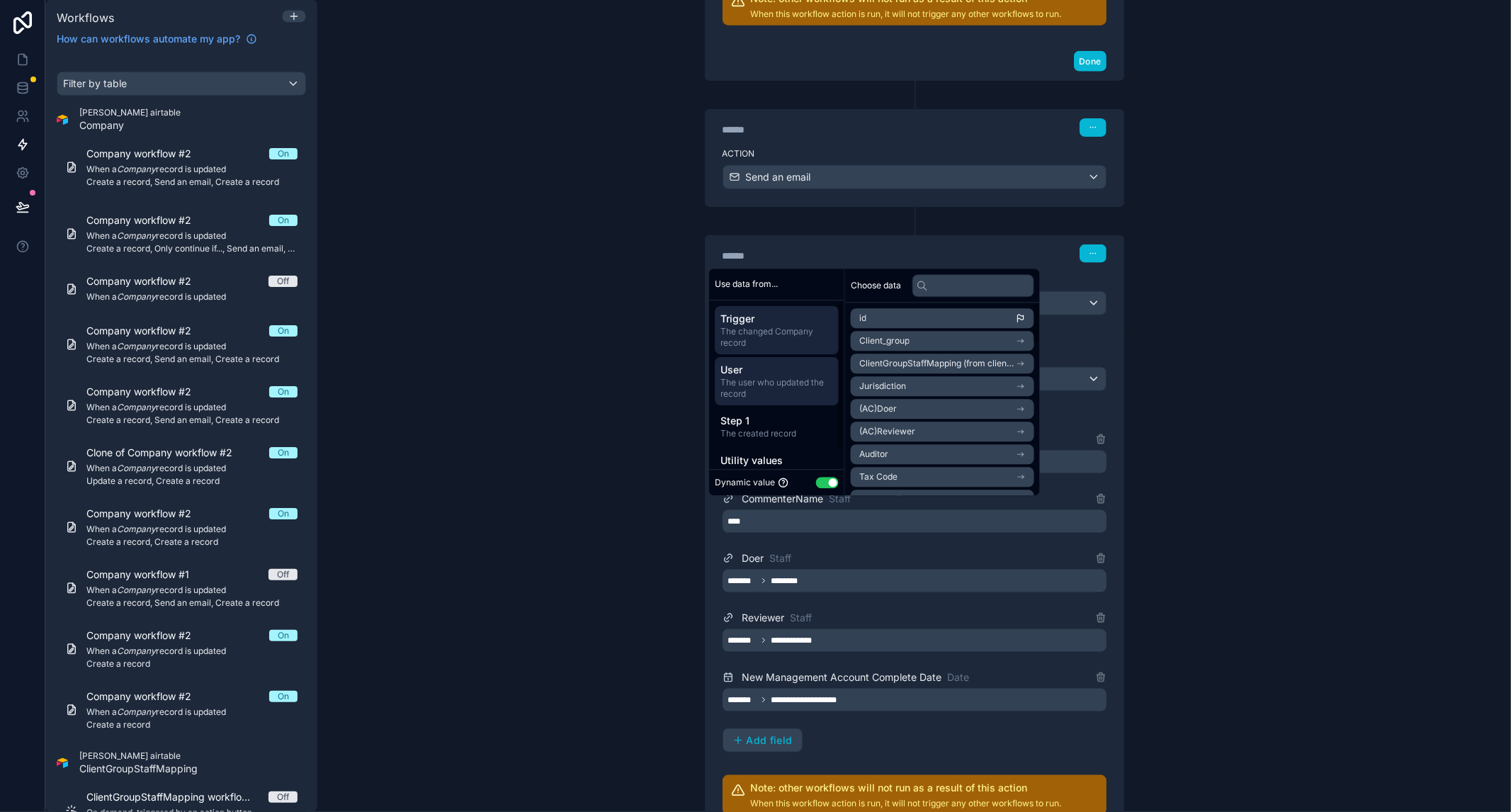
click at [790, 379] on span "The user who updated the record" at bounding box center [777, 388] width 113 height 23
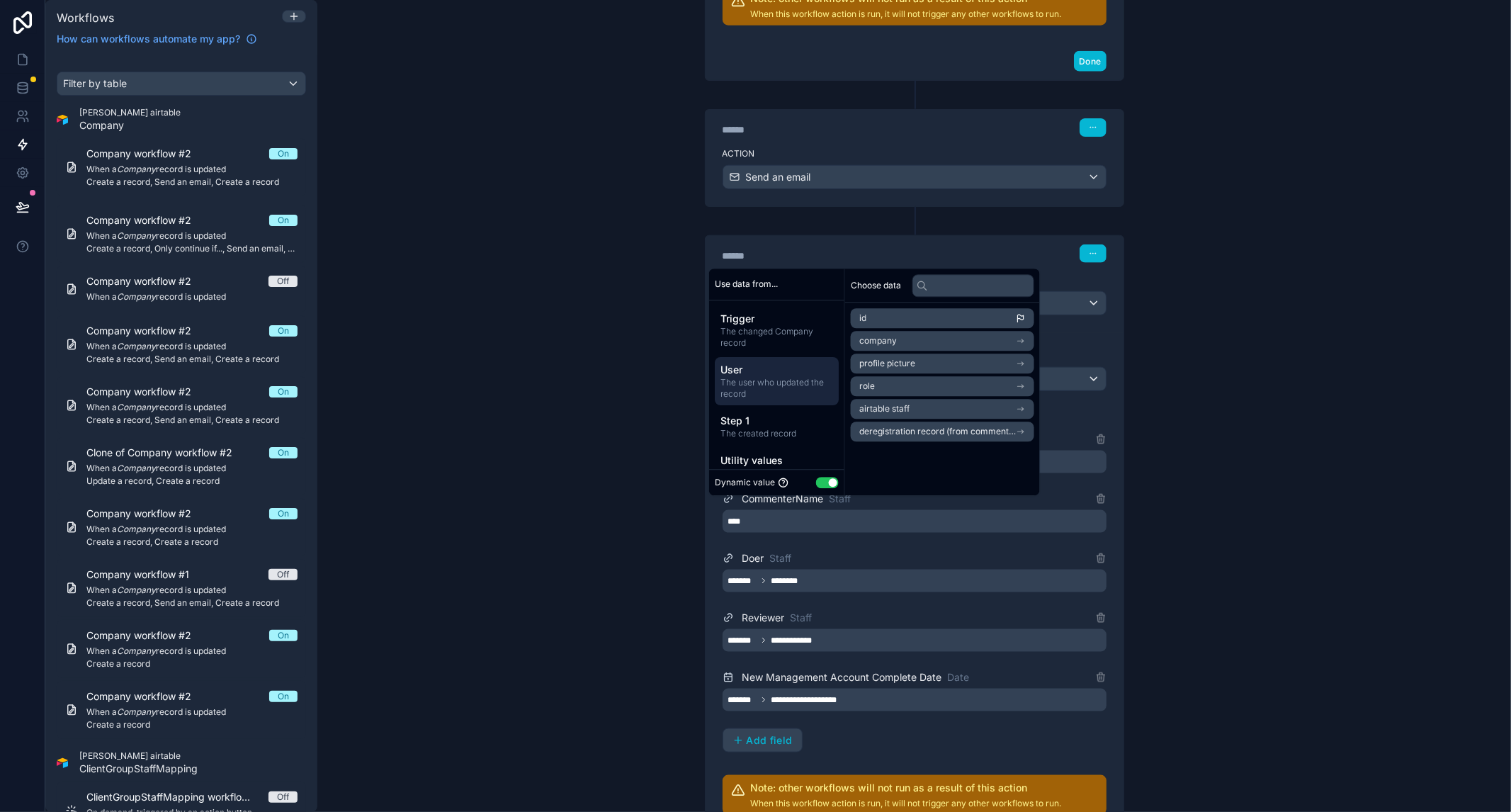
click at [943, 409] on li "airtable staff" at bounding box center [943, 409] width 183 height 20
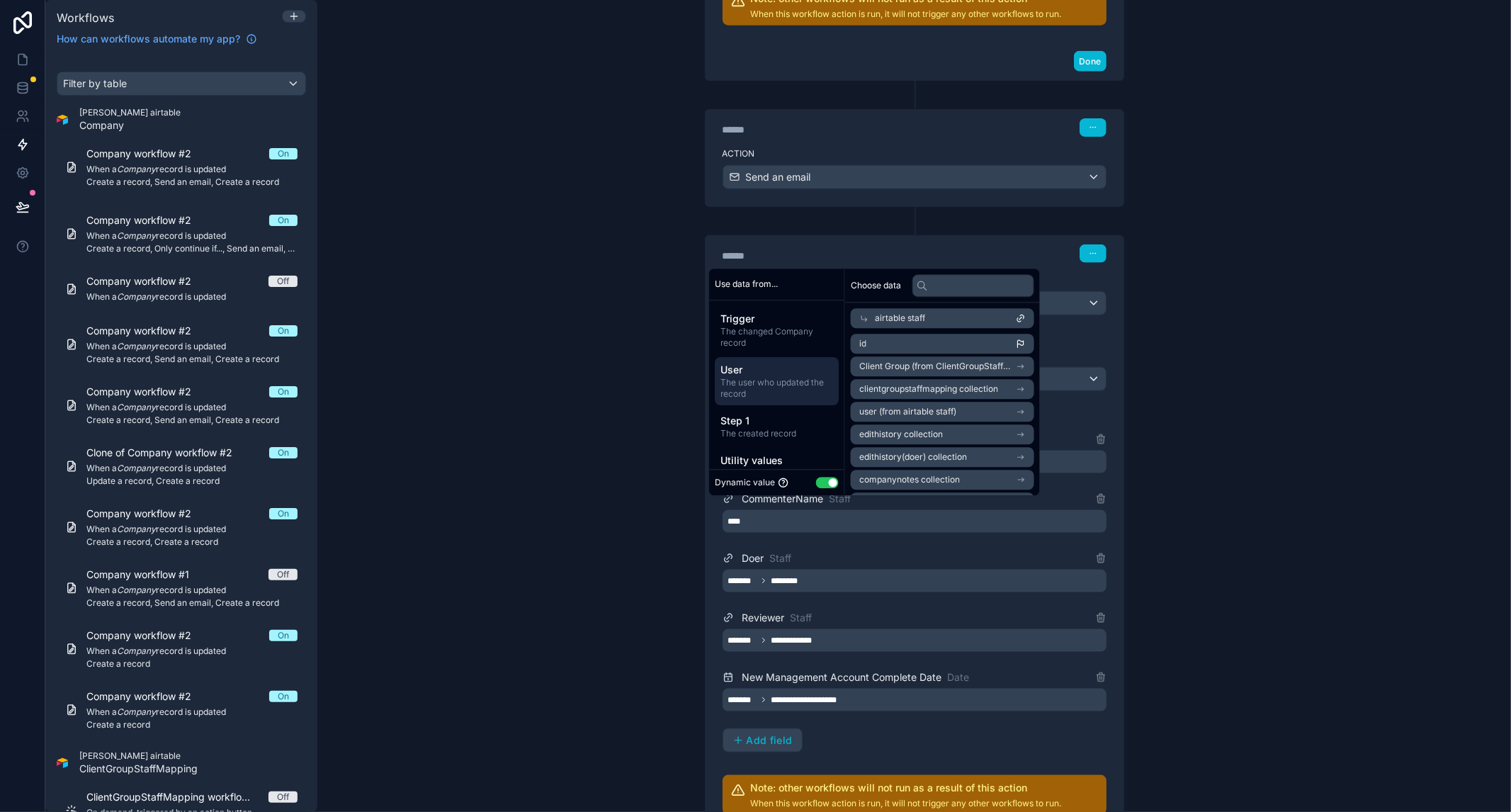
click at [932, 347] on li "id" at bounding box center [943, 344] width 183 height 20
click at [1256, 487] on div "**********" at bounding box center [914, 406] width 1194 height 812
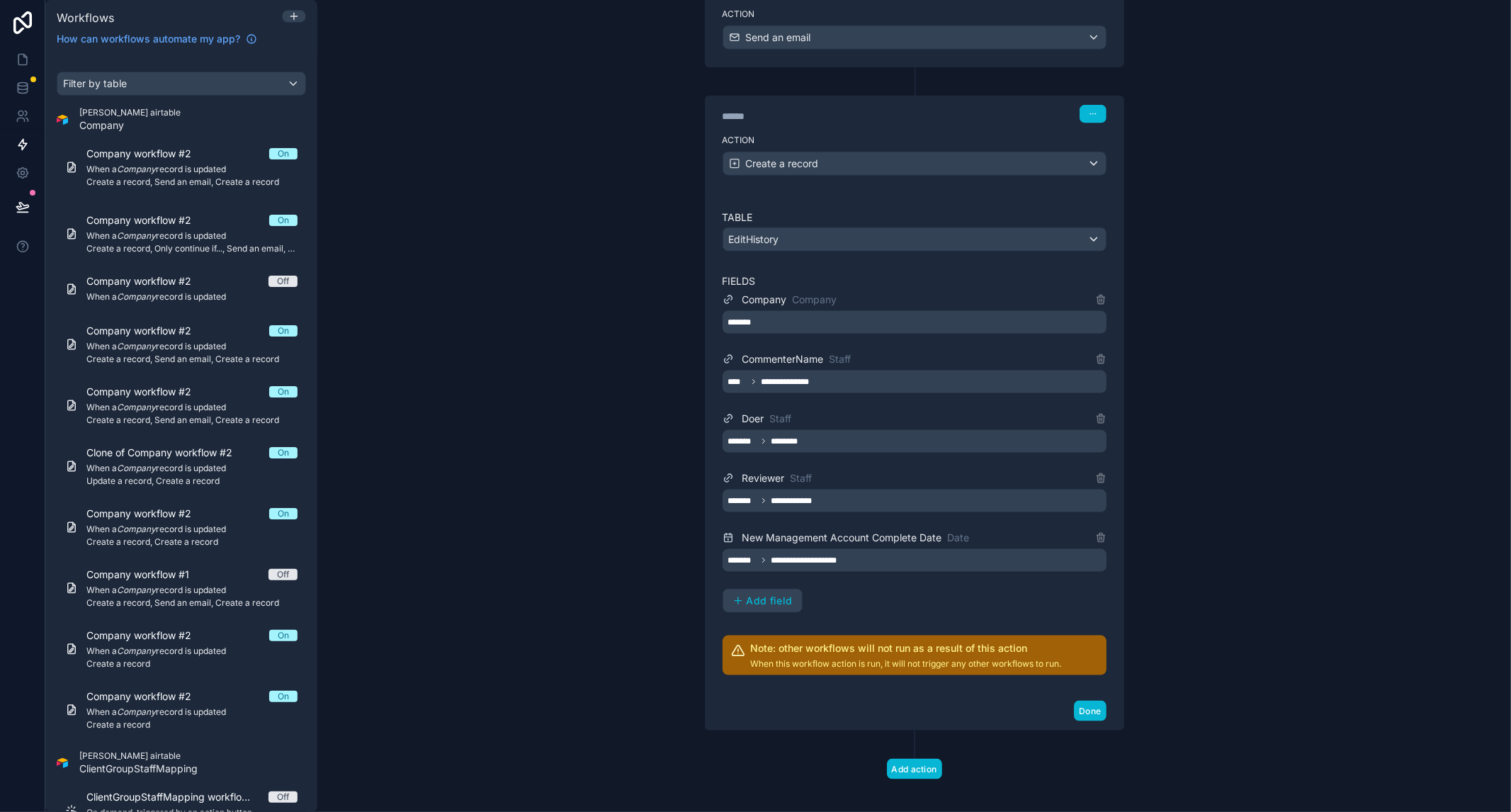
scroll to position [1468, 0]
click at [1091, 699] on button "Done" at bounding box center [1090, 709] width 32 height 20
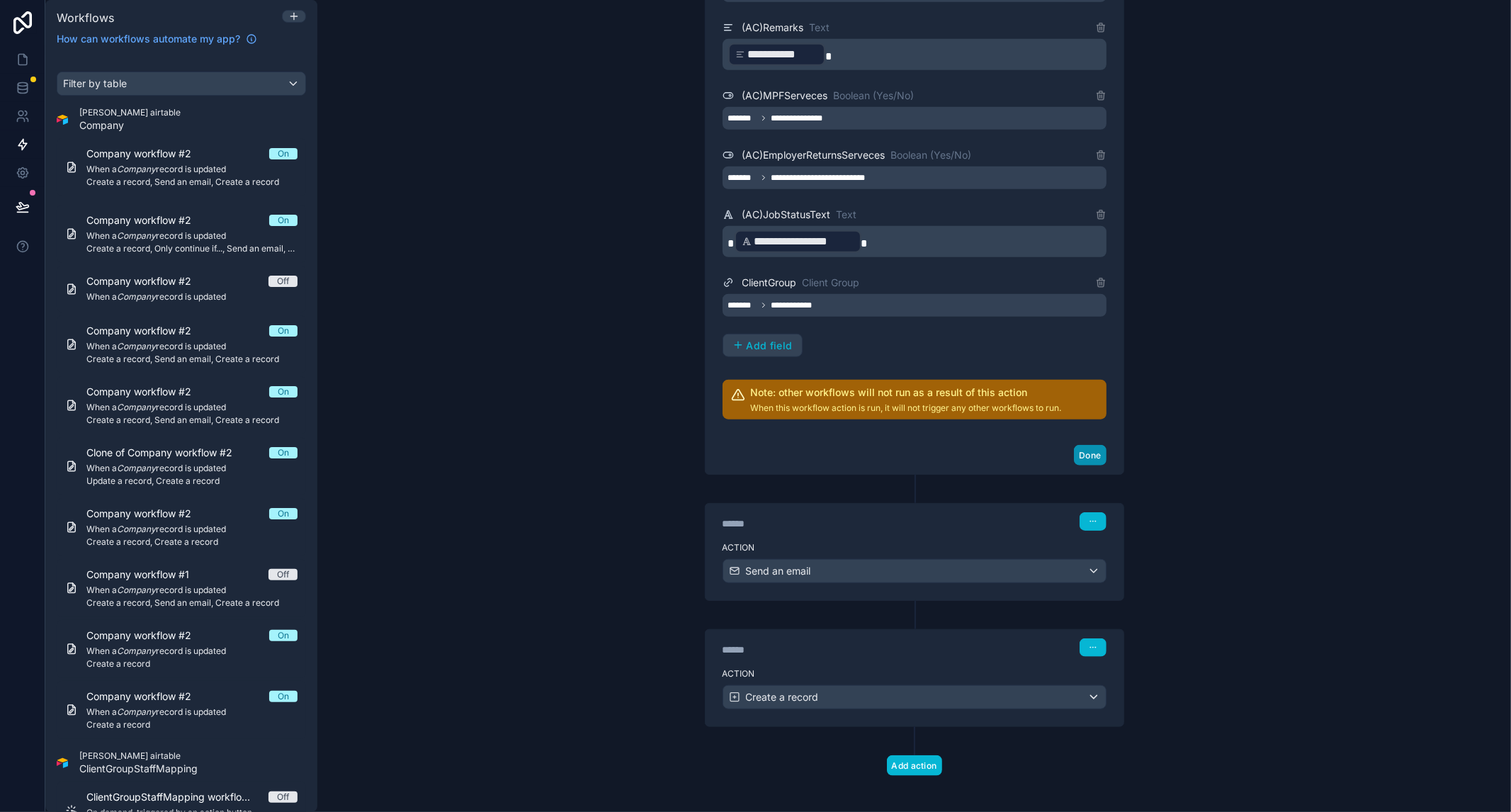
click at [1093, 453] on button "Done" at bounding box center [1090, 455] width 32 height 20
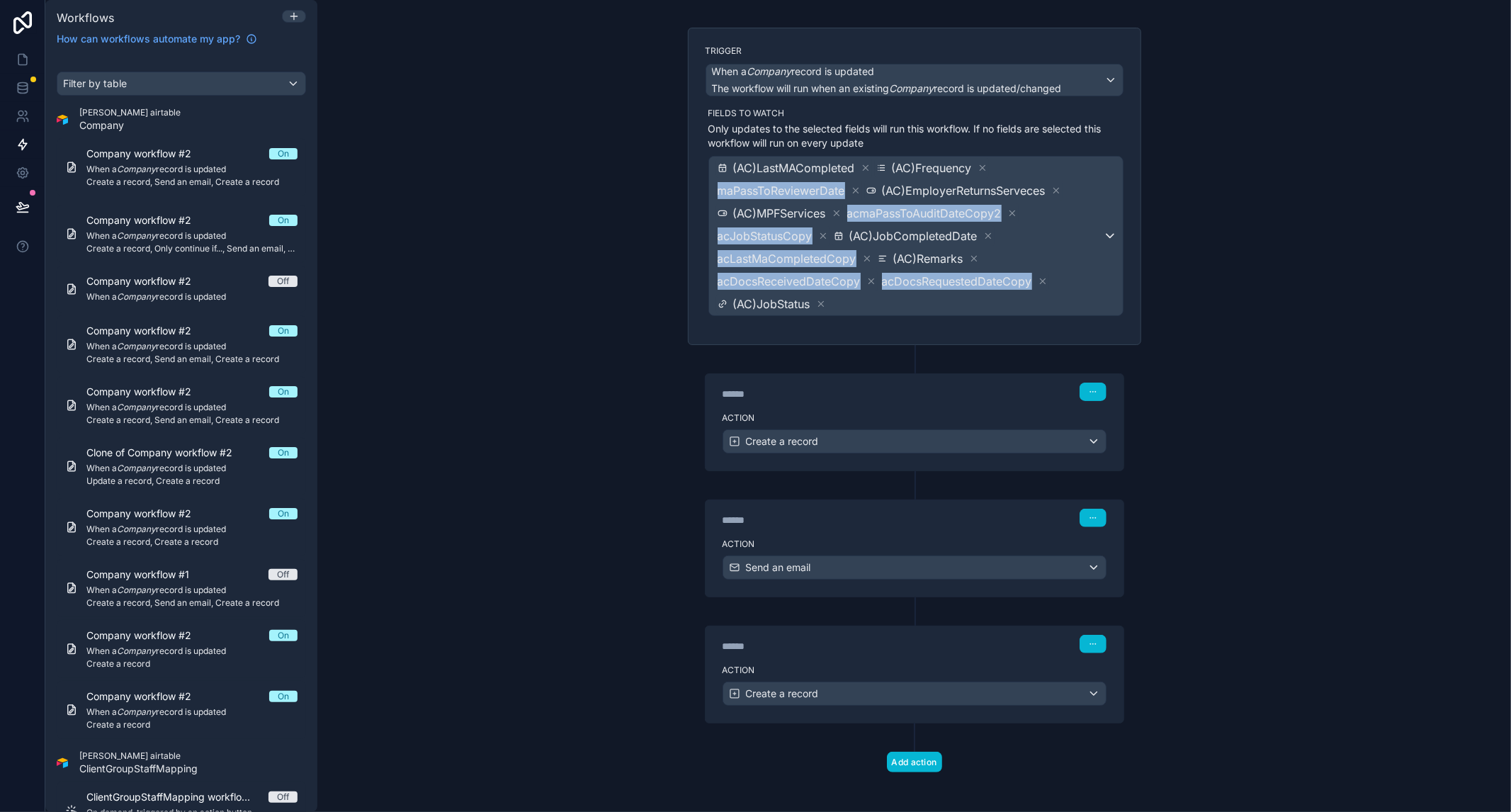
click at [542, 347] on div "**********" at bounding box center [914, 406] width 1194 height 812
click at [858, 639] on div "******" at bounding box center [828, 646] width 213 height 14
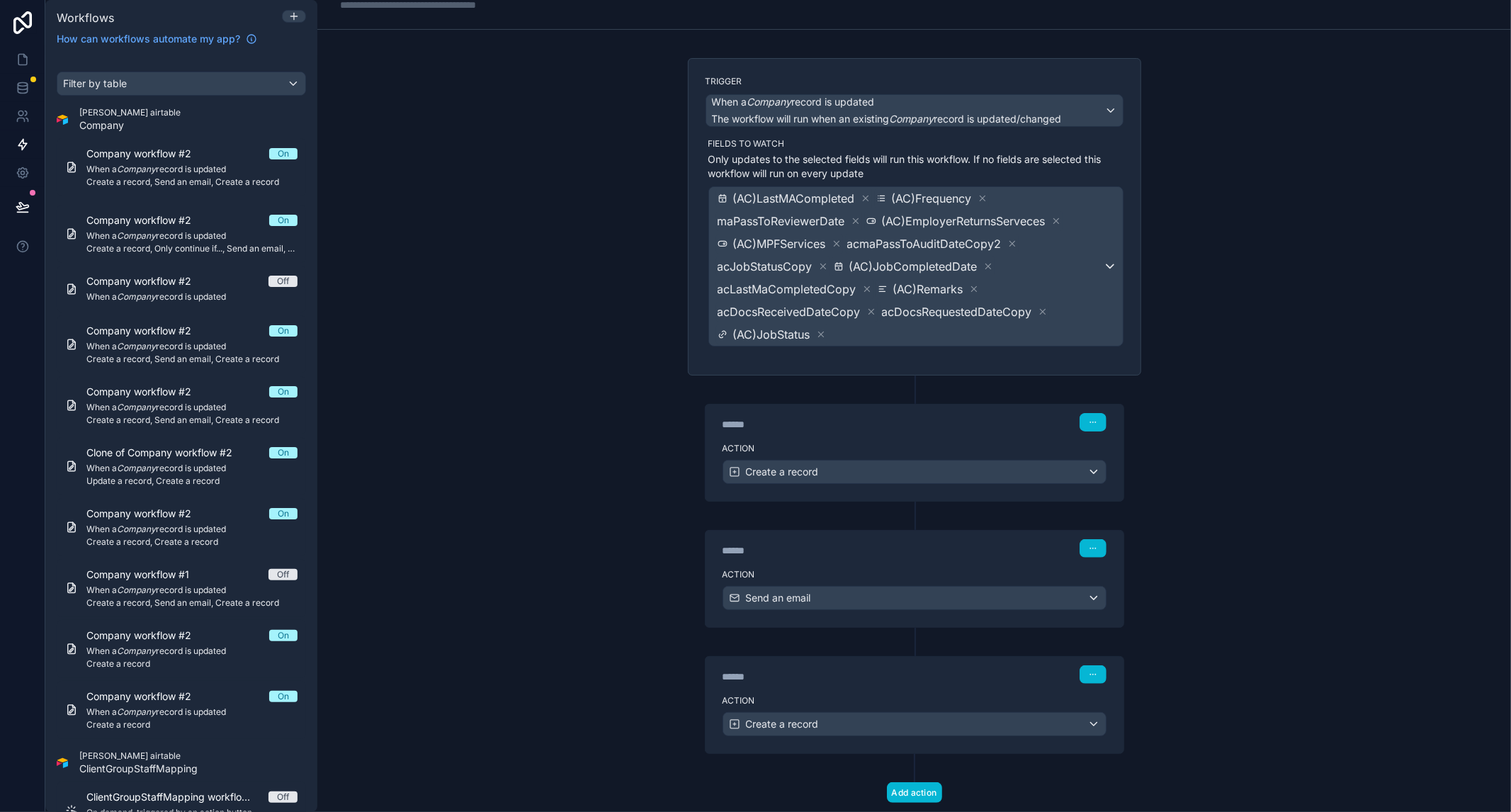
scroll to position [0, 0]
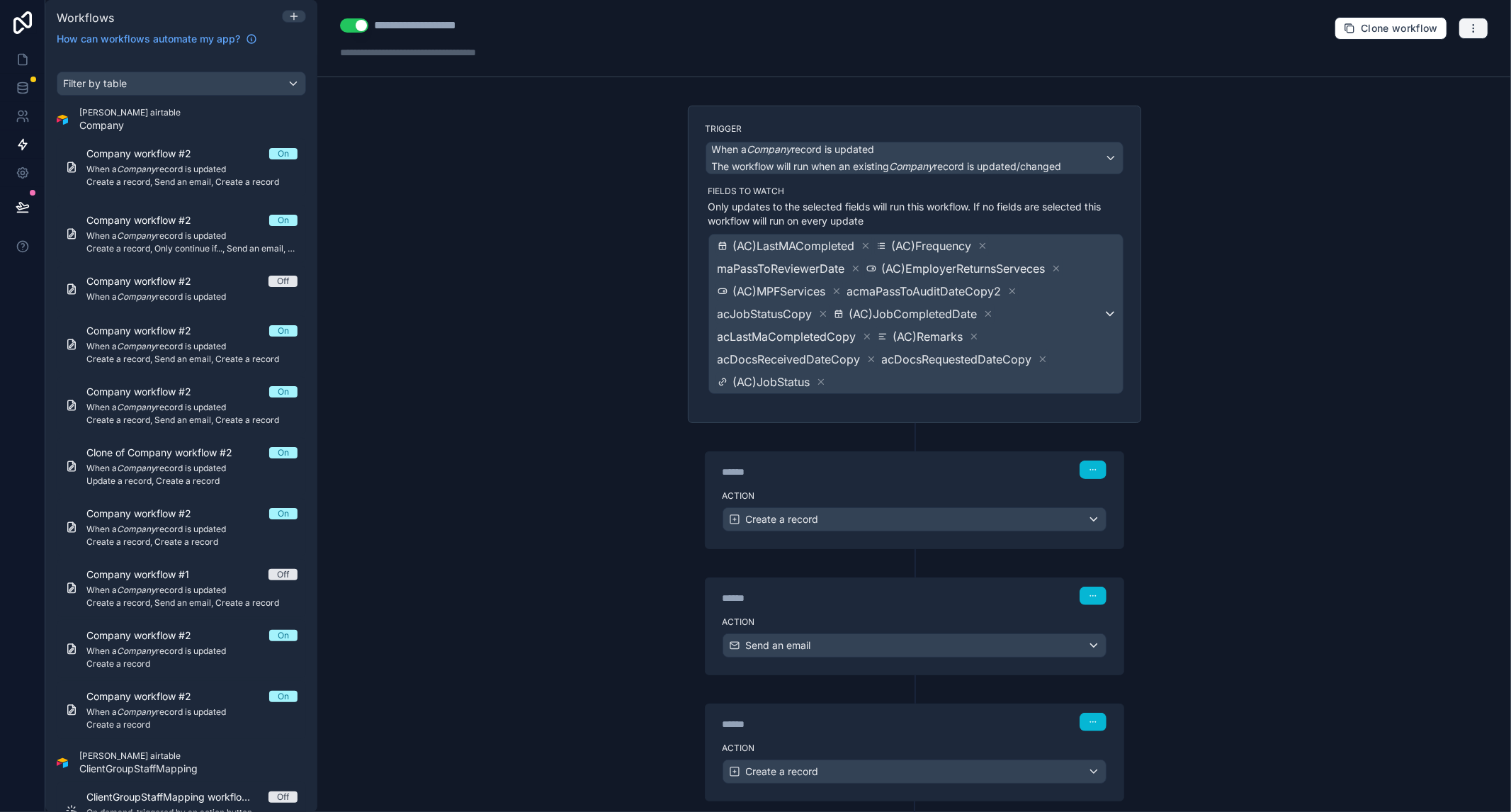
click at [1469, 27] on button "button" at bounding box center [1473, 28] width 29 height 21
click at [1424, 61] on span "Test workflow" at bounding box center [1424, 61] width 68 height 11
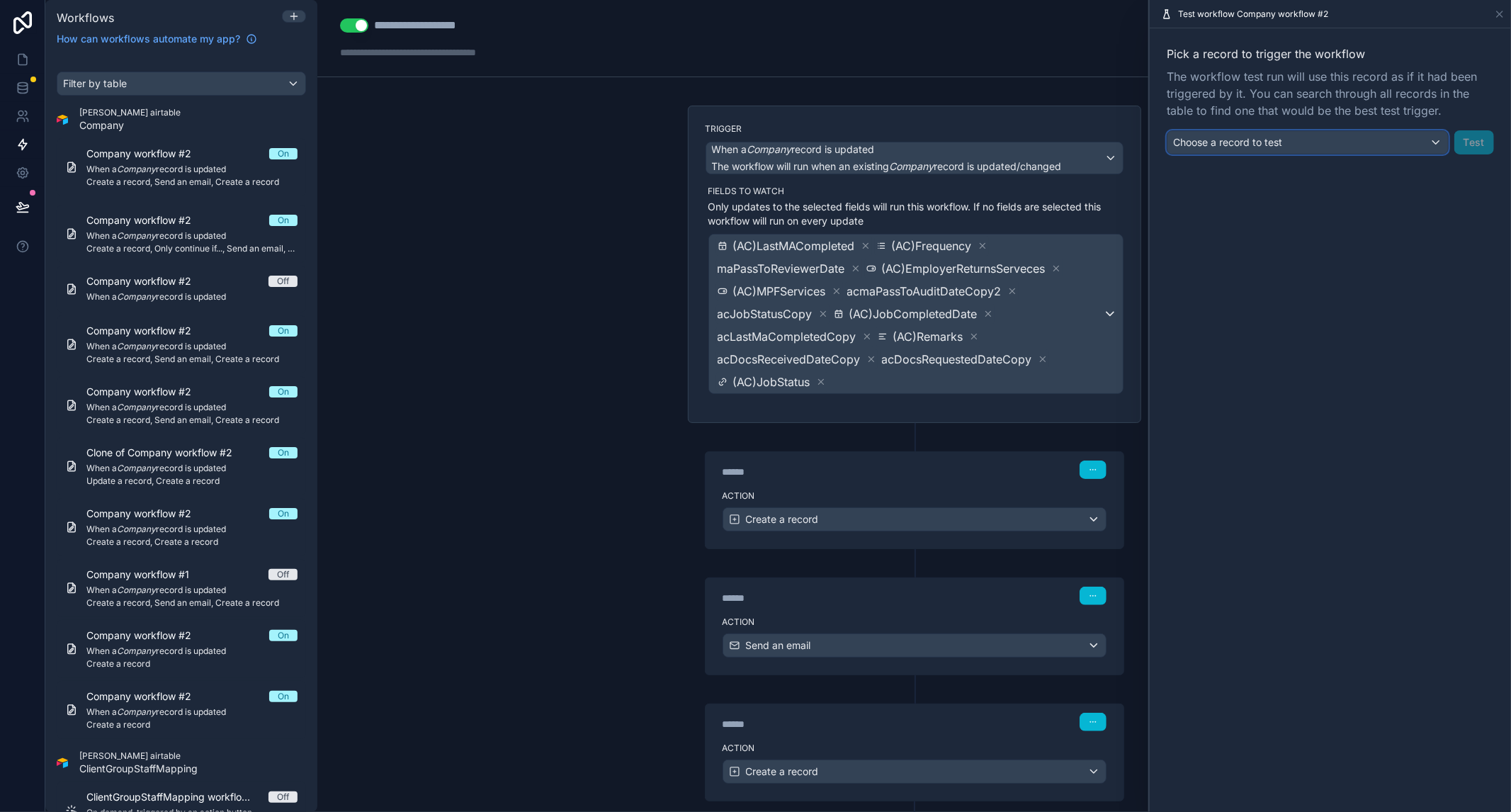
click at [1384, 142] on div "Choose a record to test" at bounding box center [1308, 142] width 281 height 23
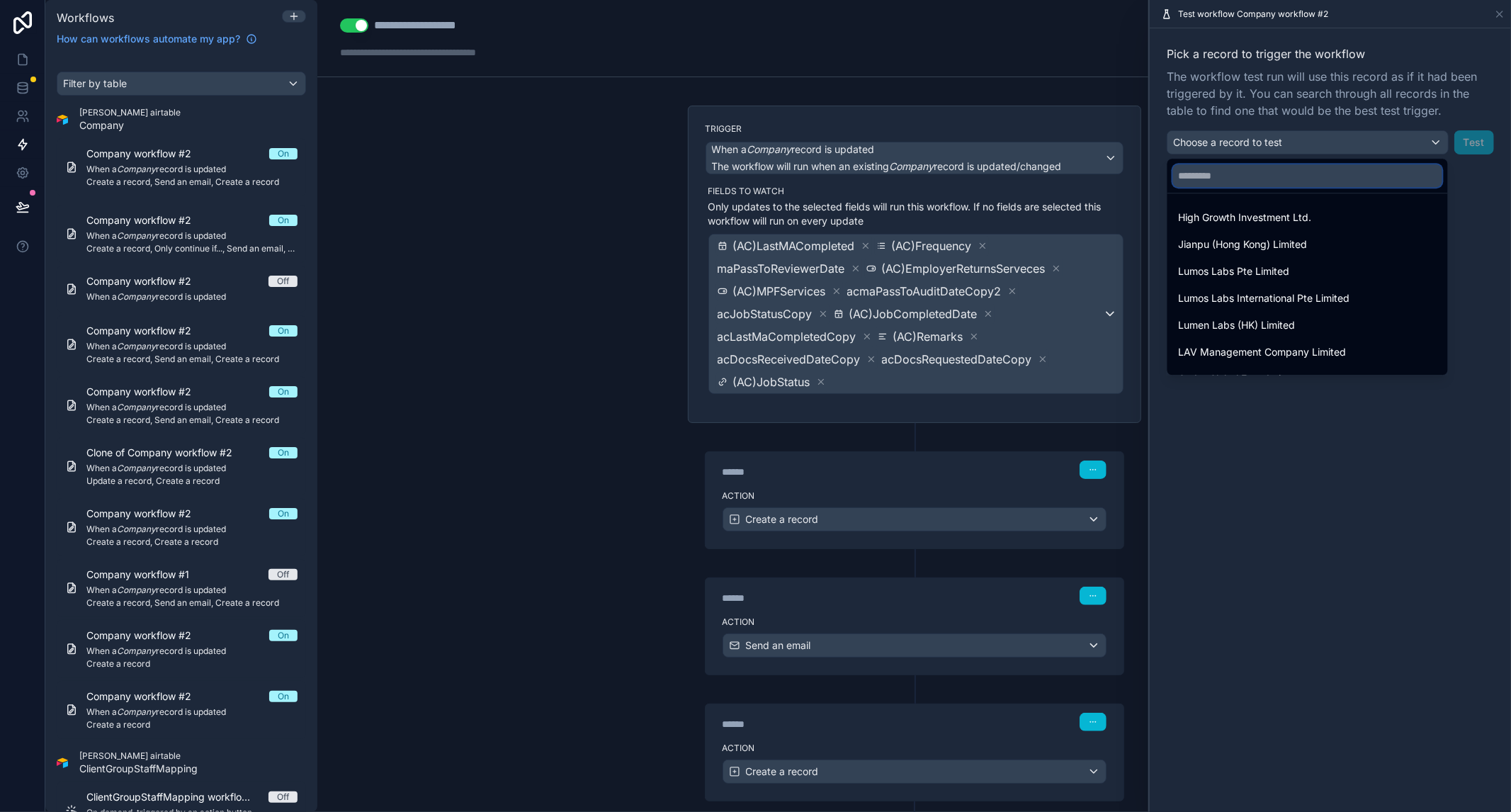
click at [1231, 178] on input "text" at bounding box center [1308, 175] width 269 height 23
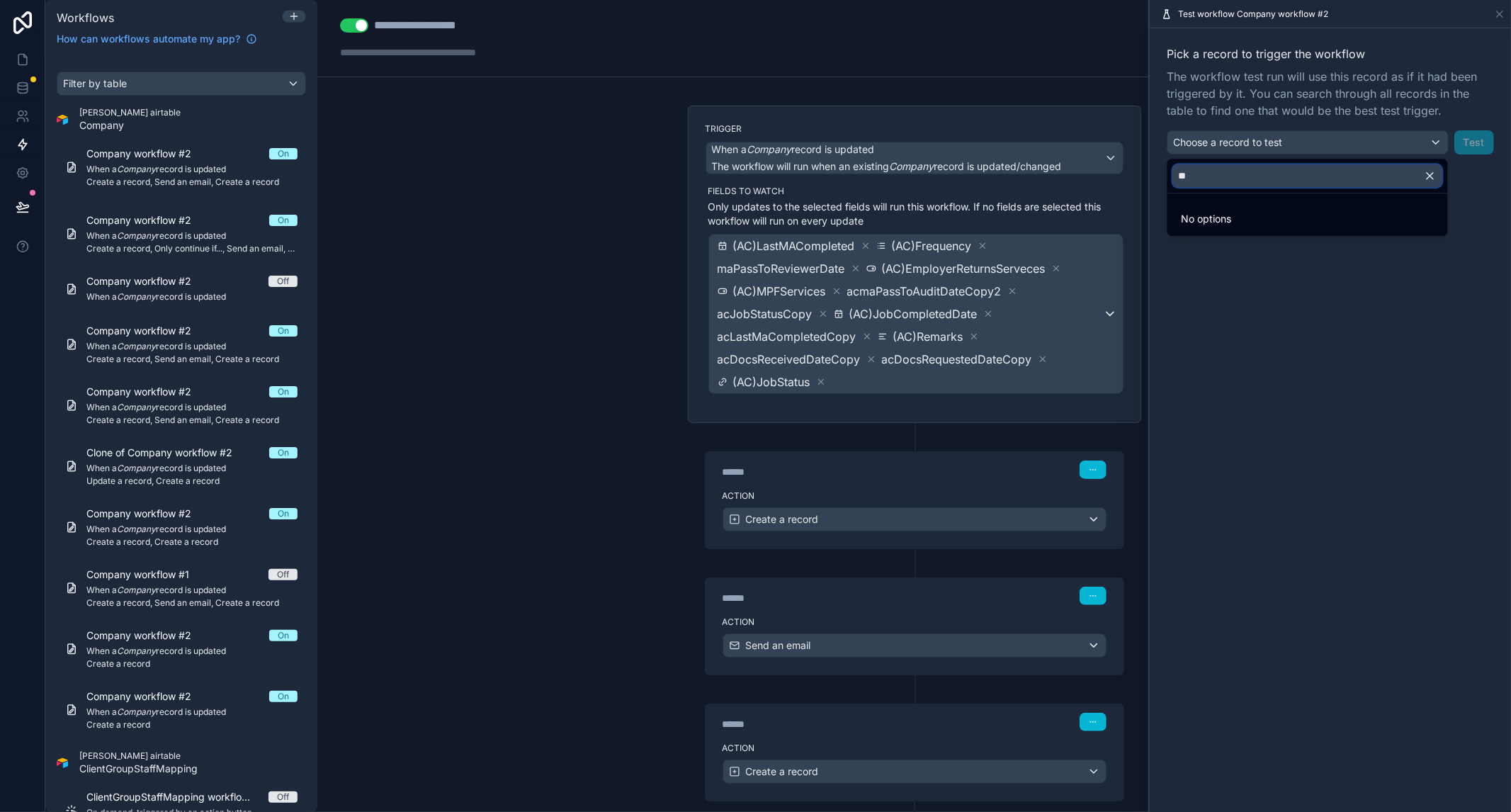
type input "*"
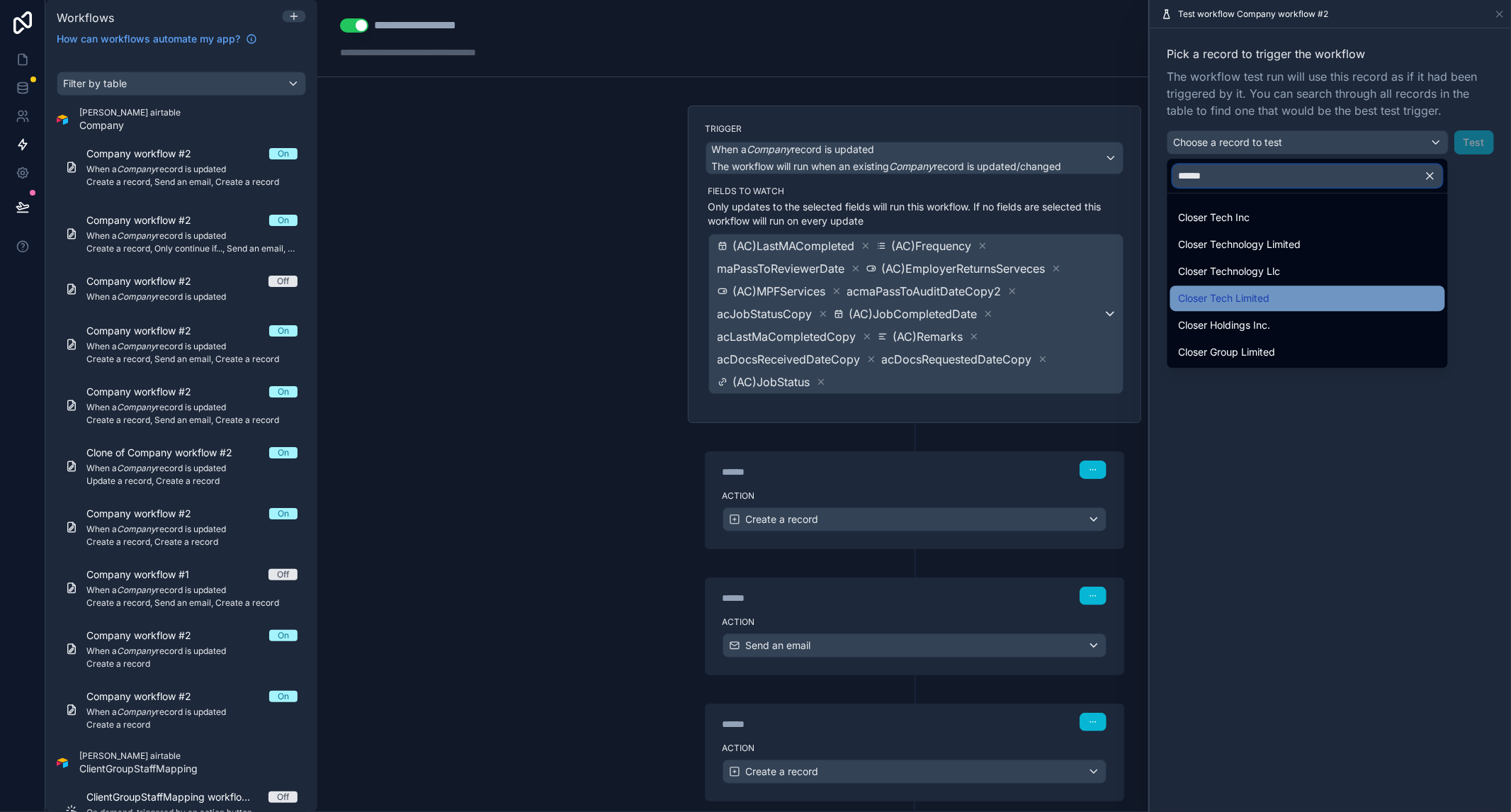
type input "******"
click at [1305, 295] on div "Closer Tech Limited" at bounding box center [1308, 298] width 258 height 17
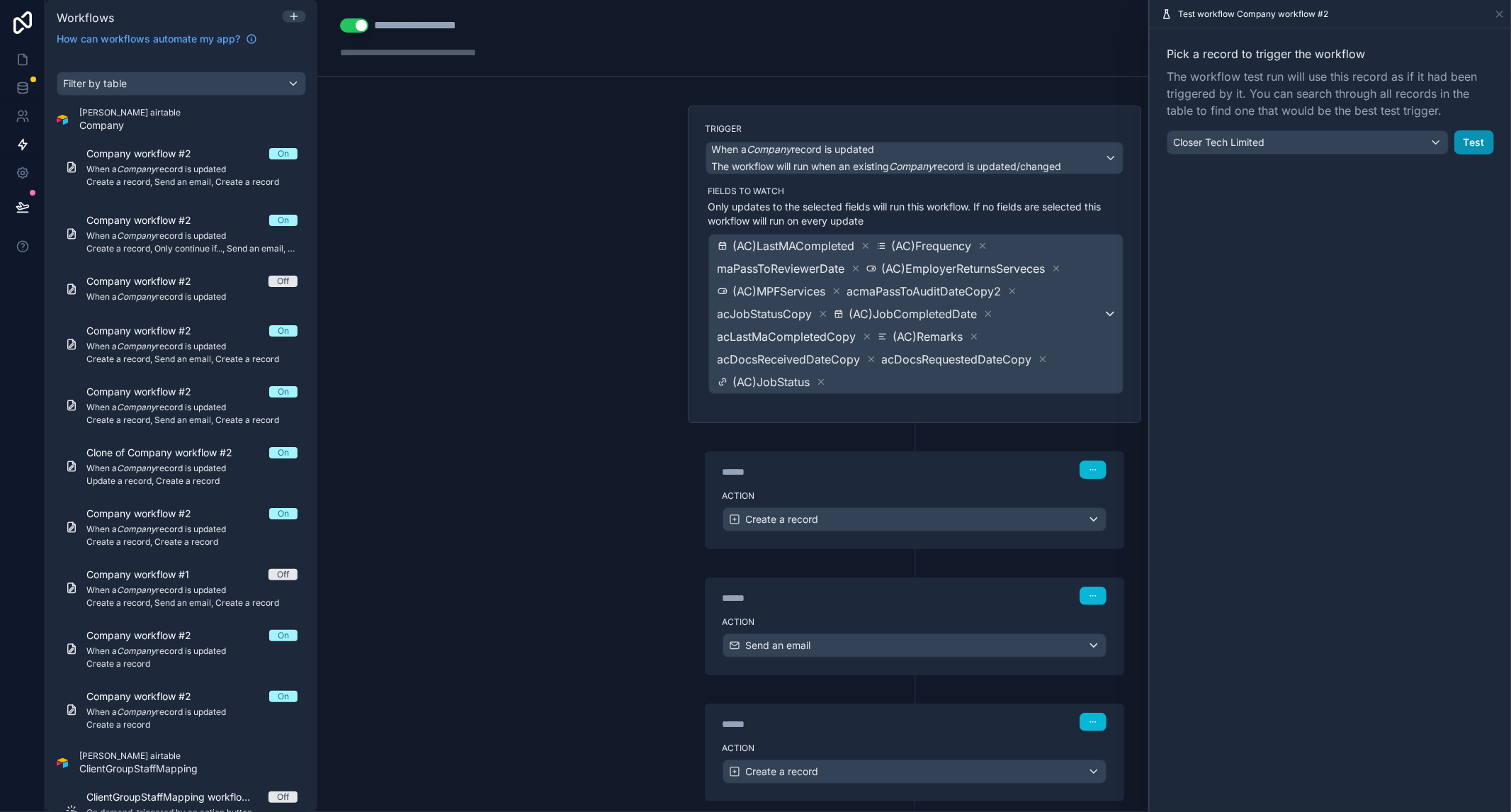
click at [1472, 144] on button "Test" at bounding box center [1474, 142] width 40 height 24
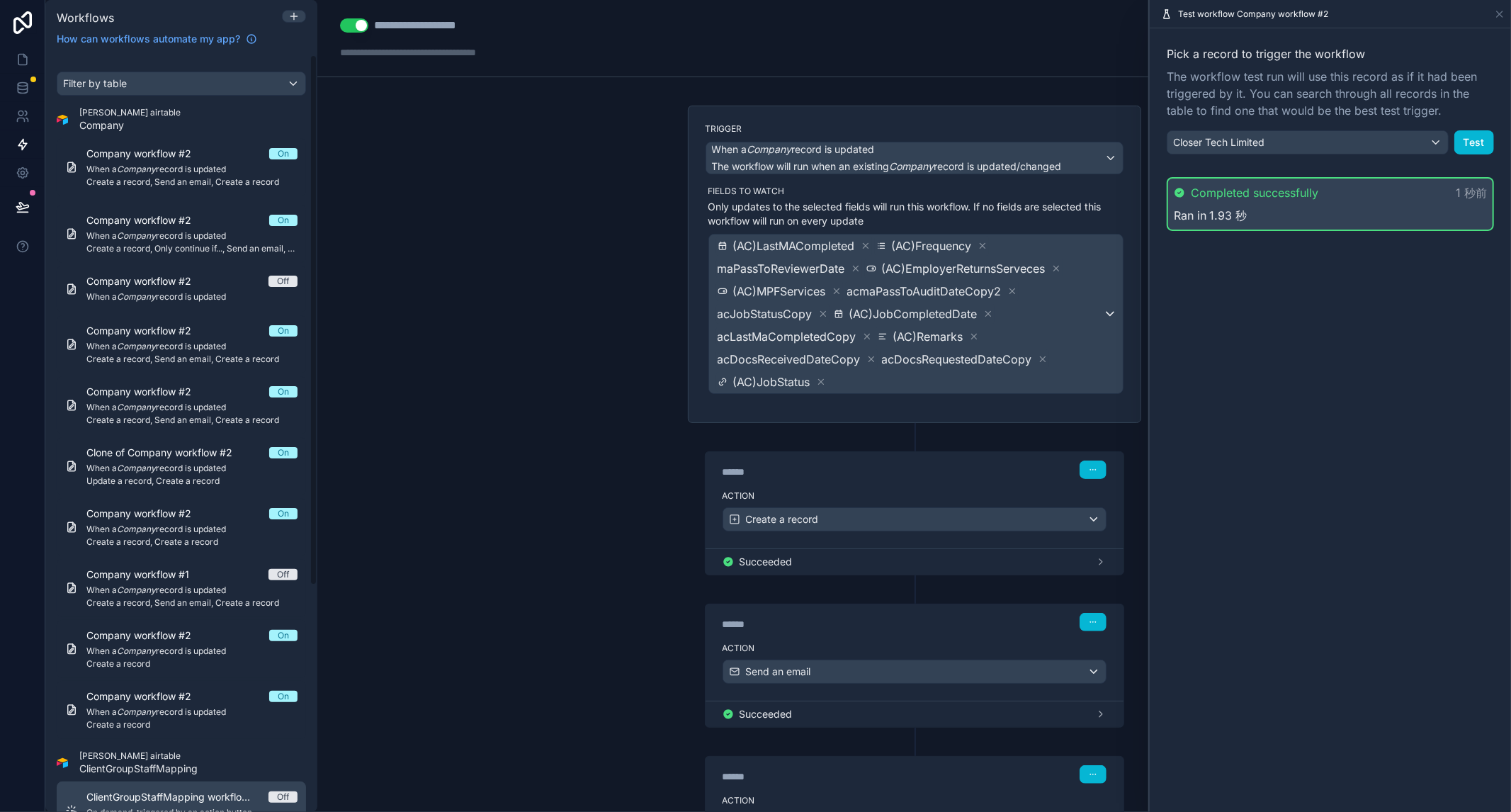
scroll to position [236, 0]
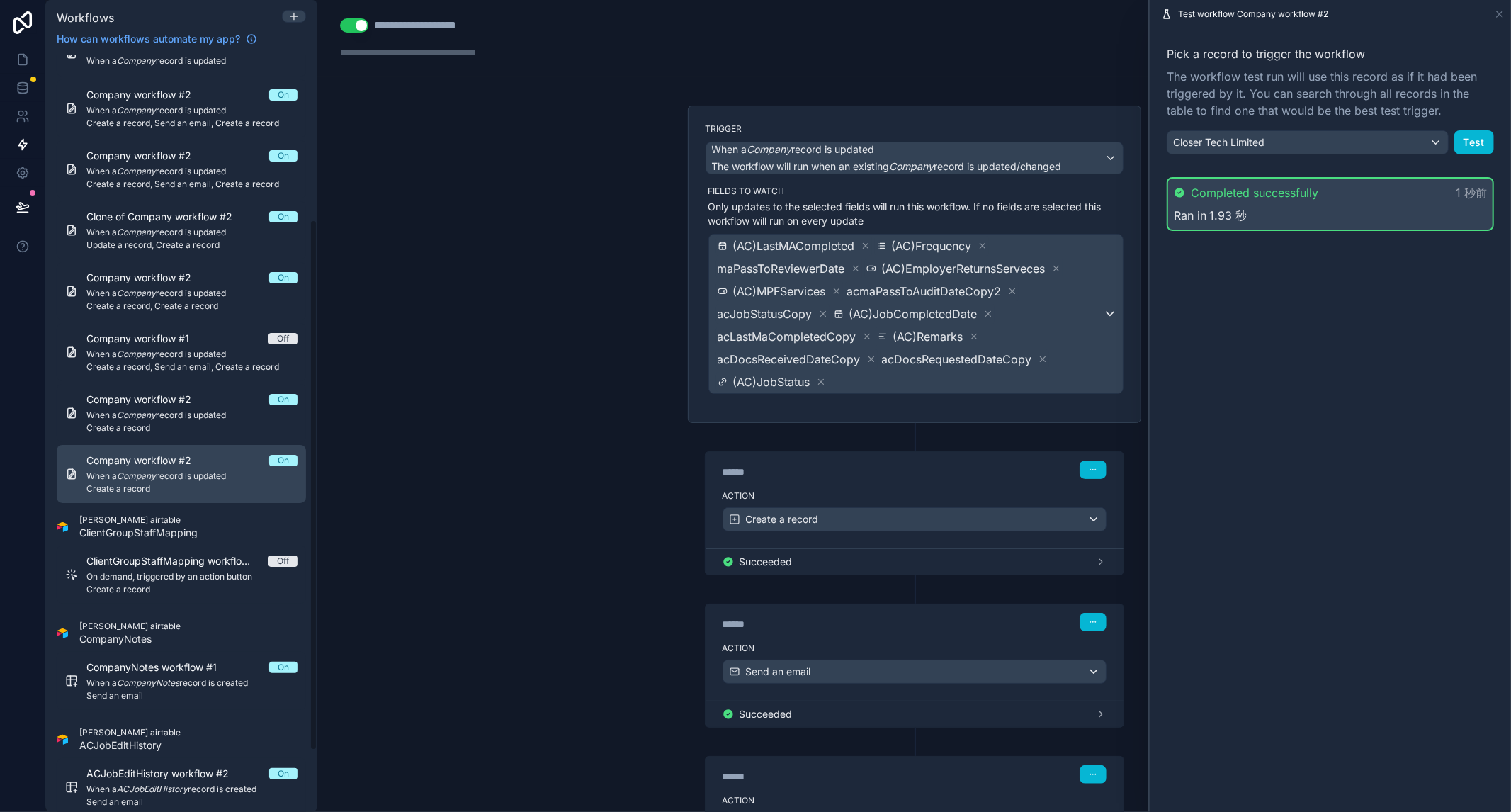
click at [151, 484] on span "Create a record" at bounding box center [192, 488] width 211 height 11
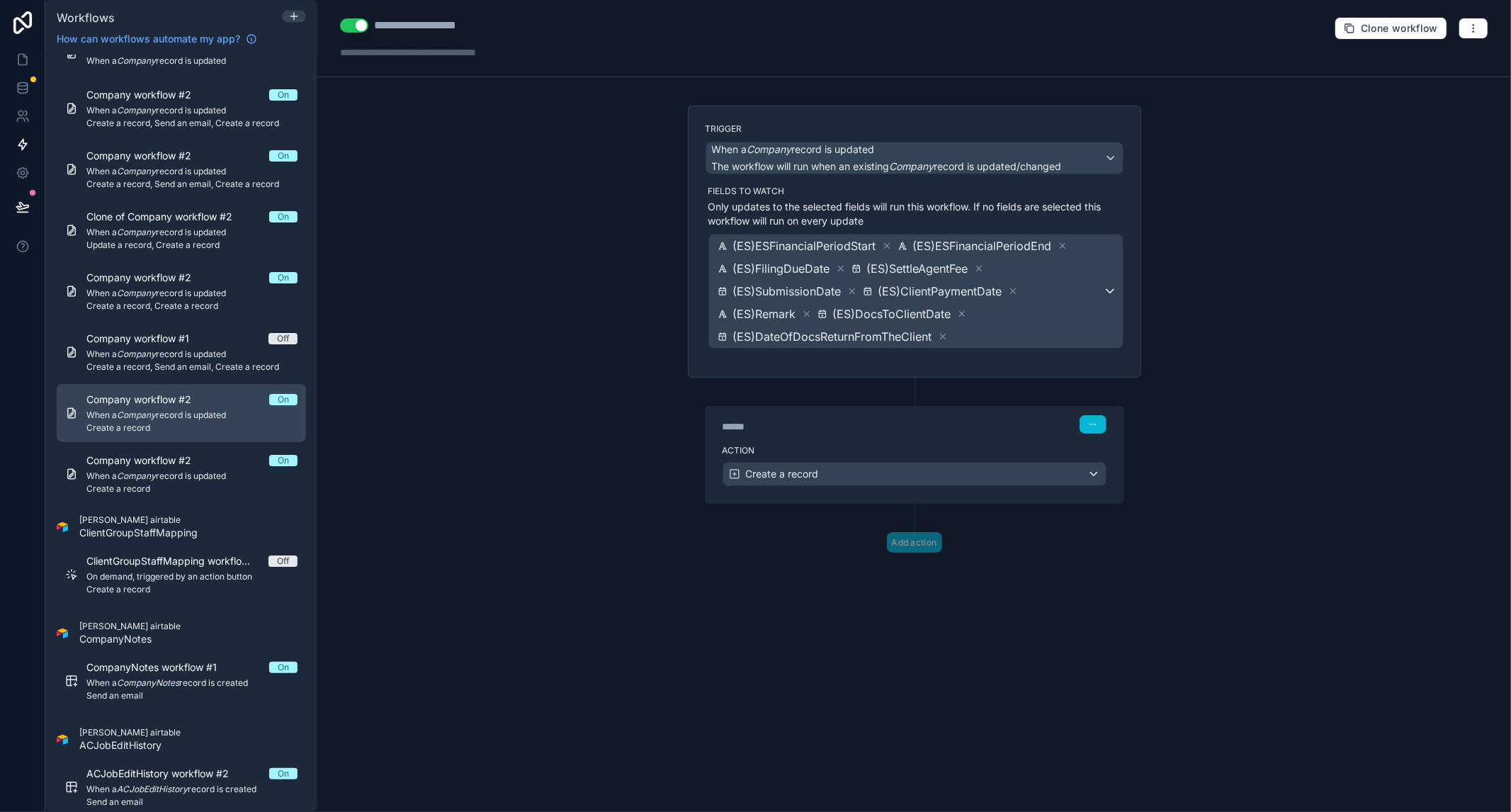
click at [192, 422] on span "Create a record" at bounding box center [192, 427] width 211 height 11
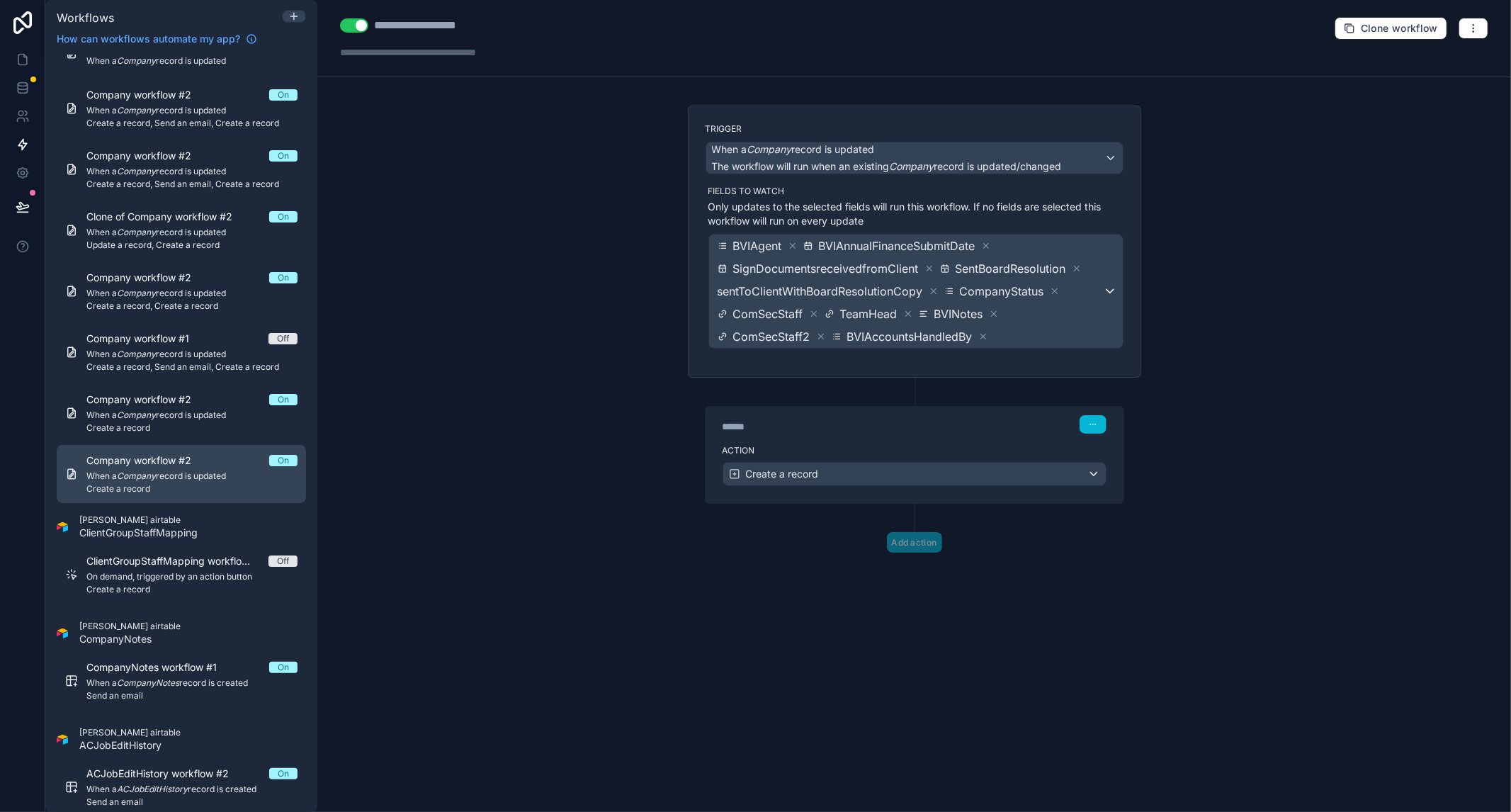
click at [188, 479] on span "When a Company record is updated" at bounding box center [192, 475] width 211 height 11
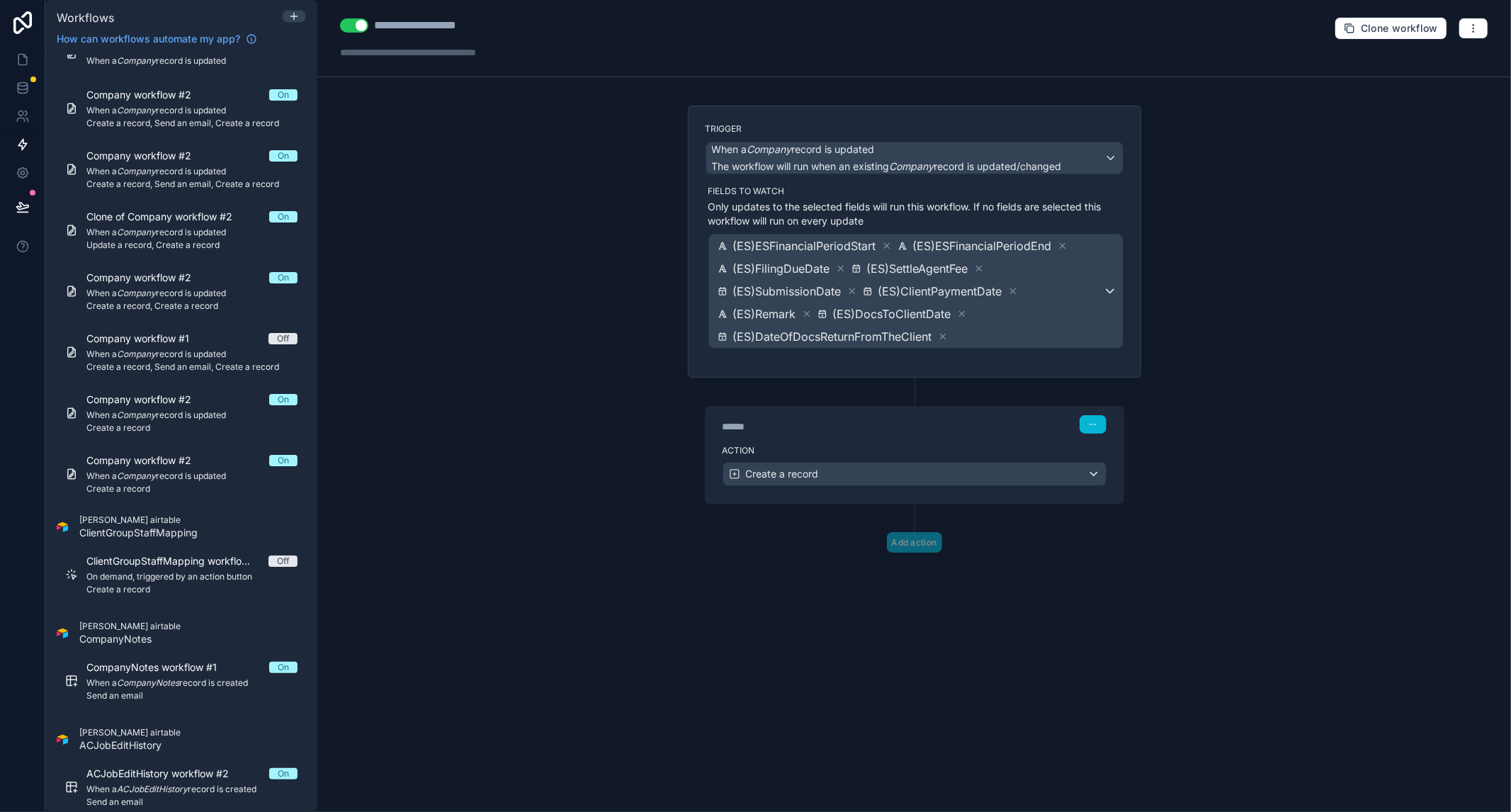
click at [902, 439] on div "Action Create a record" at bounding box center [914, 471] width 418 height 64
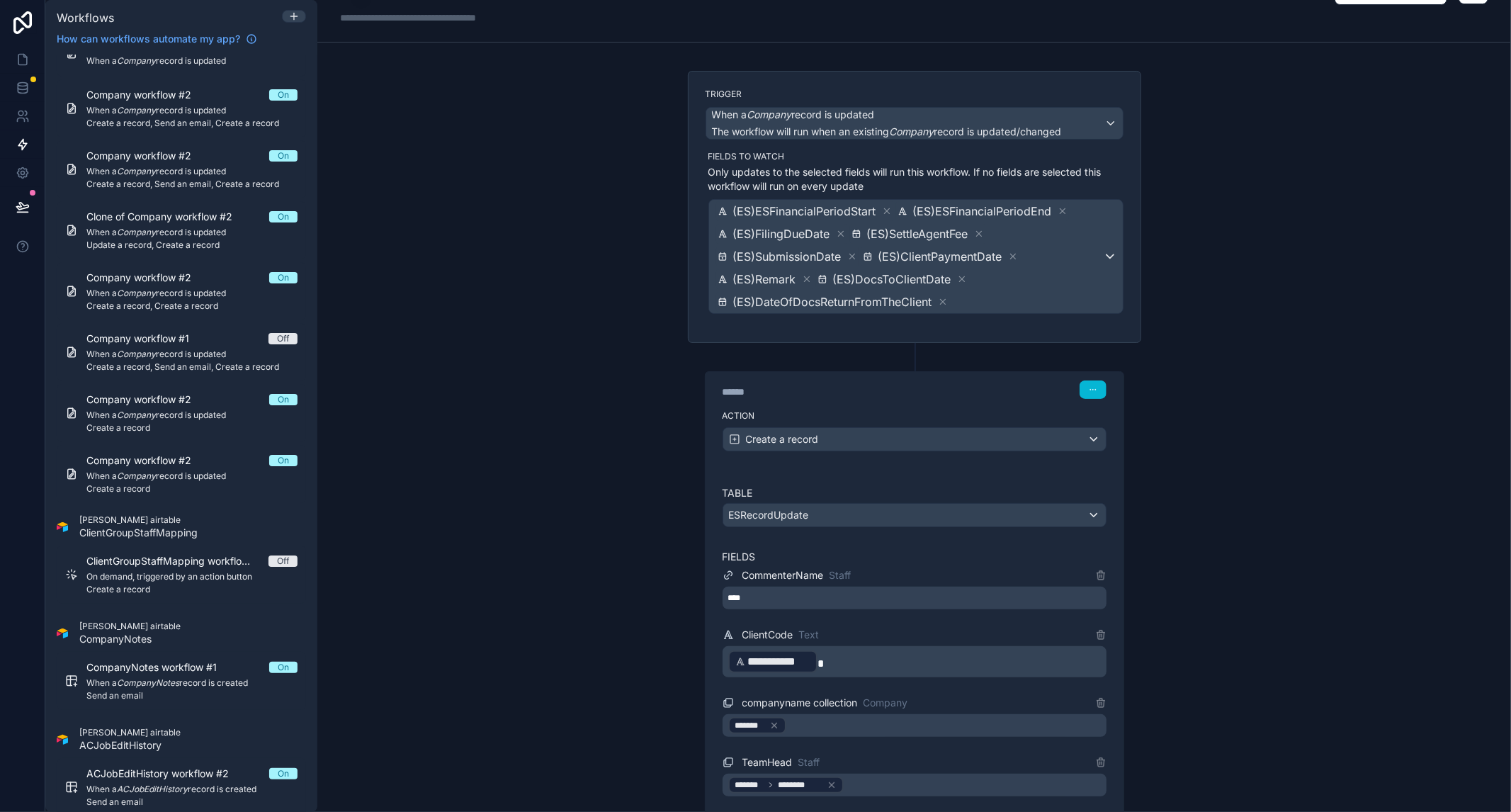
scroll to position [157, 0]
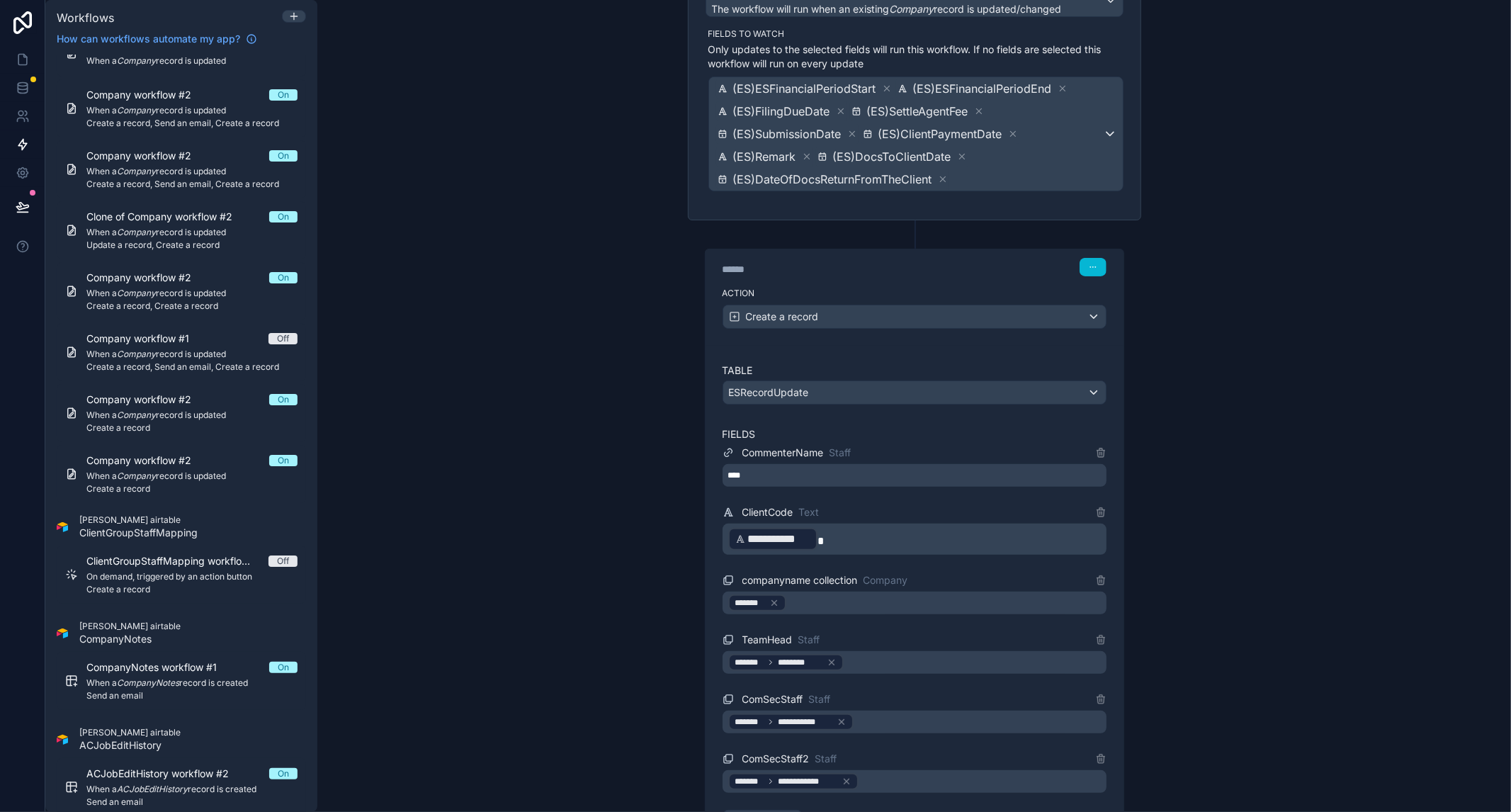
click at [868, 479] on div "****" at bounding box center [914, 475] width 384 height 23
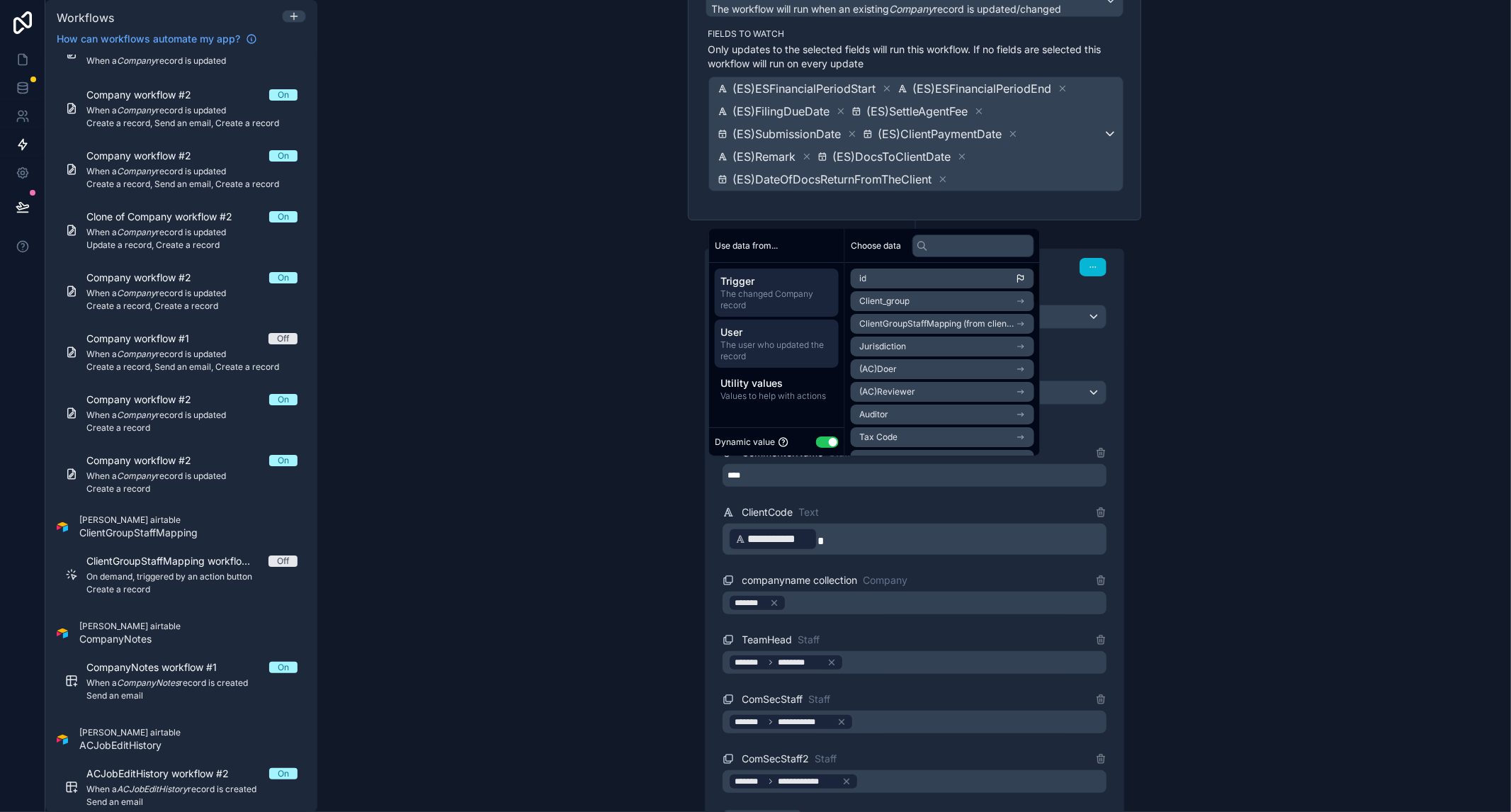
click at [767, 335] on span "User" at bounding box center [777, 332] width 113 height 14
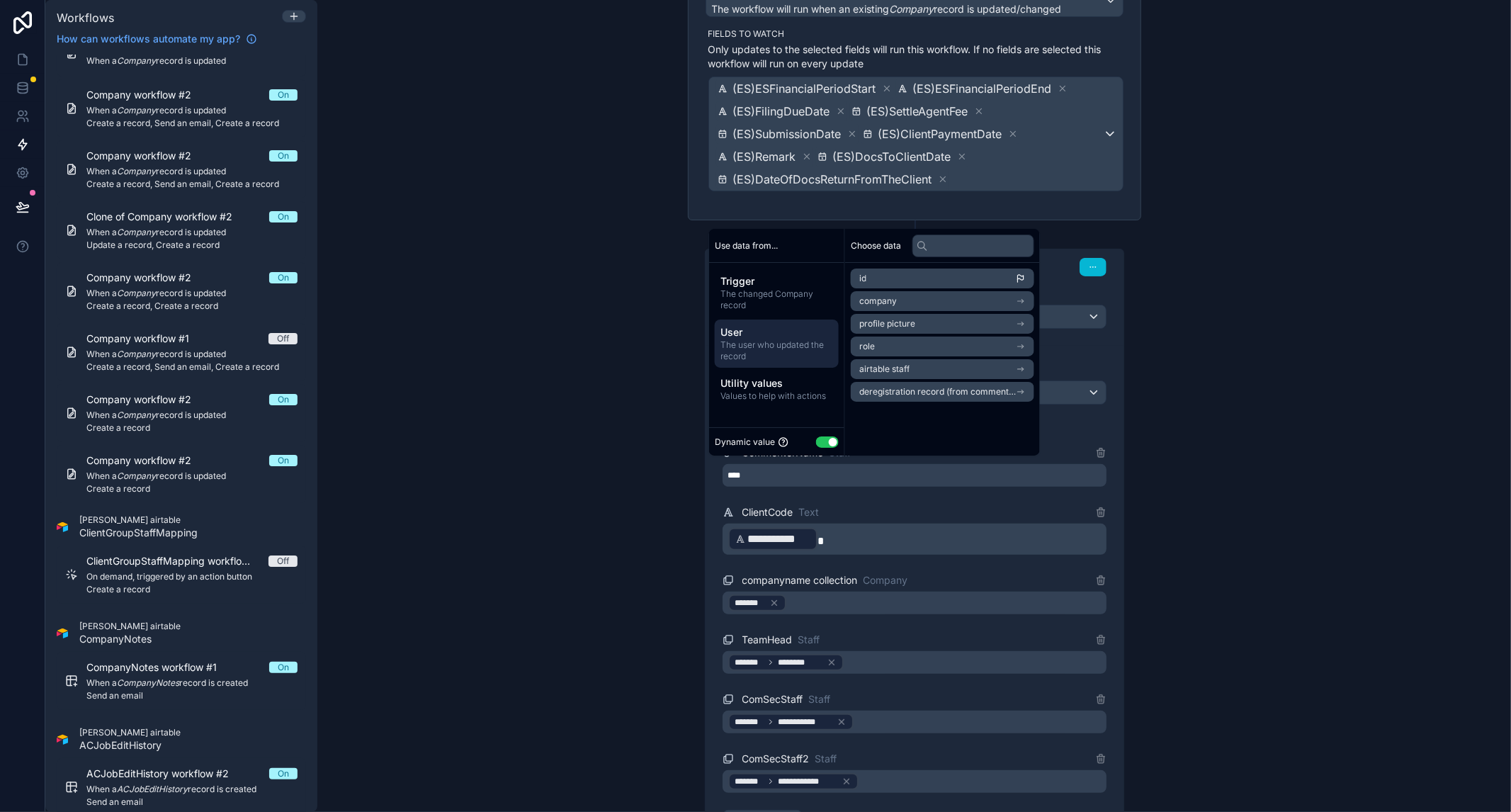
click at [907, 372] on span "airtable staff" at bounding box center [885, 368] width 50 height 11
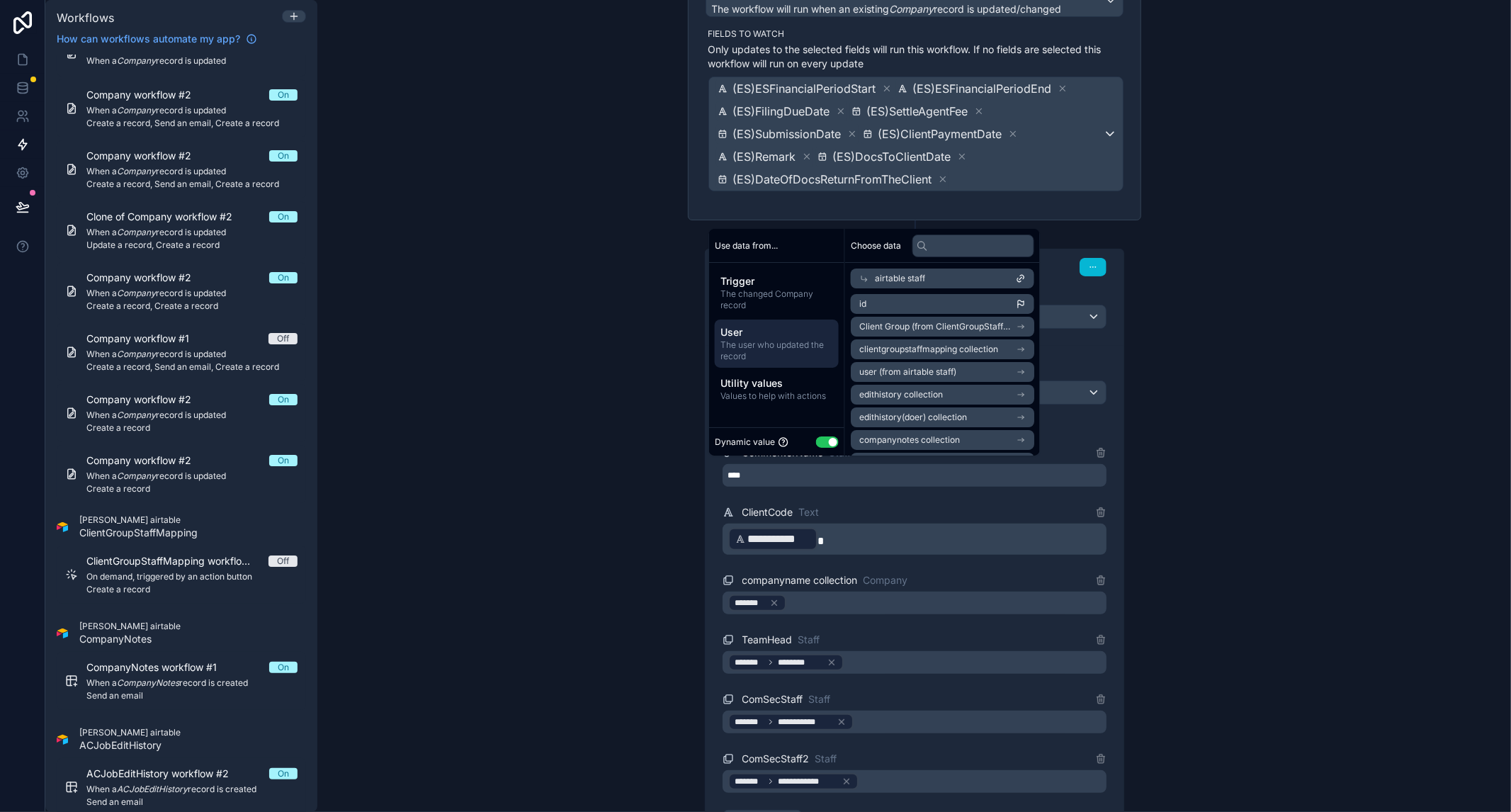
click at [935, 308] on li "id" at bounding box center [943, 304] width 183 height 20
click at [1265, 365] on div "**********" at bounding box center [914, 406] width 1194 height 812
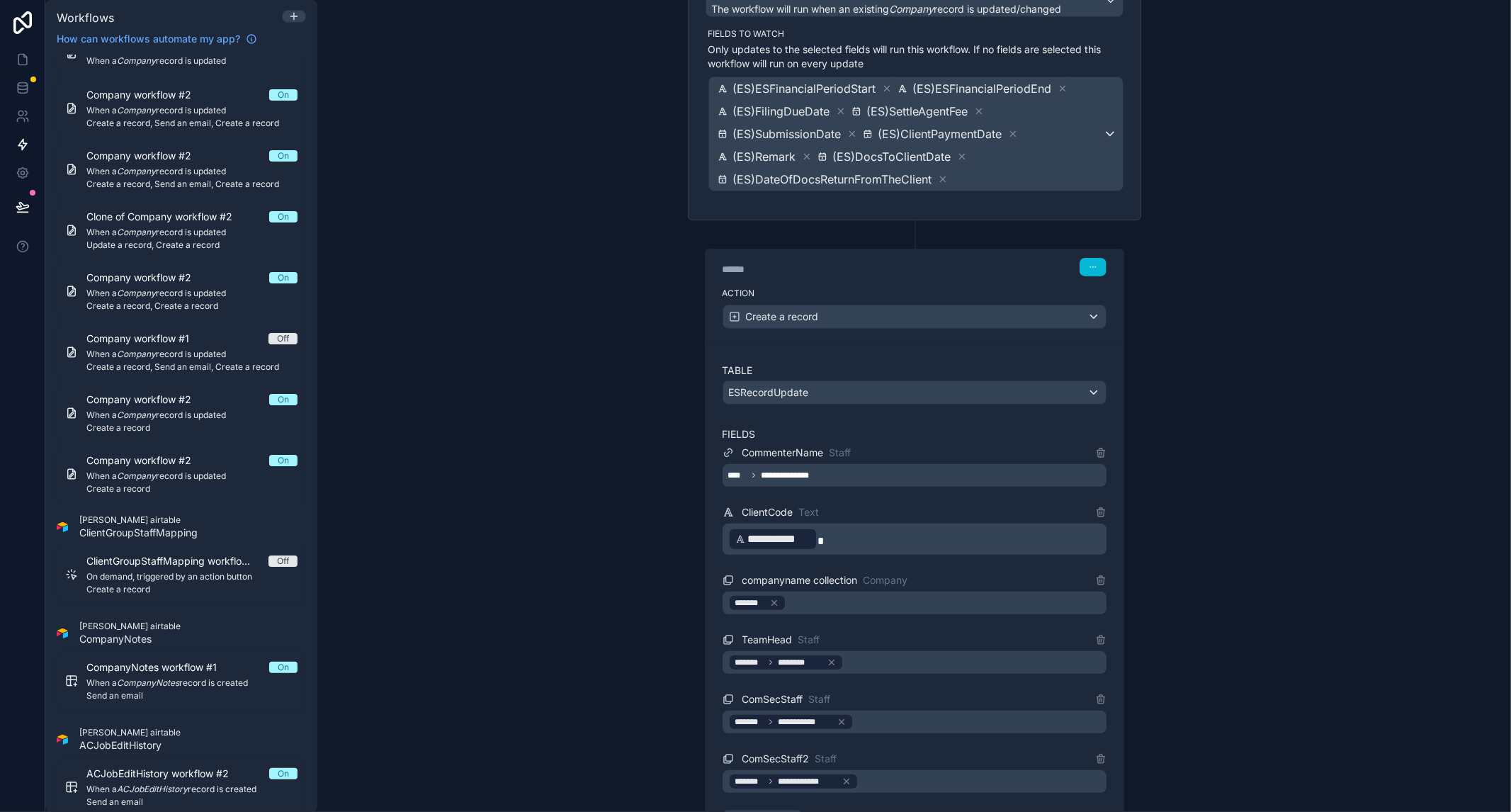
scroll to position [385, 0]
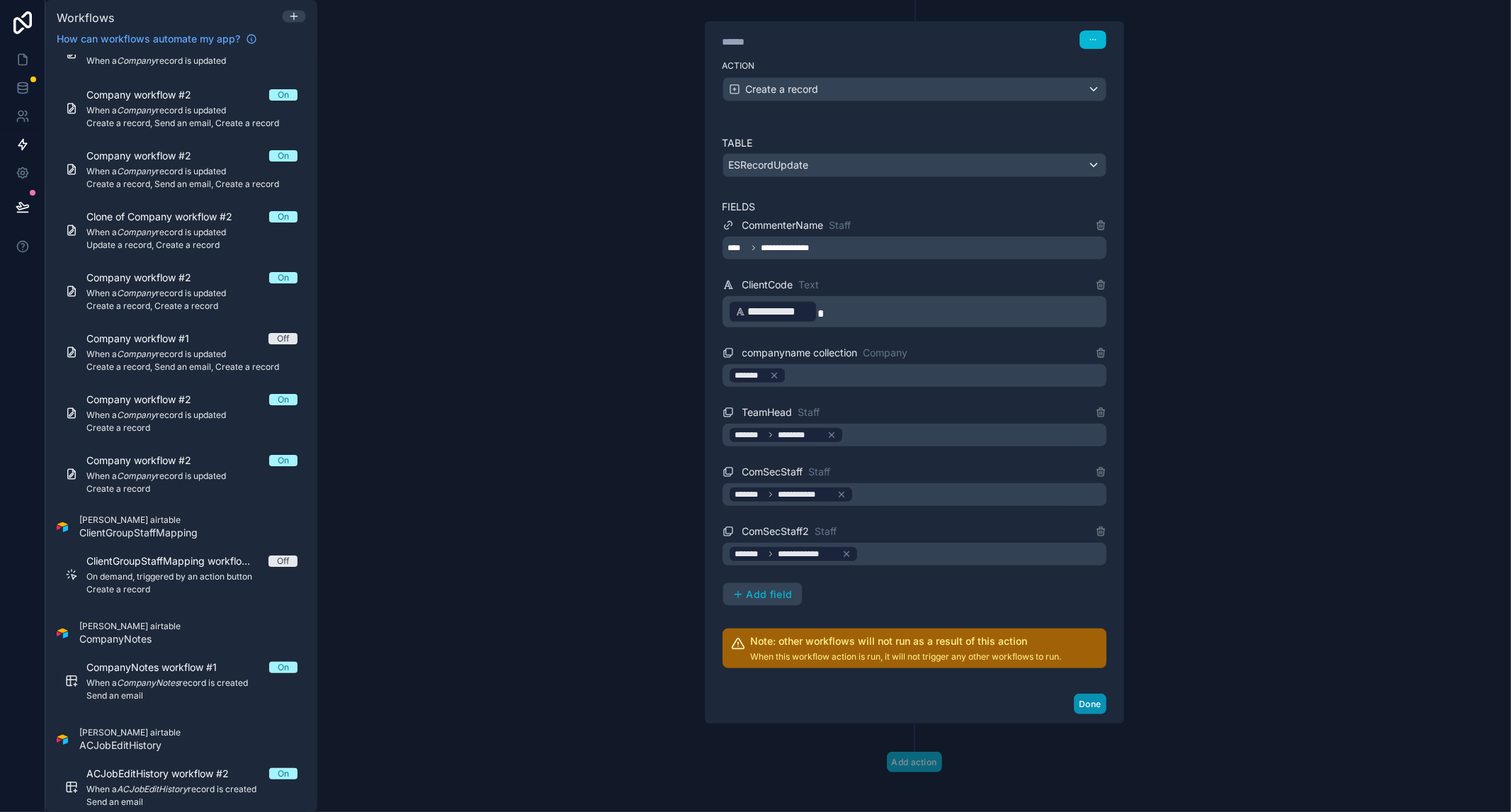
click at [1087, 704] on button "Done" at bounding box center [1090, 704] width 32 height 20
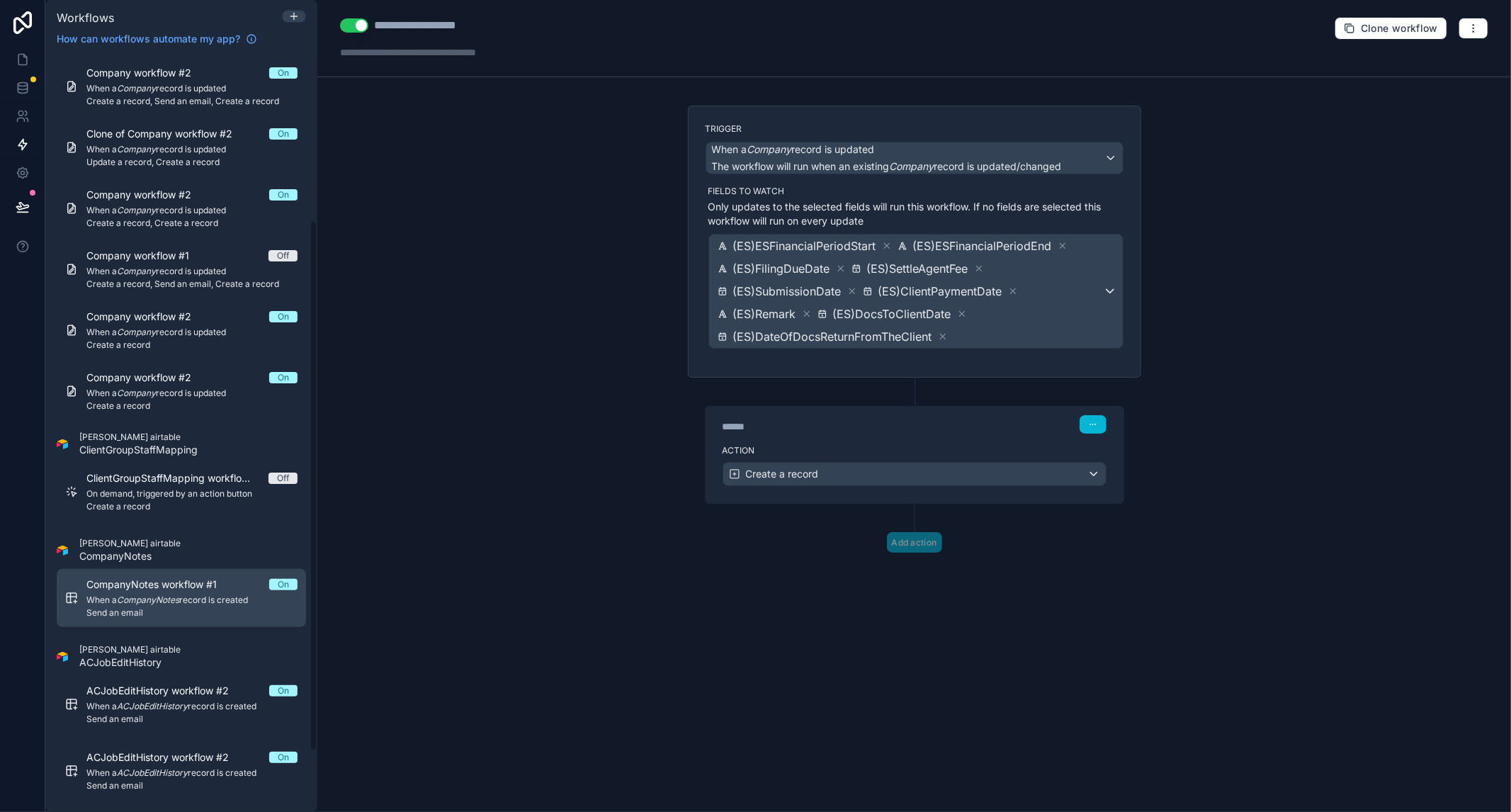
scroll to position [322, 0]
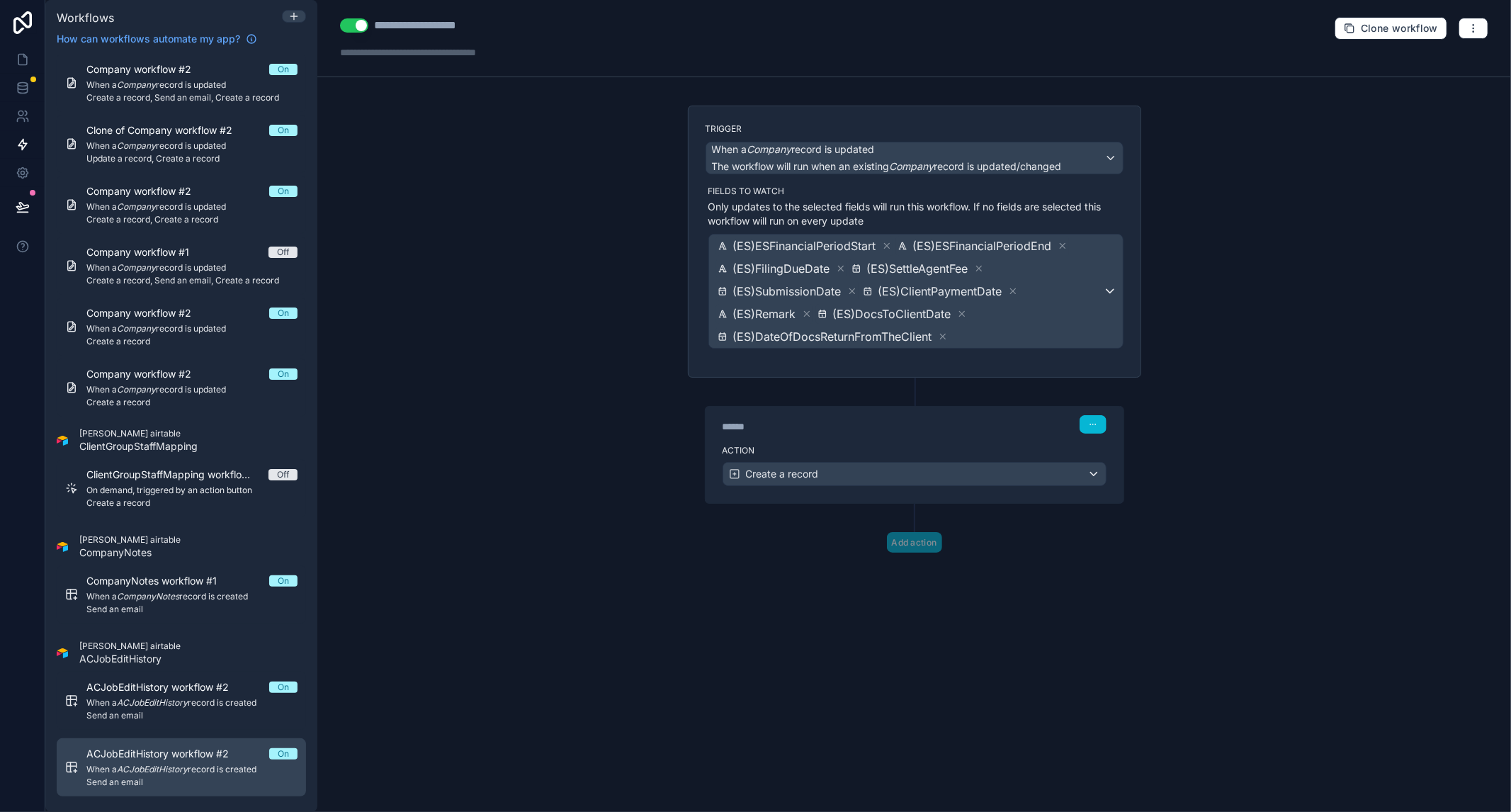
click at [196, 749] on span "ACJobEditHistory workflow #2" at bounding box center [166, 753] width 160 height 14
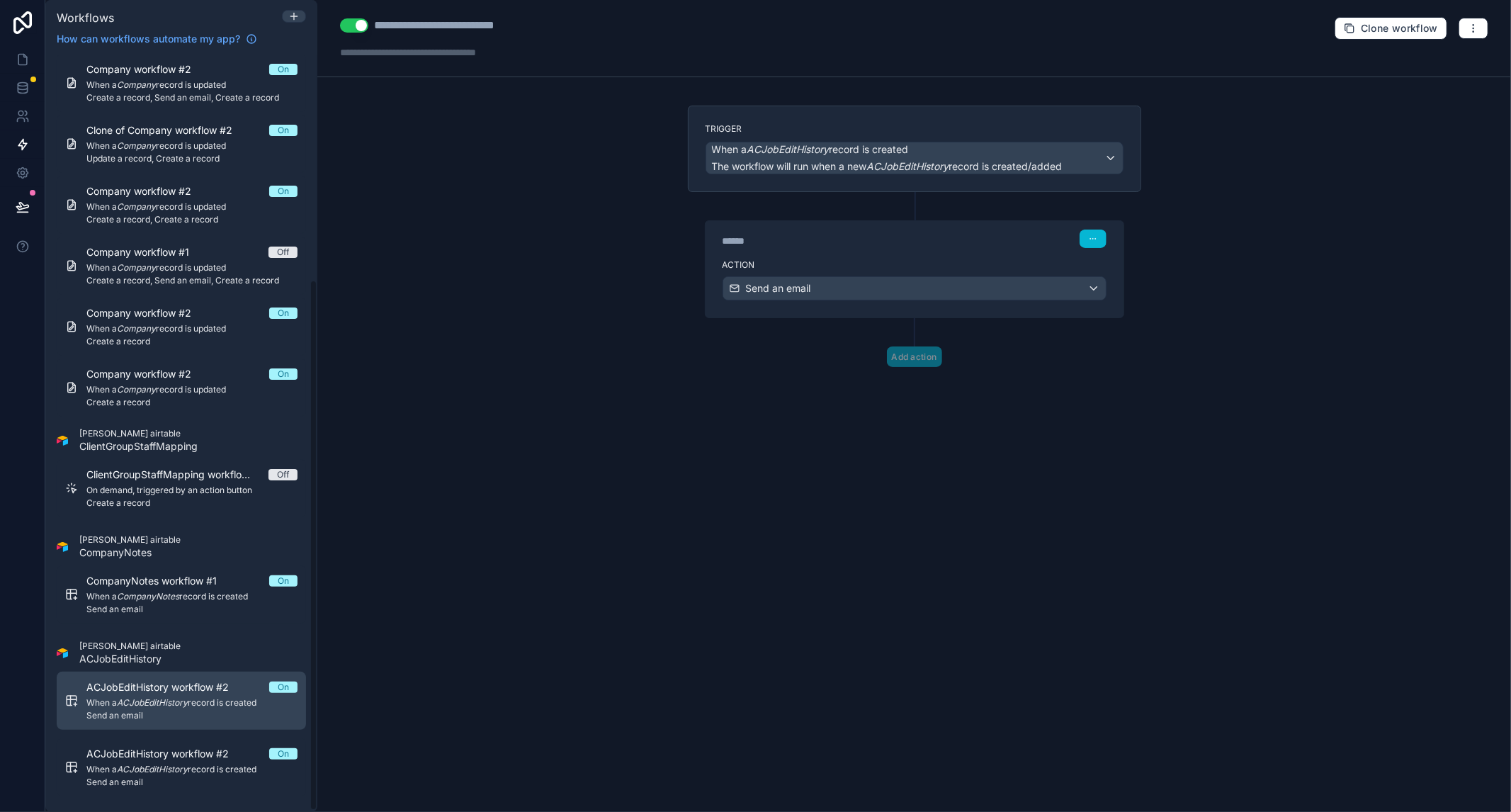
click at [188, 704] on em "ACJobEditHistory" at bounding box center [152, 702] width 71 height 11
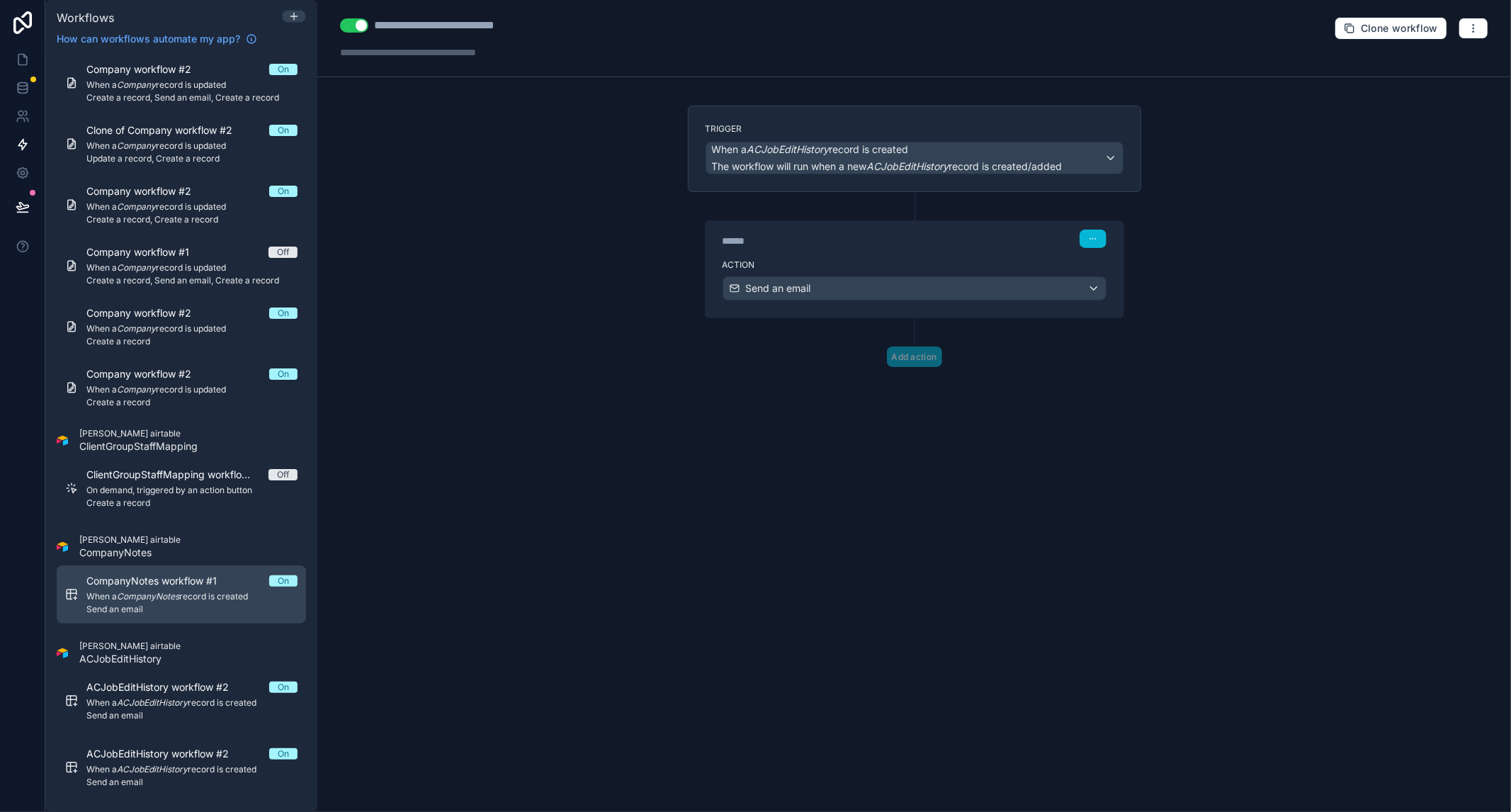
click at [177, 600] on em "CompanyNotes" at bounding box center [148, 596] width 62 height 11
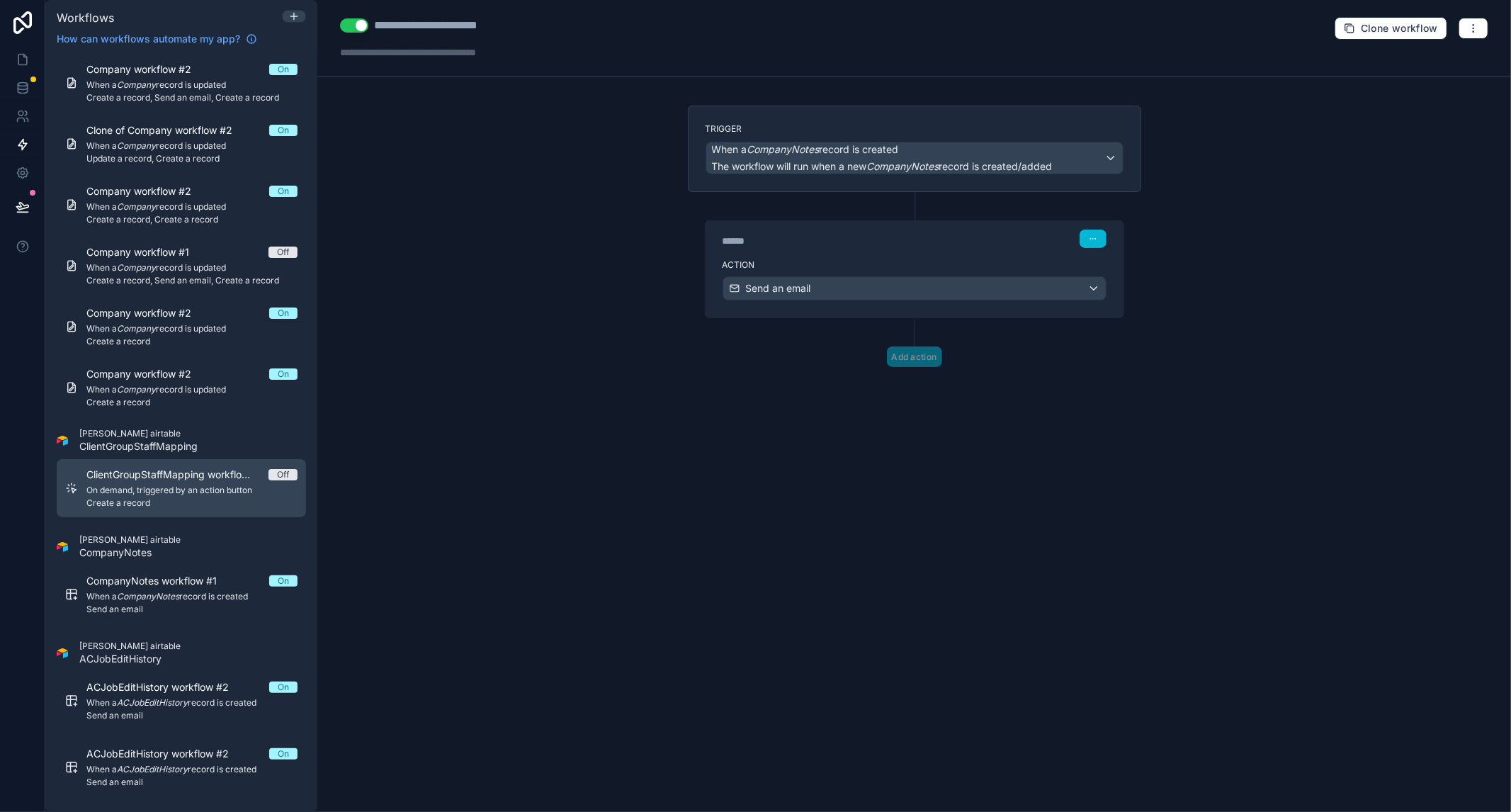
click at [168, 470] on span "ClientGroupStaffMapping workflow #1" at bounding box center [177, 474] width 182 height 14
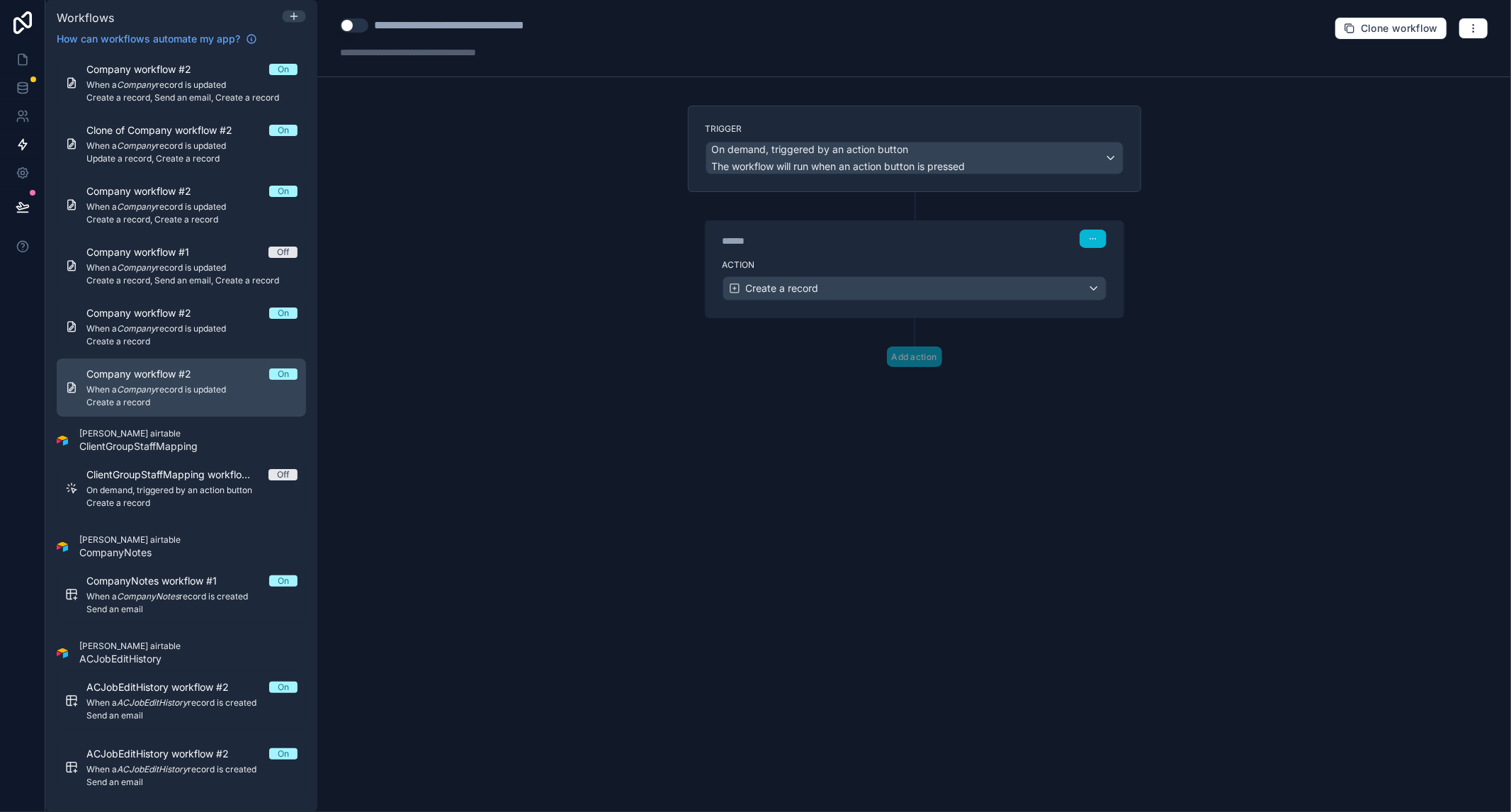
click at [193, 371] on span "Company workflow #2" at bounding box center [147, 373] width 122 height 14
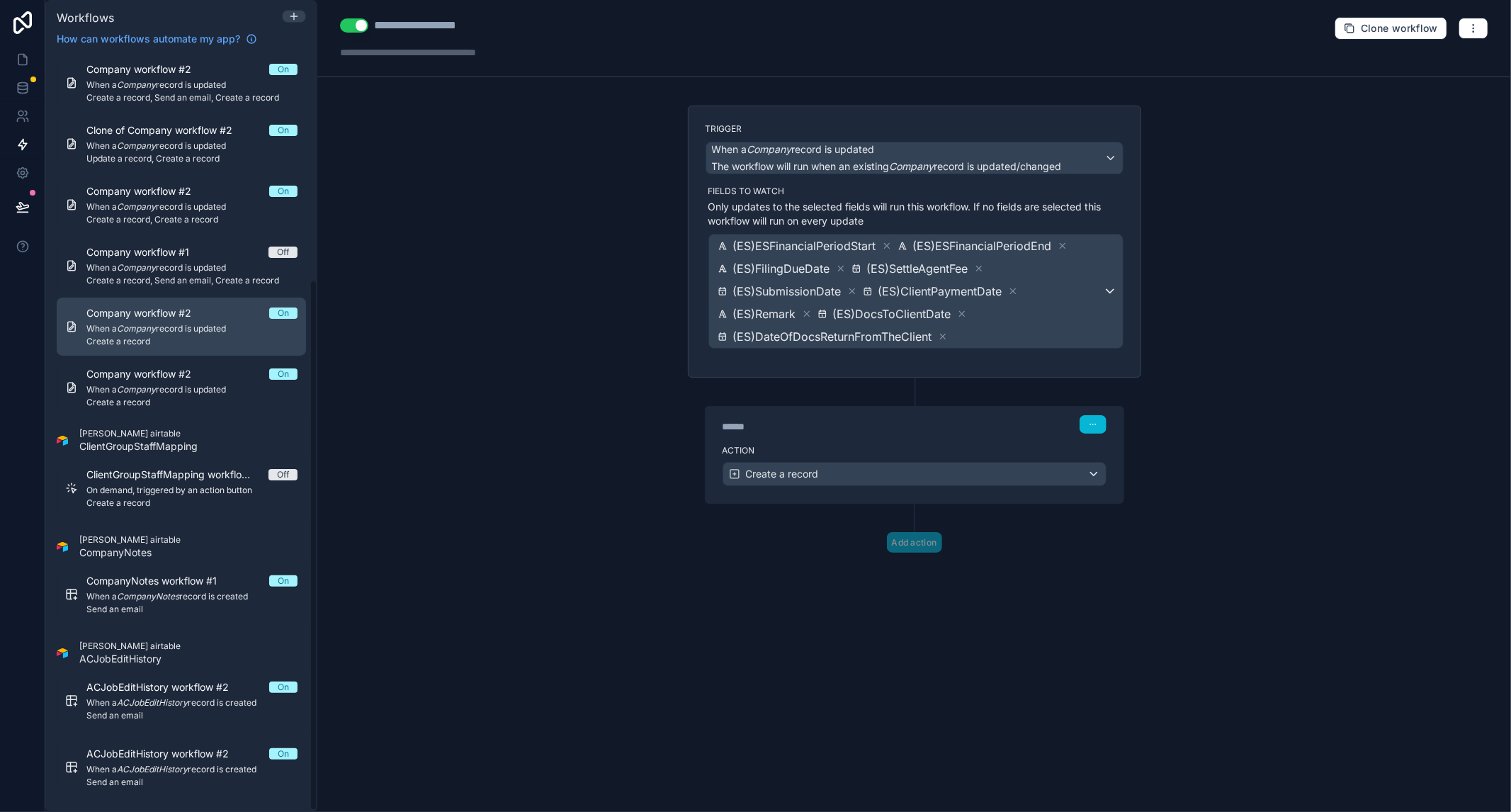
click at [198, 306] on span "Company workflow #2" at bounding box center [147, 313] width 122 height 14
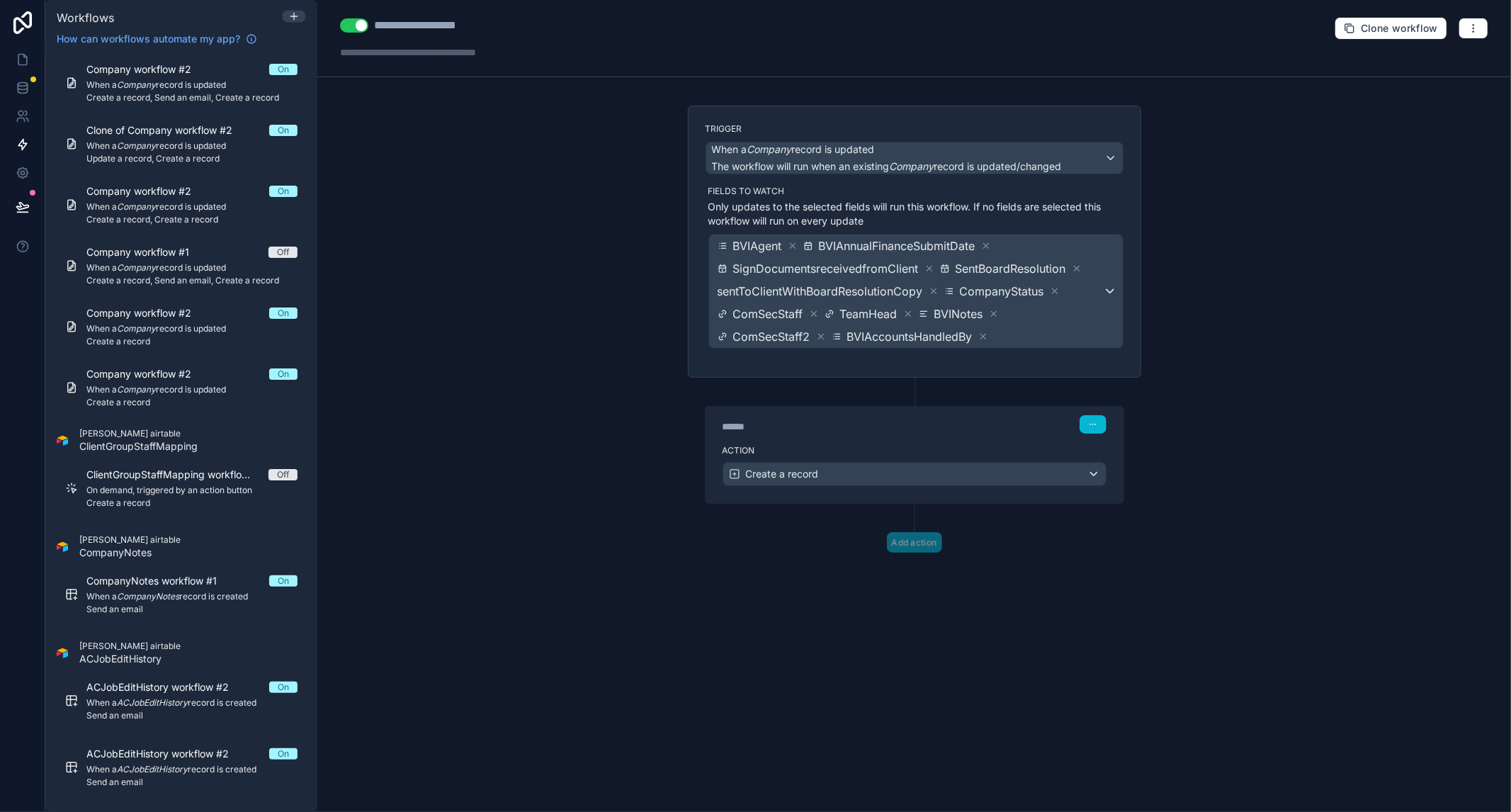
click at [930, 425] on div "******" at bounding box center [828, 426] width 213 height 14
click at [1092, 473] on div "Create a record" at bounding box center [914, 473] width 383 height 23
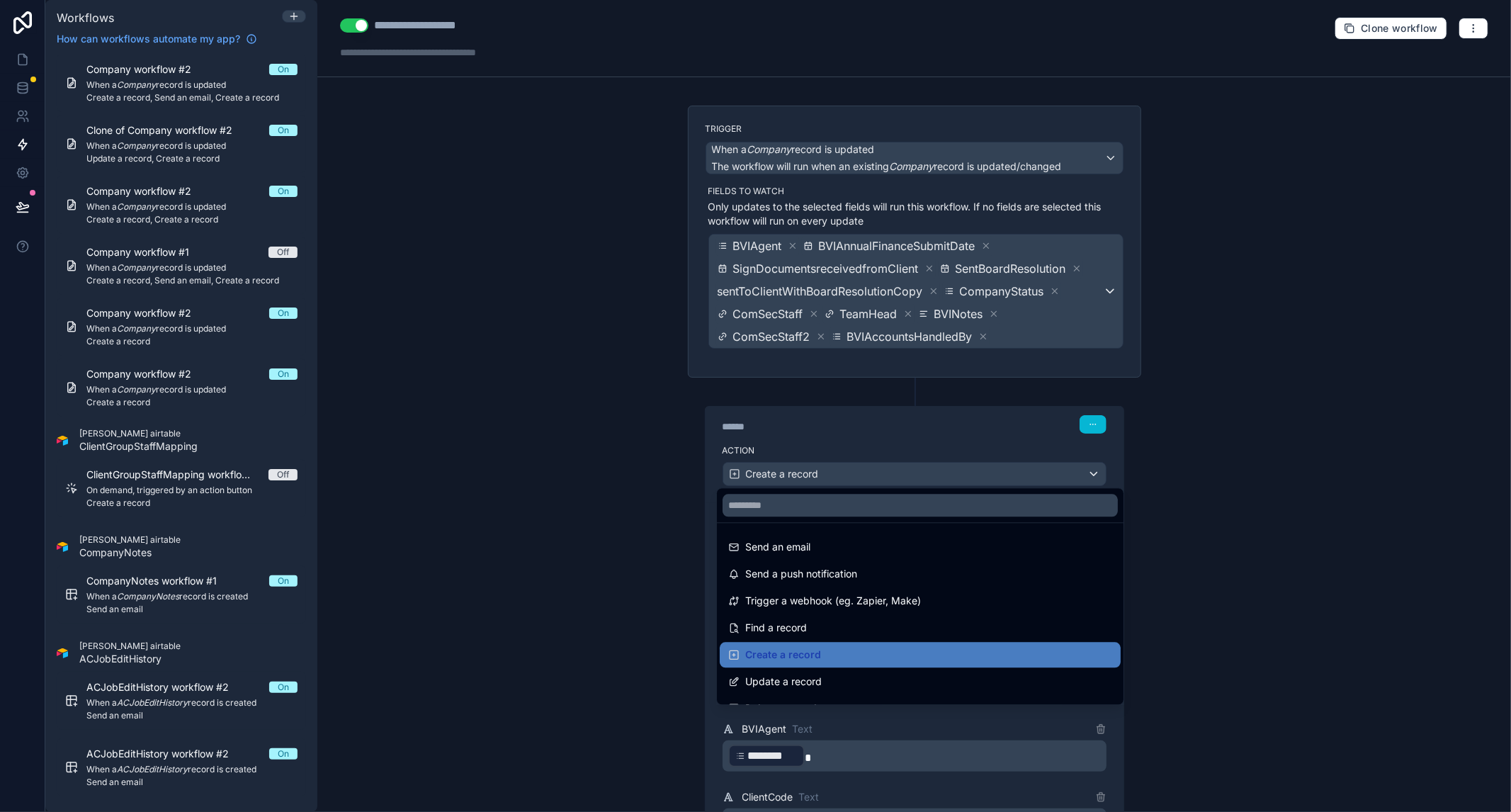
click at [1297, 470] on div at bounding box center [755, 406] width 1511 height 812
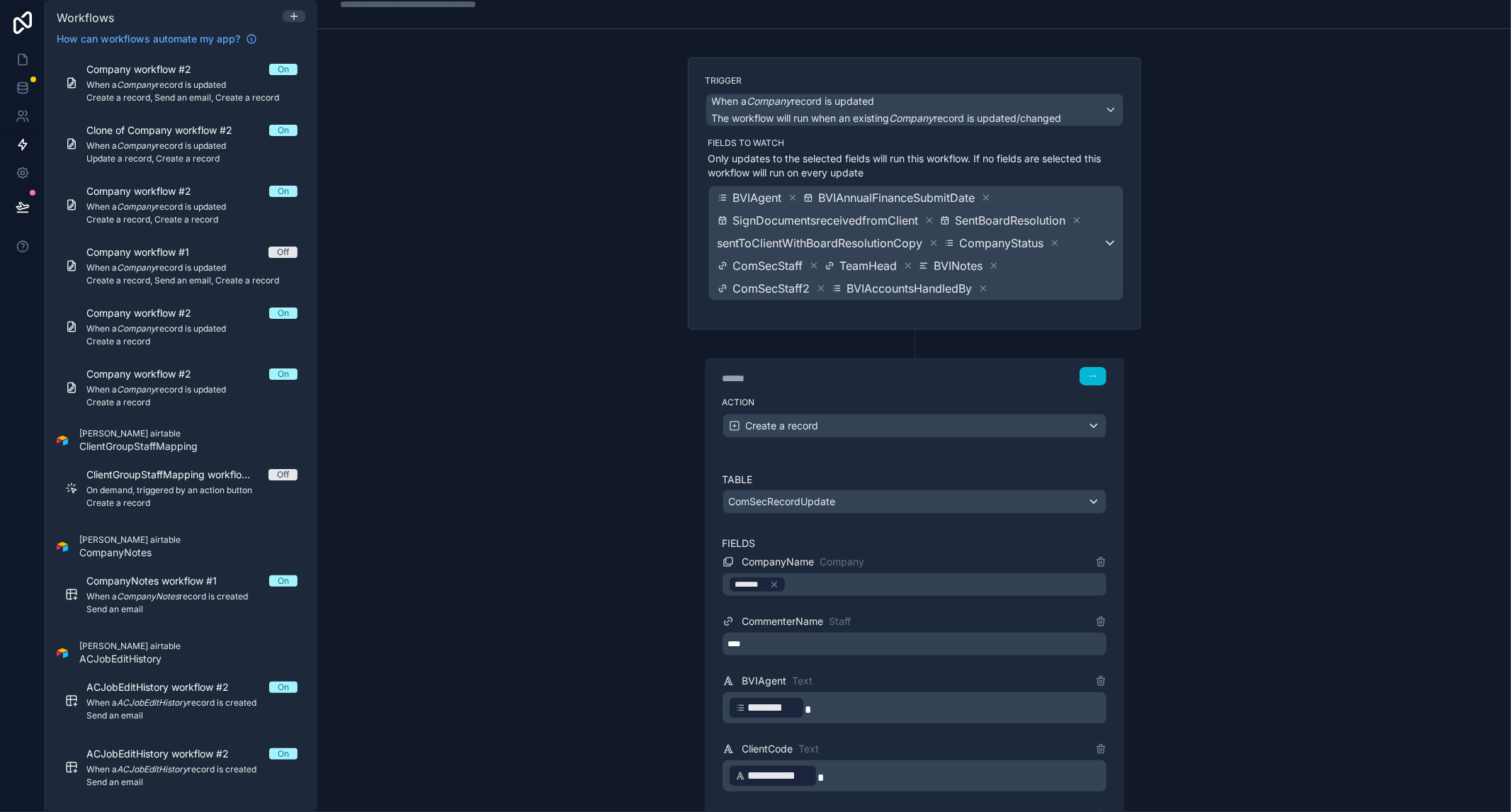
scroll to position [157, 0]
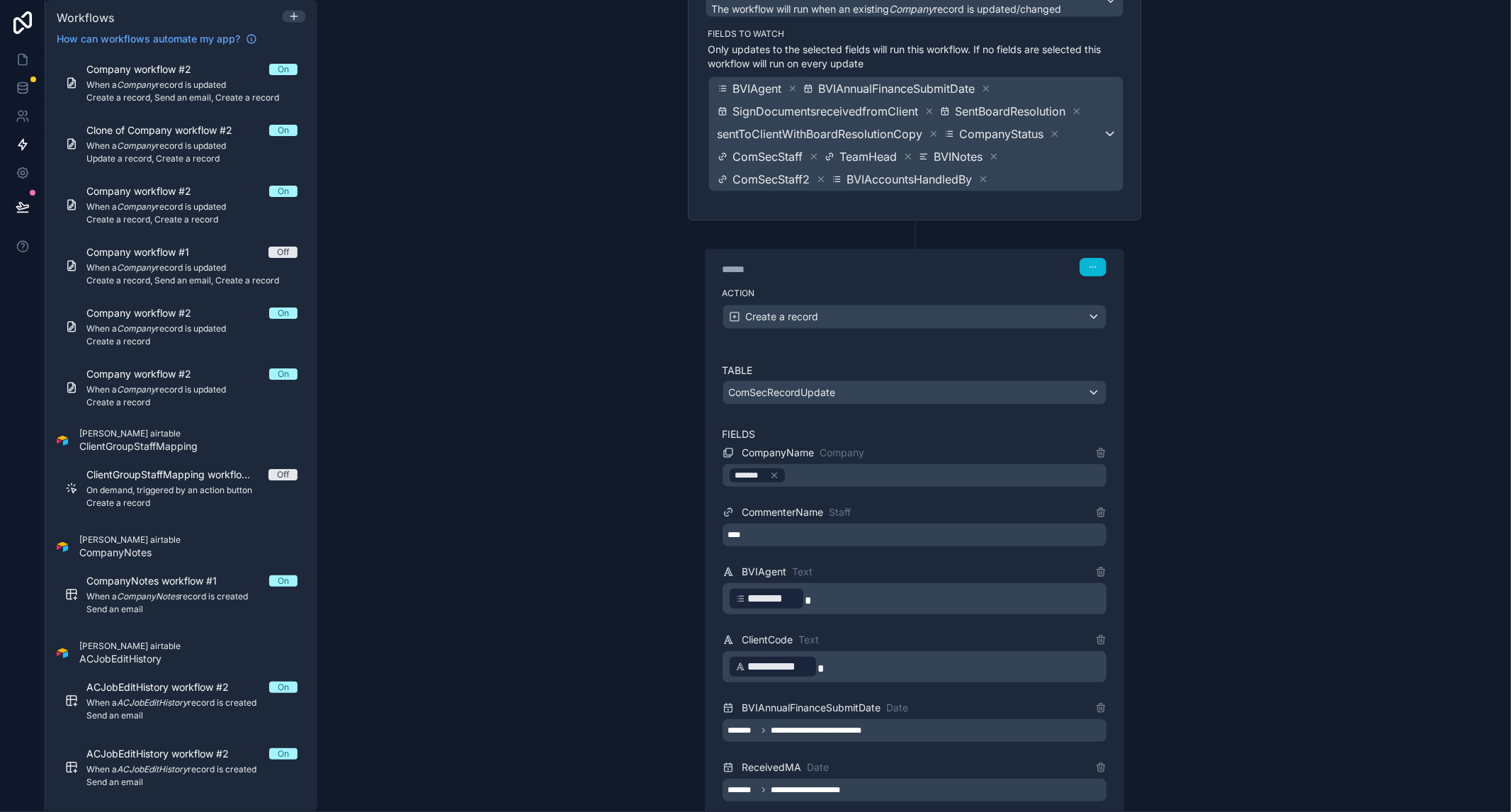
click at [860, 541] on div "****" at bounding box center [914, 535] width 384 height 23
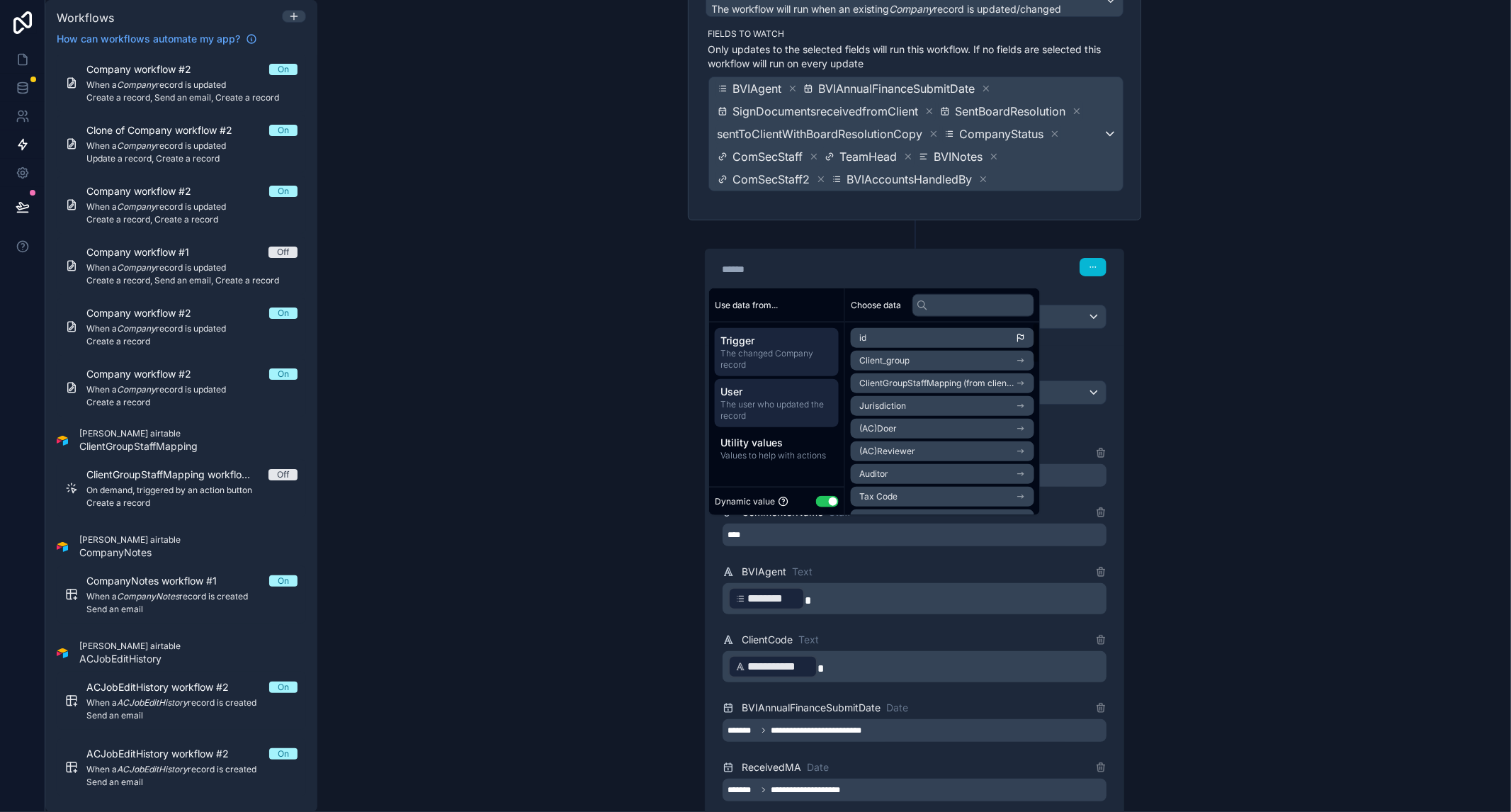
click at [775, 394] on span "User" at bounding box center [777, 392] width 113 height 14
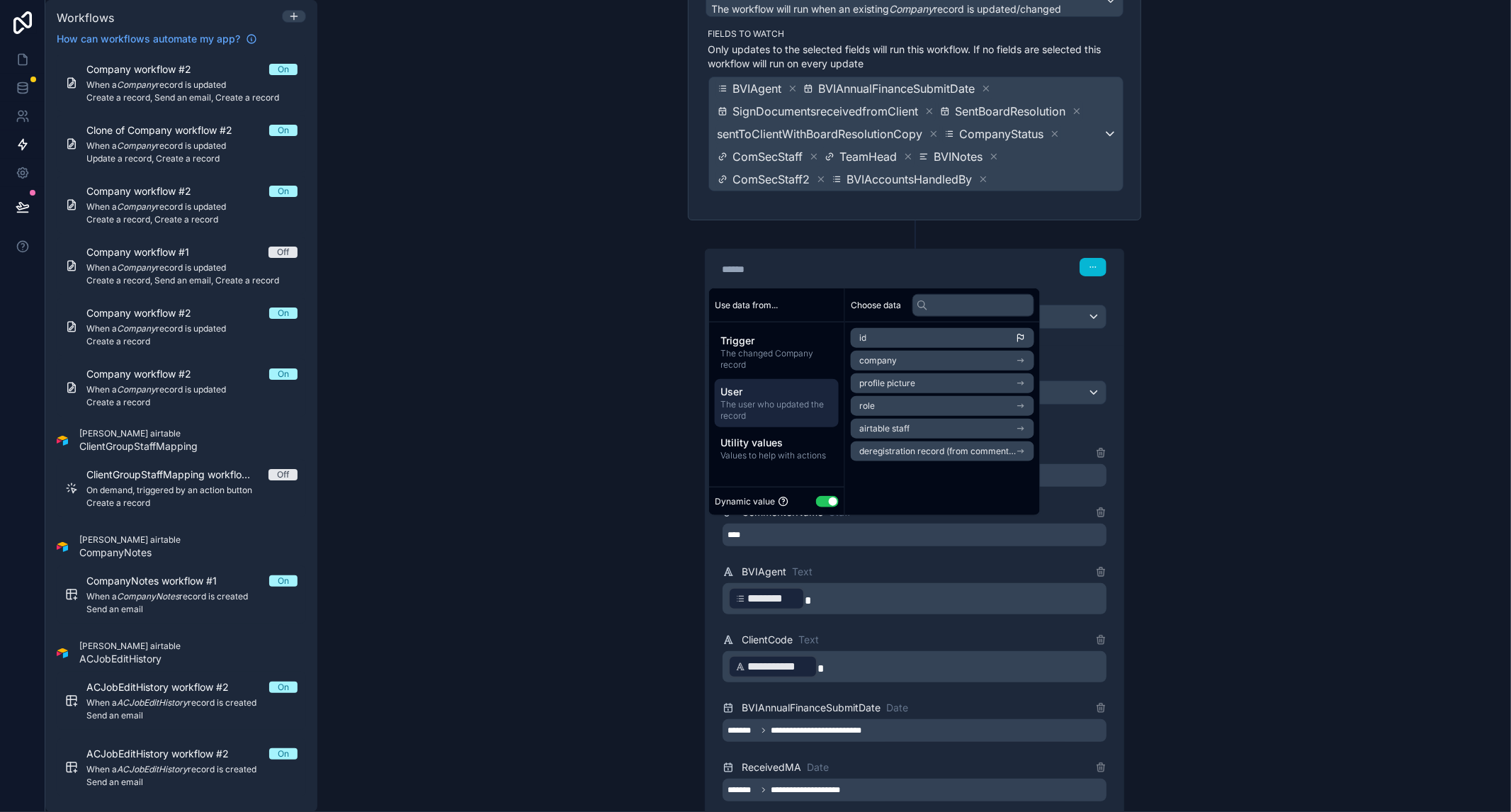
click at [911, 432] on li "airtable staff" at bounding box center [943, 429] width 183 height 20
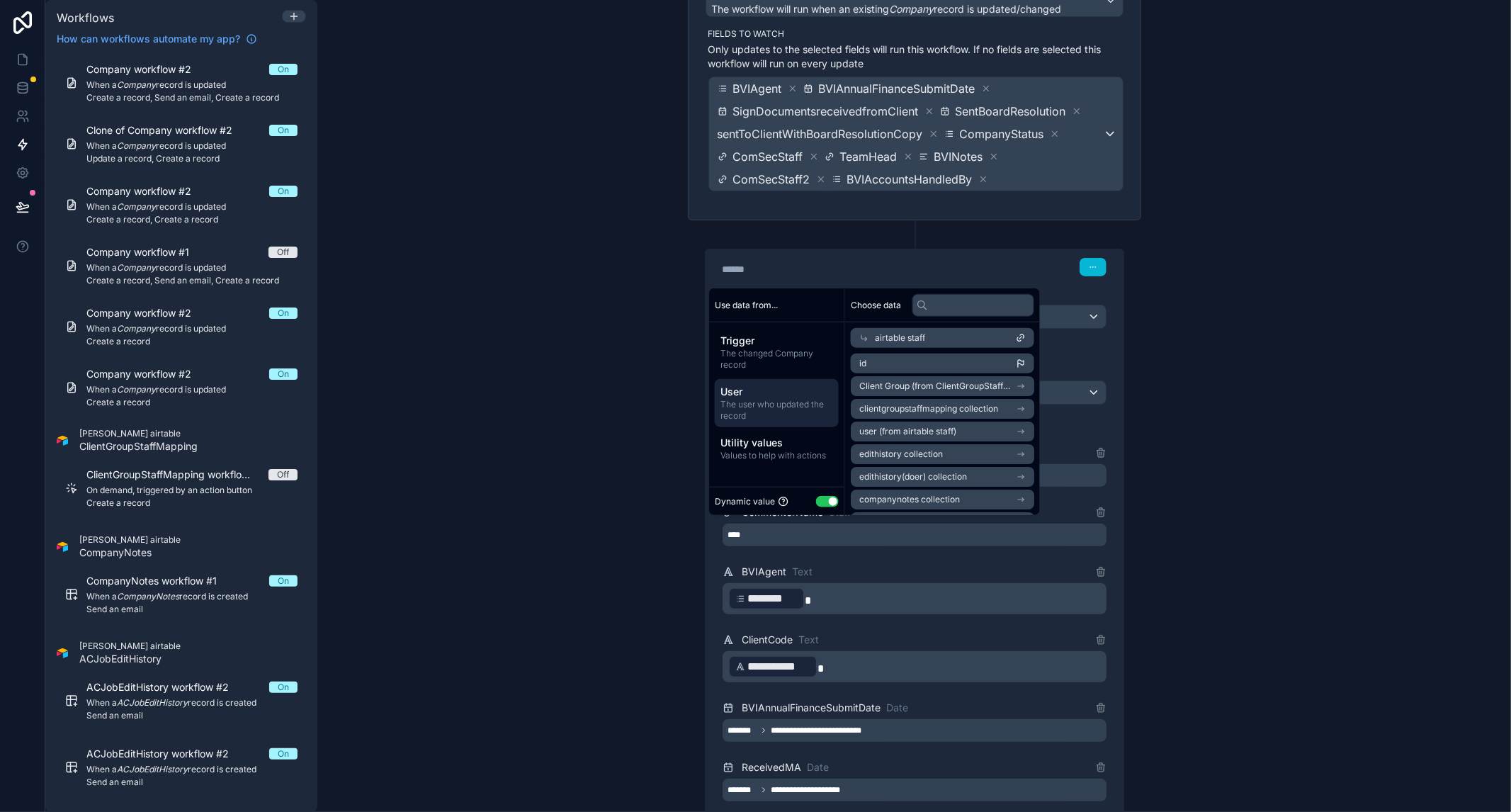
click at [941, 353] on li "id" at bounding box center [943, 363] width 183 height 20
click at [1287, 435] on div "**********" at bounding box center [914, 406] width 1194 height 812
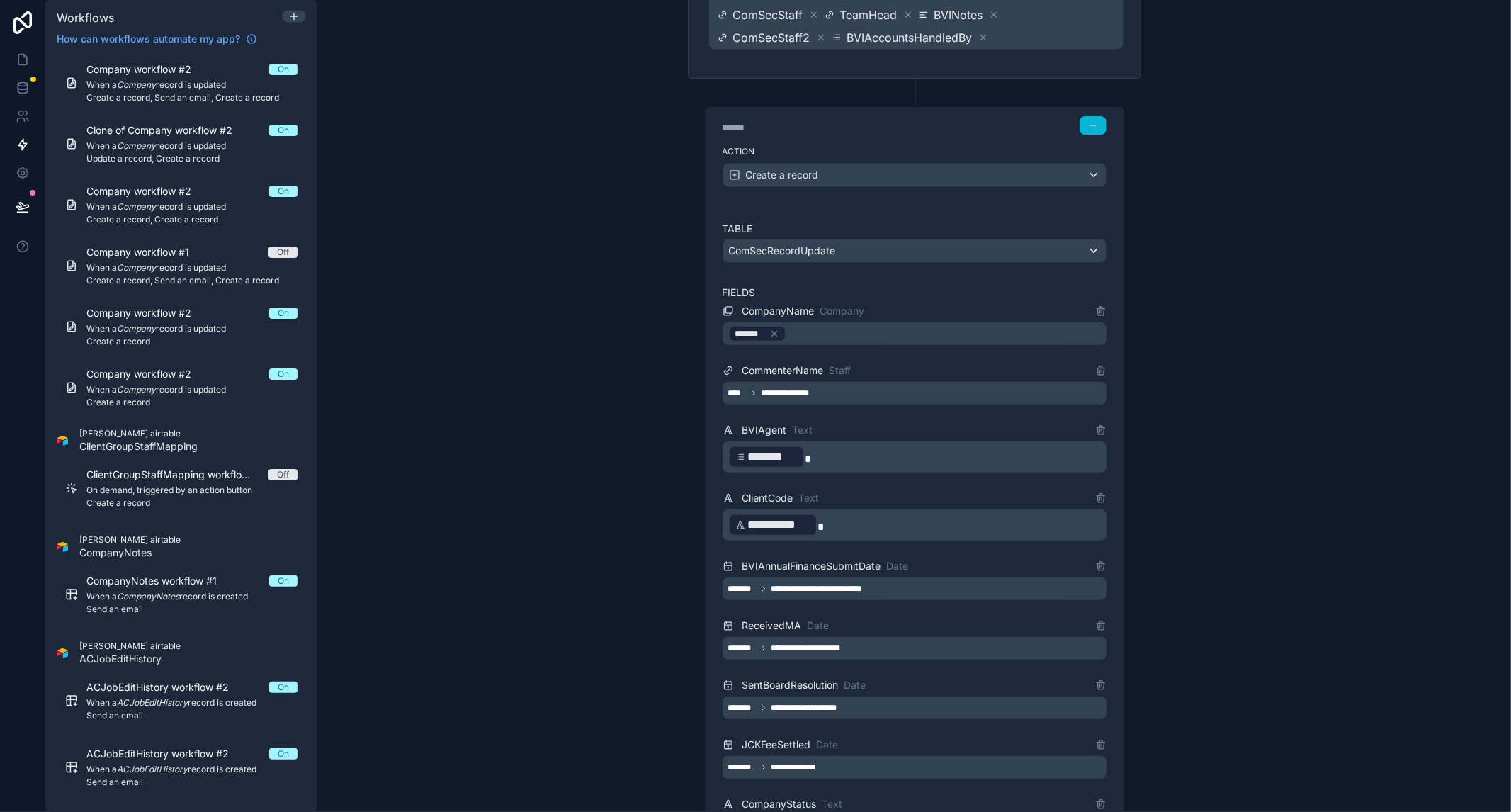
scroll to position [951, 0]
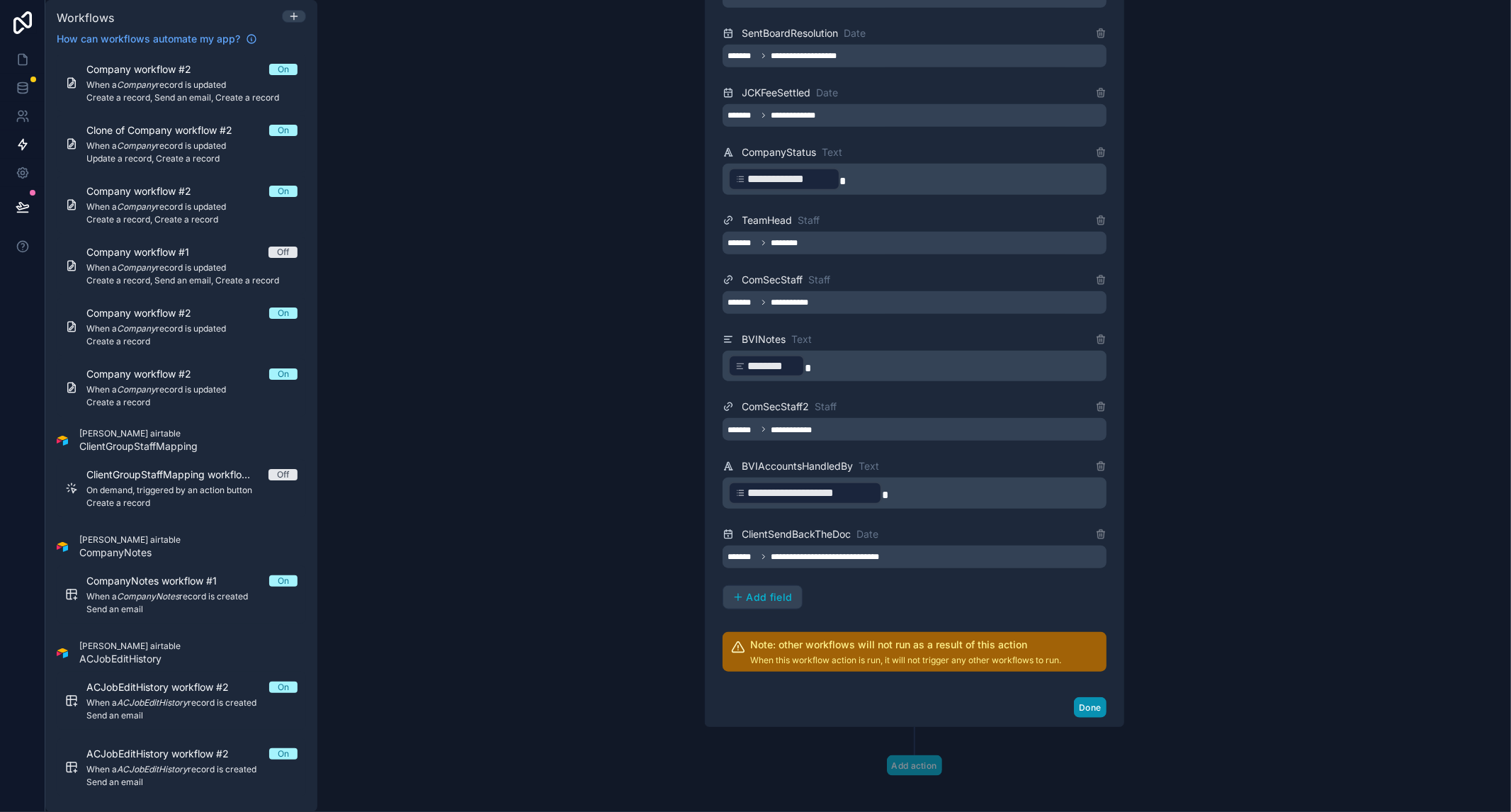
click at [1080, 699] on button "Done" at bounding box center [1090, 707] width 32 height 20
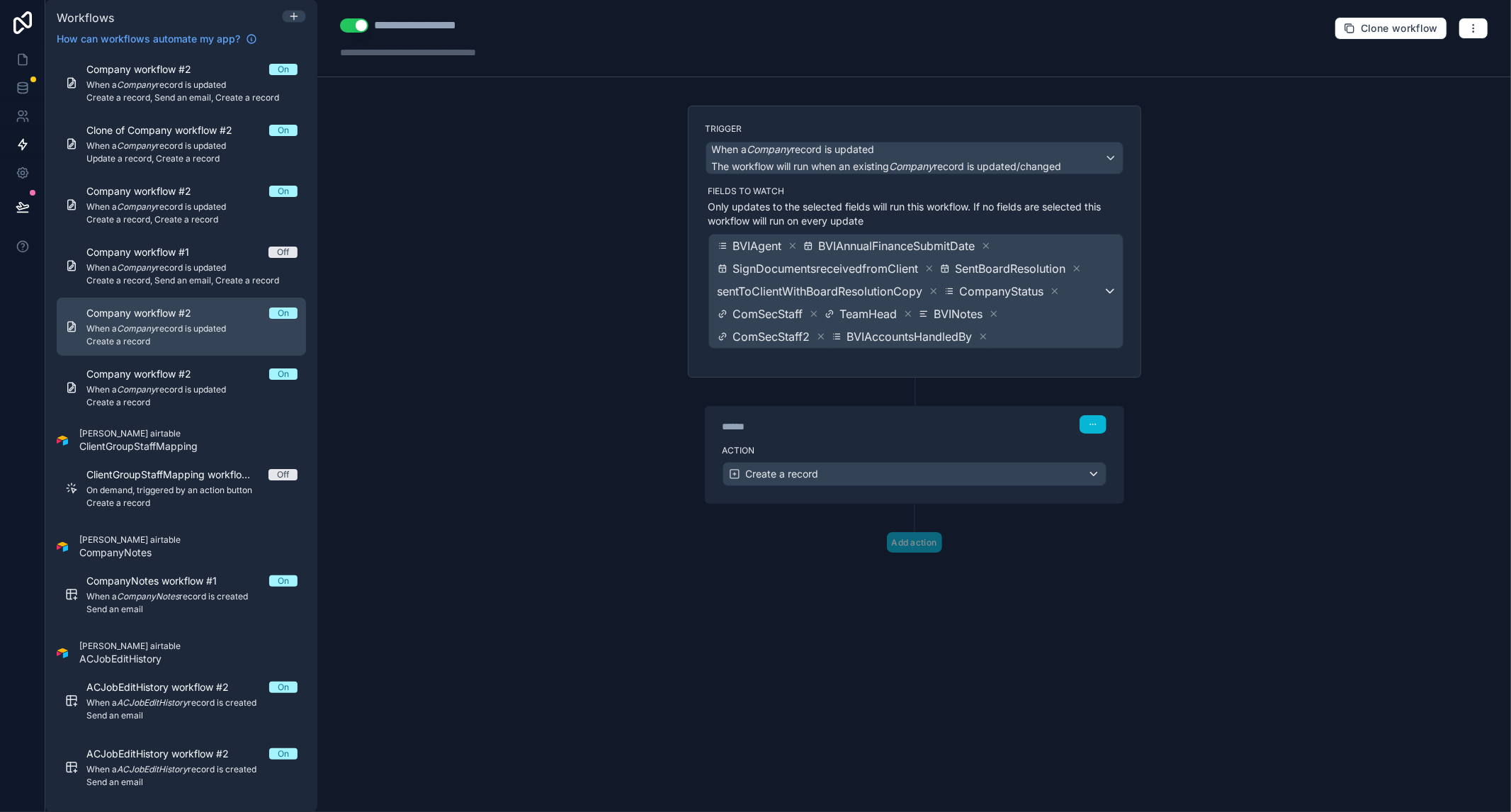
click at [210, 301] on link "Company workflow #2 On When a Company record is updated Create a record" at bounding box center [181, 326] width 250 height 58
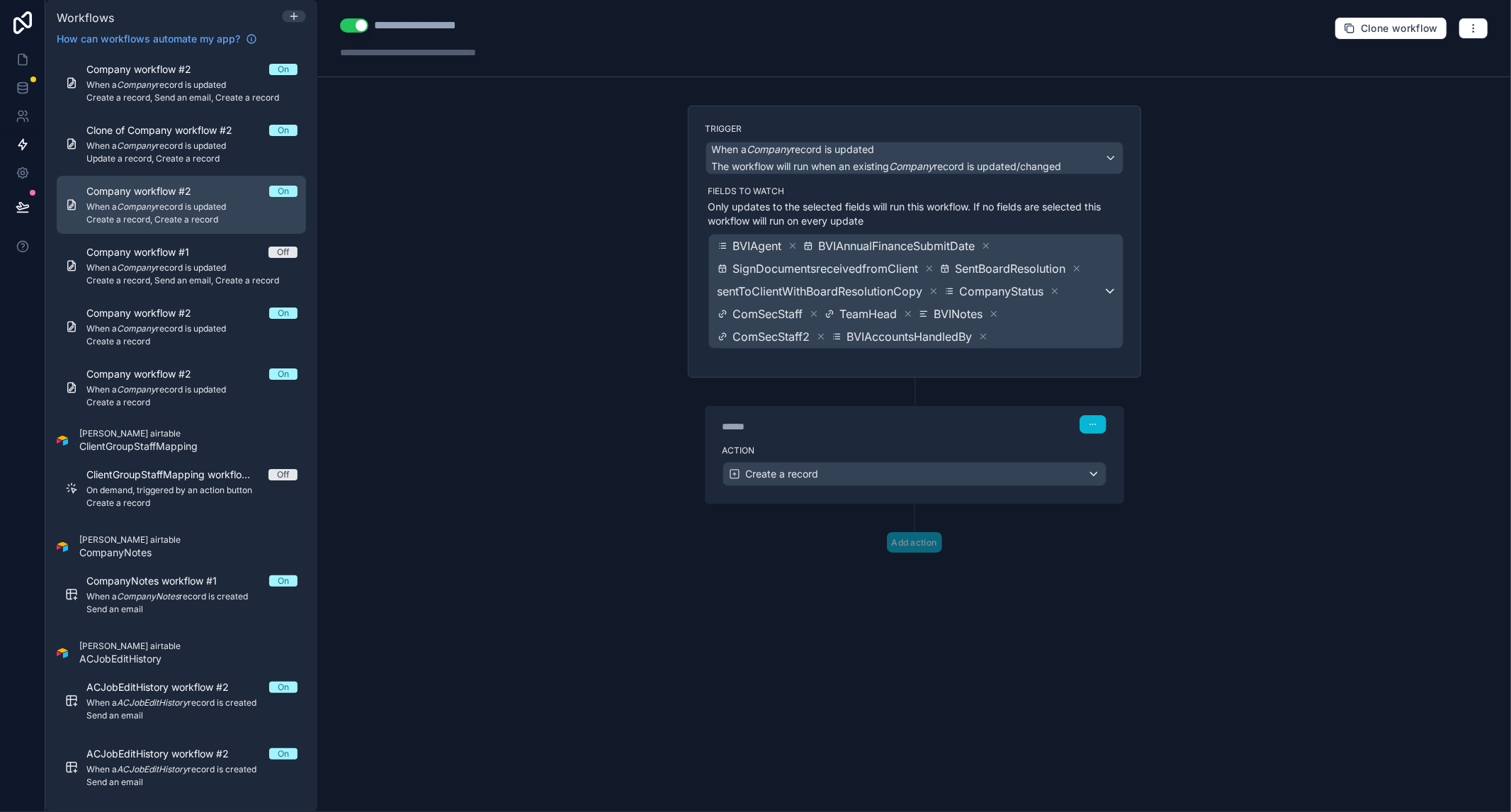
click at [196, 184] on span "Company workflow #2" at bounding box center [147, 191] width 122 height 14
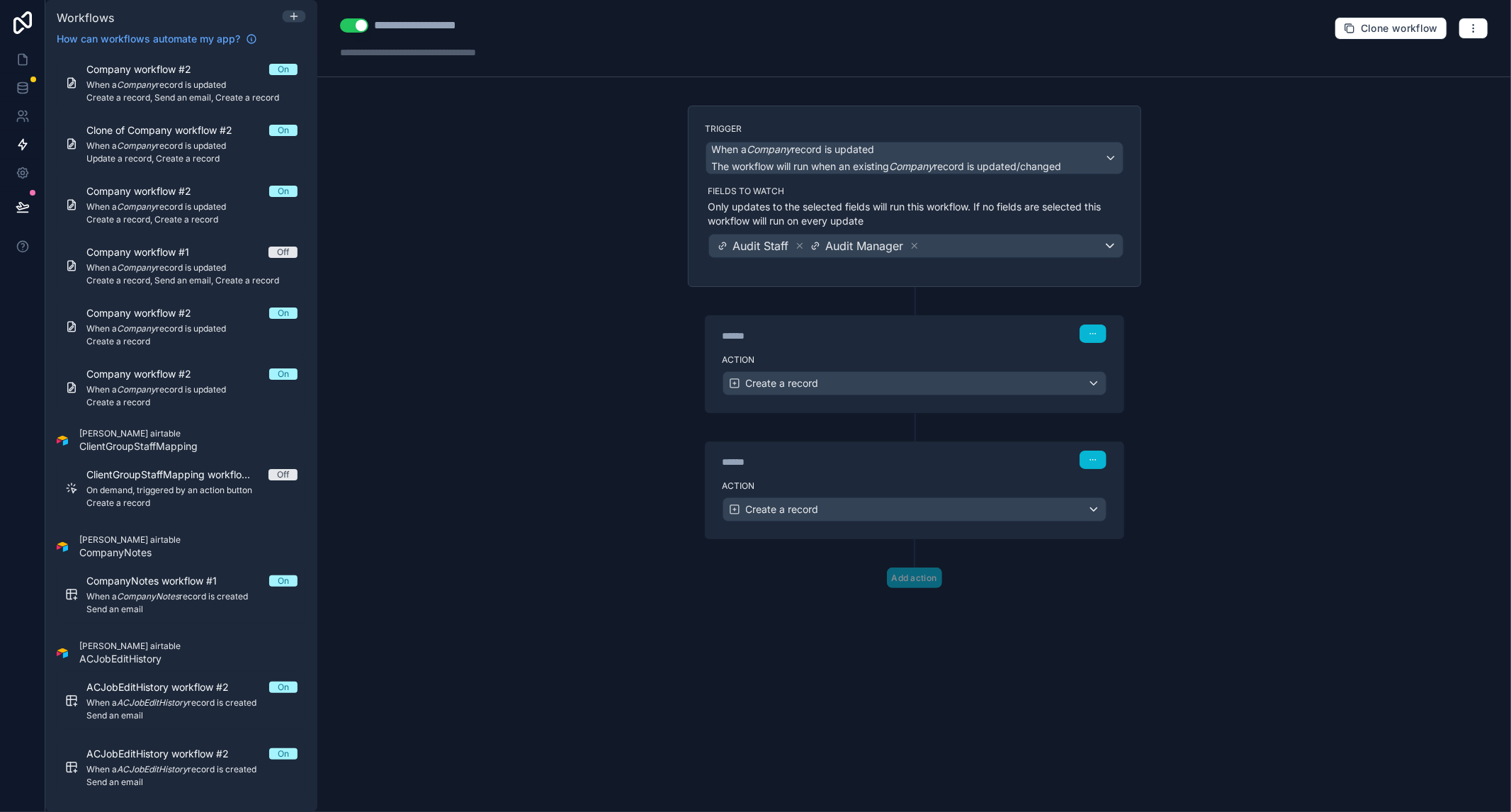
click at [937, 340] on div "****** Step 1" at bounding box center [914, 332] width 418 height 33
